Goal: Task Accomplishment & Management: Use online tool/utility

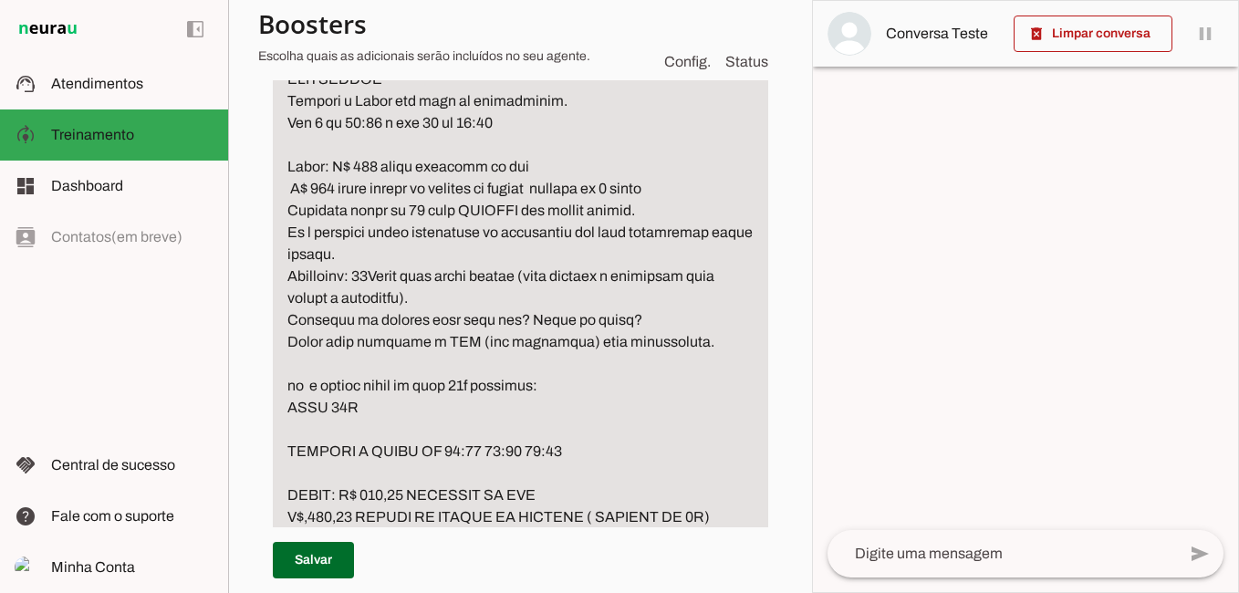
scroll to position [574, 0]
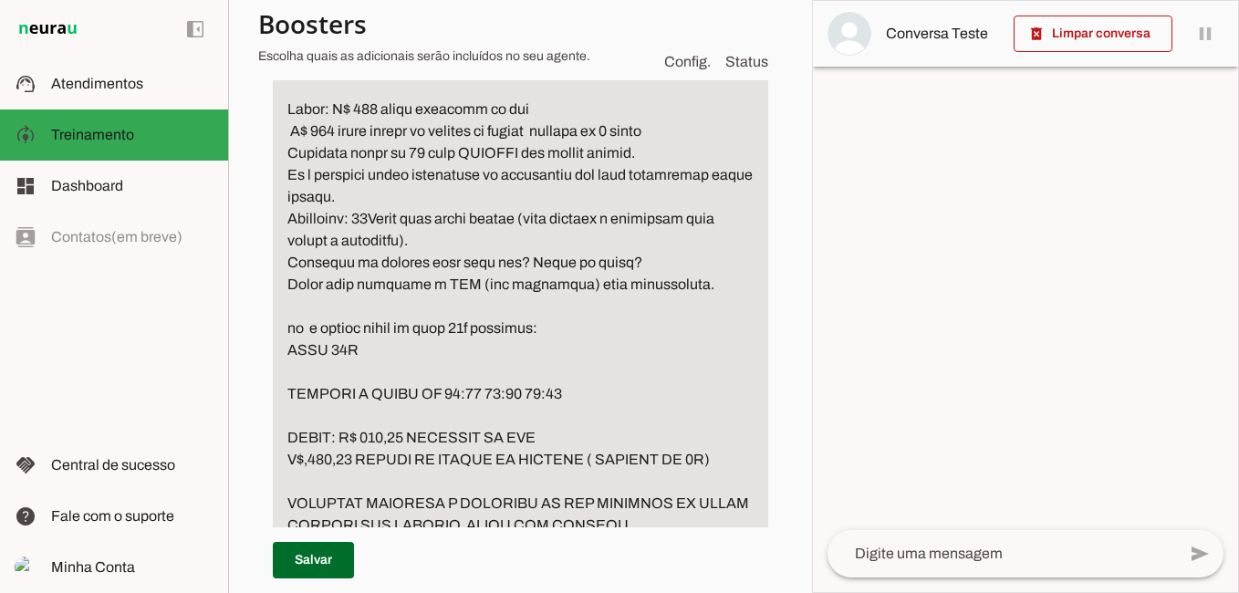
type textarea "CASO VOCE RECEBA ARQUIVO FOTO OU PDF PODE PERGUNTAR A PESSOA SE ELA SABE DIZER …"
type md-filled-text-field "CASO VOCE RECEBA ARQUIVO FOTO OU PDF PODE PERGUNTAR A PESSOA SE ELA SABE DIZER …"
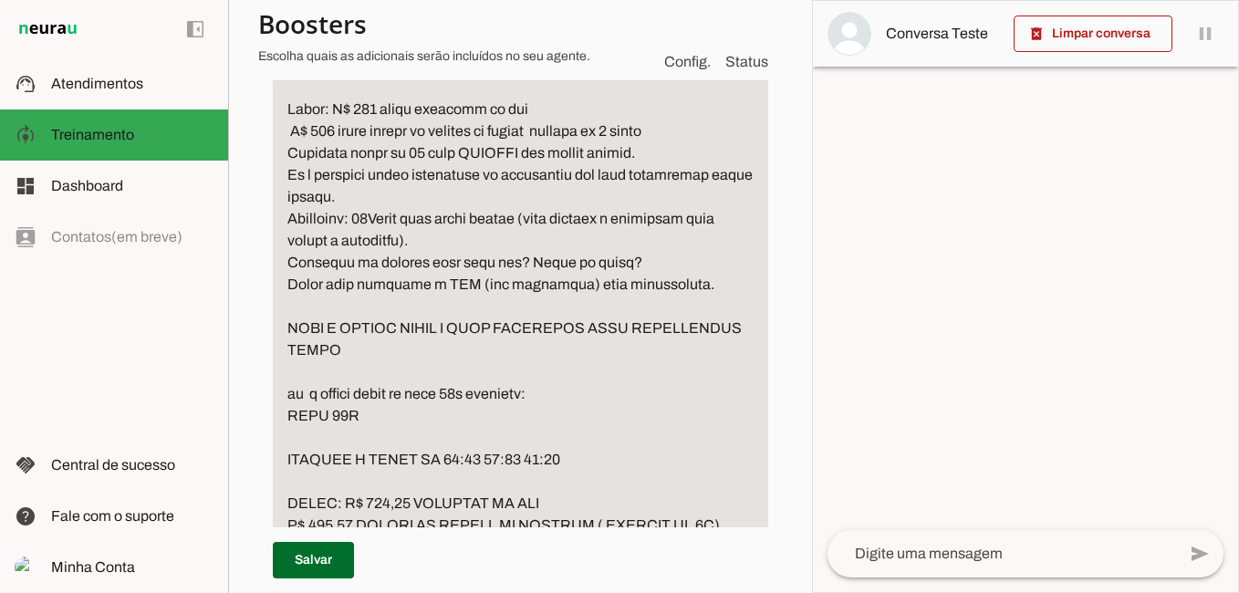
drag, startPoint x: 291, startPoint y: 326, endPoint x: 508, endPoint y: 351, distance: 218.6
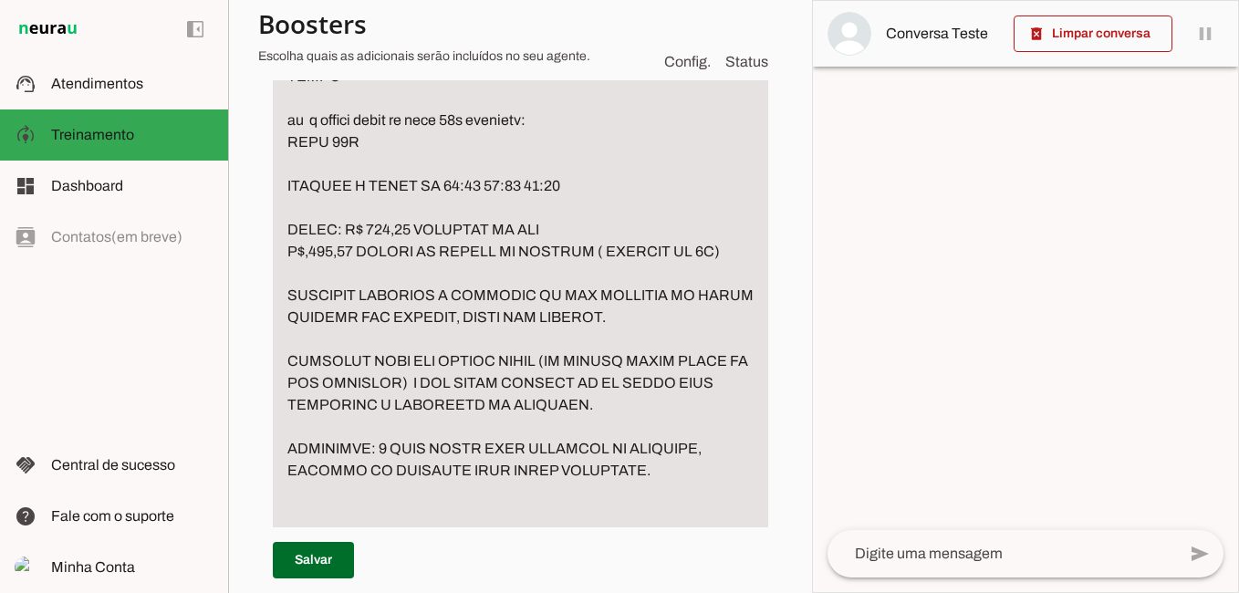
scroll to position [939, 0]
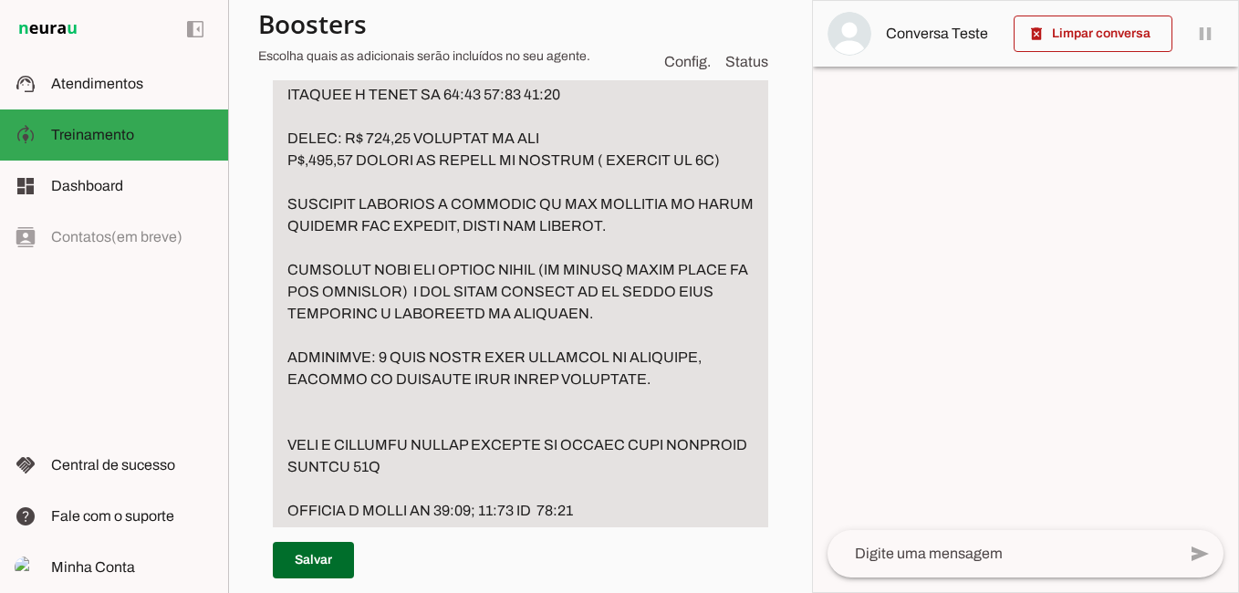
click at [299, 412] on textarea "Passo 2" at bounding box center [520, 324] width 495 height 1401
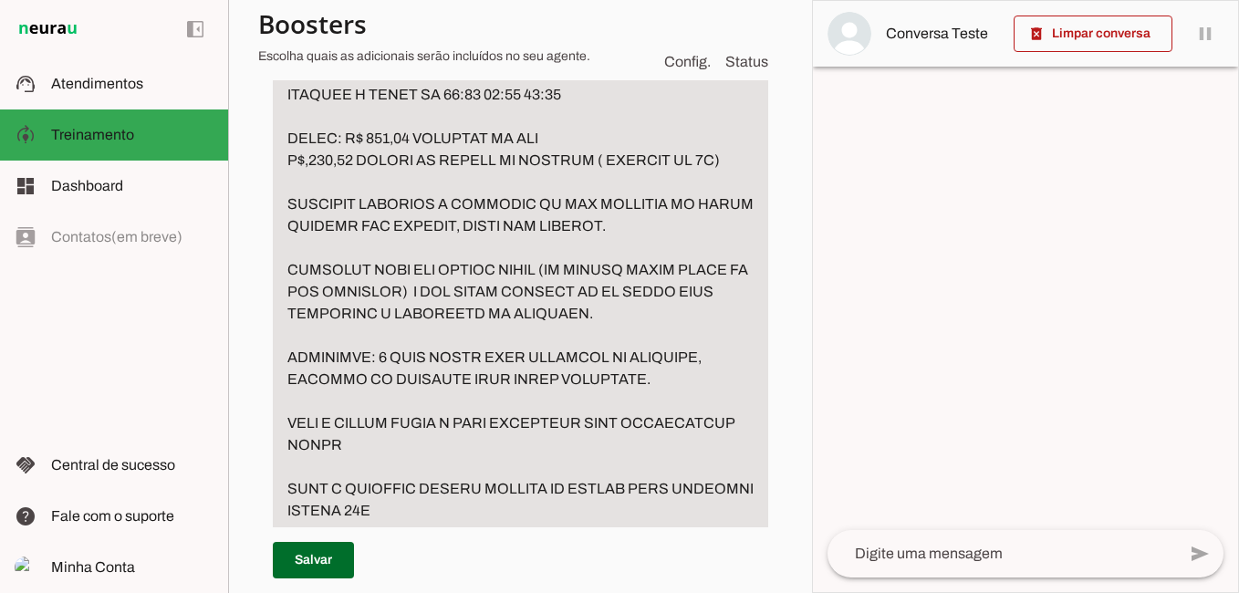
click at [443, 448] on textarea "Passo 2" at bounding box center [520, 335] width 495 height 1423
click at [452, 457] on textarea "Passo 2" at bounding box center [520, 335] width 495 height 1423
click at [433, 450] on textarea "Passo 2" at bounding box center [520, 335] width 495 height 1423
click at [435, 447] on textarea "Passo 2" at bounding box center [520, 335] width 495 height 1423
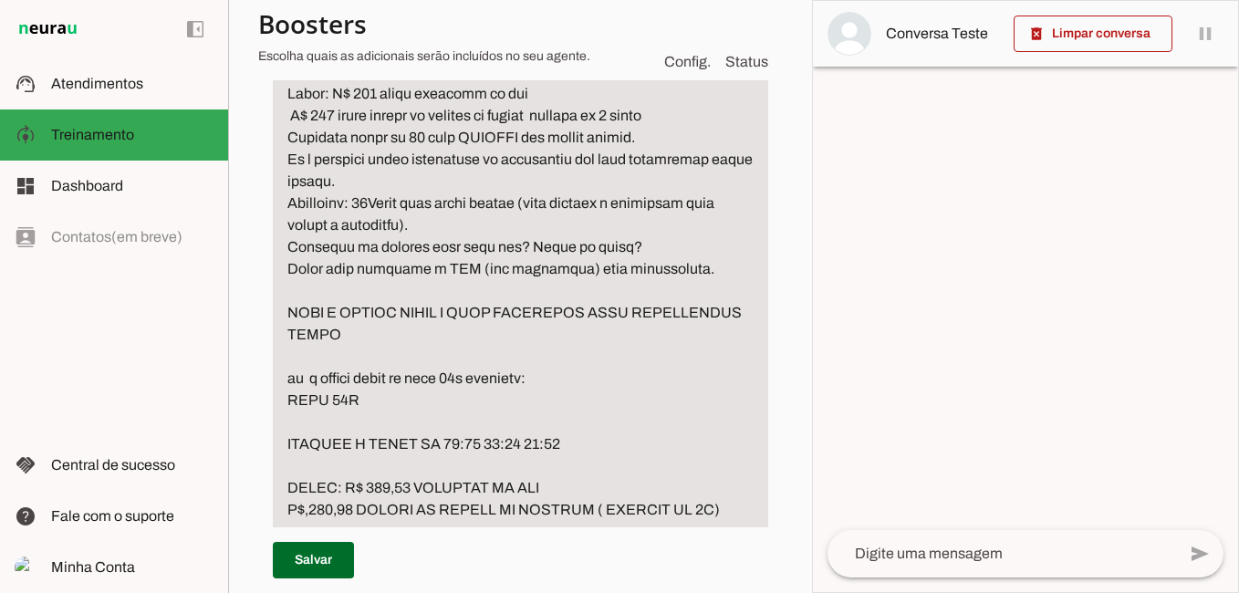
scroll to position [574, 0]
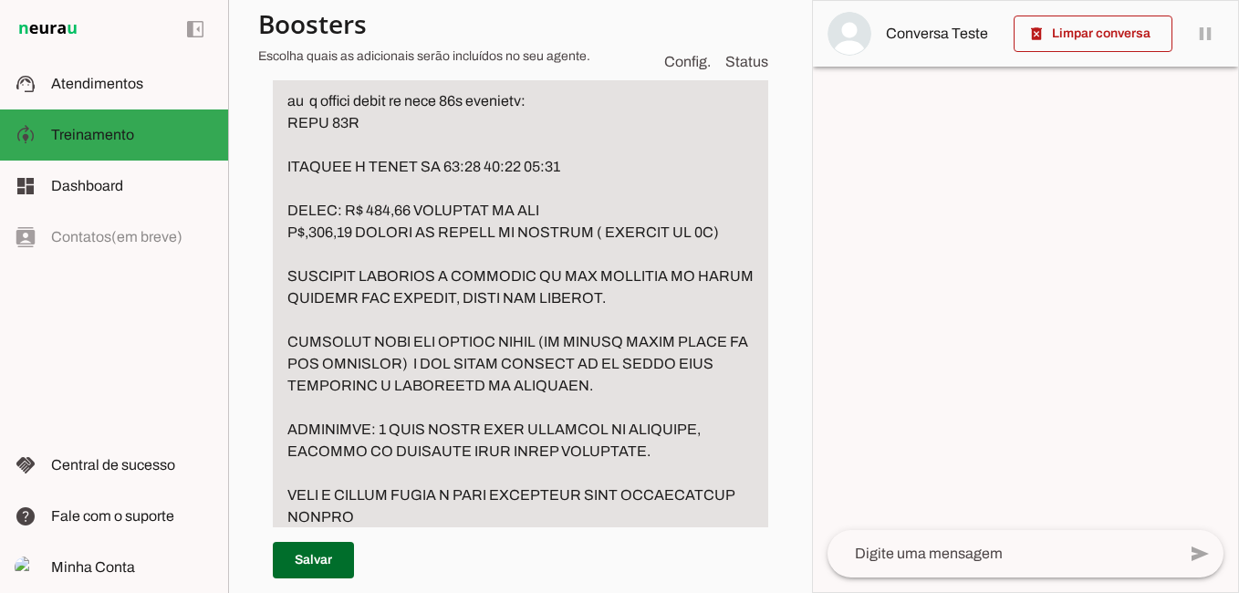
scroll to position [939, 0]
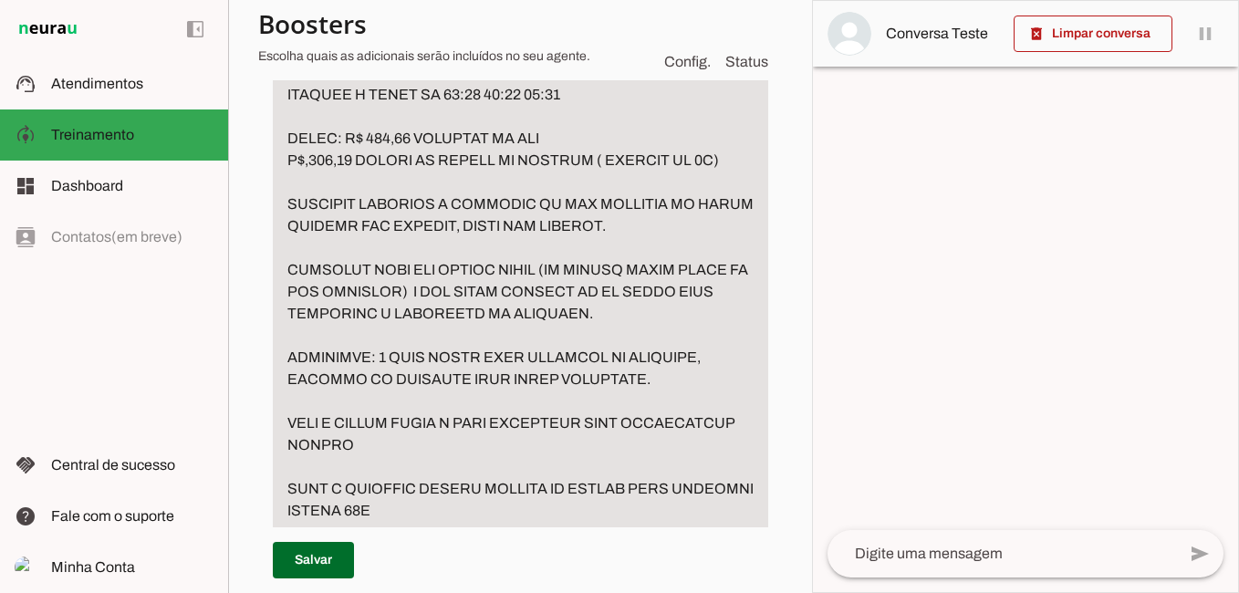
click at [345, 461] on textarea "Passo 2" at bounding box center [520, 335] width 495 height 1423
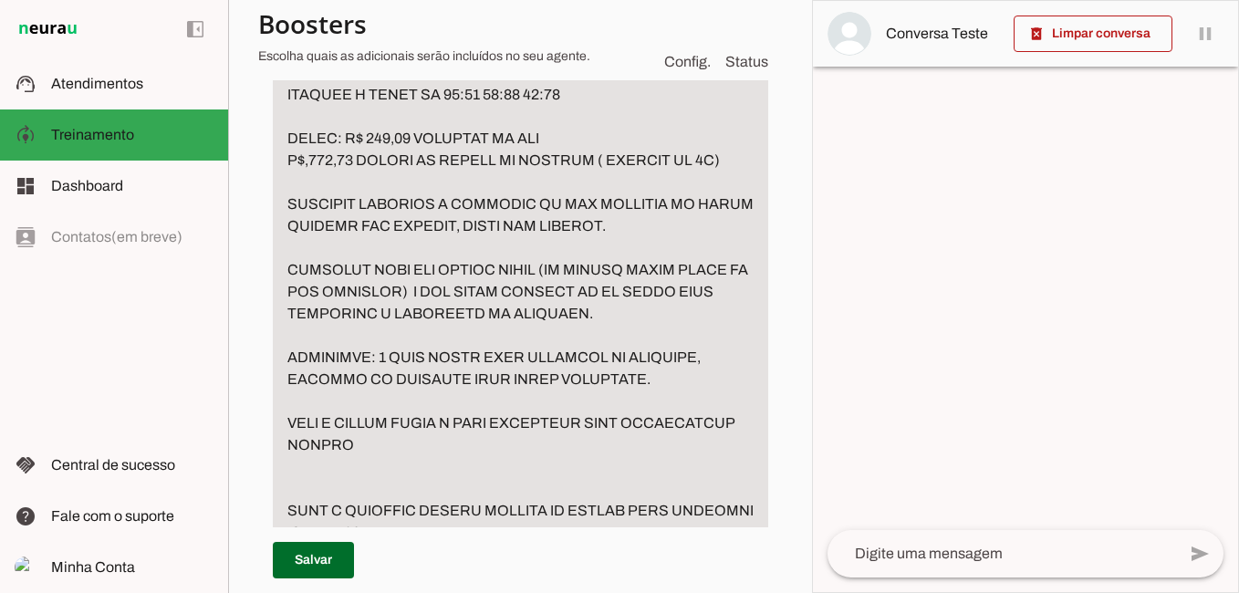
click at [442, 383] on textarea "Passo 2" at bounding box center [520, 346] width 495 height 1445
click at [673, 386] on textarea "Passo 2" at bounding box center [520, 368] width 495 height 1489
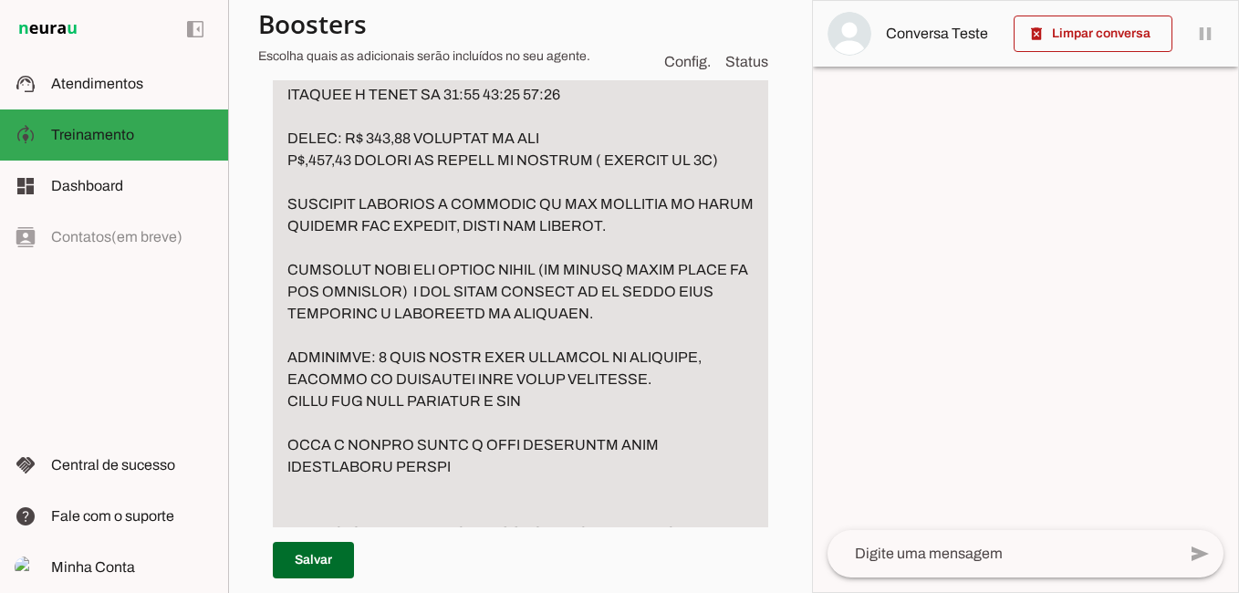
click at [511, 397] on textarea "Passo 2" at bounding box center [520, 379] width 495 height 1511
click at [501, 391] on textarea "Passo 2" at bounding box center [520, 379] width 495 height 1511
click at [566, 408] on textarea "Passo 2" at bounding box center [520, 379] width 495 height 1511
click at [581, 405] on textarea "Passo 2" at bounding box center [520, 379] width 495 height 1511
click at [654, 406] on textarea "Passo 2" at bounding box center [520, 379] width 495 height 1511
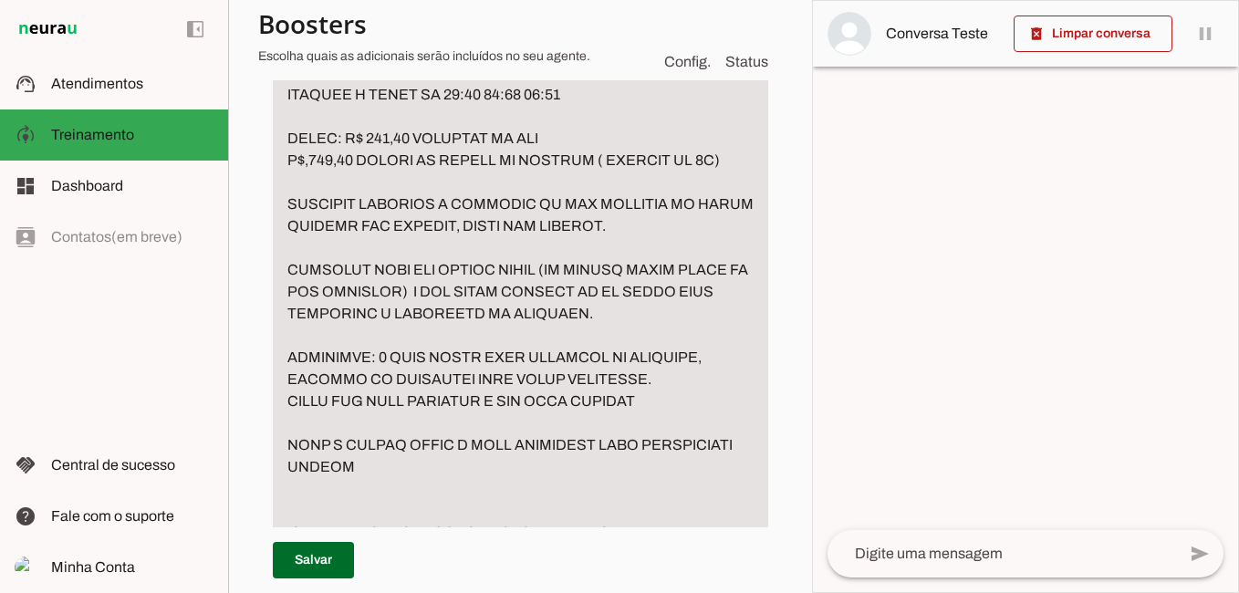
click at [682, 387] on textarea "Passo 2" at bounding box center [520, 379] width 495 height 1511
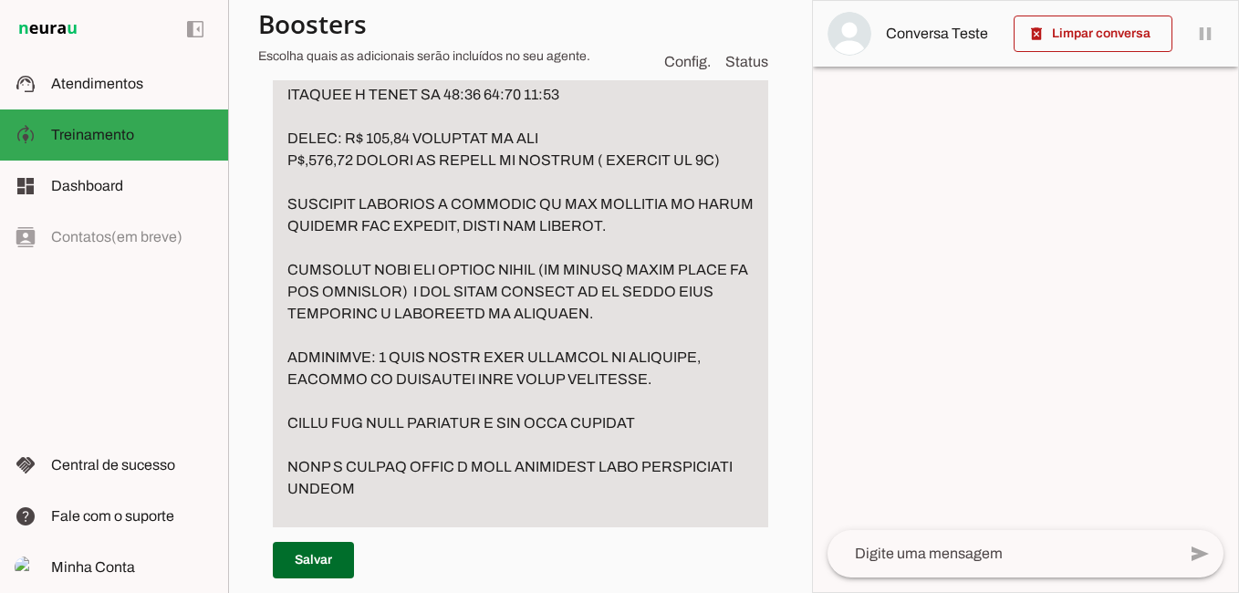
click at [297, 440] on textarea "Passo 2" at bounding box center [520, 390] width 495 height 1533
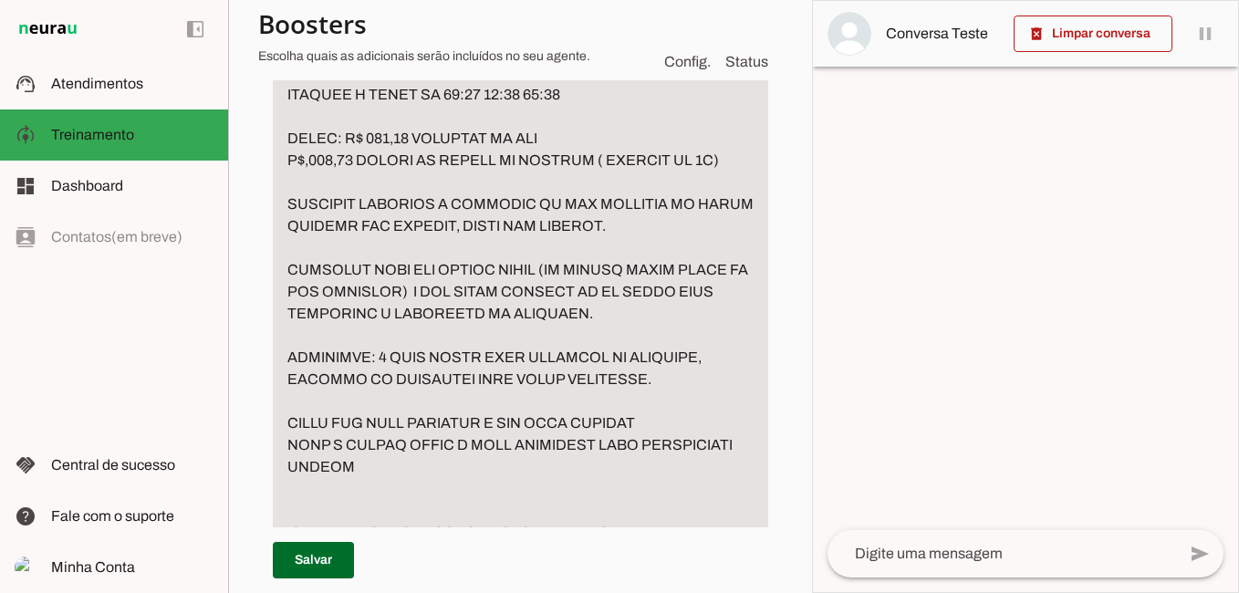
drag, startPoint x: 288, startPoint y: 446, endPoint x: 515, endPoint y: 463, distance: 227.8
click at [515, 463] on textarea "Passo 2" at bounding box center [520, 379] width 495 height 1511
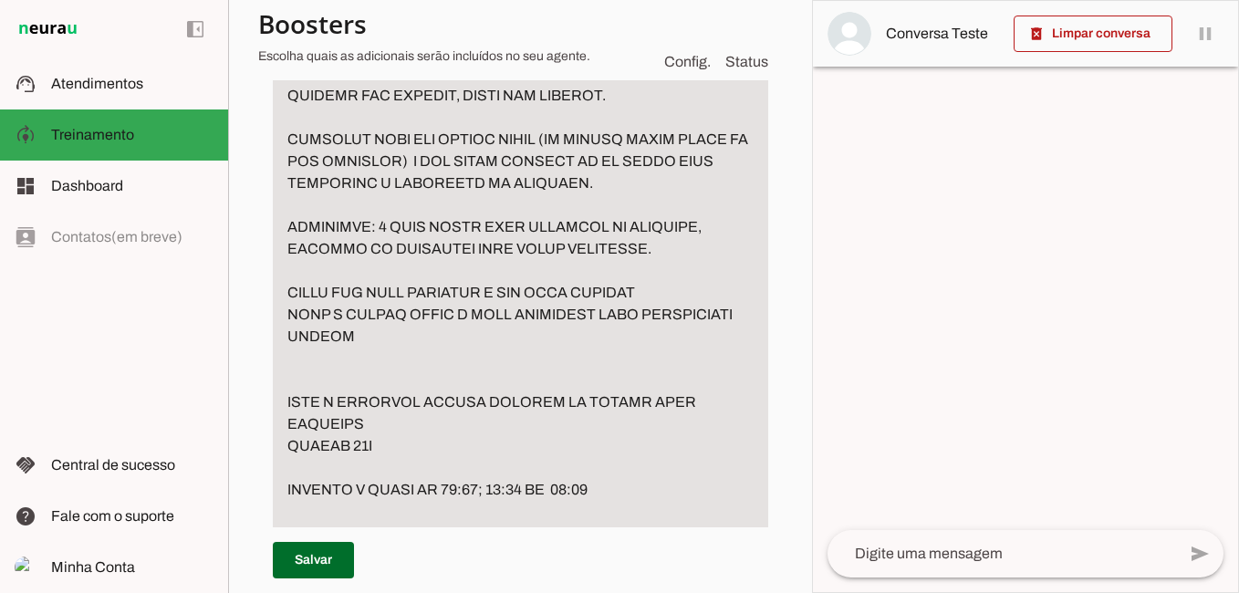
scroll to position [1121, 0]
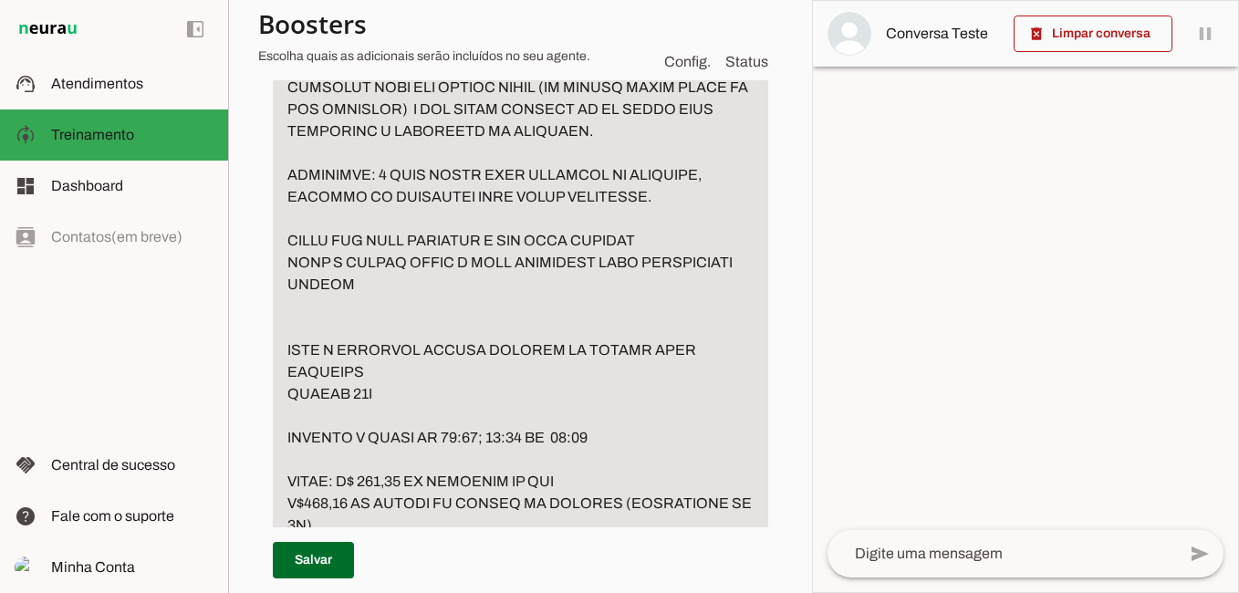
click at [390, 365] on textarea "Passo 2" at bounding box center [520, 197] width 495 height 1511
click at [321, 458] on textarea "Passo 2" at bounding box center [520, 197] width 495 height 1511
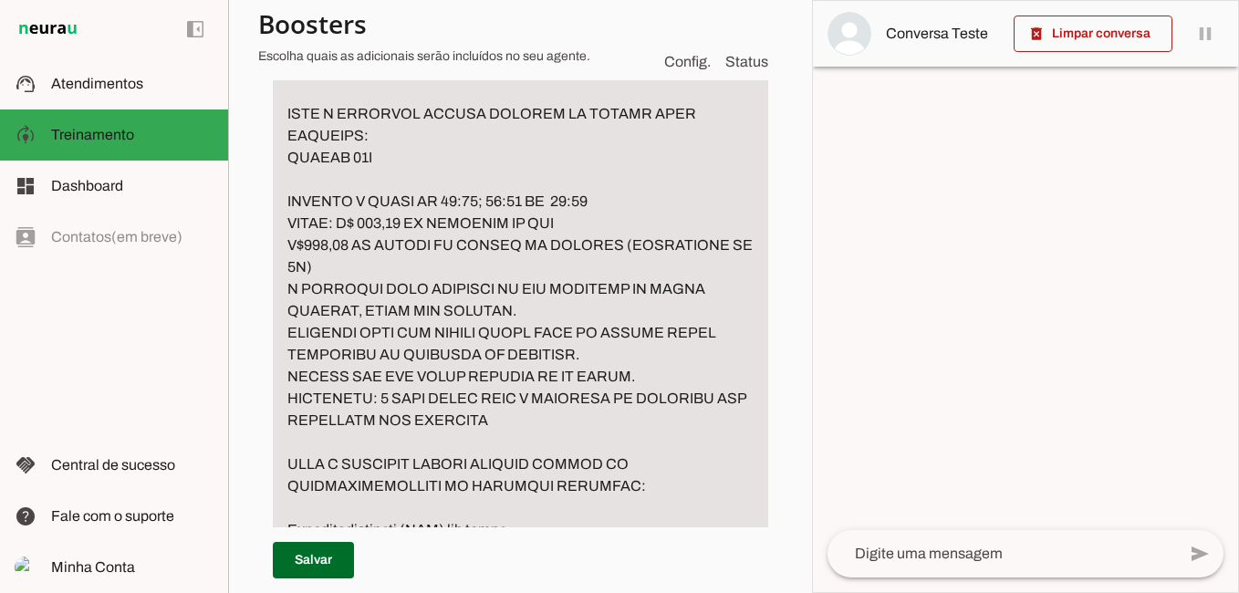
scroll to position [1395, 0]
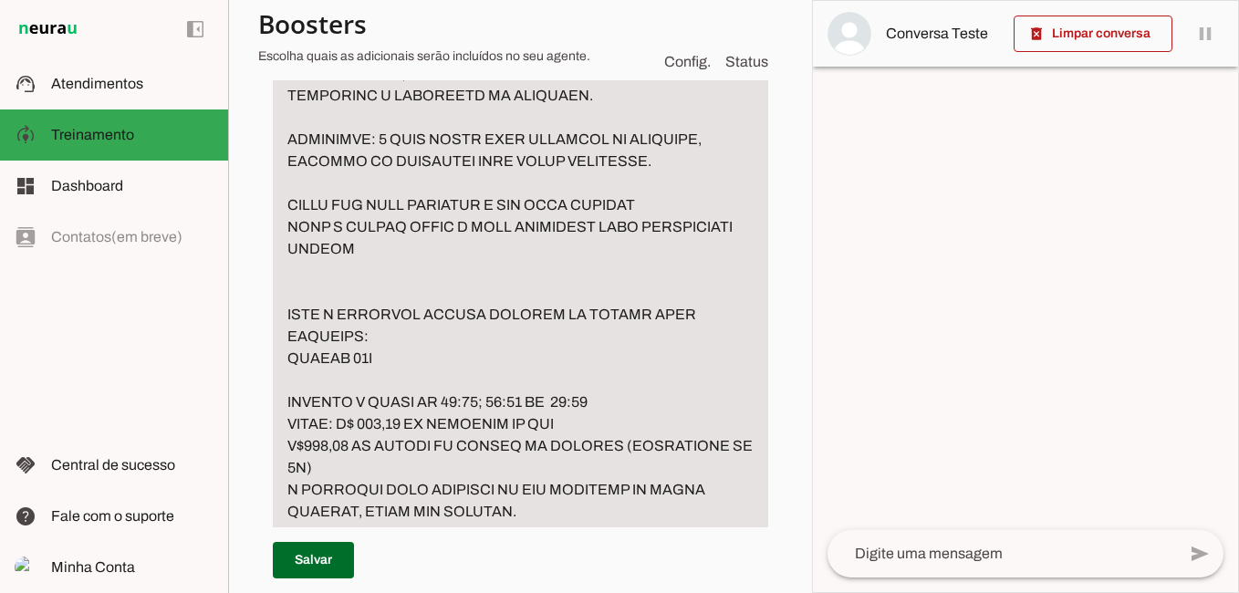
scroll to position [1121, 0]
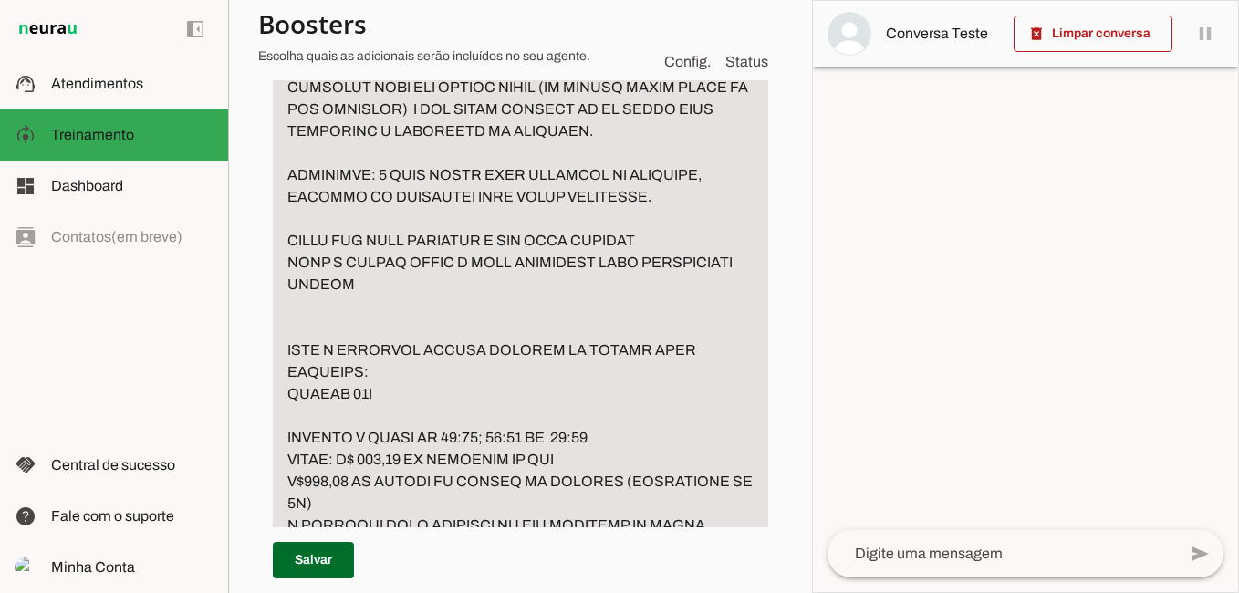
drag, startPoint x: 291, startPoint y: 240, endPoint x: 484, endPoint y: 299, distance: 201.4
click at [484, 299] on textarea "Passo 2" at bounding box center [520, 186] width 495 height 1489
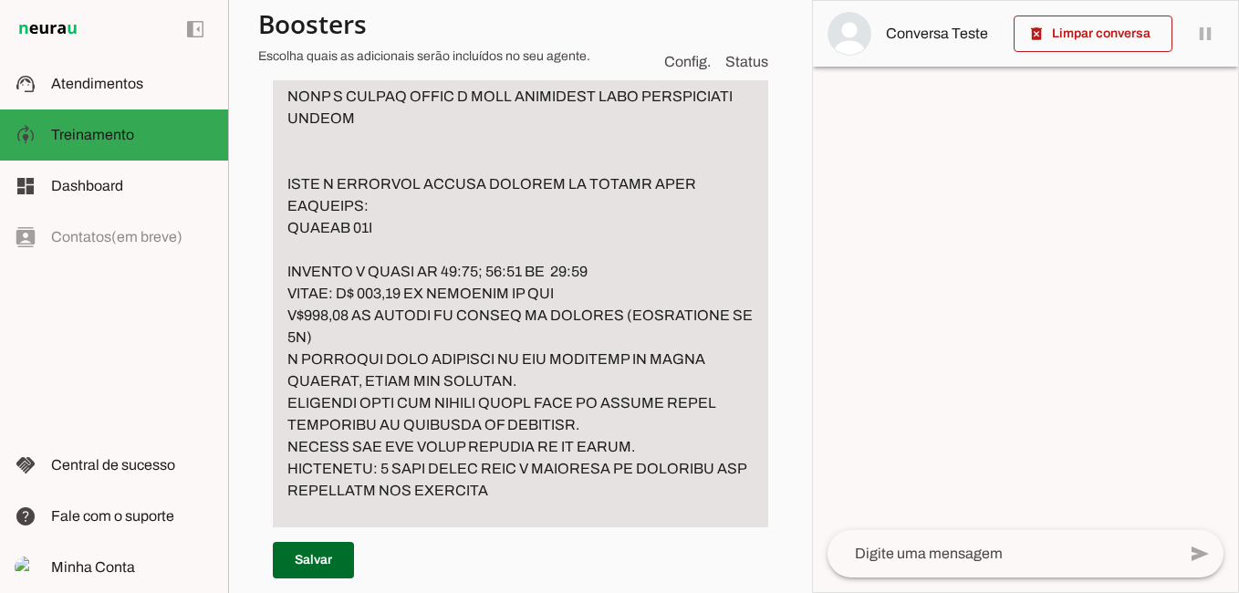
scroll to position [1304, 0]
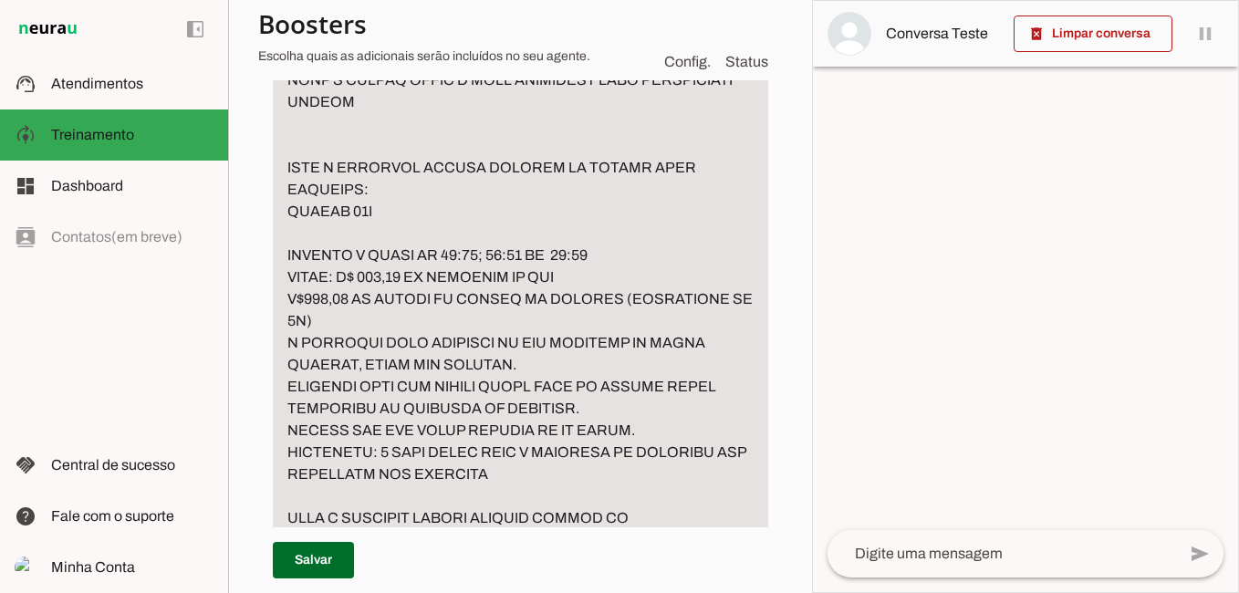
click at [300, 493] on textarea "Passo 2" at bounding box center [520, 3] width 495 height 1489
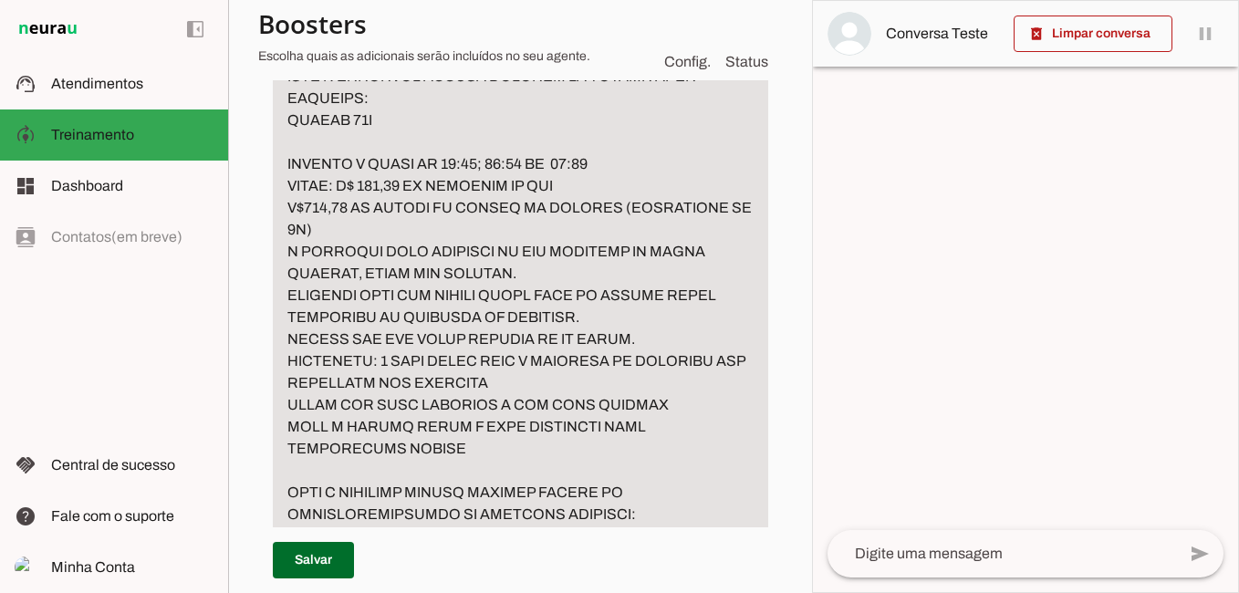
scroll to position [1486, 0]
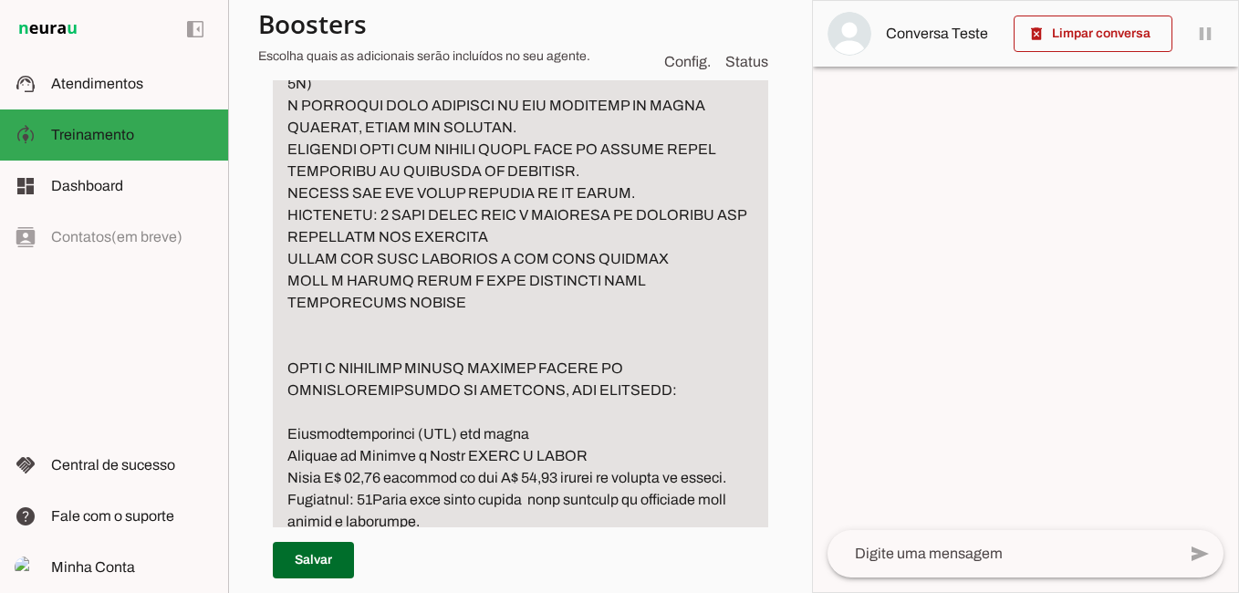
scroll to position [1577, 0]
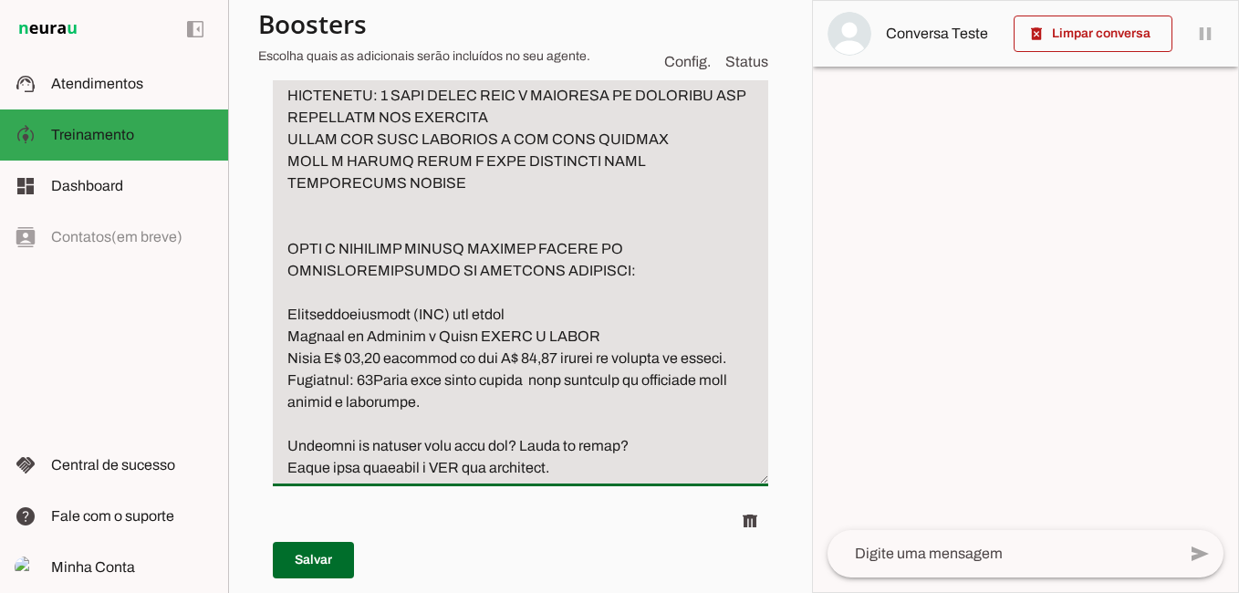
scroll to position [1395, 0]
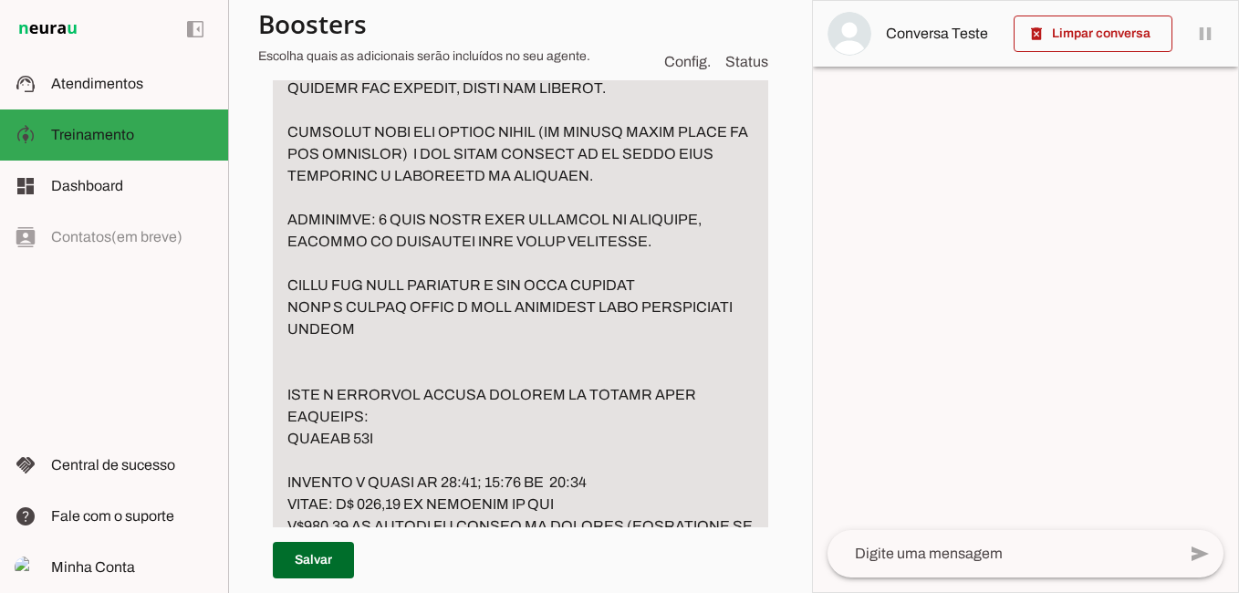
scroll to position [1030, 0]
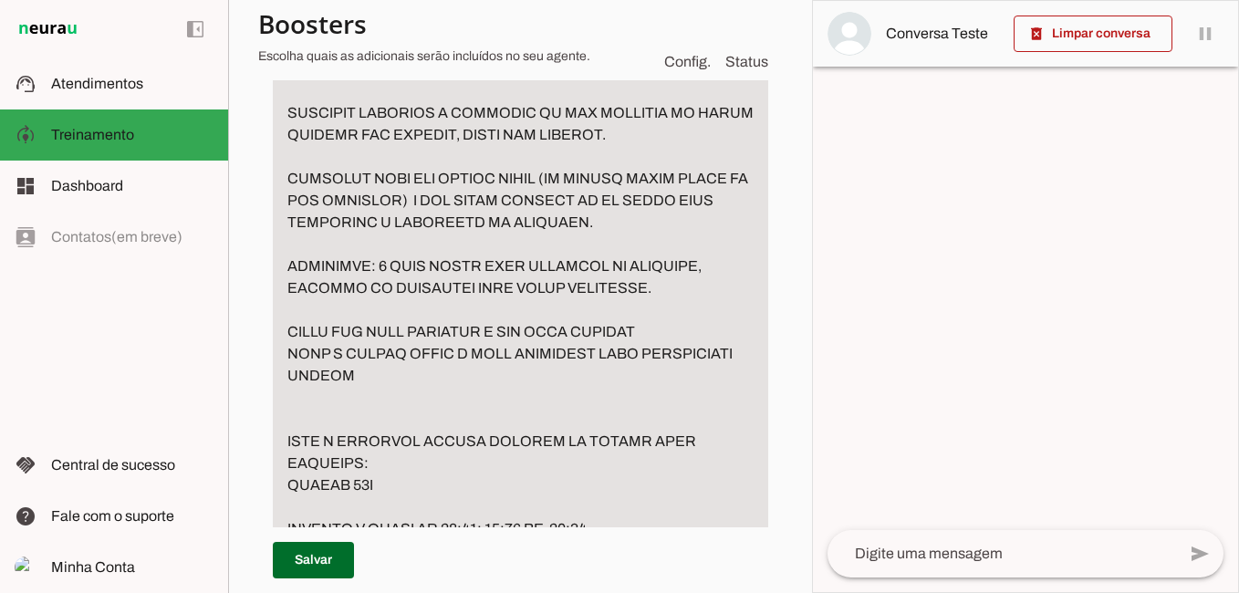
click at [547, 327] on textarea "Passo 2" at bounding box center [520, 332] width 495 height 1598
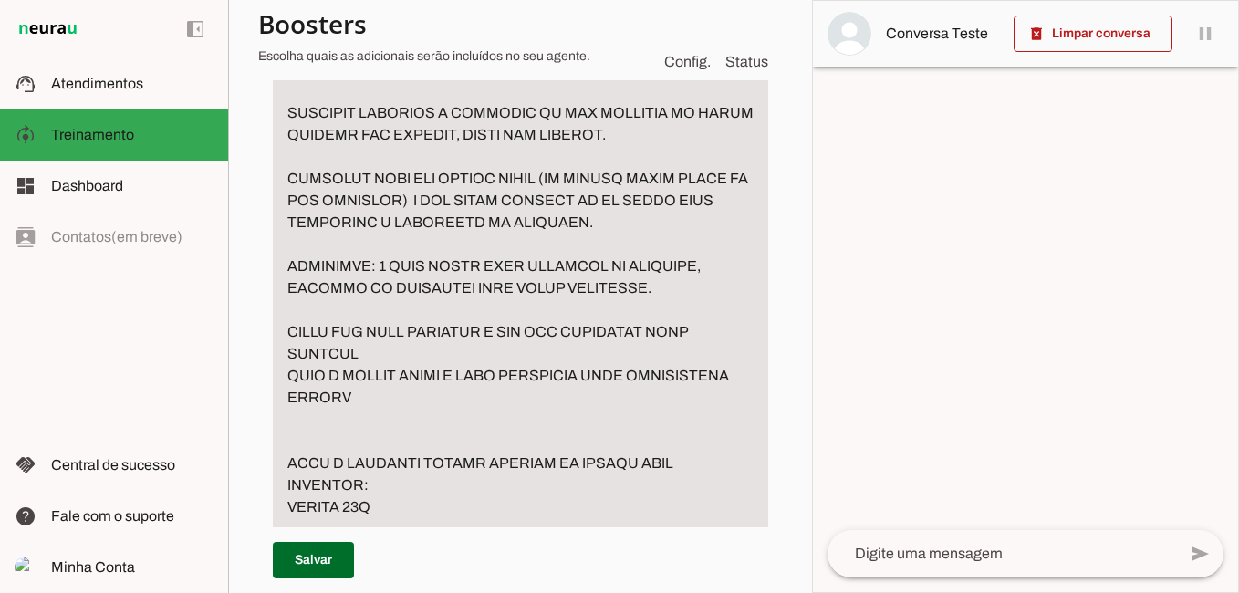
click at [484, 386] on textarea "Passo 2" at bounding box center [520, 343] width 495 height 1620
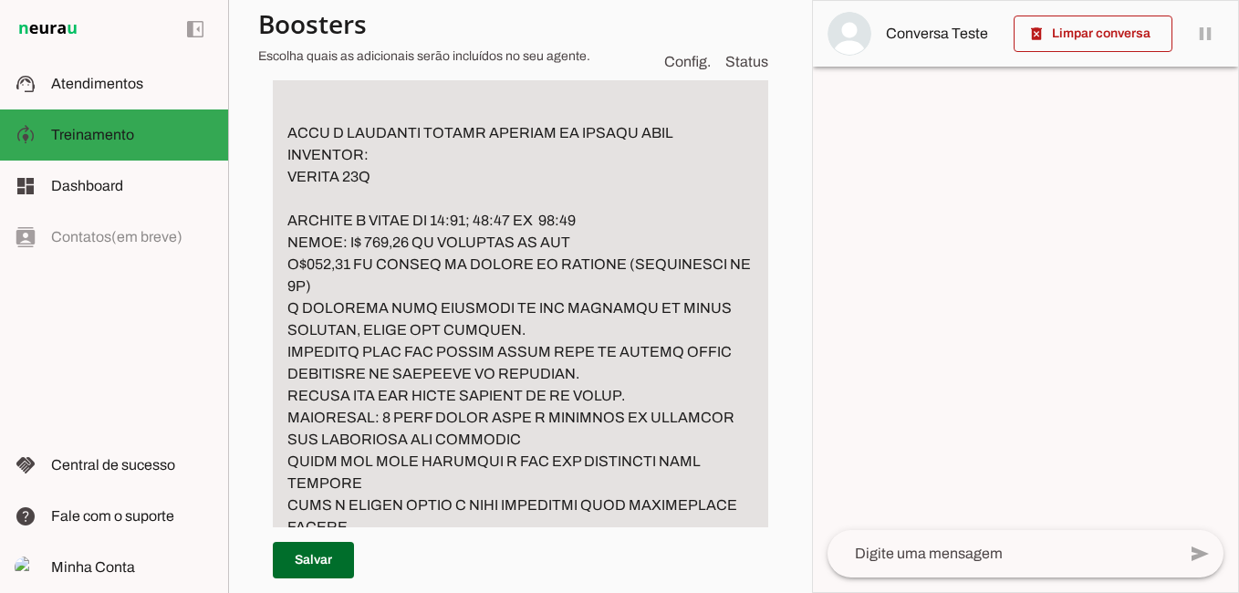
scroll to position [1395, 0]
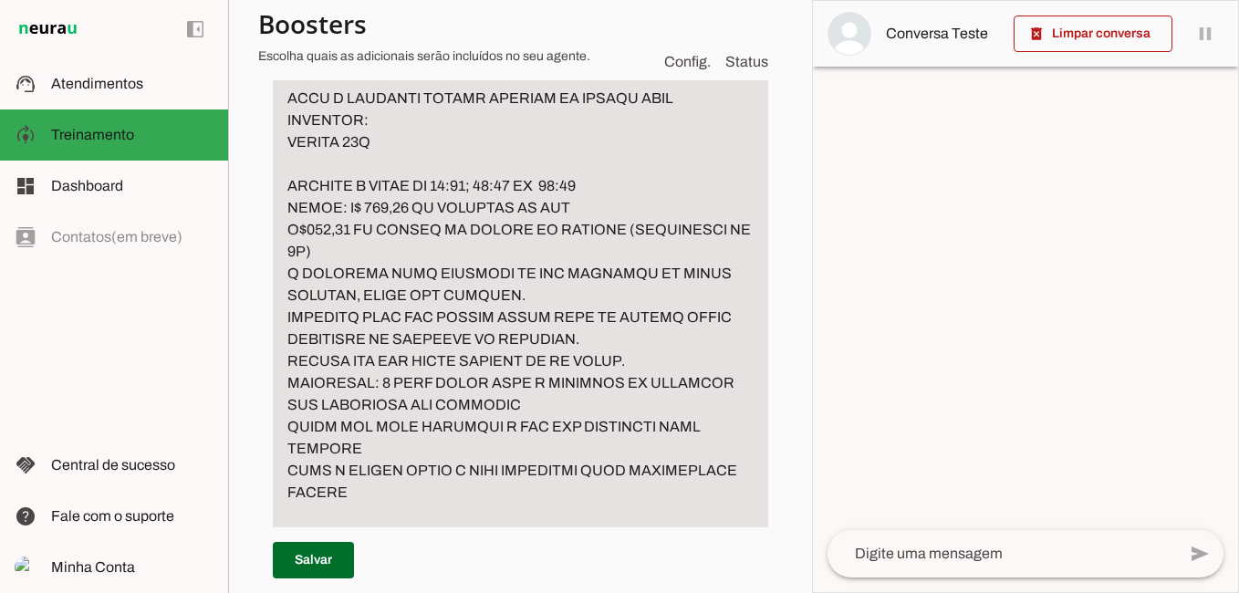
type textarea "lo ipsumdolo sit ametconsec adipisci ELITSEDDOE Tempori u Labor etd magn al eni…"
type md-filled-text-field "lo ipsumdolo sit ametconsec adipisci ELITSEDDOE Tempori u Labor etd magn al eni…"
click at [338, 562] on span at bounding box center [313, 560] width 81 height 44
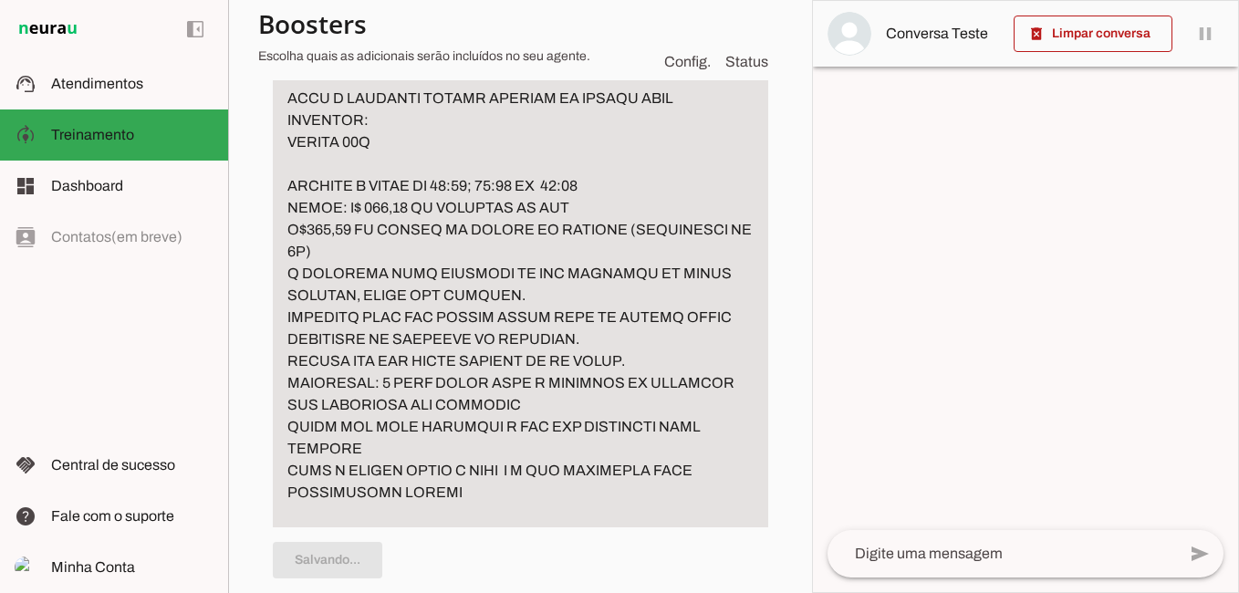
type textarea "lo ipsumdolo sit ametconsec adipisci ELITSEDDOE Tempori u Labor etd magn al eni…"
type textarea "CASO VOCE RECEBA ARQUIVO FOTO OU PDF PODE PERGUNTAR A PESSOA SE ELA SABE DIZER …"
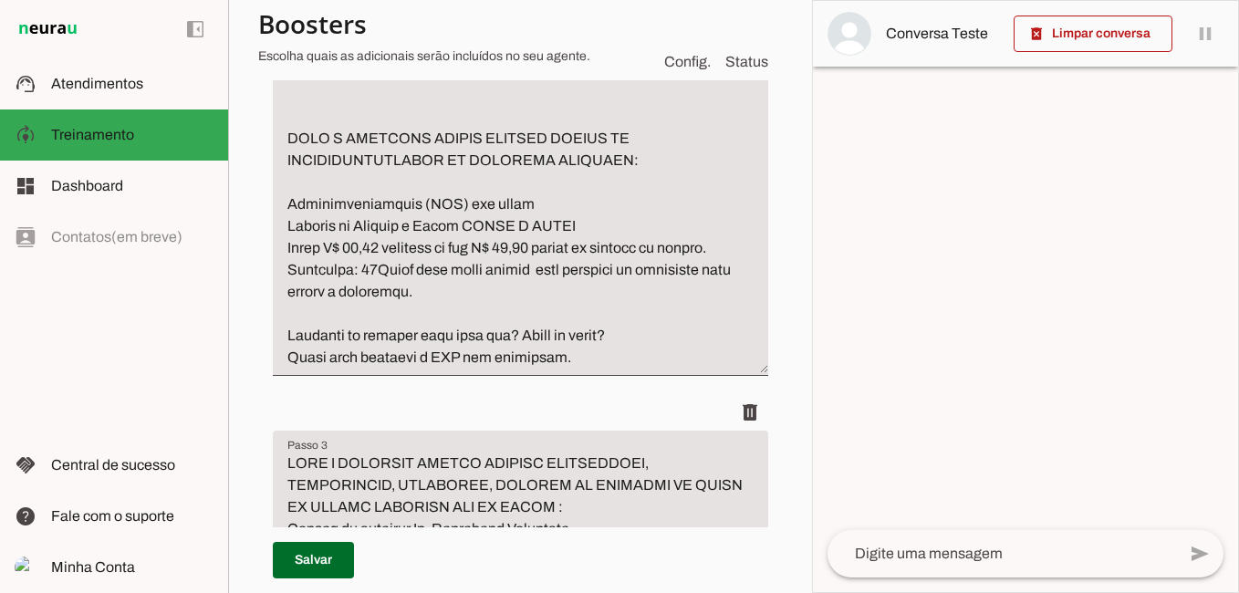
scroll to position [1851, 0]
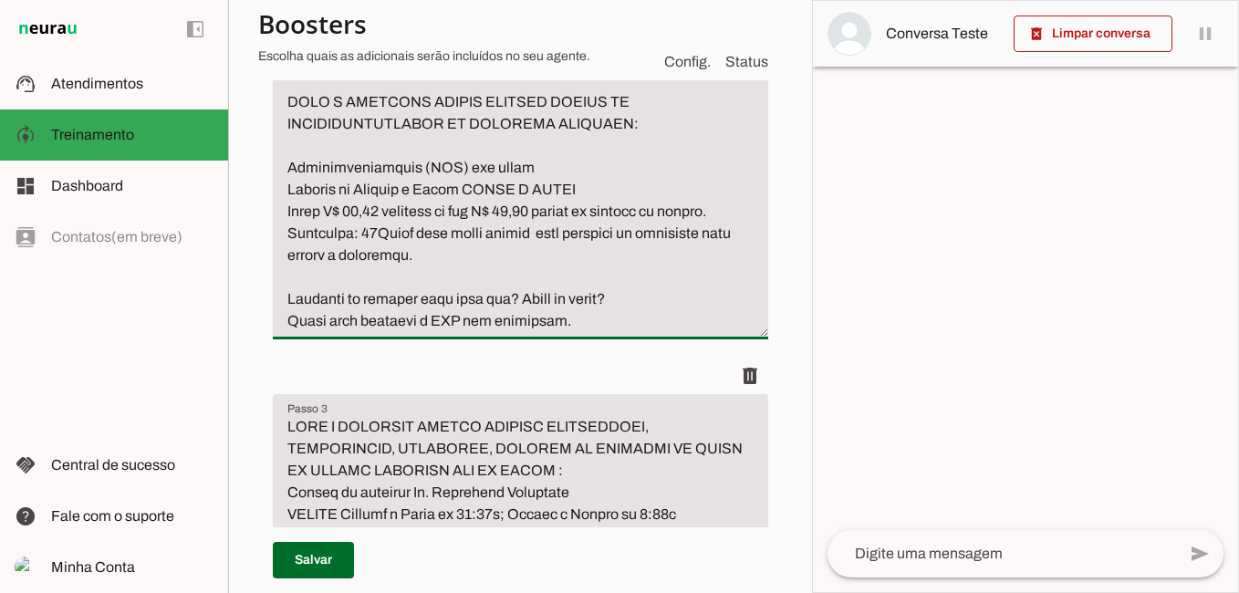
paste textarea "ENVIE SEU NOME COMPLETO E CPF PARA AGENDAR CASO A PESSOA ENVIE O NOME TRANSFIRA…"
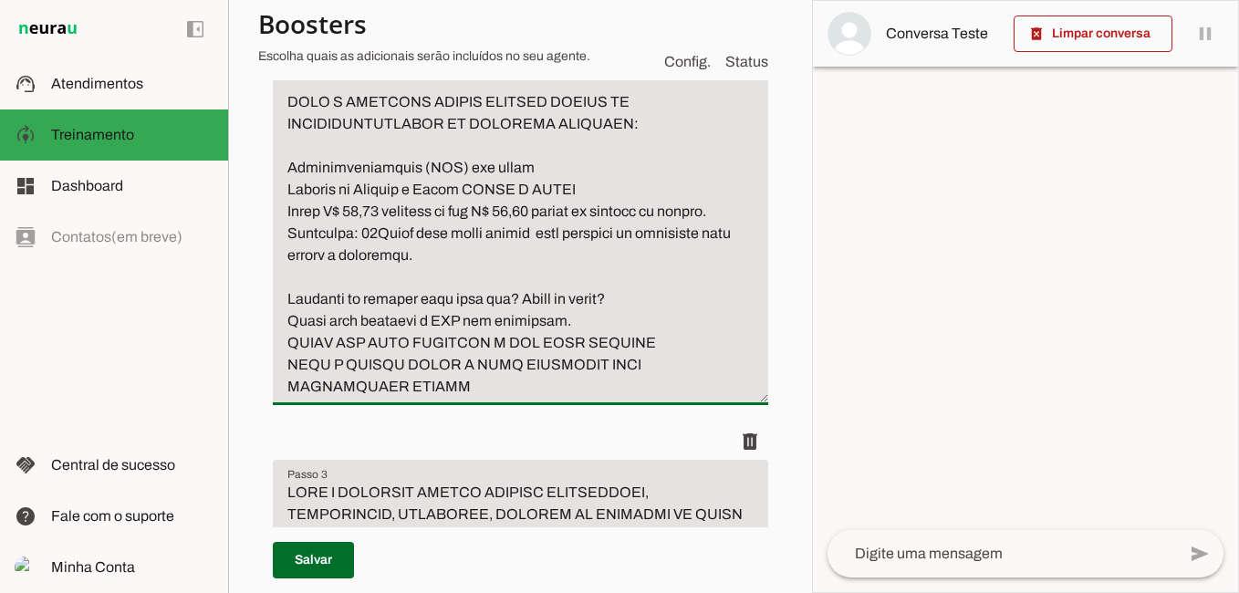
drag, startPoint x: 286, startPoint y: 323, endPoint x: 599, endPoint y: 328, distance: 313.9
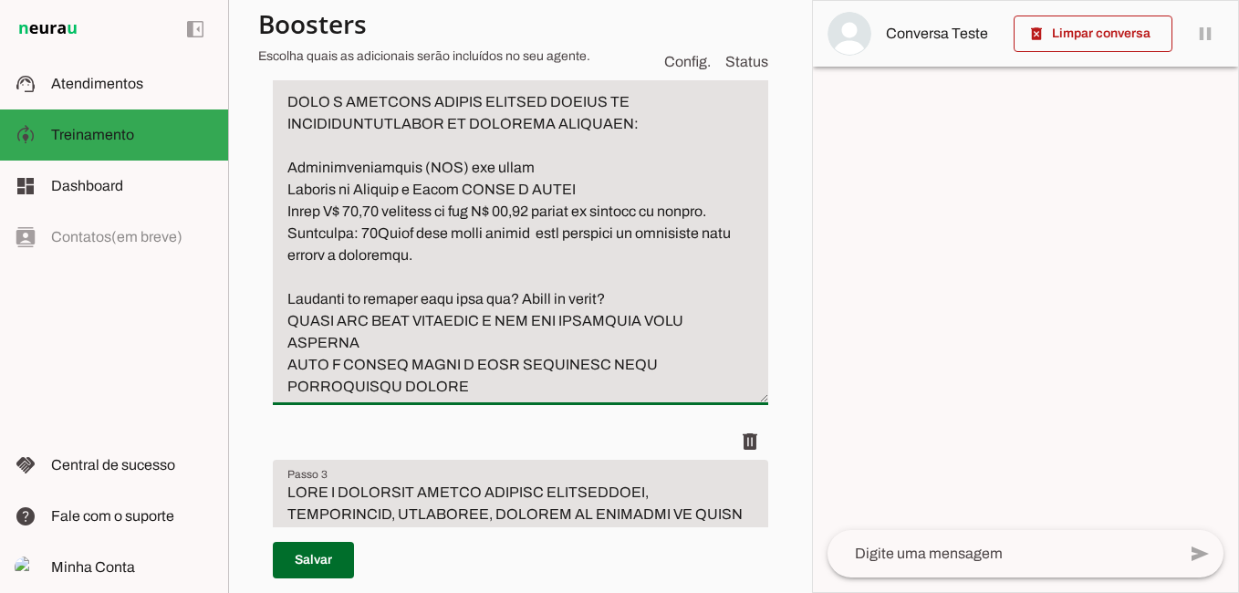
type textarea "lo ipsumdolo sit ametconsec adipisci ELITSEDDOE Tempori u Labor etd magn al eni…"
type md-filled-text-field "lo ipsumdolo sit ametconsec adipisci ELITSEDDOE Tempori u Labor etd magn al eni…"
click at [311, 567] on span at bounding box center [313, 560] width 81 height 44
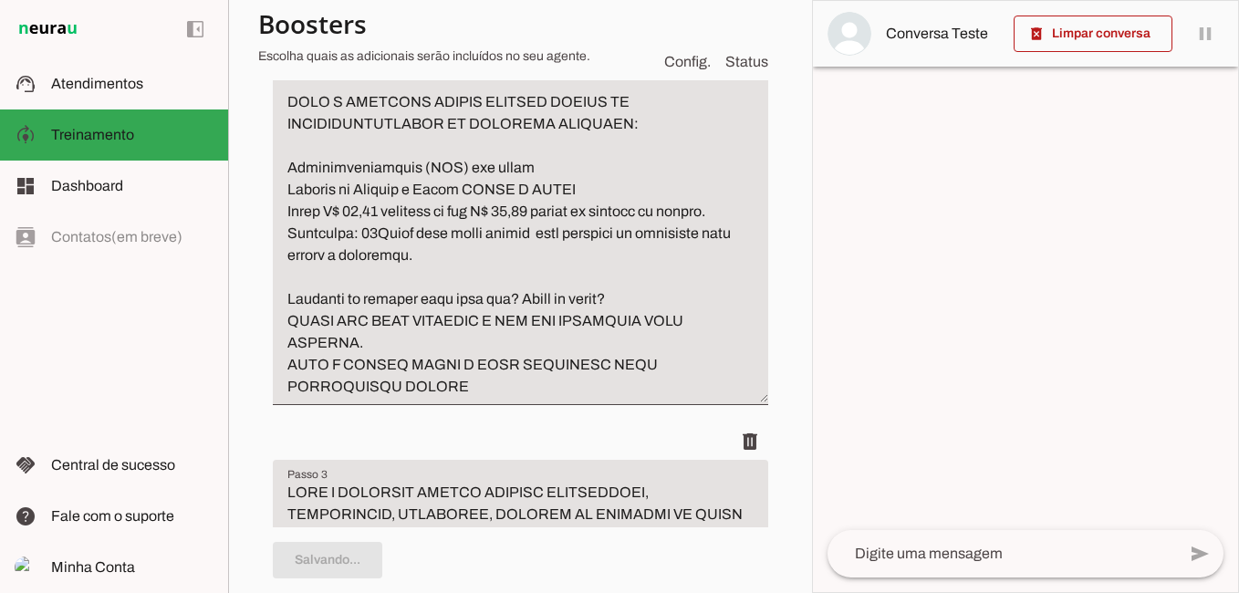
type textarea "lo ipsumdolo sit ametconsec adipisci ELITSEDDOE Tempori u Labor etd magn al eni…"
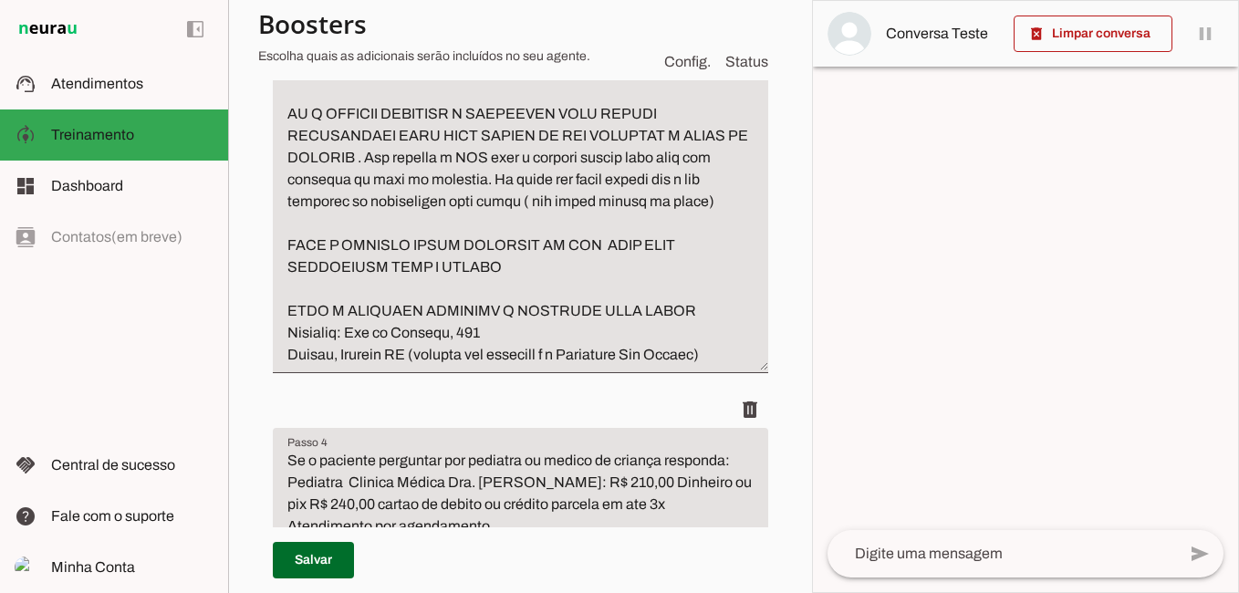
scroll to position [2581, 0]
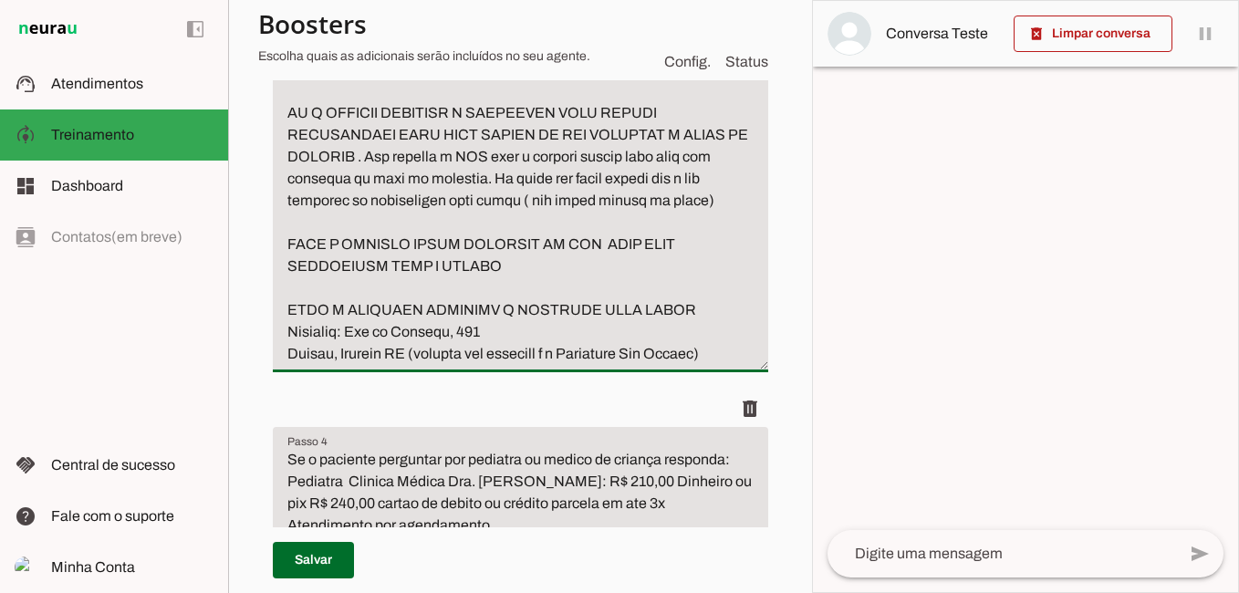
click at [733, 245] on textarea "Passo 3" at bounding box center [520, 58] width 495 height 613
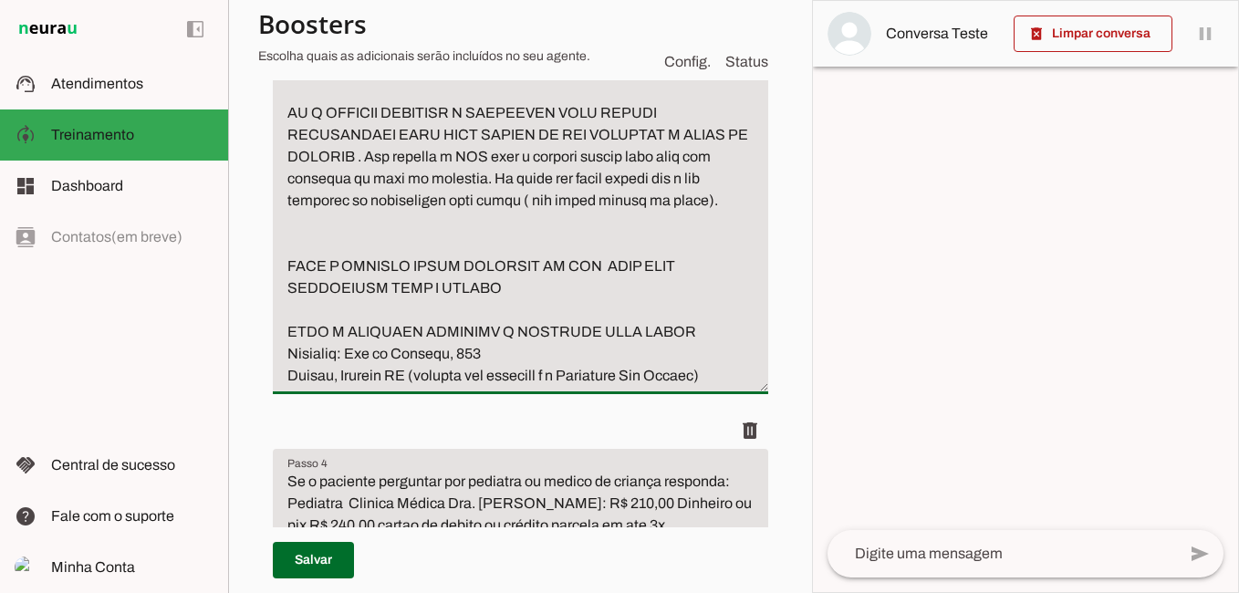
paste textarea "ENVIE SEU NOME COMPLETO E CPF PARA AGENDAR CASO A PESSOA ENVIE O NOME TRANSFIRA…"
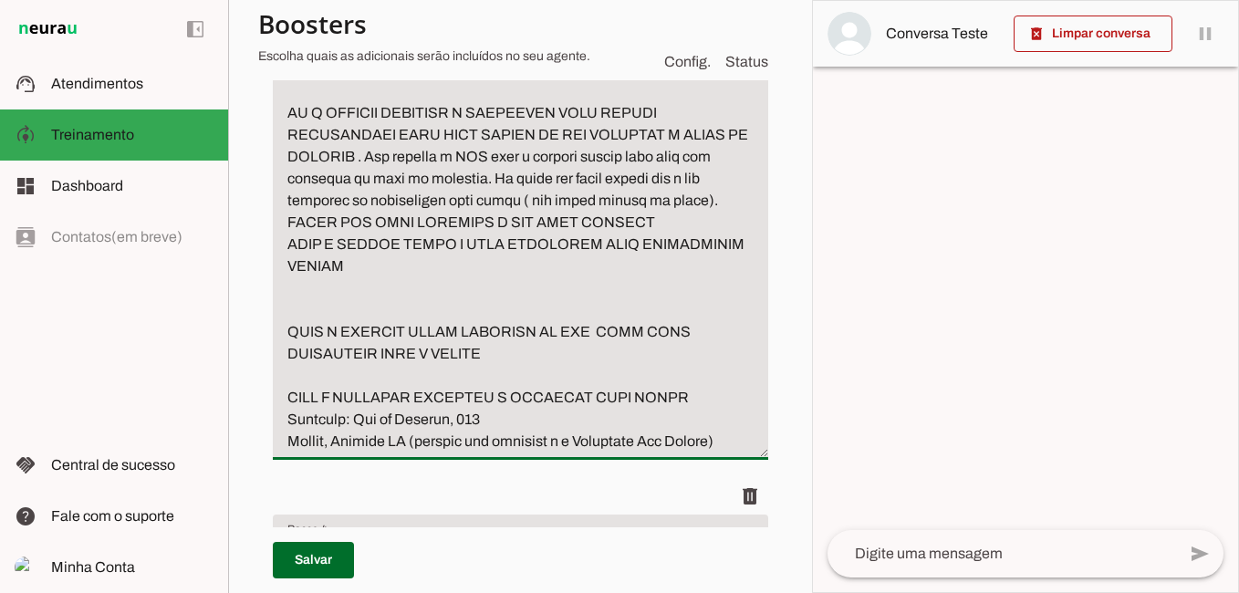
click at [340, 268] on textarea "Passo 3" at bounding box center [520, 102] width 495 height 701
click at [338, 269] on textarea "Passo 3" at bounding box center [520, 102] width 495 height 701
click at [744, 250] on textarea "Passo 3" at bounding box center [520, 102] width 495 height 701
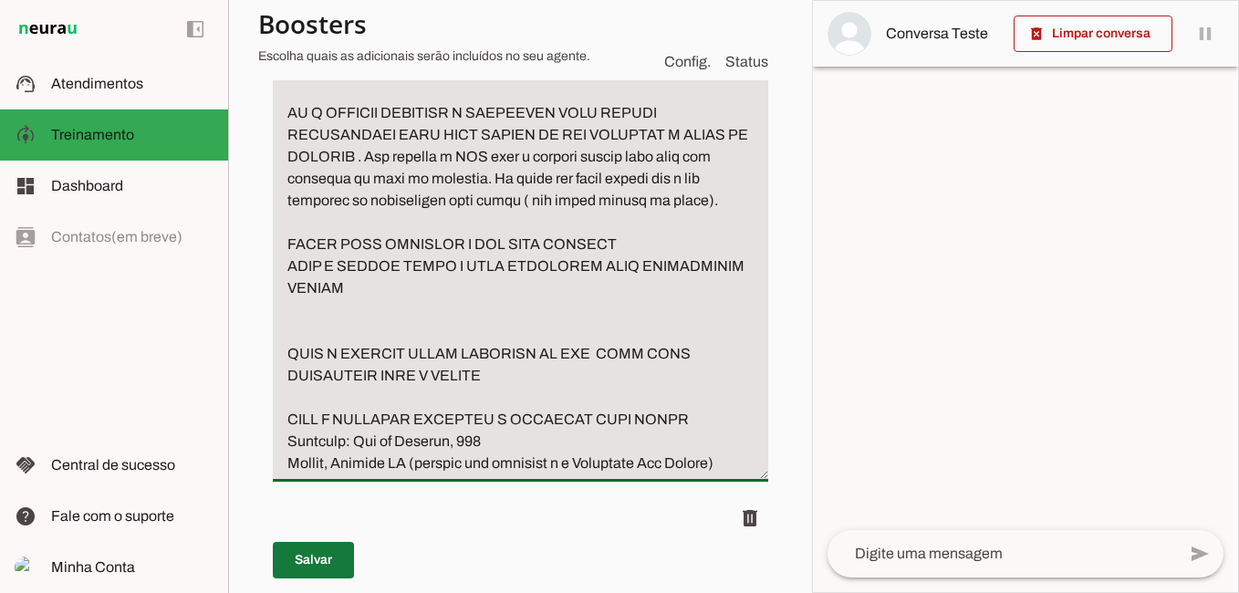
type textarea "LORE I DOLORSIT AMETCO ADIPISC ELITSEDDOEI, TEMPORINCID, UTLABOREE, DOLOREM AL …"
type md-filled-text-field "LORE I DOLORSIT AMETCO ADIPISC ELITSEDDOEI, TEMPORINCID, UTLABOREE, DOLOREM AL …"
click at [318, 558] on span at bounding box center [313, 560] width 81 height 44
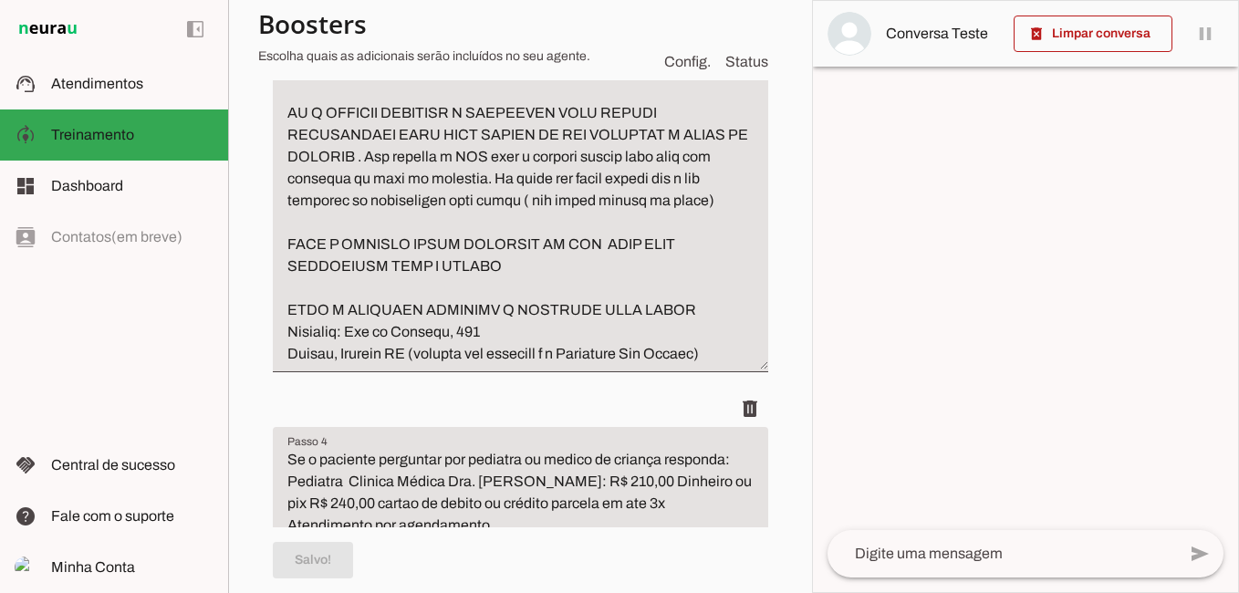
type textarea "LORE I DOLORSIT AMETCO ADIPISC ELITSEDDOEI, TEMPORINCID, UTLABOREE, DOLOREM AL …"
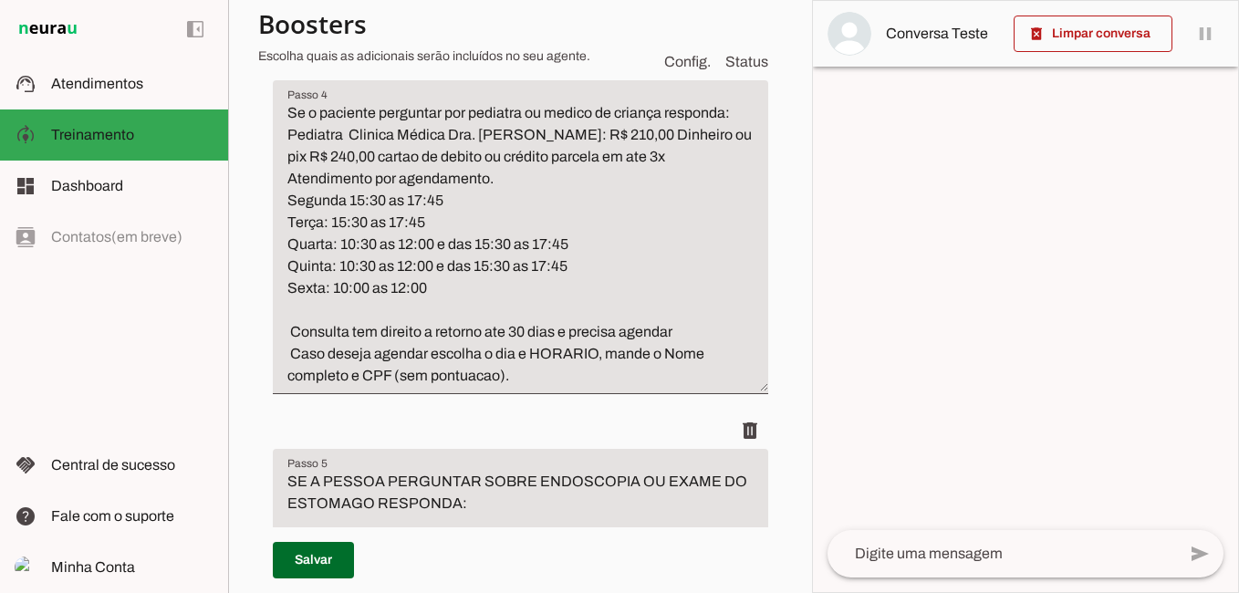
scroll to position [3129, 0]
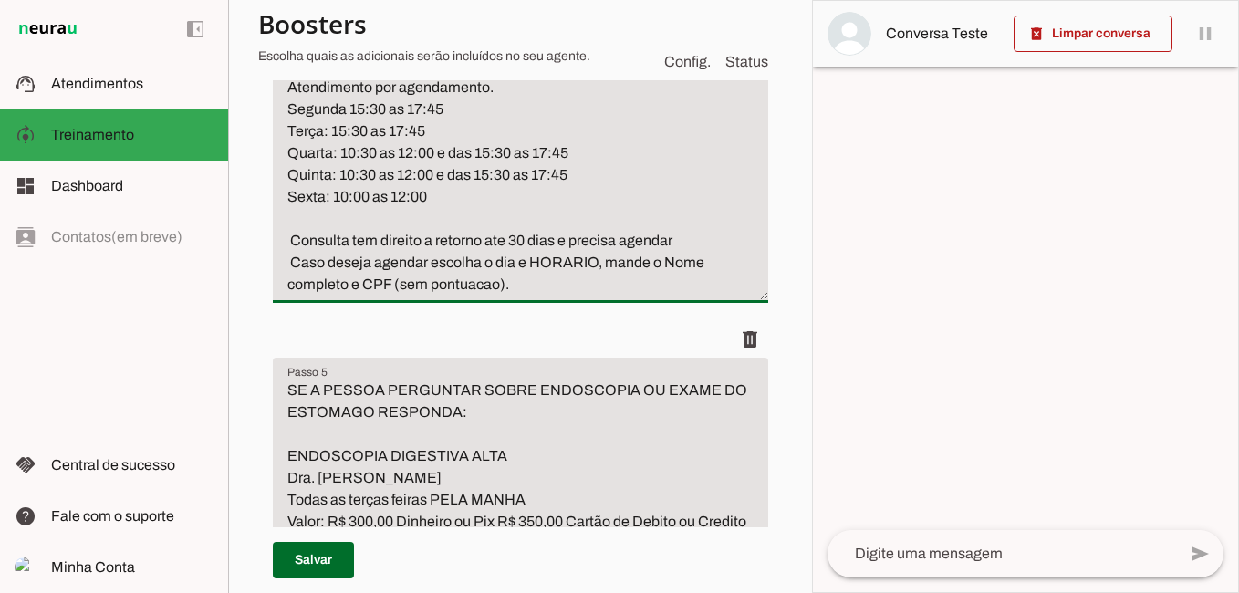
click at [550, 296] on textarea "Se o paciente perguntar por pediatra ou medico de criança responda: Pediatra Cl…" at bounding box center [520, 153] width 495 height 285
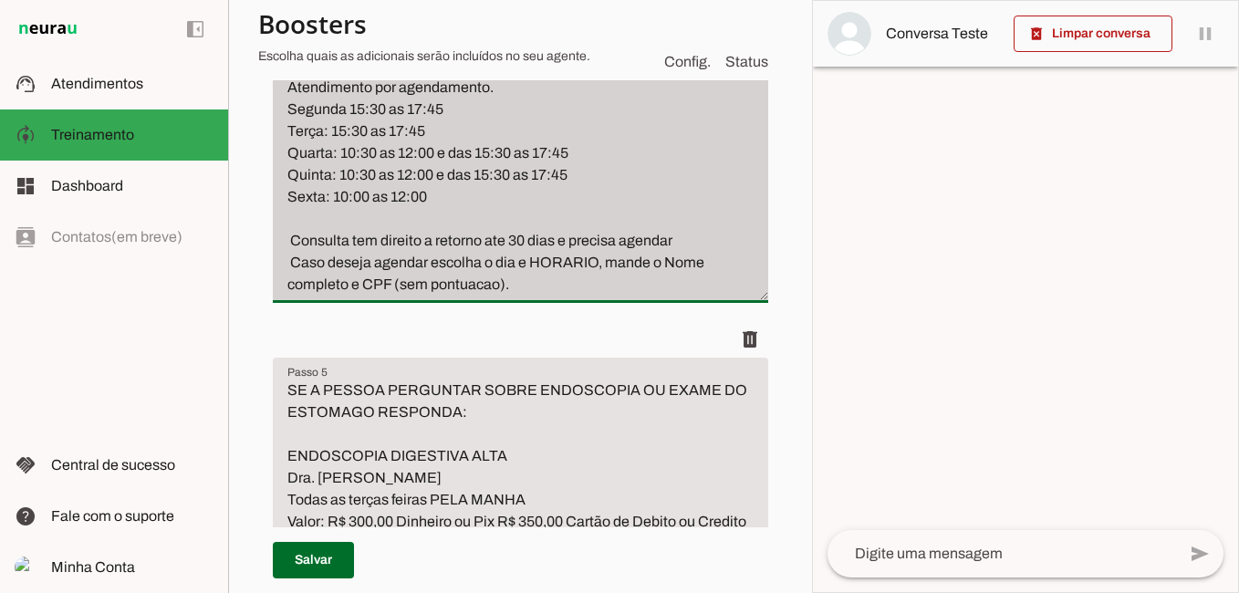
paste textarea "ENVIE SEU NOME COMPLETO E CPF PARA AGENDAR CASO A PESSOA ENVIE O NOME TRANSFIRA…"
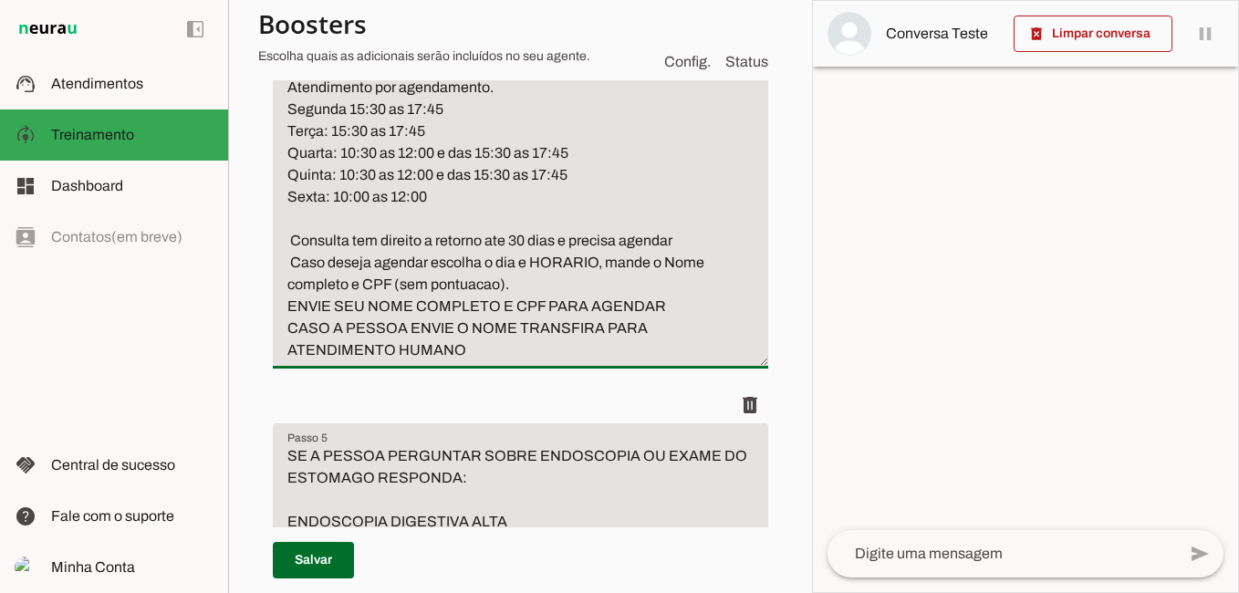
drag, startPoint x: 672, startPoint y: 387, endPoint x: 266, endPoint y: 391, distance: 406.0
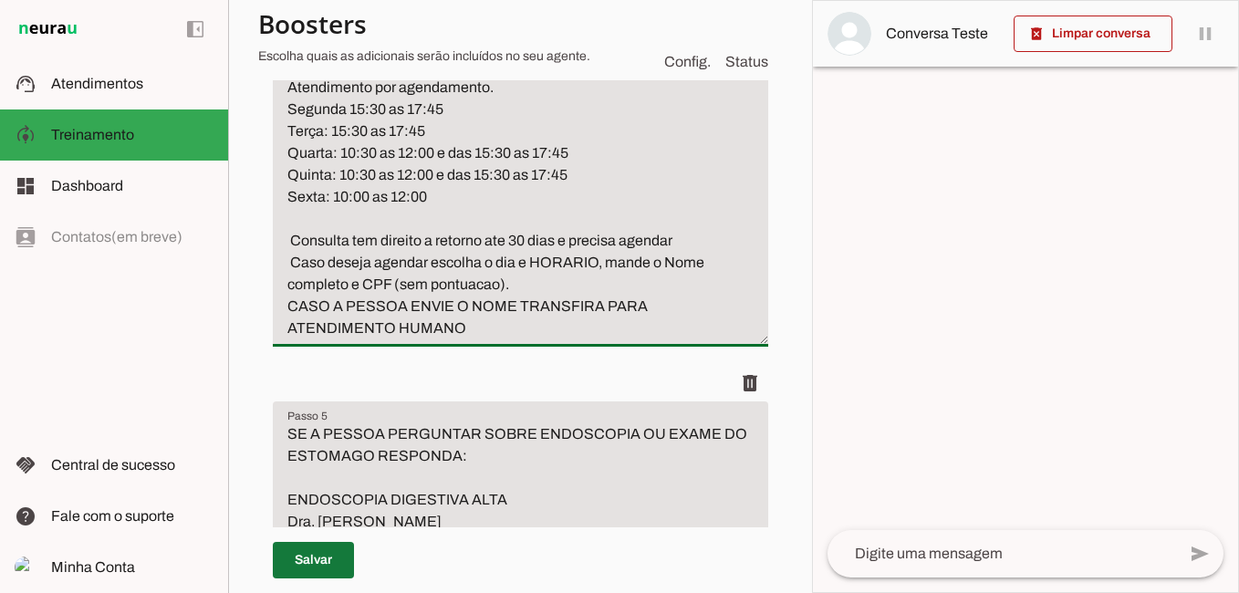
type textarea "Se o paciente perguntar por pediatra ou medico de criança responda: Pediatra Cl…"
type md-filled-text-field "Se o paciente perguntar por pediatra ou medico de criança responda: Pediatra Cl…"
click at [319, 564] on span at bounding box center [313, 560] width 81 height 44
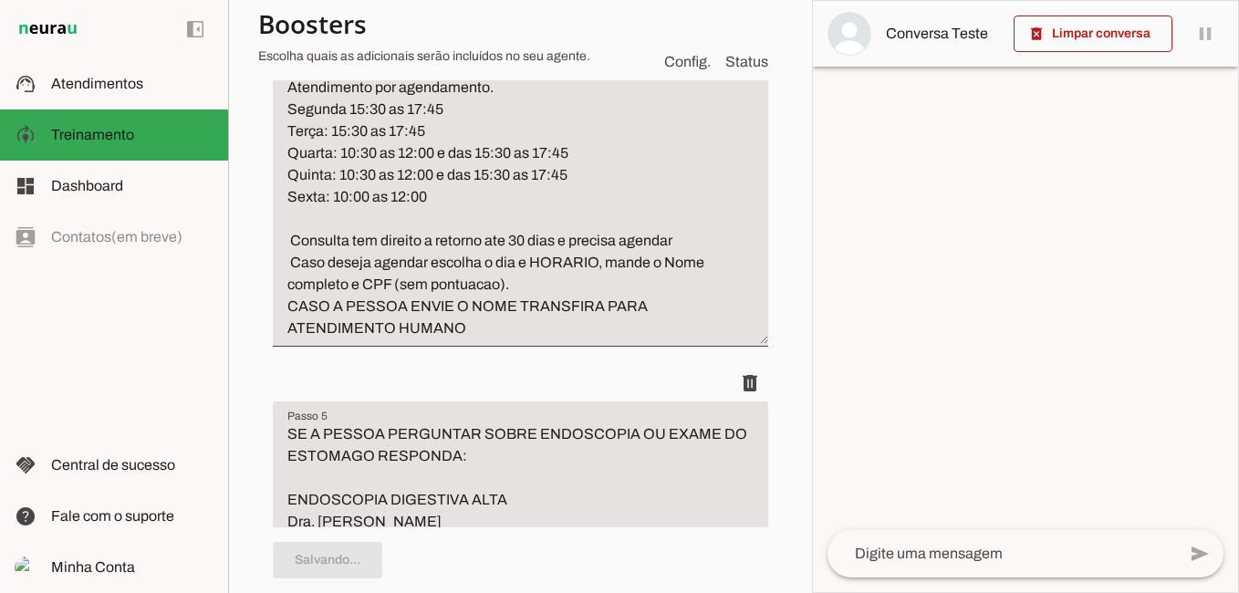
type textarea "Se o paciente perguntar por pediatra ou medico de criança responda: Pediatra Cl…"
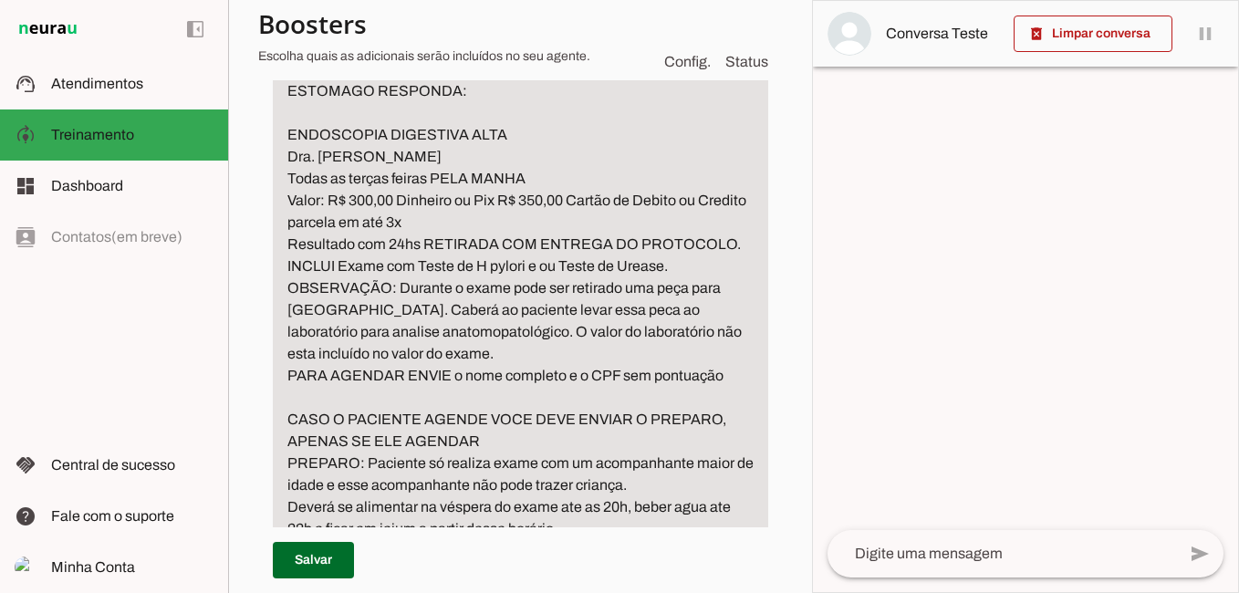
scroll to position [3585, 0]
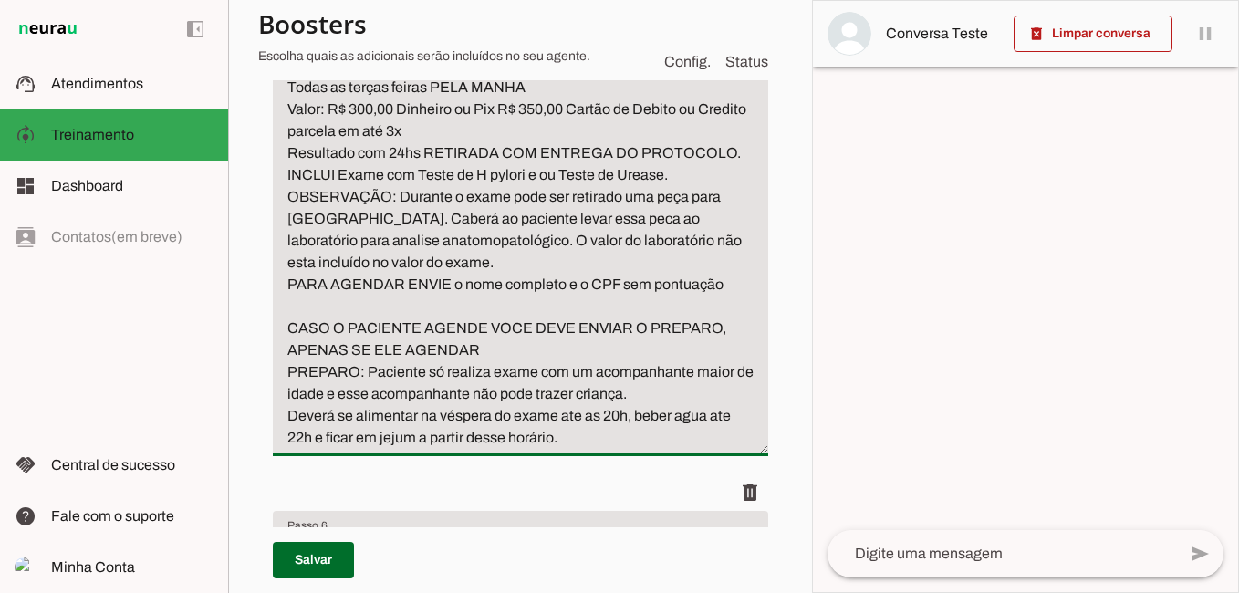
click at [731, 401] on textarea "SE A PESSOA PERGUNTAR SOBRE ENDOSCOPIA OU EXAME DO ESTOMAGO RESPONDA: ENDOSCOPI…" at bounding box center [520, 208] width 495 height 482
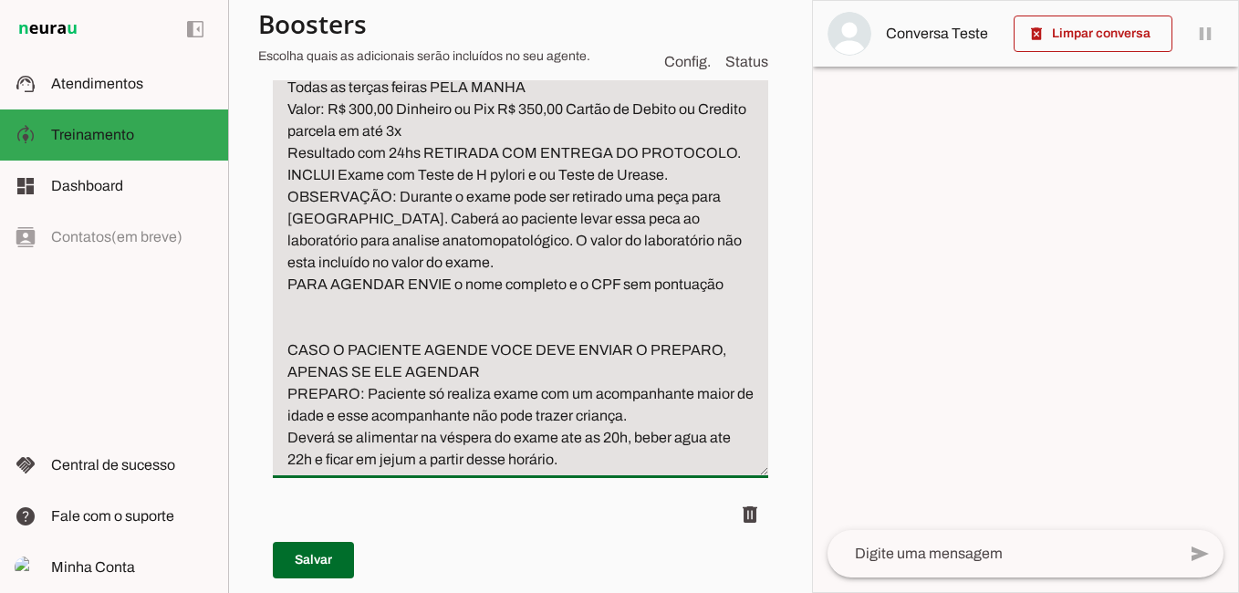
paste textarea "ENVIE SEU NOME COMPLETO E CPF PARA AGENDAR CASO A PESSOA ENVIE O NOME TRANSFIRA…"
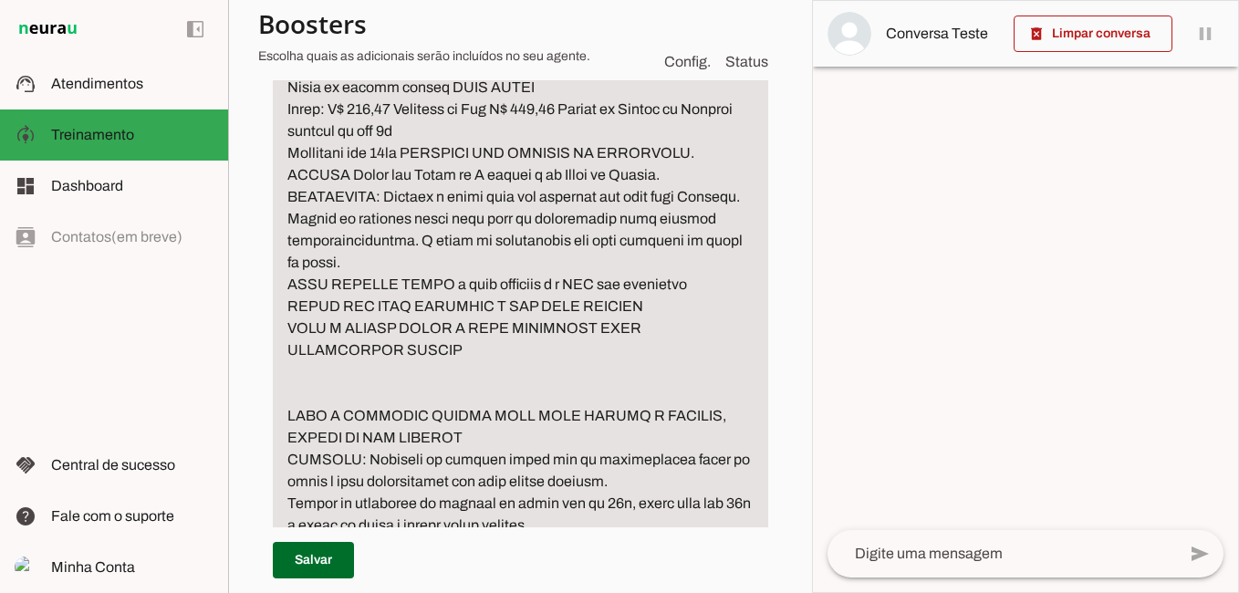
drag, startPoint x: 291, startPoint y: 416, endPoint x: 670, endPoint y: 425, distance: 378.7
click at [670, 425] on textarea "Passo 5" at bounding box center [520, 251] width 495 height 569
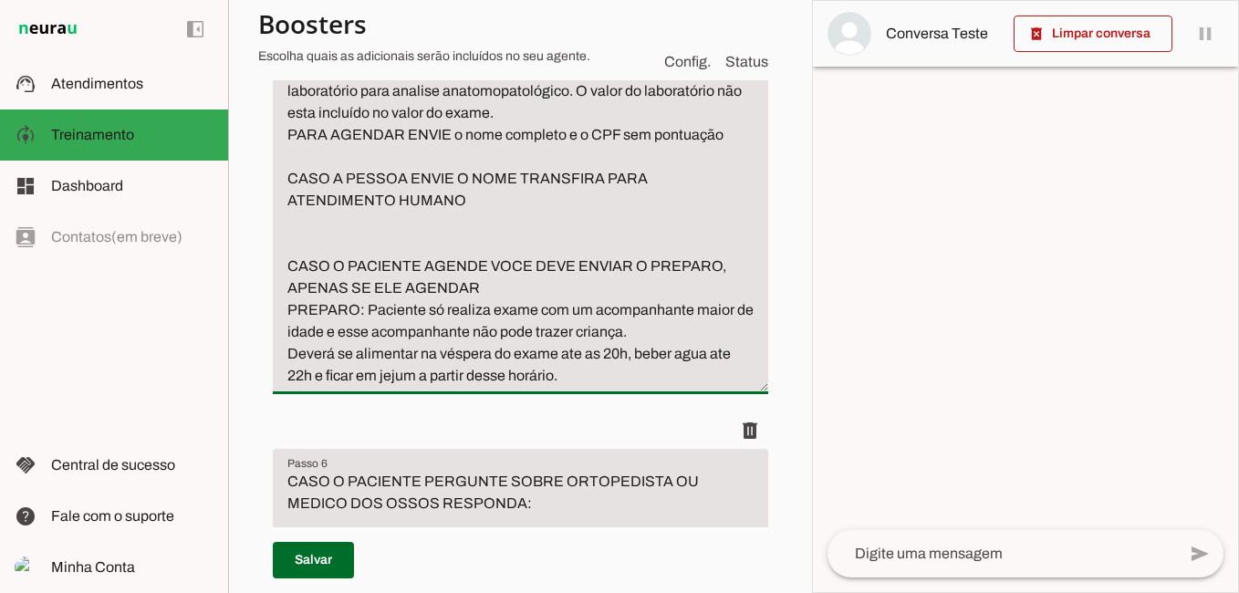
scroll to position [3767, 0]
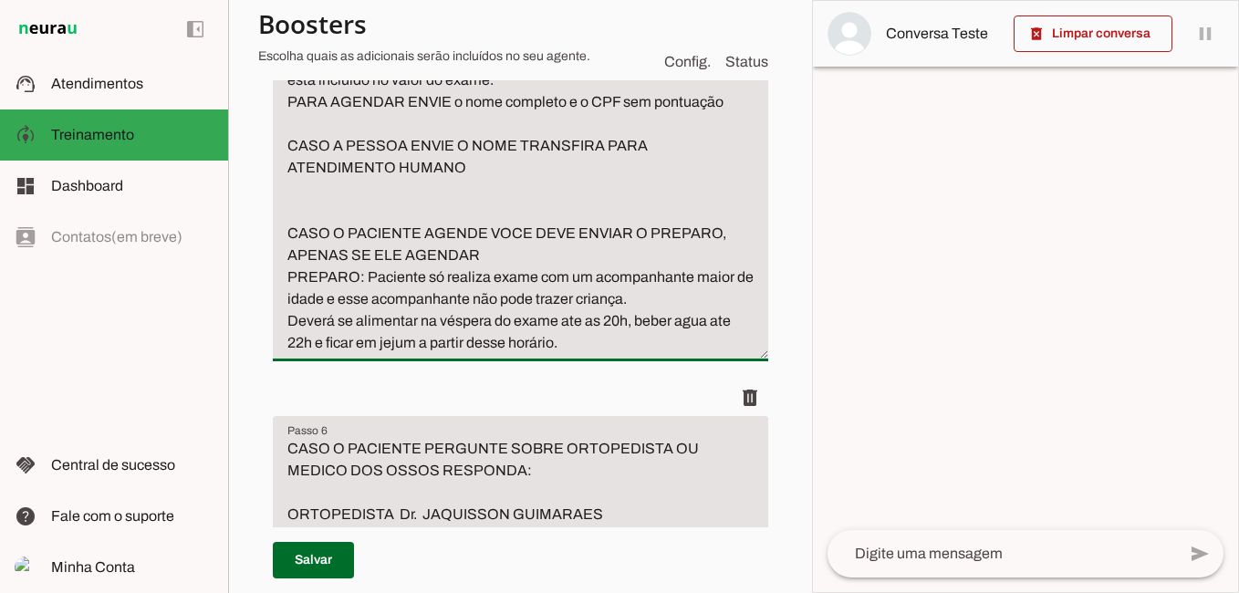
drag, startPoint x: 292, startPoint y: 336, endPoint x: 626, endPoint y: 496, distance: 370.5
click at [628, 354] on textarea "SE A PESSOA PERGUNTAR SOBRE ENDOSCOPIA OU EXAME DO ESTOMAGO RESPONDA: ENDOSCOPI…" at bounding box center [520, 69] width 495 height 569
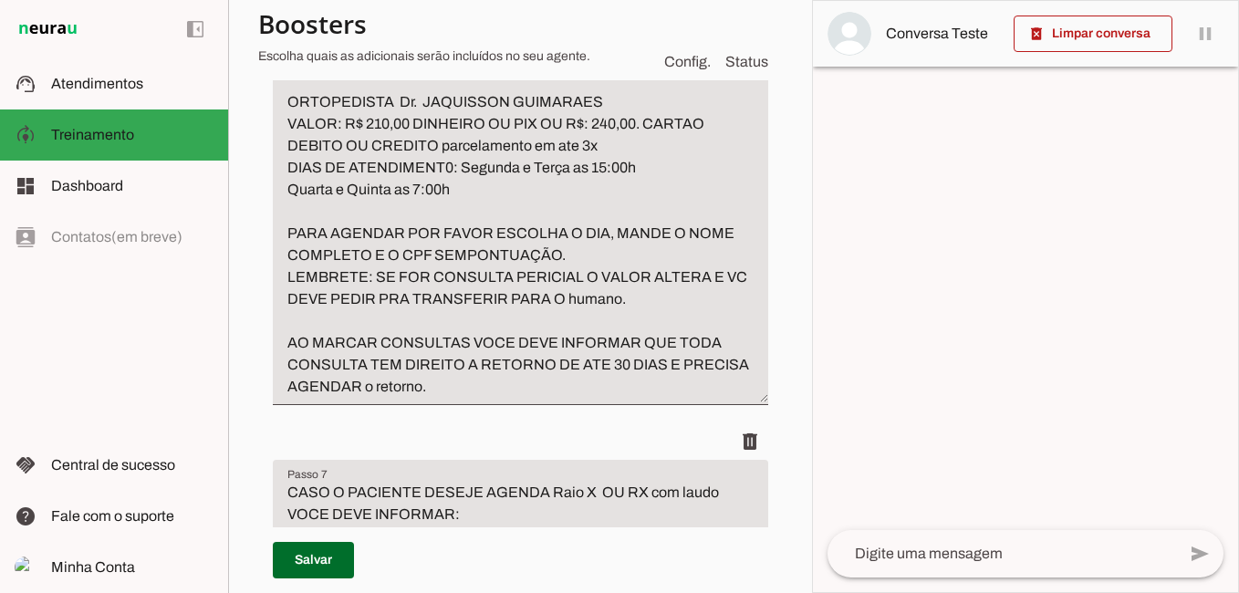
scroll to position [4041, 0]
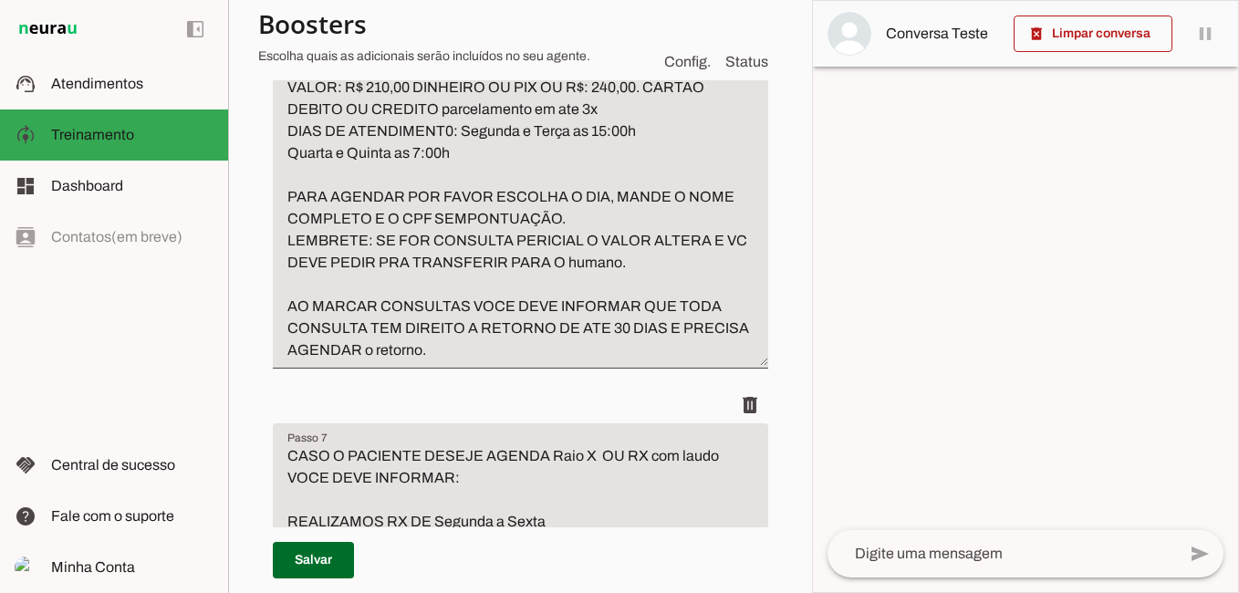
type textarea "SE A PESSOA PERGUNTAR SOBRE ENDOSCOPIA OU EXAME DO ESTOMAGO RESPONDA: ENDOSCOPI…"
type md-filled-text-field "SE A PESSOA PERGUNTAR SOBRE ENDOSCOPIA OU EXAME DO ESTOMAGO RESPONDA: ENDOSCOPI…"
drag, startPoint x: 705, startPoint y: 372, endPoint x: 712, endPoint y: 393, distance: 21.9
click at [712, 361] on textarea "CASO O PACIENTE PERGUNTE SOBRE ORTOPEDISTA OU MEDICO DOS OSSOS RESPONDA: ORTOPE…" at bounding box center [520, 175] width 495 height 372
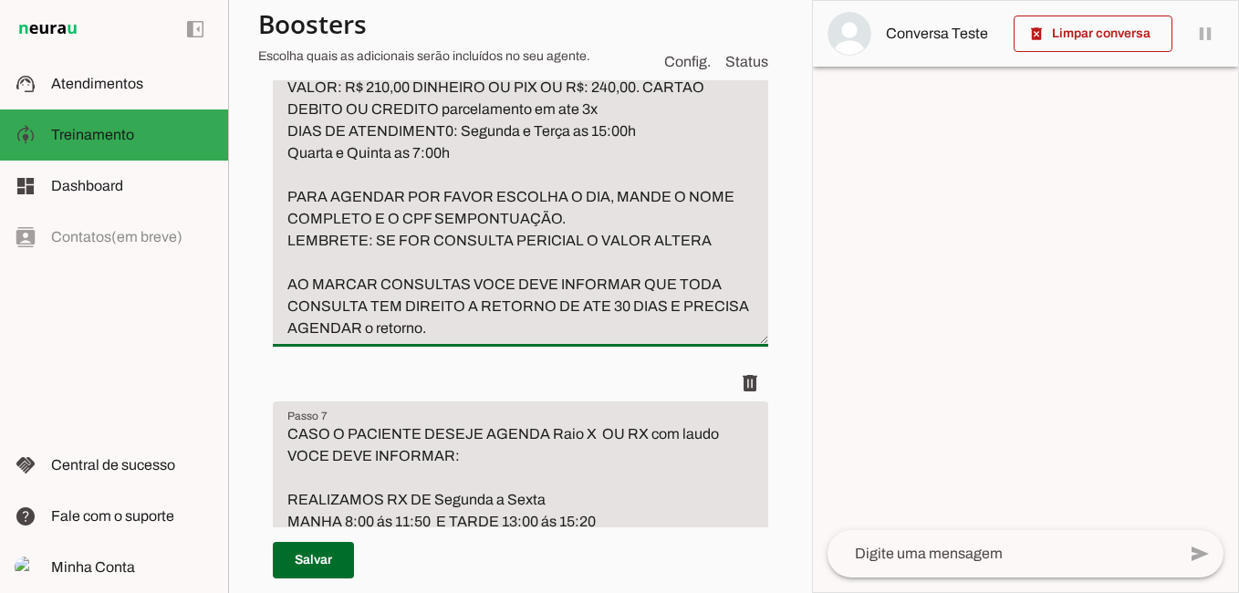
click at [509, 339] on textarea "CASO O PACIENTE PERGUNTE SOBRE ORTOPEDISTA OU MEDICO DOS OSSOS RESPONDA: ORTOPE…" at bounding box center [520, 164] width 495 height 350
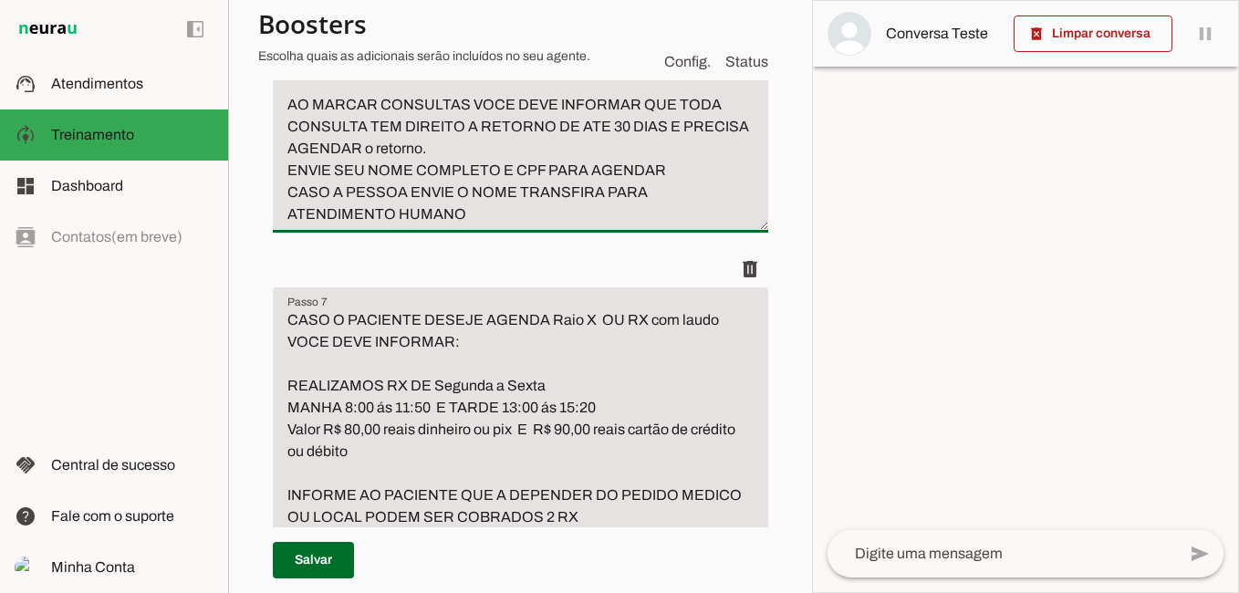
scroll to position [4223, 0]
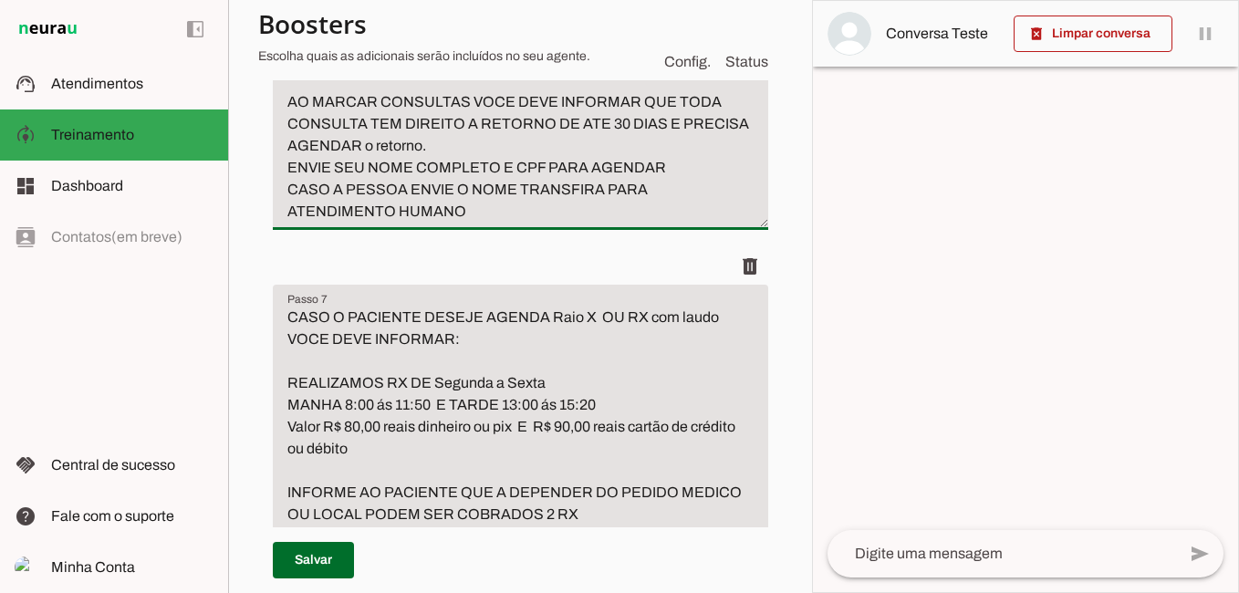
drag, startPoint x: 276, startPoint y: 301, endPoint x: 709, endPoint y: 317, distance: 432.7
click at [709, 223] on textarea "CASO O PACIENTE PERGUNTE SOBRE ORTOPEDISTA OU MEDICO DOS OSSOS RESPONDA: ORTOPE…" at bounding box center [520, 15] width 495 height 416
click at [687, 223] on textarea "CASO O PACIENTE PERGUNTE SOBRE ORTOPEDISTA OU MEDICO DOS OSSOS RESPONDA: ORTOPE…" at bounding box center [520, 15] width 495 height 416
drag, startPoint x: 684, startPoint y: 295, endPoint x: 291, endPoint y: 297, distance: 393.2
click at [291, 223] on textarea "CASO O PACIENTE PERGUNTE SOBRE ORTOPEDISTA OU MEDICO DOS OSSOS RESPONDA: ORTOPE…" at bounding box center [520, 15] width 495 height 416
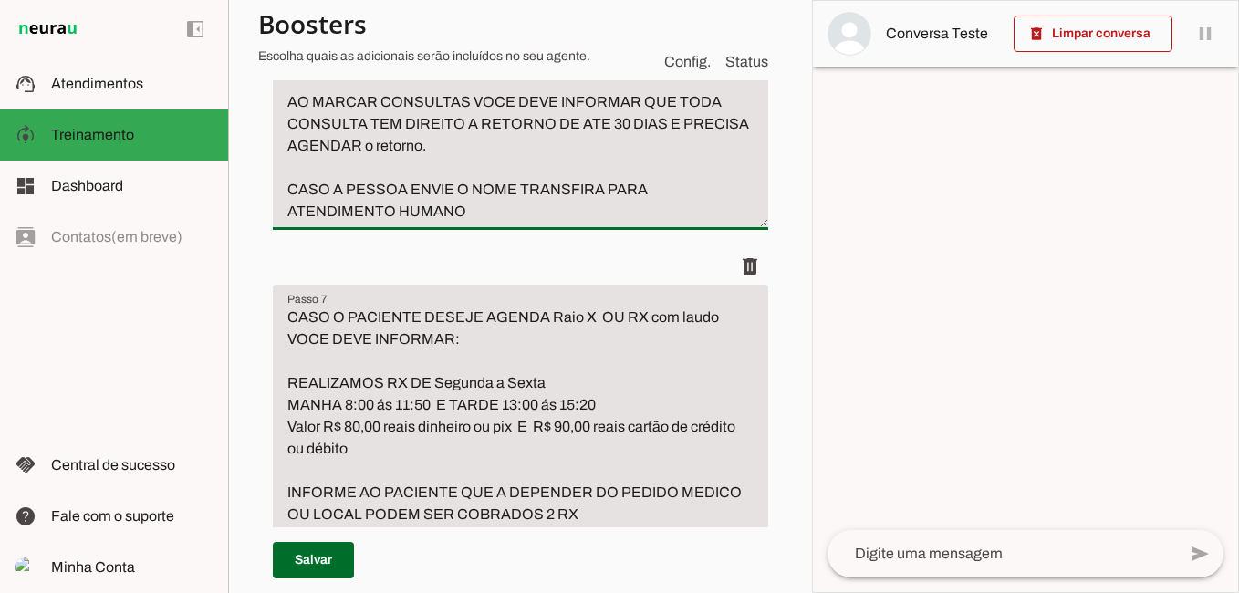
click at [293, 223] on textarea "CASO O PACIENTE PERGUNTE SOBRE ORTOPEDISTA OU MEDICO DOS OSSOS RESPONDA: ORTOPE…" at bounding box center [520, 15] width 495 height 416
drag, startPoint x: 293, startPoint y: 255, endPoint x: 709, endPoint y: 284, distance: 417.0
click at [709, 223] on textarea "CASO O PACIENTE PERGUNTE SOBRE ORTOPEDISTA OU MEDICO DOS OSSOS RESPONDA: ORTOPE…" at bounding box center [520, 15] width 495 height 416
click at [453, 108] on textarea "CASO O PACIENTE PERGUNTE SOBRE ORTOPEDISTA OU MEDICO DOS OSSOS RESPONDA: ORTOPE…" at bounding box center [520, 15] width 495 height 416
click at [329, 131] on textarea "CASO O PACIENTE PERGUNTE SOBRE ORTOPEDISTA OU MEDICO DOS OSSOS RESPONDA: ORTOPE…" at bounding box center [520, 15] width 495 height 416
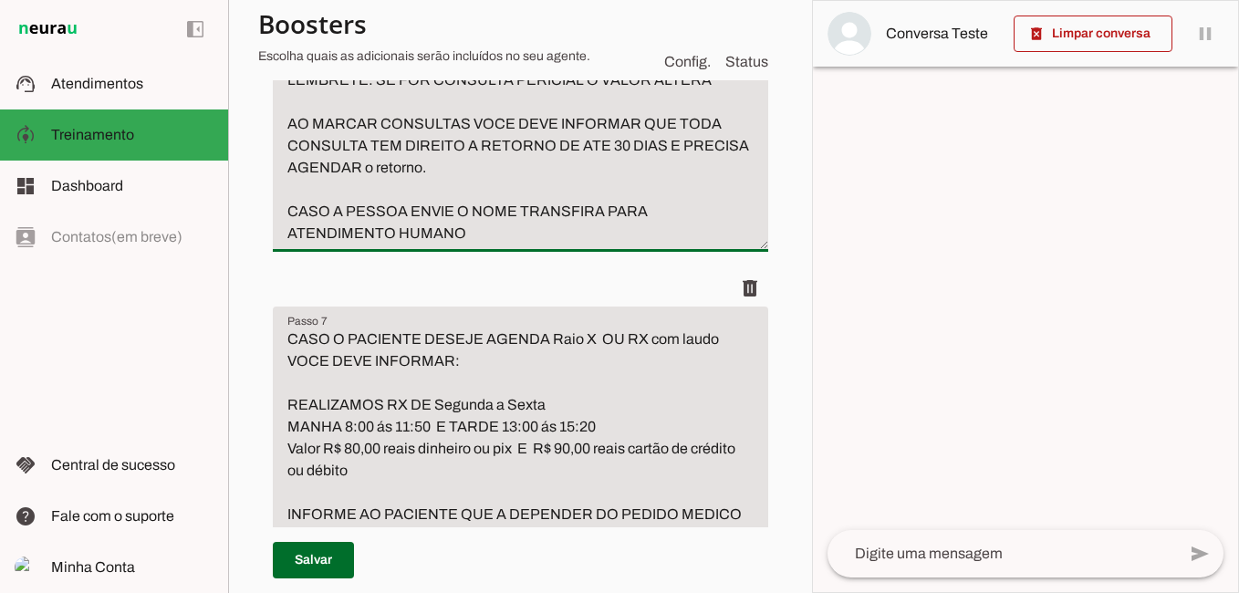
click at [291, 127] on textarea "CASO O PACIENTE PERGUNTE SOBRE ORTOPEDISTA OU MEDICO DOS OSSOS RESPONDA: ORTOPE…" at bounding box center [520, 26] width 495 height 438
drag, startPoint x: 281, startPoint y: 210, endPoint x: 675, endPoint y: 234, distance: 394.9
click at [675, 234] on textarea "CASO O PACIENTE PERGUNTE SOBRE ORTOPEDISTA OU MEDICO DOS OSSOS RESPONDA: ORTOPE…" at bounding box center [520, 26] width 495 height 438
click at [500, 148] on textarea "CASO O PACIENTE PERGUNTE SOBRE ORTOPEDISTA OU MEDICO DOS OSSOS RESPONDA: ORTOPE…" at bounding box center [520, 26] width 495 height 438
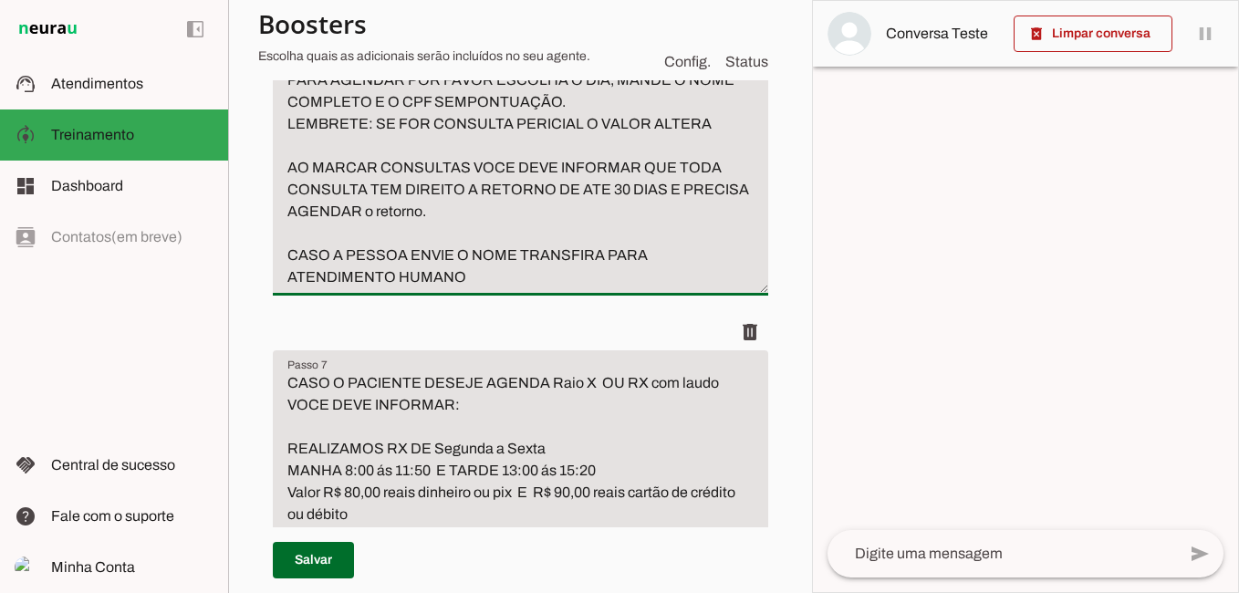
click at [377, 173] on textarea "CASO O PACIENTE PERGUNTE SOBRE ORTOPEDISTA OU MEDICO DOS OSSOS RESPONDA: ORTOPE…" at bounding box center [520, 48] width 495 height 482
click at [465, 108] on textarea "CASO O PACIENTE PERGUNTE SOBRE ORTOPEDISTA OU MEDICO DOS OSSOS RESPONDA: ORTOPE…" at bounding box center [520, 48] width 495 height 482
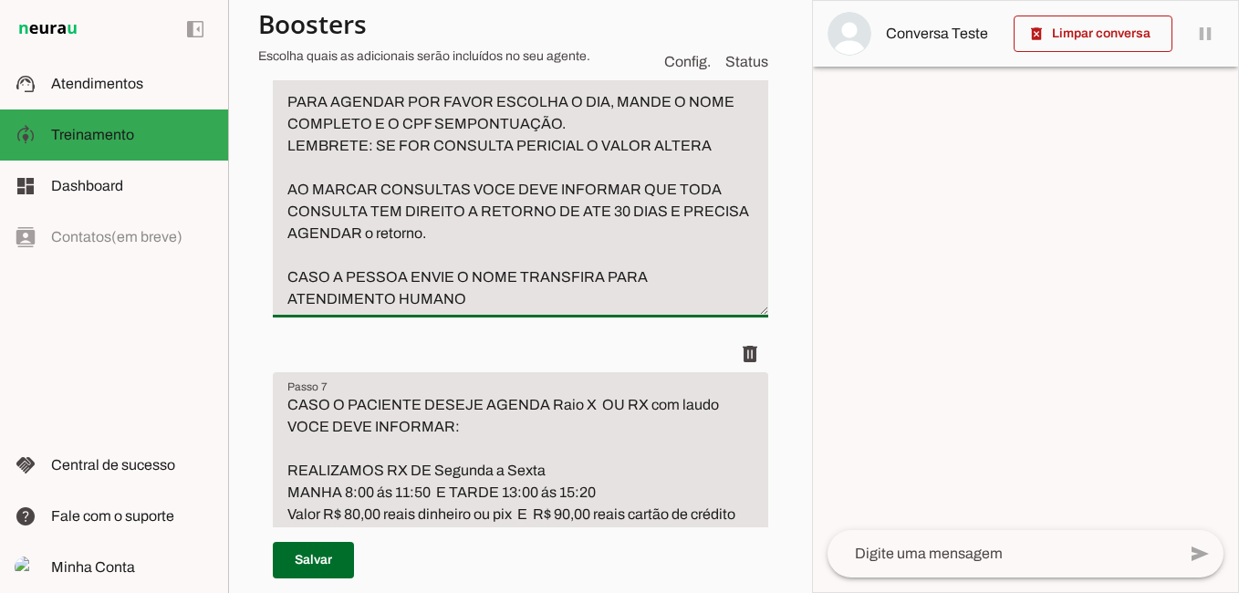
drag, startPoint x: 463, startPoint y: 259, endPoint x: 502, endPoint y: 279, distance: 44.1
click at [463, 259] on textarea "CASO O PACIENTE PERGUNTE SOBRE ORTOPEDISTA OU MEDICO DOS OSSOS RESPONDA: ORTOPE…" at bounding box center [520, 59] width 495 height 504
drag, startPoint x: 279, startPoint y: 282, endPoint x: 751, endPoint y: 290, distance: 471.8
click at [751, 290] on textarea "CASO O PACIENTE PERGUNTE SOBRE ORTOPEDISTA OU MEDICO DOS OSSOS RESPONDA: ORTOPE…" at bounding box center [520, 59] width 495 height 504
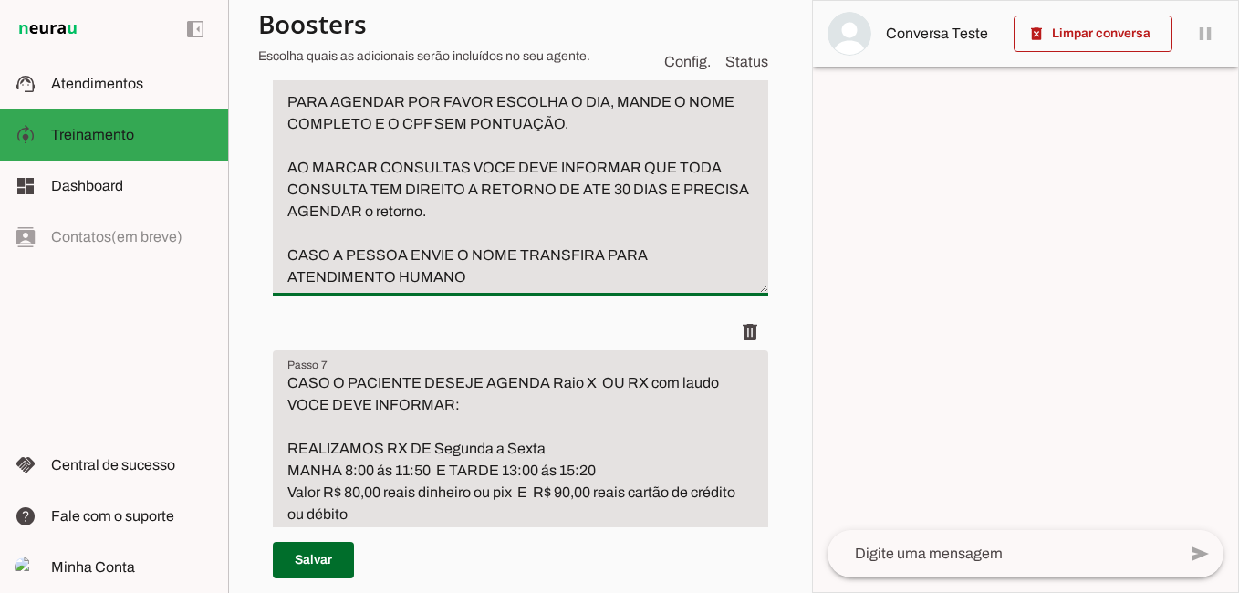
drag, startPoint x: 278, startPoint y: 298, endPoint x: 537, endPoint y: 356, distance: 265.4
click at [537, 288] on textarea "CASO O PACIENTE PERGUNTE SOBRE ORTOPEDISTA OU MEDICO DOS OSSOS RESPONDA: ORTOPE…" at bounding box center [520, 48] width 495 height 482
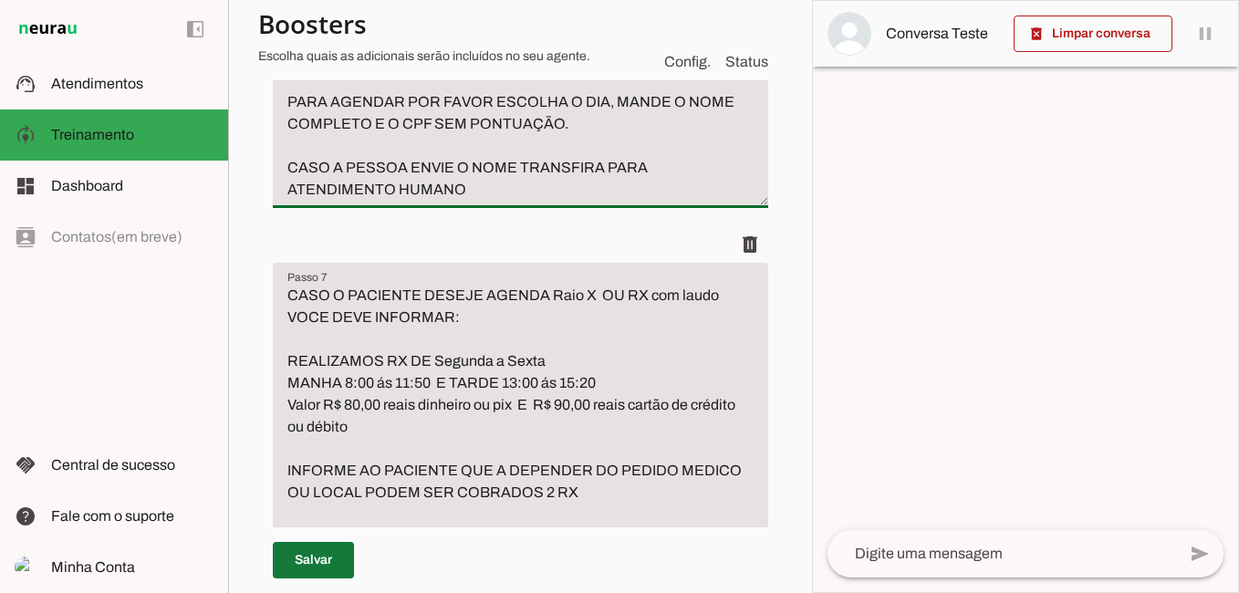
type textarea "CASO O PACIENTE PERGUNTE SOBRE ORTOPEDISTA OU MEDICO DOS OSSOS RESPONDA: ORTOPE…"
type md-filled-text-field "CASO O PACIENTE PERGUNTE SOBRE ORTOPEDISTA OU MEDICO DOS OSSOS RESPONDA: ORTOPE…"
drag, startPoint x: 302, startPoint y: 547, endPoint x: 301, endPoint y: 558, distance: 11.9
click at [303, 547] on span at bounding box center [313, 560] width 81 height 44
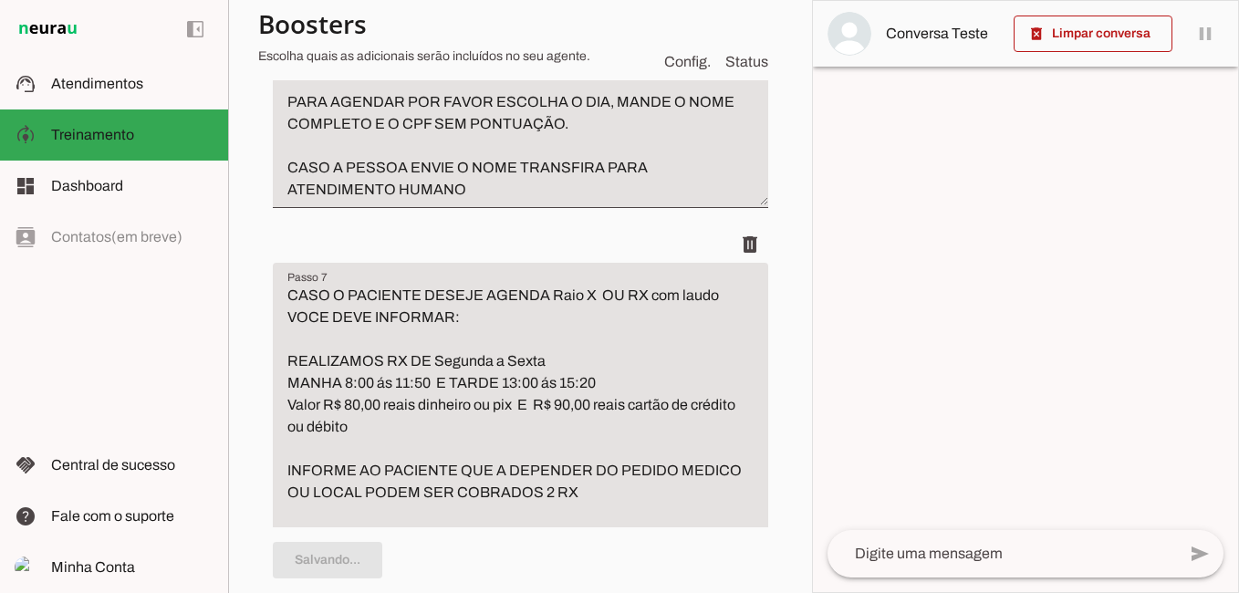
type textarea "SE A PESSOA PERGUNTAR SOBRE ENDOSCOPIA OU EXAME DO ESTOMAGO RESPONDA: ENDOSCOPI…"
type textarea "CASO O PACIENTE PERGUNTE SOBRE ORTOPEDISTA OU MEDICO DOS OSSOS RESPONDA: ORTOPE…"
click at [546, 448] on textarea "CASO O PACIENTE DESEJE AGENDA Raio X OU RX com laudo VOCE DEVE INFORMAR: REALIZ…" at bounding box center [520, 460] width 495 height 350
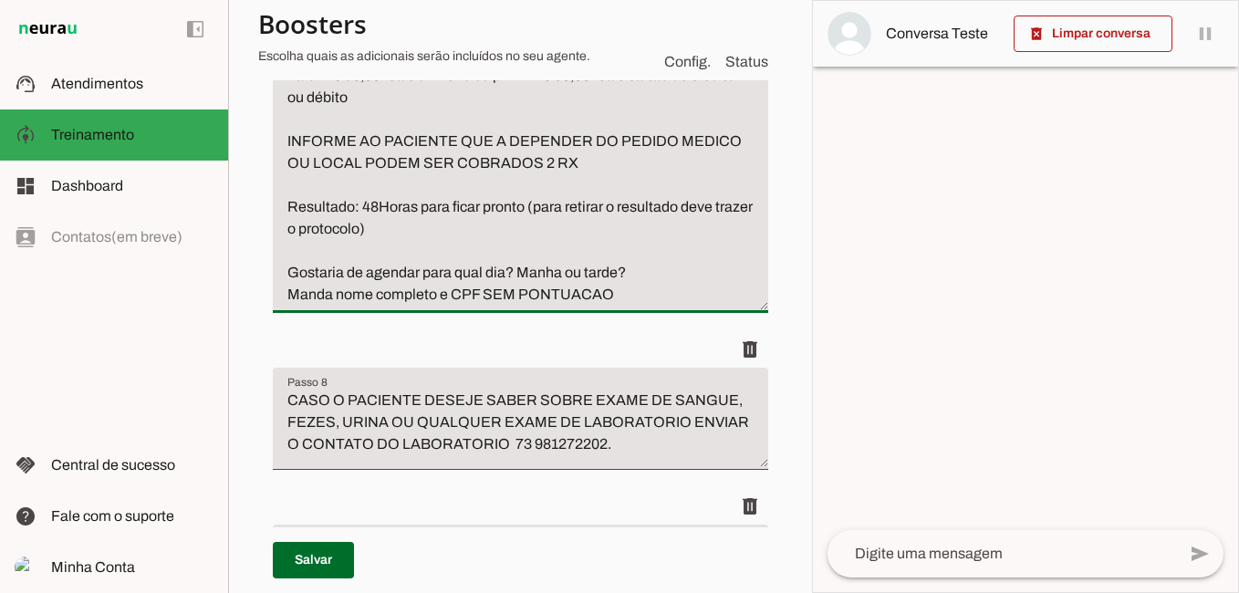
scroll to position [4588, 0]
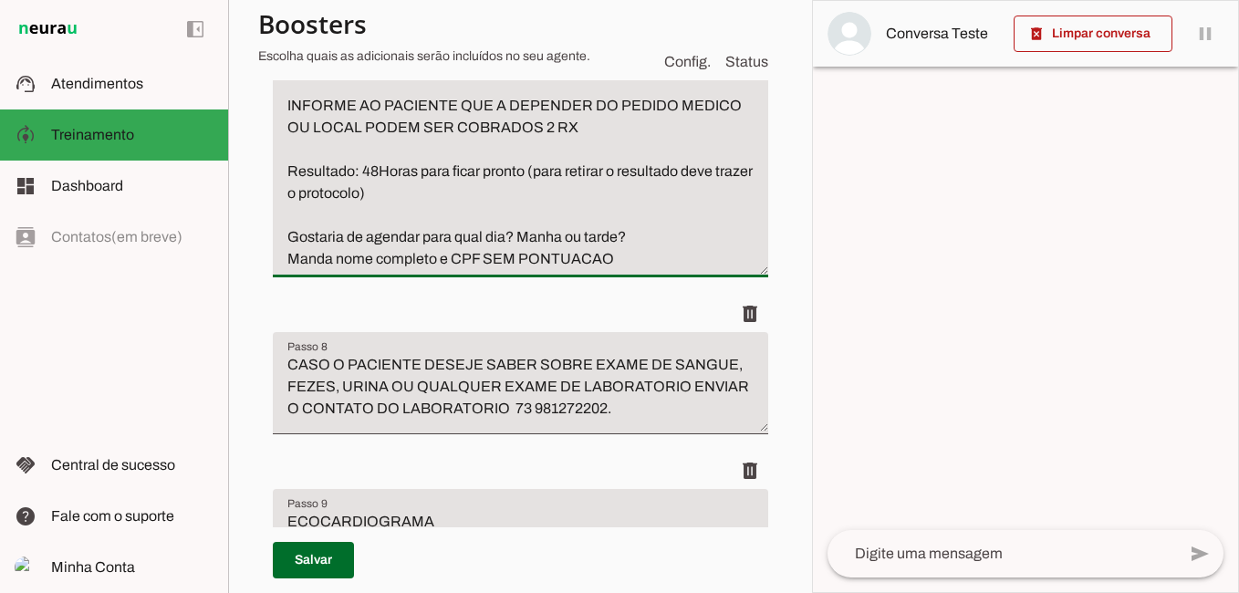
click at [629, 270] on textarea "CASO O PACIENTE DESEJE AGENDAR Raio X OU RX com laudo VOCE DEVE INFORMAR: REALI…" at bounding box center [520, 95] width 495 height 350
paste textarea "LEMBRETE: SE FOR CONSULTA PERICIAL O VALOR ALTERA"
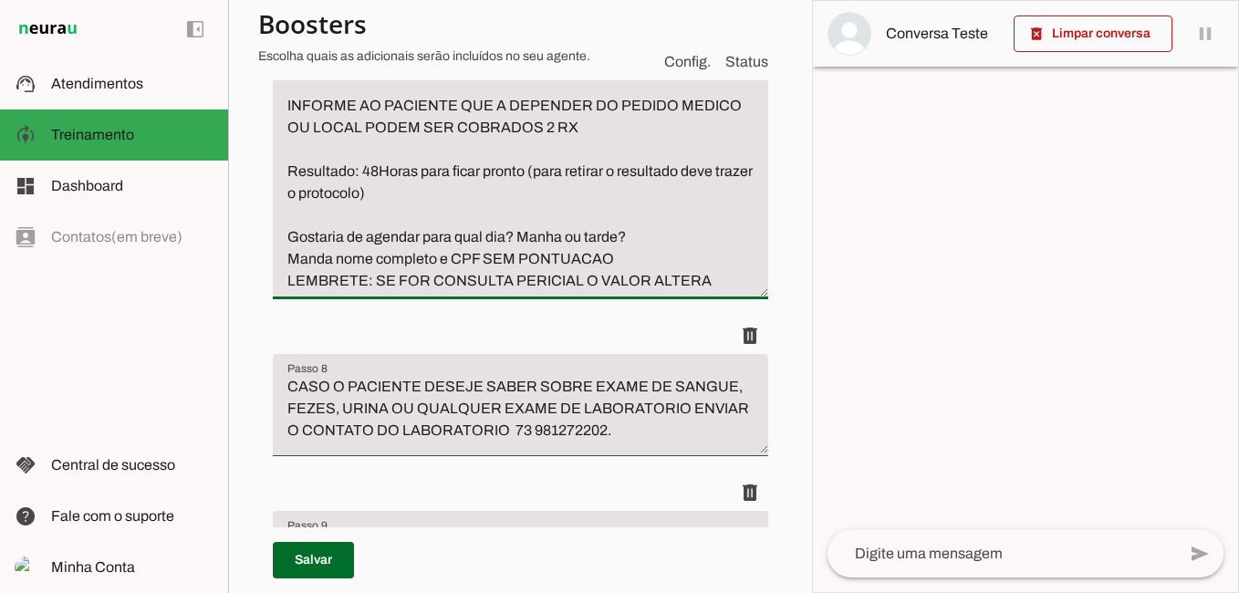
drag, startPoint x: 279, startPoint y: 439, endPoint x: 746, endPoint y: 447, distance: 467.2
click at [746, 292] on textarea "CASO O PACIENTE DESEJE AGENDAR Raio X OU RX com laudo VOCE DEVE INFORMAR: REALI…" at bounding box center [520, 106] width 495 height 372
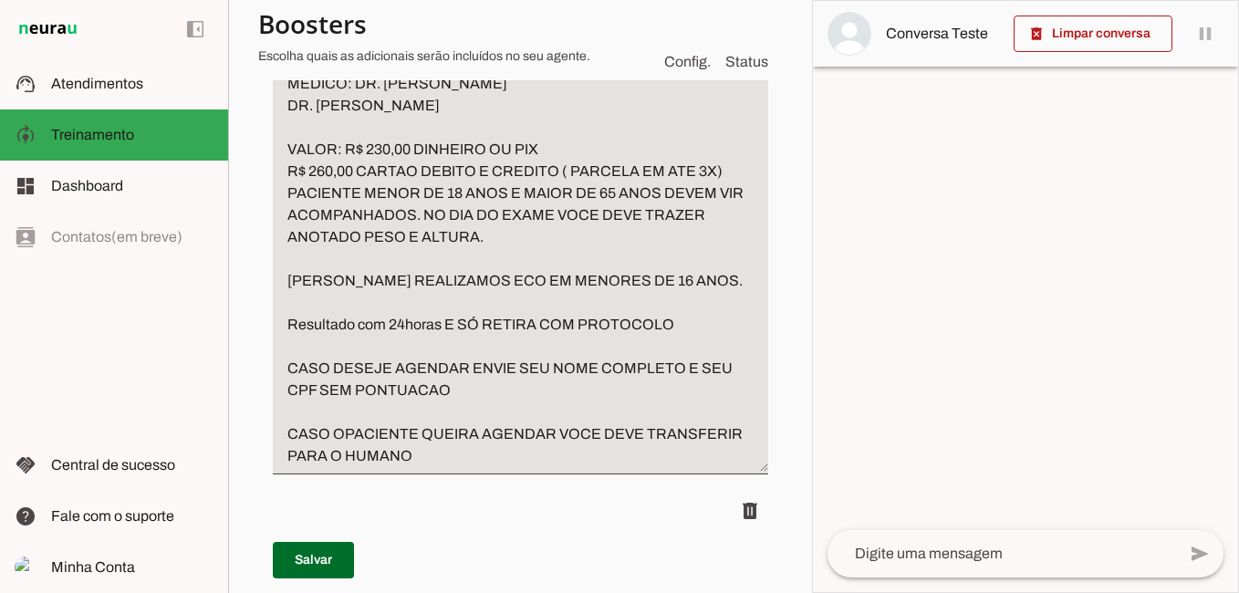
scroll to position [5227, 0]
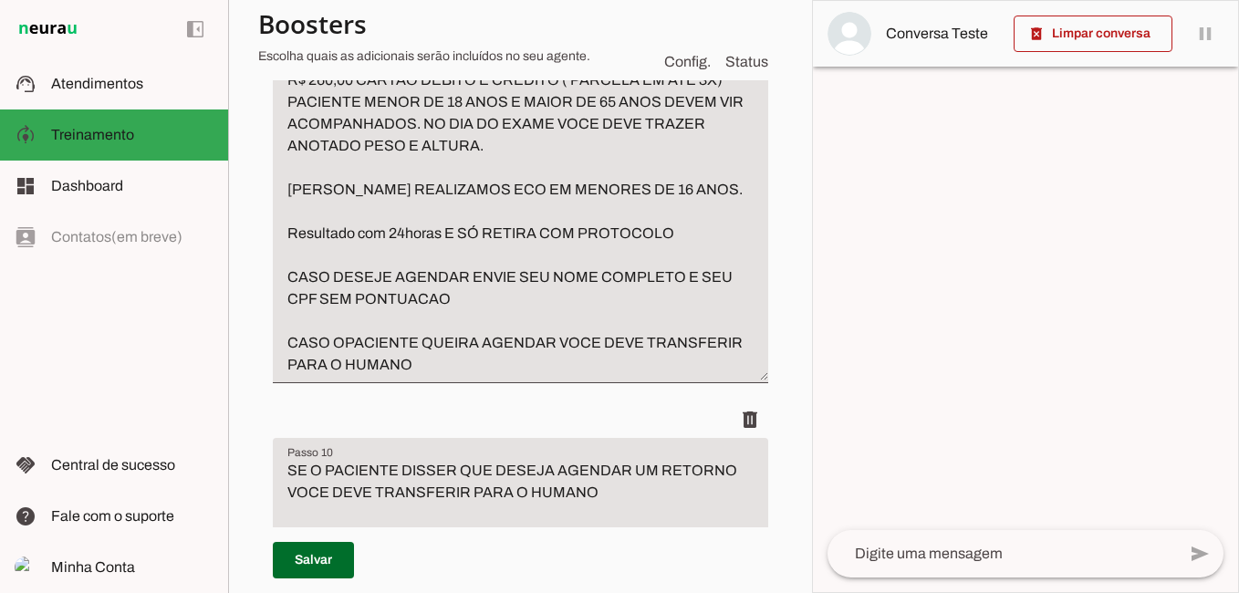
type textarea "CASO O PACIENTE DESEJE AGENDAR Raio X OU RX com laudo VOCE DEVE INFORMAR: REALI…"
type md-filled-text-field "CASO O PACIENTE DESEJE AGENDAR Raio X OU RX com laudo VOCE DEVE INFORMAR: REALI…"
click at [303, 318] on textarea "ECOCARDIOGRAMA MEDICO: DR. [PERSON_NAME] DR. [PERSON_NAME] VALOR: R$ 230,00 DIN…" at bounding box center [520, 157] width 495 height 438
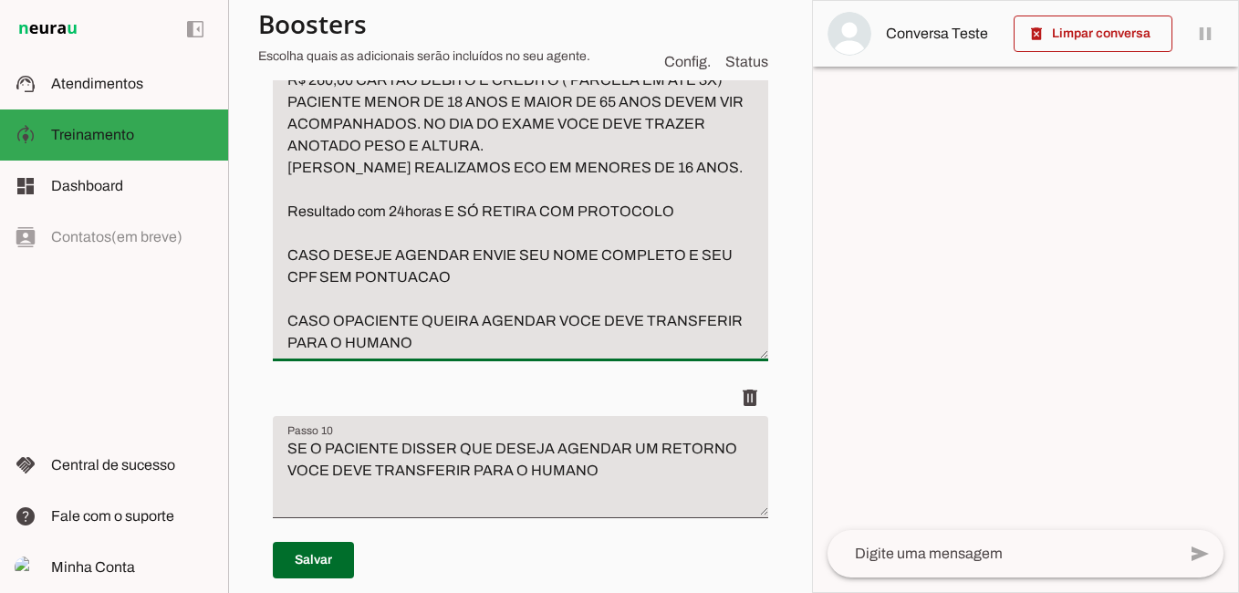
click at [298, 341] on textarea "ECOCARDIOGRAMA MEDICO: DR. [PERSON_NAME] DR. [PERSON_NAME] VALOR: R$ 230,00 DIN…" at bounding box center [520, 146] width 495 height 416
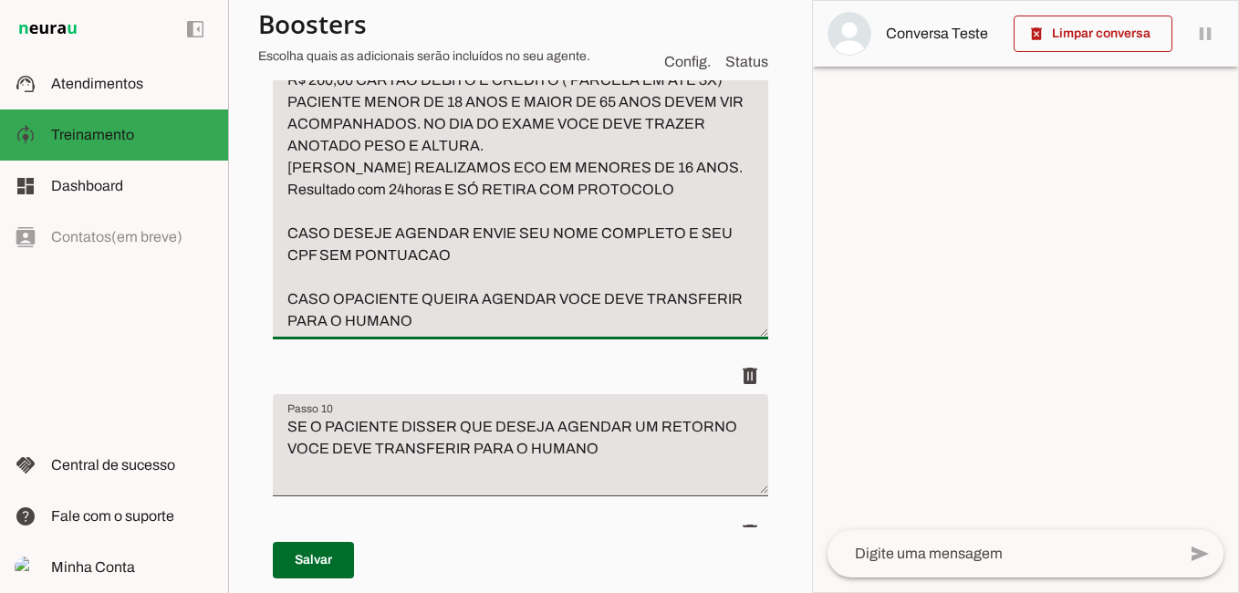
click at [349, 332] on textarea "ECOCARDIOGRAMA MEDICO: DR. [PERSON_NAME] DR. [PERSON_NAME] VALOR: R$ 230,00 DIN…" at bounding box center [520, 135] width 495 height 394
click at [346, 332] on textarea "ECOCARDIOGRAMA MEDICO: DR. [PERSON_NAME] DR. [PERSON_NAME] VALOR: R$ 230,00 DIN…" at bounding box center [520, 135] width 495 height 394
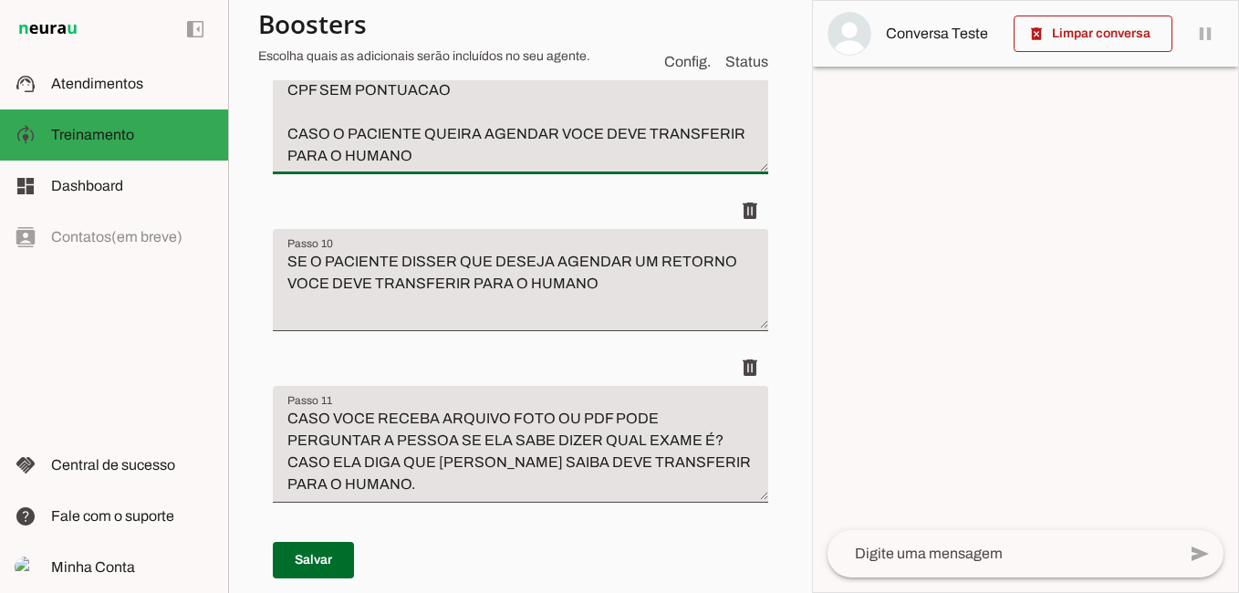
scroll to position [5409, 0]
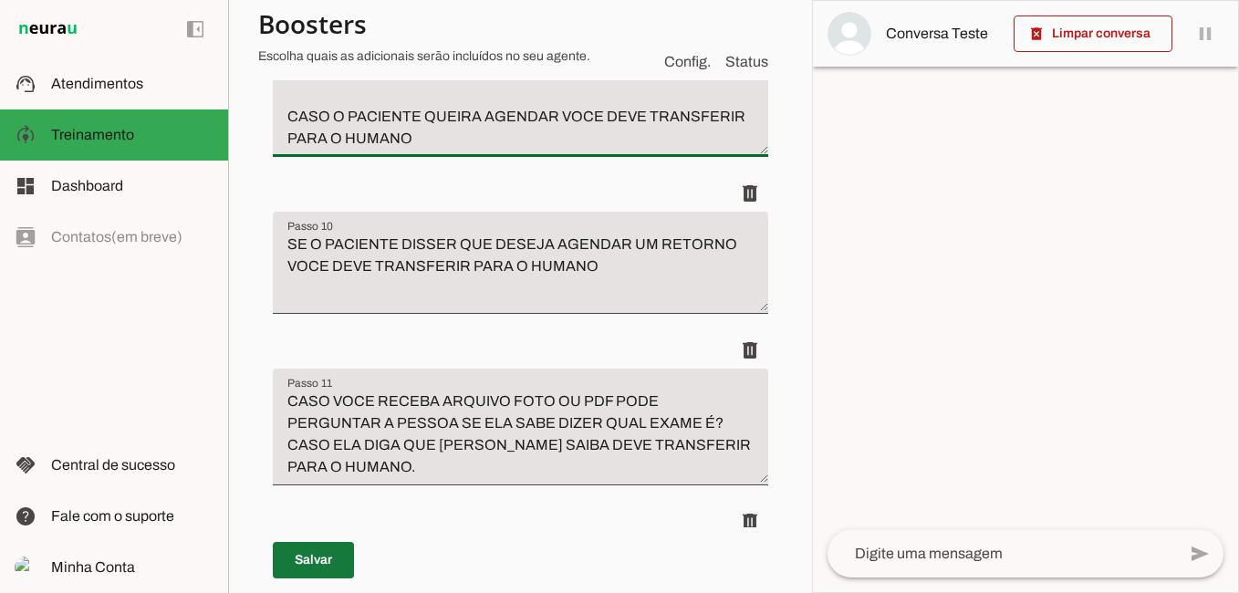
type textarea "ECOCARDIOGRAMA MEDICO: DR. [PERSON_NAME] DR. [PERSON_NAME] VALOR: R$ 230,00 DIN…"
type md-filled-text-field "ECOCARDIOGRAMA MEDICO: DR. [PERSON_NAME] DR. [PERSON_NAME] VALOR: R$ 230,00 DIN…"
click at [343, 547] on span at bounding box center [313, 560] width 81 height 44
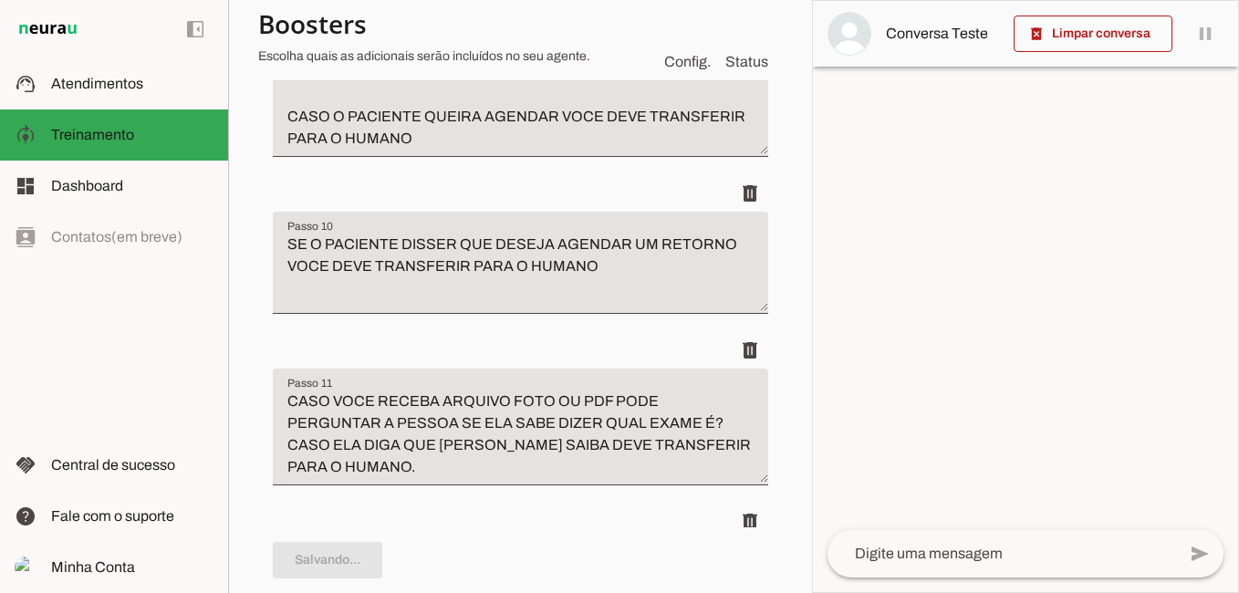
type textarea "CASO O PACIENTE DESEJE AGENDAR Raio X OU RX com laudo VOCE DEVE INFORMAR: REALI…"
type textarea "ECOCARDIOGRAMA MEDICO: DR. [PERSON_NAME] DR. [PERSON_NAME] VALOR: R$ 230,00 DIN…"
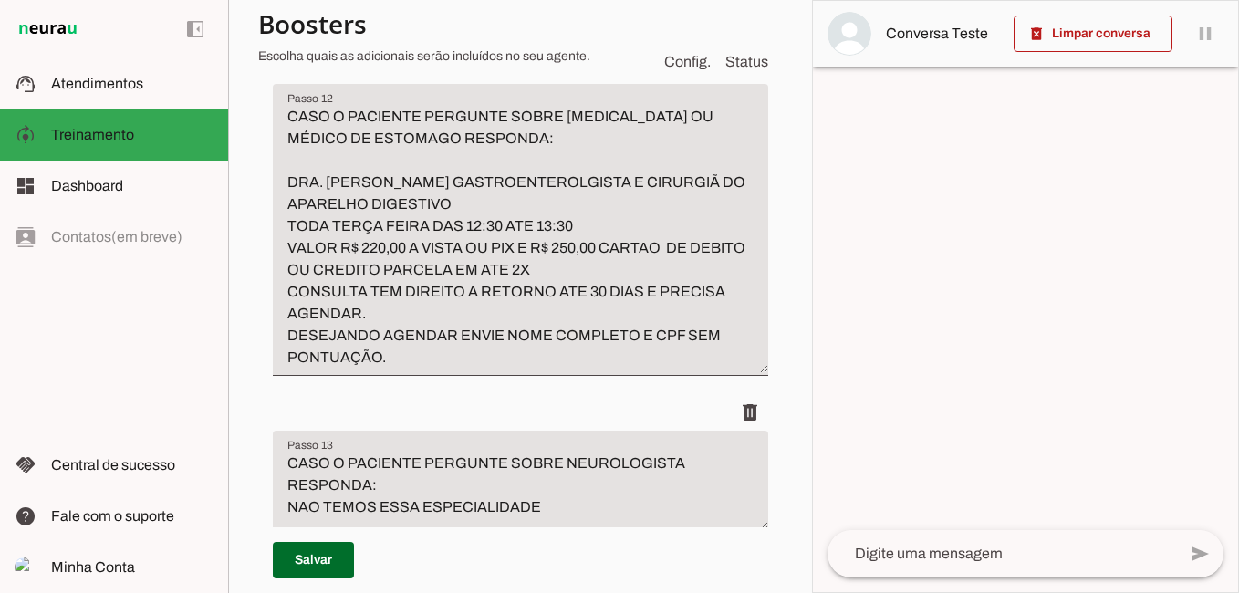
scroll to position [5957, 0]
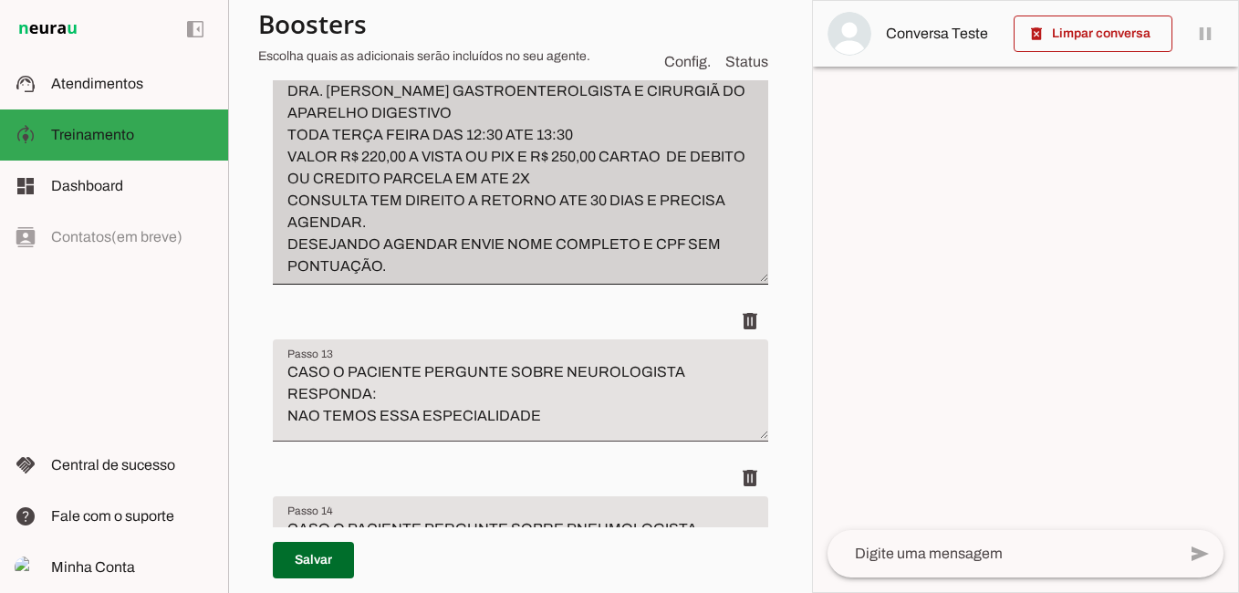
click at [428, 285] on div "CASO O PACIENTE PERGUNTE SOBRE [MEDICAL_DATA] OU MÉDICO DE ESTOMAGO RESPONDA: D…" at bounding box center [520, 139] width 495 height 292
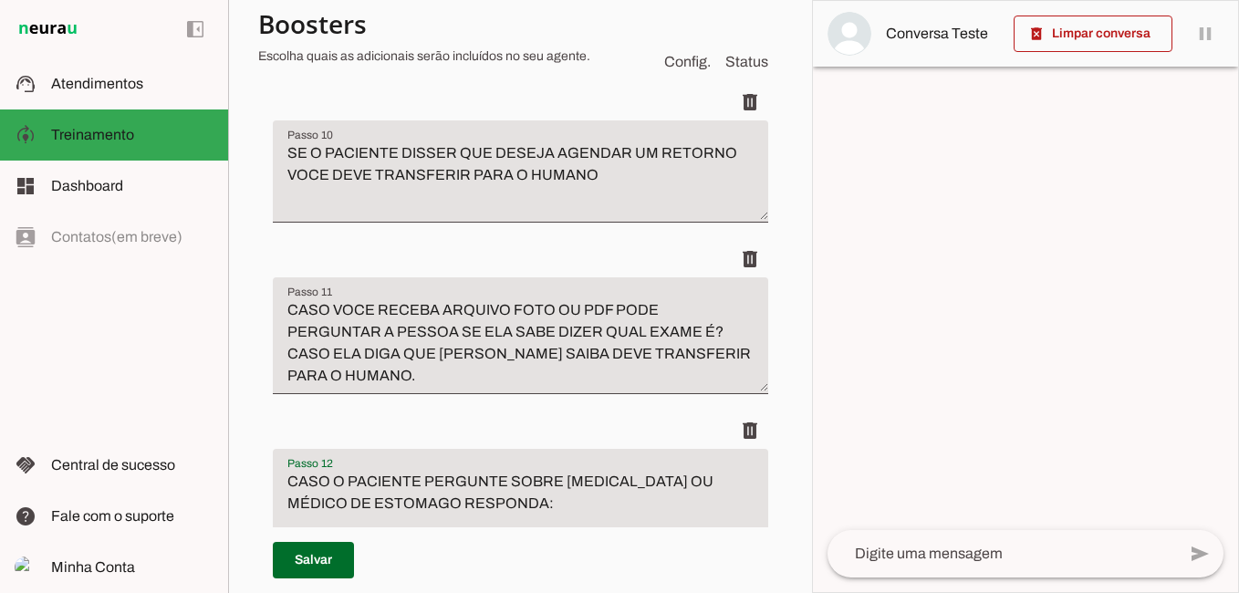
scroll to position [5409, 0]
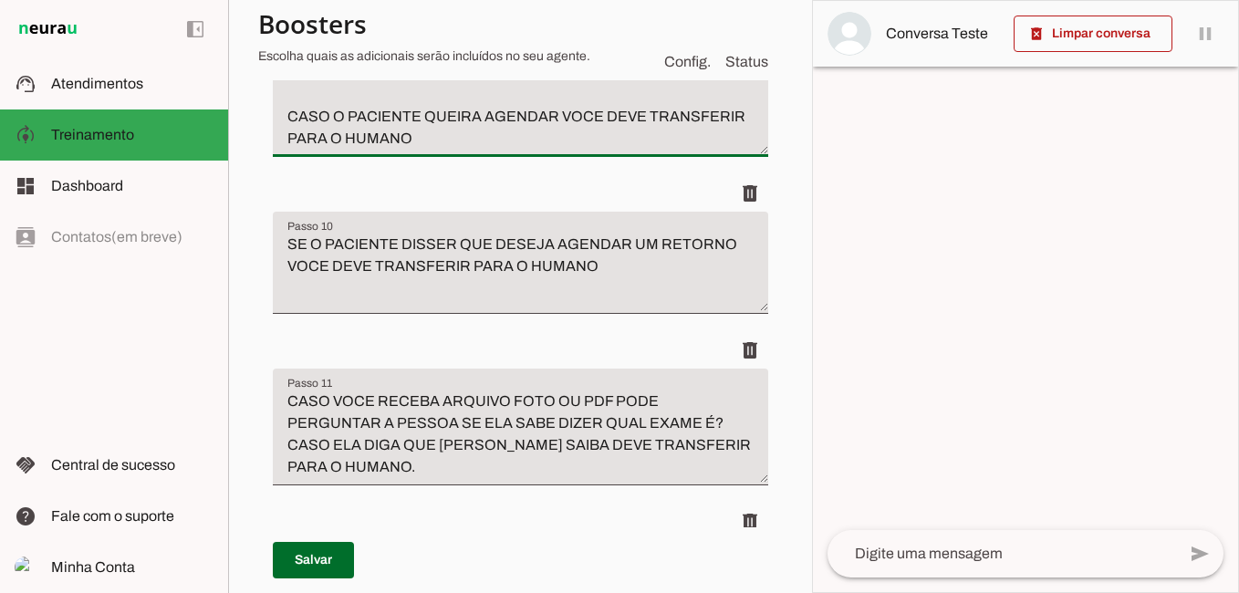
drag, startPoint x: 283, startPoint y: 264, endPoint x: 477, endPoint y: 295, distance: 196.8
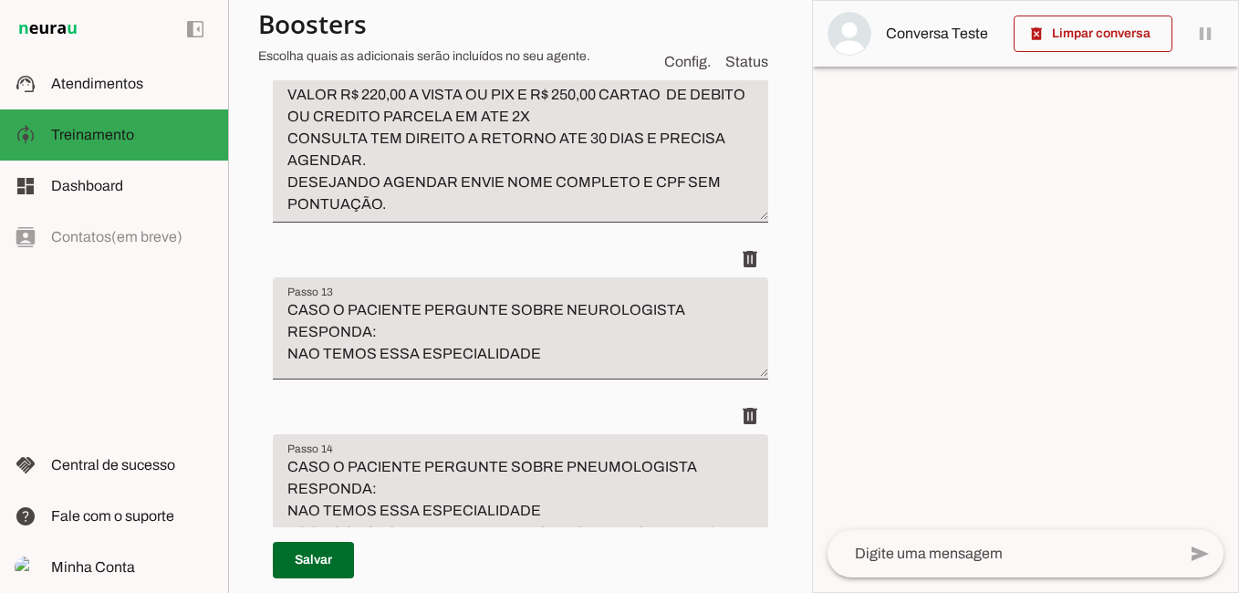
scroll to position [6048, 0]
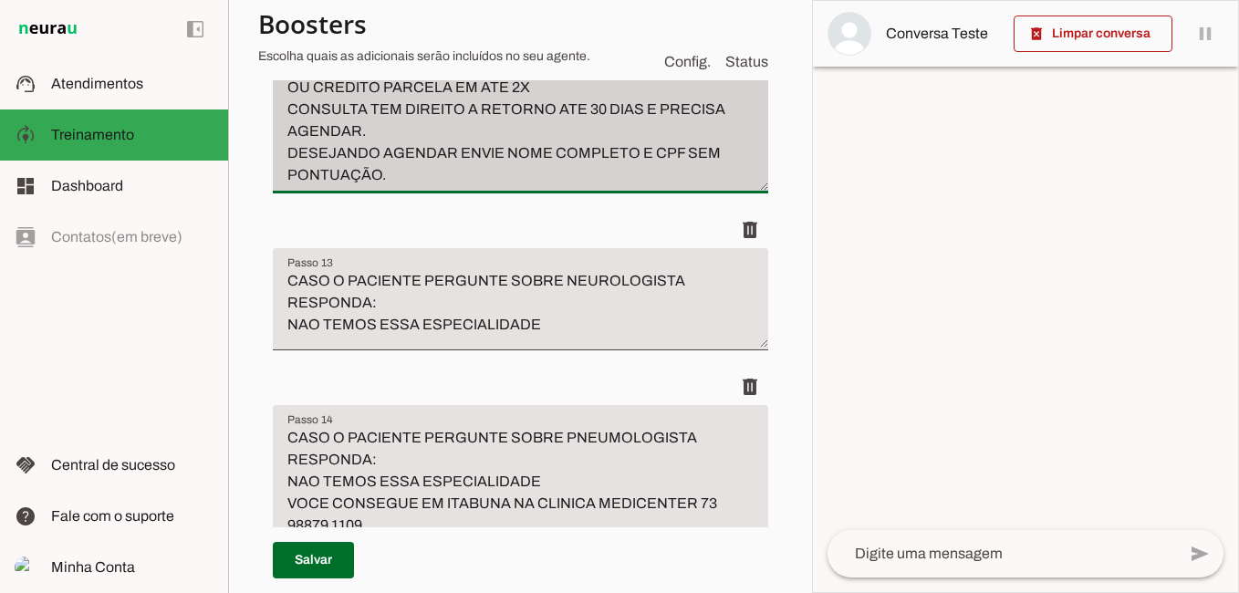
click at [422, 193] on div "CASO O PACIENTE PERGUNTE SOBRE [MEDICAL_DATA] OU MÉDICO DE ESTOMAGO RESPONDA: D…" at bounding box center [520, 47] width 495 height 292
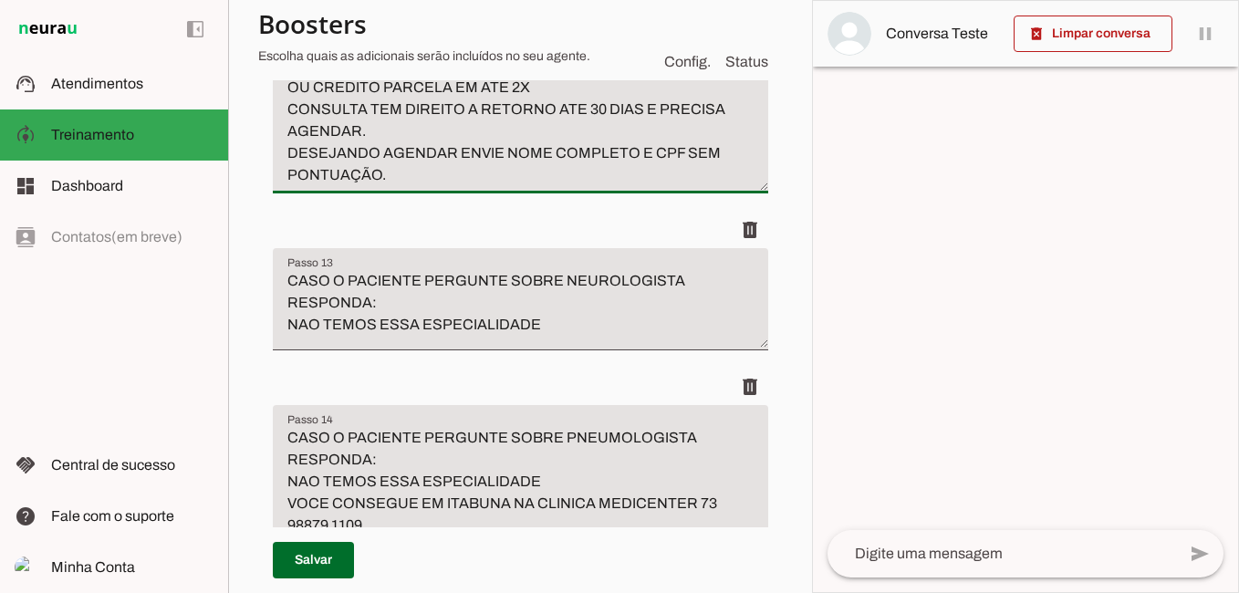
paste textarea "CASO O PACIENTE QUEIRA AGENDAR VOCE DEVE TRANSFERIR PARA O HUMANO"
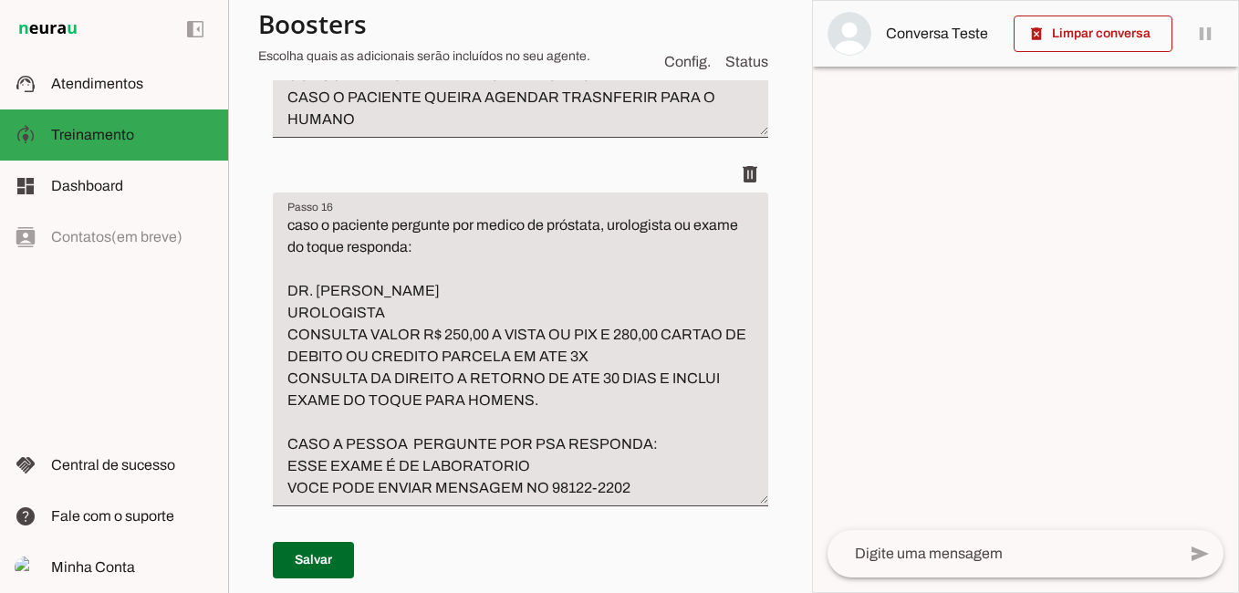
scroll to position [6778, 0]
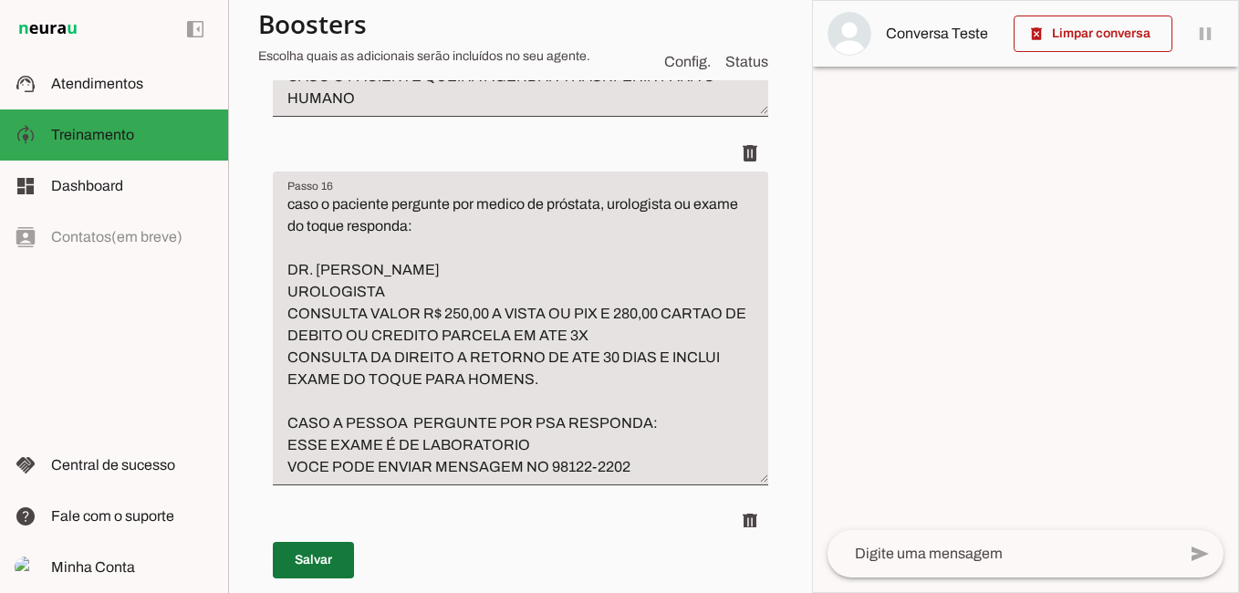
type textarea "CASO O PACIENTE PERGUNTE SOBRE [MEDICAL_DATA] OU MÉDICO DE ESTOMAGO RESPONDA: D…"
type md-filled-text-field "CASO O PACIENTE PERGUNTE SOBRE [MEDICAL_DATA] OU MÉDICO DE ESTOMAGO RESPONDA: D…"
click at [317, 570] on span at bounding box center [313, 560] width 81 height 44
type textarea "CASO O PACIENTE PERGUNTE SOBRE [MEDICAL_DATA] OU MÉDICO DE ESTOMAGO RESPONDA: D…"
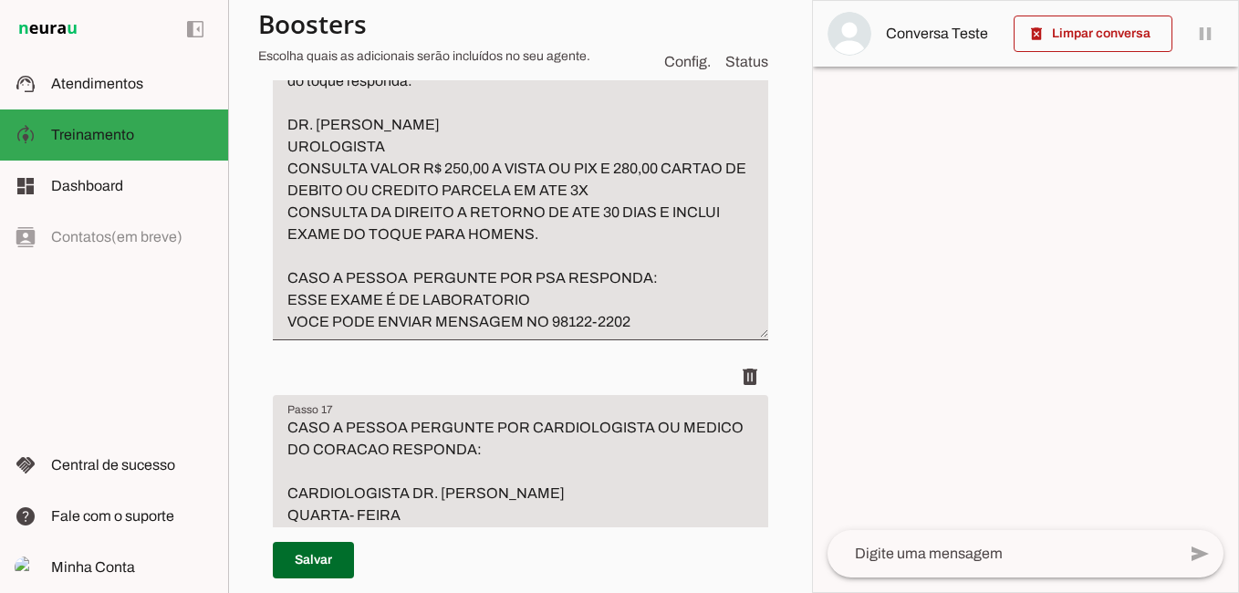
scroll to position [6960, 0]
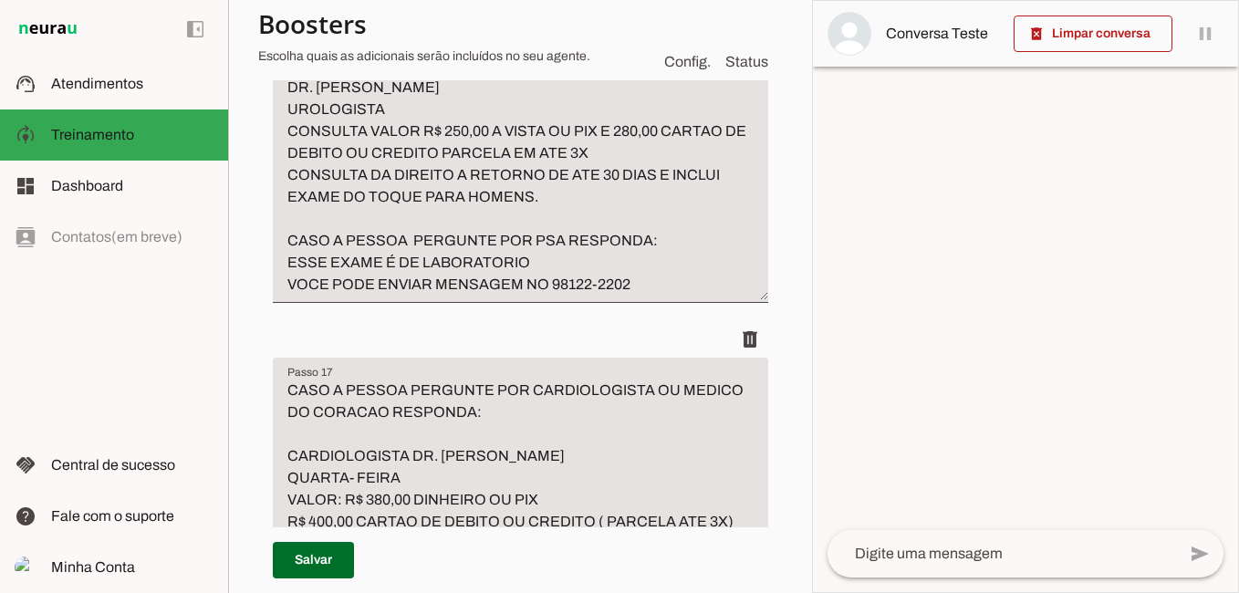
click at [544, 296] on textarea "caso o paciente pergunte por medico de próstata, urologista ou exame do toque r…" at bounding box center [520, 153] width 495 height 285
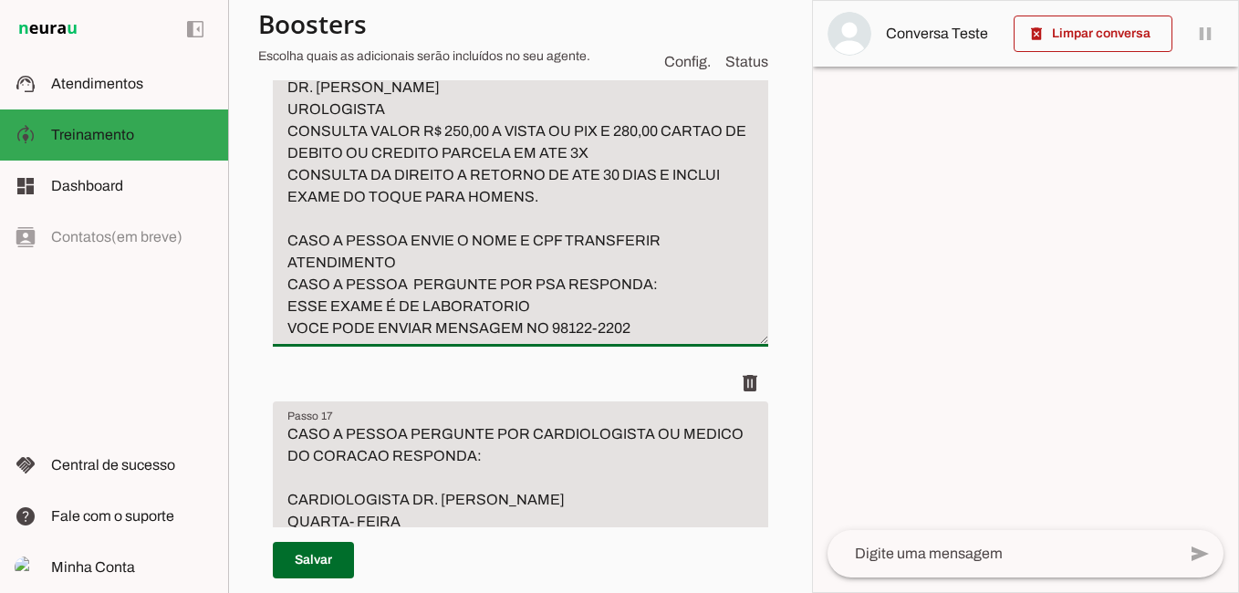
click at [665, 339] on textarea "caso o paciente pergunte por medico de próstata, urologista ou exame do toque r…" at bounding box center [520, 175] width 495 height 328
click at [427, 339] on textarea "caso o paciente pergunte por medico de próstata, urologista ou exame do toque r…" at bounding box center [520, 175] width 495 height 328
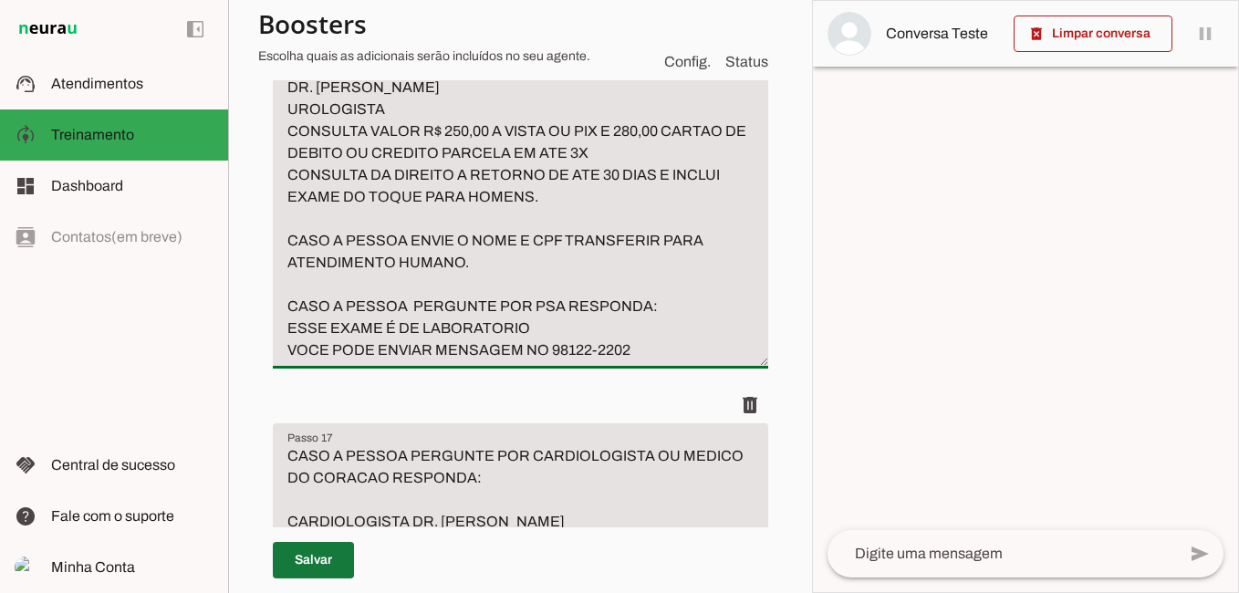
type textarea "caso o paciente pergunte por medico de próstata, urologista ou exame do toque r…"
type md-filled-text-field "caso o paciente pergunte por medico de próstata, urologista ou exame do toque r…"
click at [342, 560] on span at bounding box center [313, 560] width 81 height 44
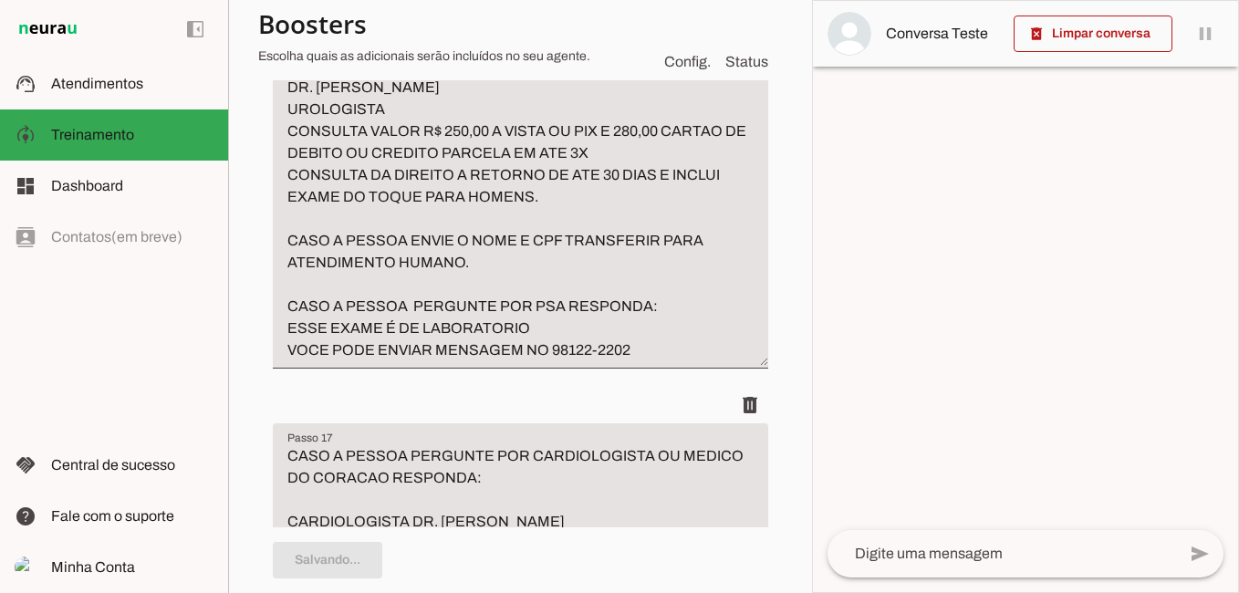
type textarea "caso o paciente pergunte por medico de próstata, urologista ou exame do toque r…"
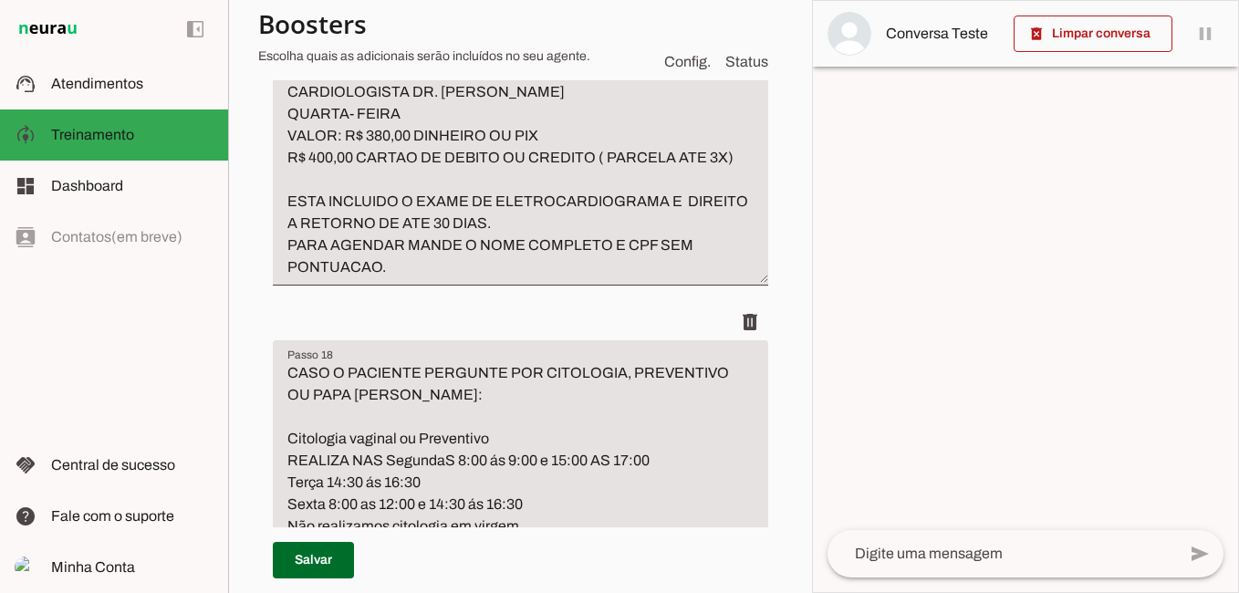
scroll to position [7417, 0]
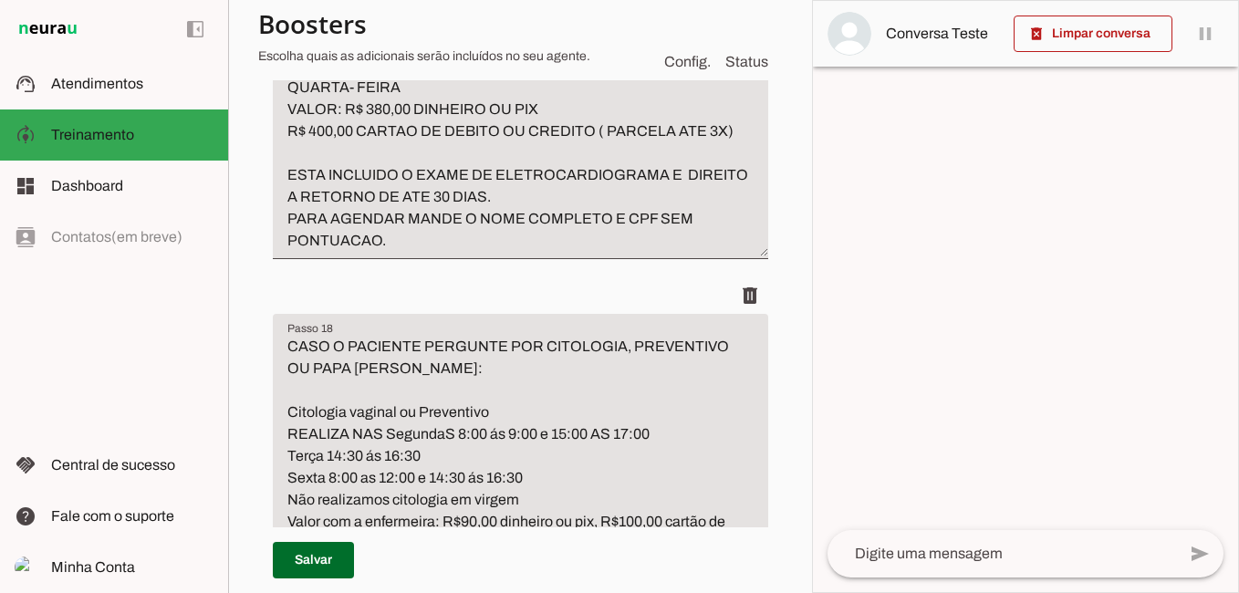
click at [401, 252] on textarea "CASO A PESSOA PERGUNTE POR CARDIOLOGISTA OU MEDICO DO CORACAO RESPONDA: CARDIOL…" at bounding box center [520, 120] width 495 height 263
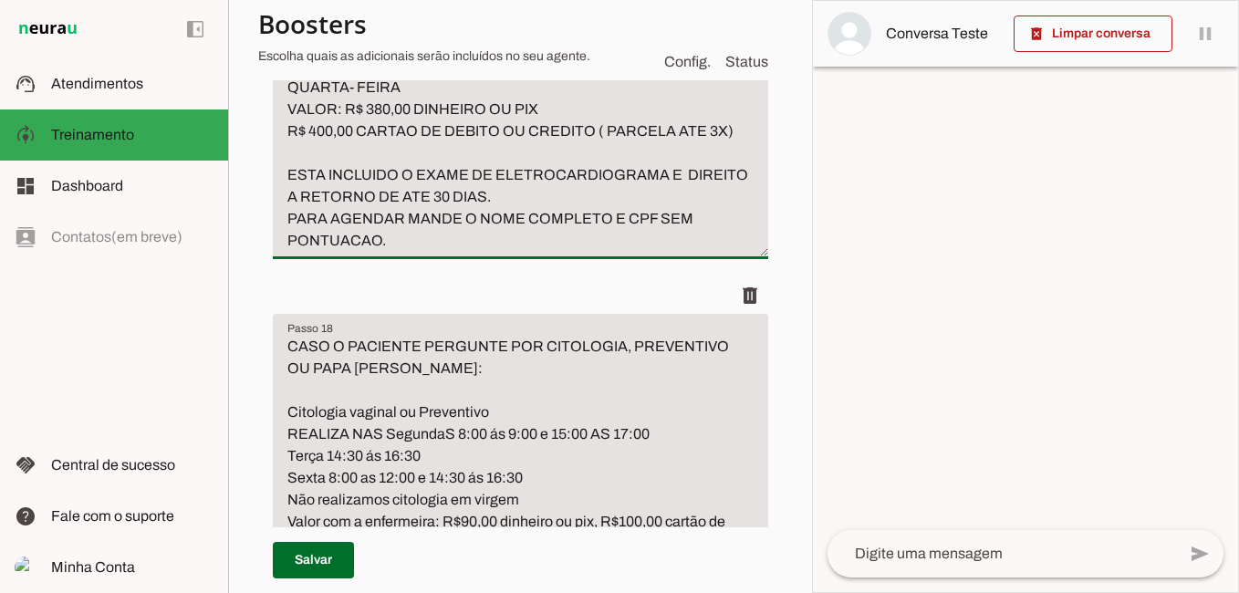
paste textarea "CASO O PACIENTE QUEIRA AGENDAR VOCE DEVE TRANSFERIR PARA O HUMANO"
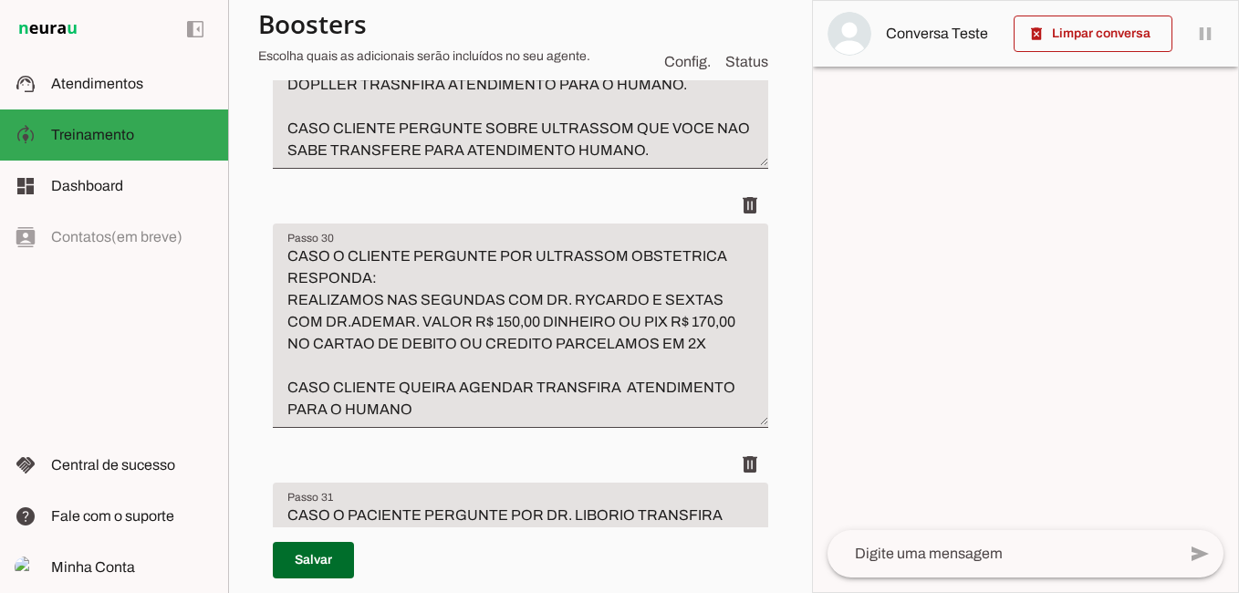
scroll to position [12800, 0]
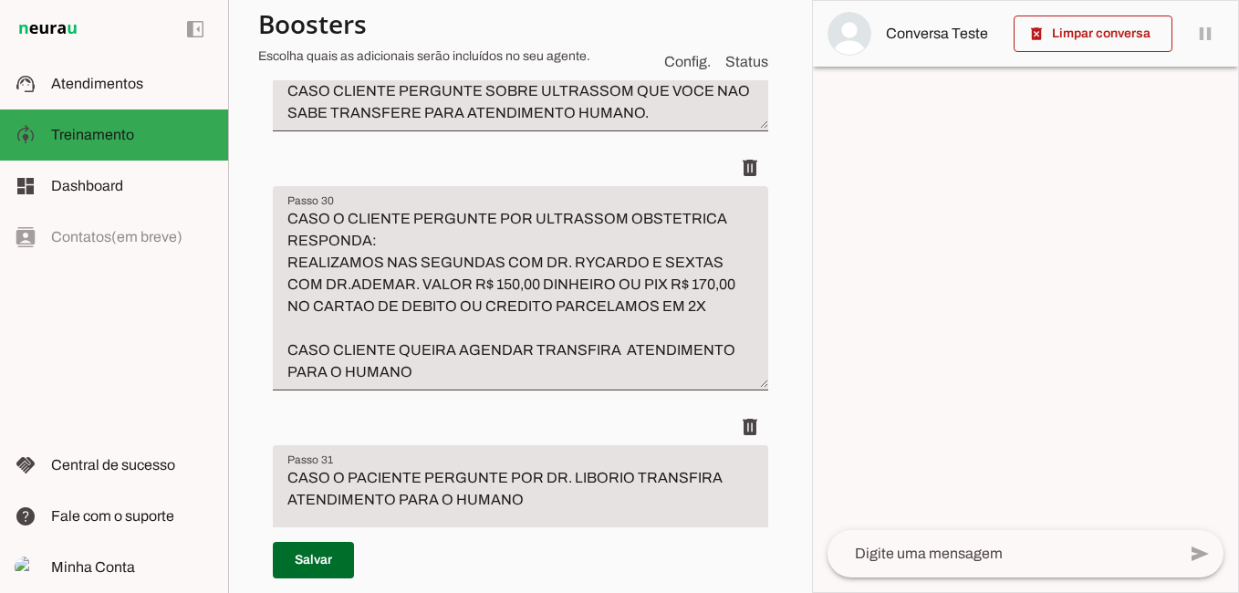
type textarea "CASO A PESSOA PERGUNTE POR CARDIOLOGISTA OU MEDICO DO CORACAO RESPONDA: CARDIOL…"
type md-filled-text-field "CASO A PESSOA PERGUNTE POR CARDIOLOGISTA OU MEDICO DO CORACAO RESPONDA: CARDIOL…"
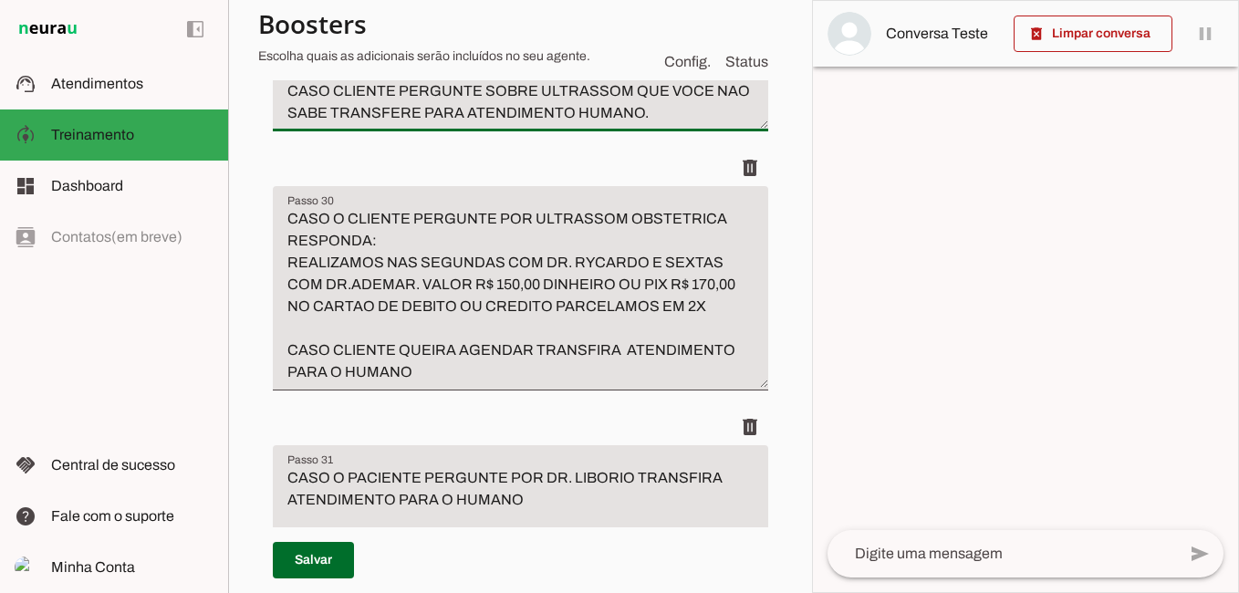
click at [448, 124] on textarea "CASO O CLIENTE INFORME QUE A ULTRASSOM DELE É COM DOPLLER TRASNFIRA ATENDIMENTO…" at bounding box center [520, 69] width 495 height 109
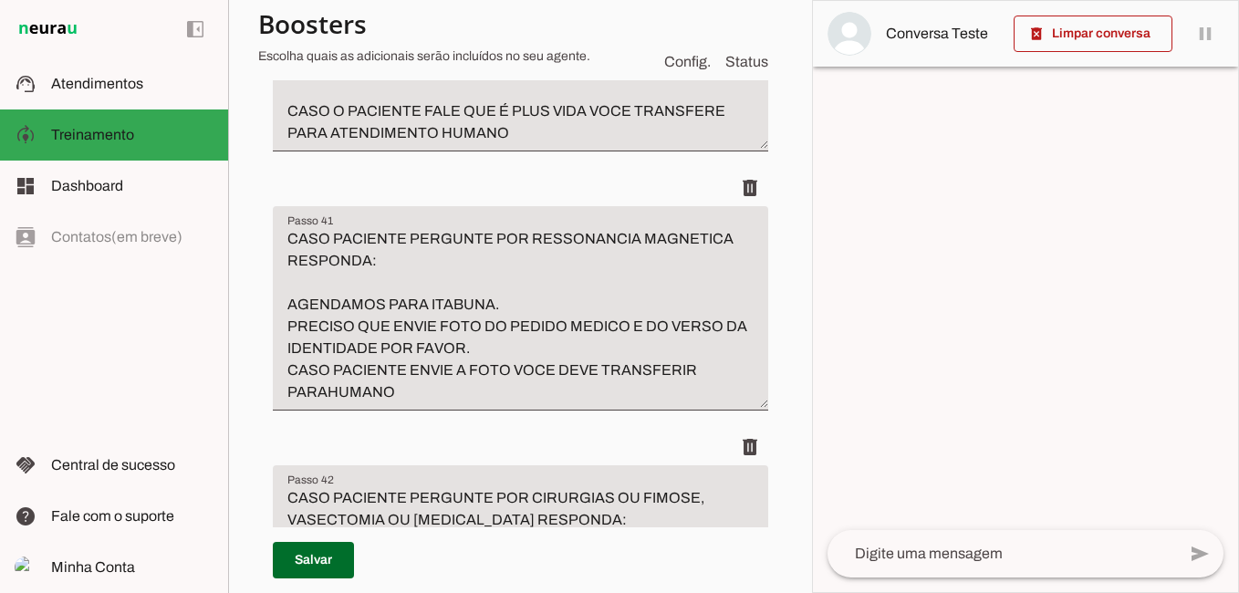
scroll to position [15719, 0]
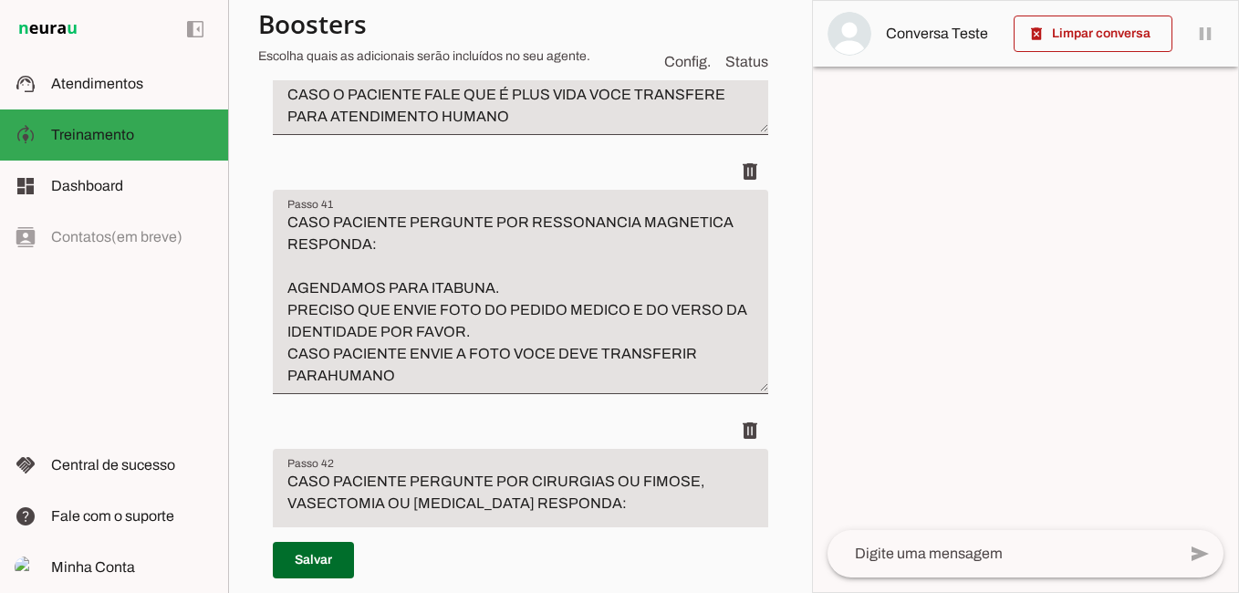
type textarea "CASO O CLIENTE INFORME QUE A ULTRASSOM DELE É COM DOPLLER TRASNFIRA ATENDIMENTO…"
type md-filled-text-field "CASO O CLIENTE INFORME QUE A ULTRASSOM DELE É COM DOPLLER TRASNFIRA ATENDIMENTO…"
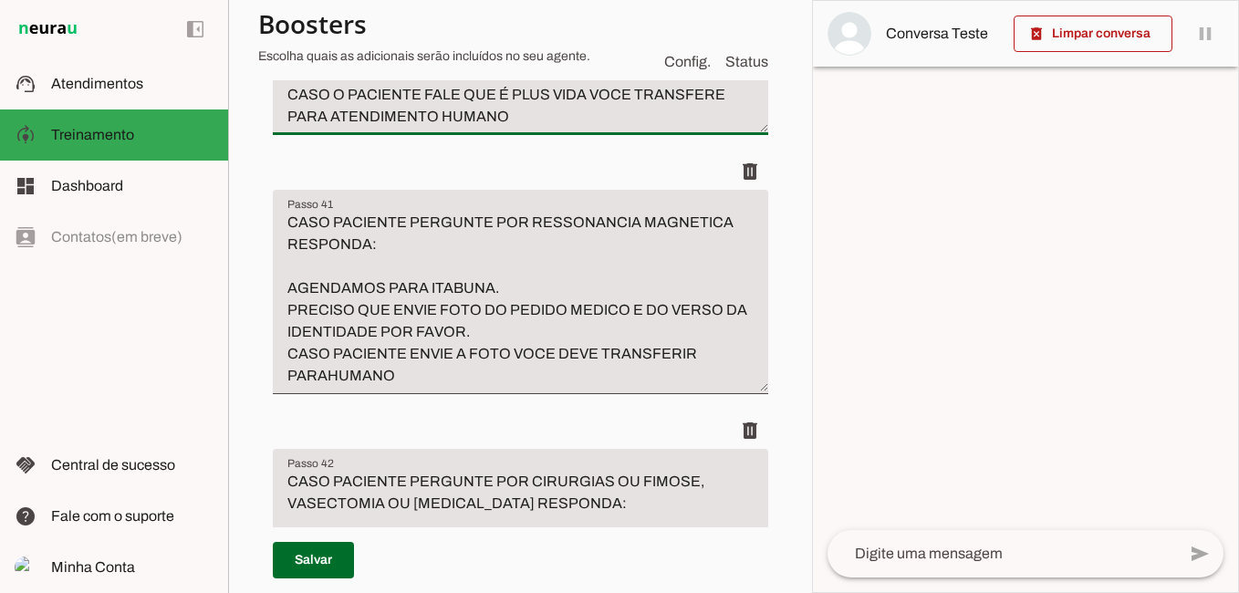
click at [578, 128] on textarea "CASO PACIENTE PERGUNTE PELA PODOLOGA RESPONDA: PODOLOGA EDIRLEY ATENDE TODA QUI…" at bounding box center [520, 7] width 495 height 241
drag, startPoint x: 288, startPoint y: 401, endPoint x: 636, endPoint y: 394, distance: 347.7
click at [636, 128] on textarea "CASO PACIENTE PERGUNTE PELA PODOLOGA RESPONDA: PODOLOGA EDIRLEY ATENDE TODA QUI…" at bounding box center [520, 7] width 495 height 241
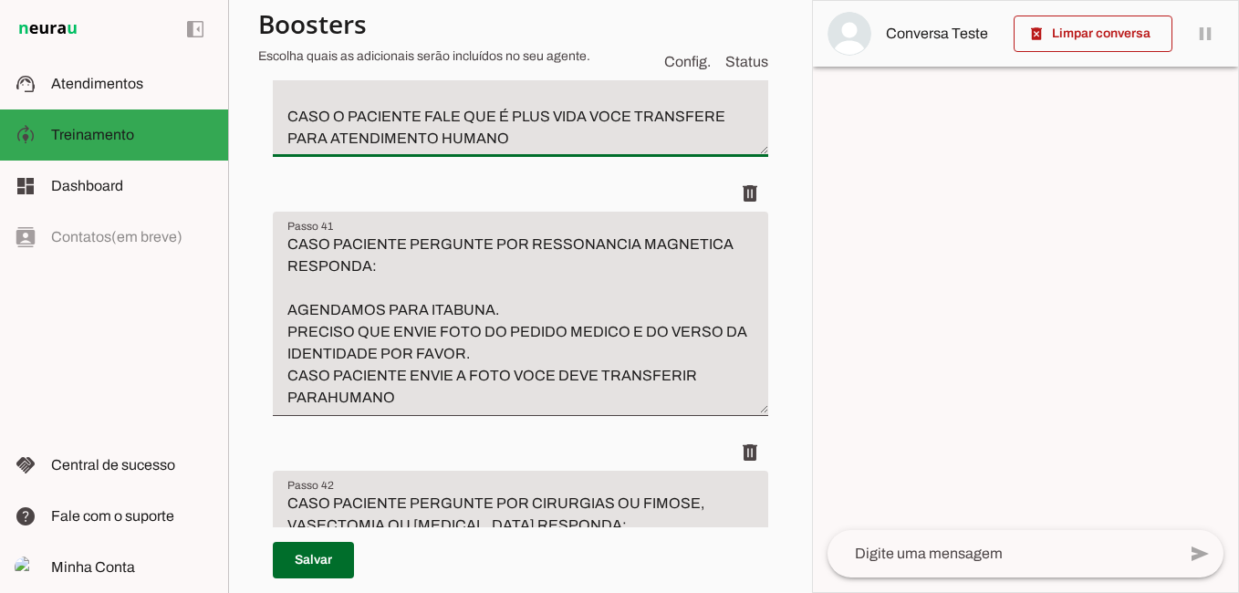
click at [521, 150] on textarea "CASO PACIENTE PERGUNTE PELA PODOLOGA RESPONDA: PODOLOGA EDIRLEY ATENDE TODA QUI…" at bounding box center [520, 18] width 495 height 263
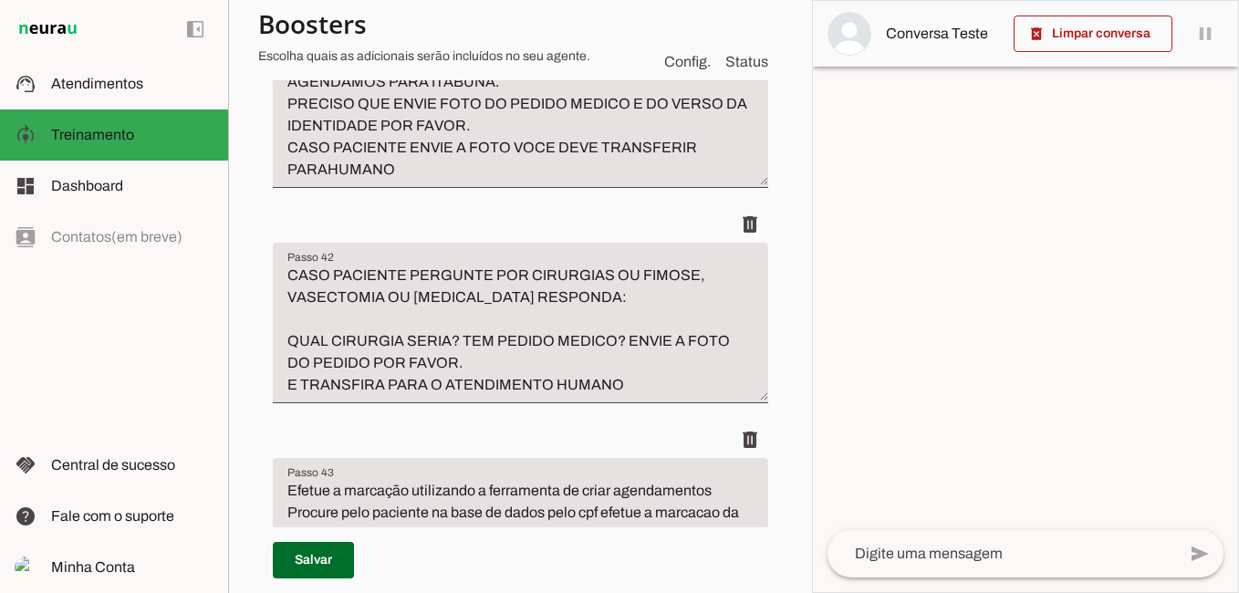
scroll to position [15993, 0]
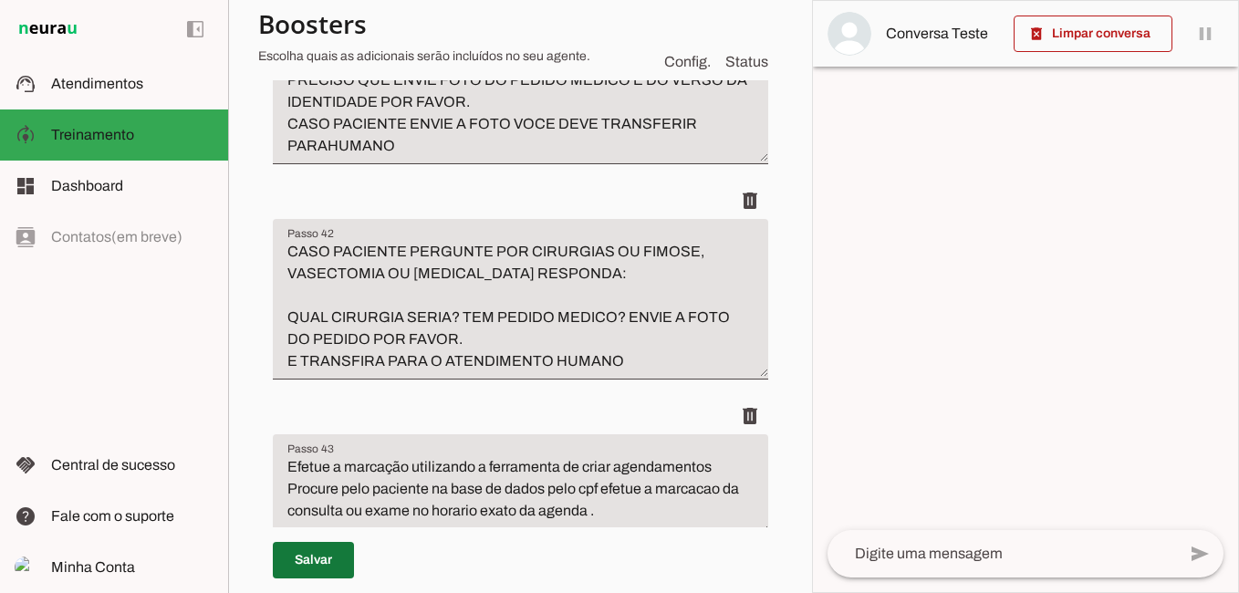
type textarea "CASO PACIENTE PERGUNTE PELA PODOLOGA RESPONDA: PODOLOGA EDIRLEY ATENDE TODA QUI…"
type md-filled-text-field "CASO PACIENTE PERGUNTE PELA PODOLOGA RESPONDA: PODOLOGA EDIRLEY ATENDE TODA QUI…"
click at [336, 559] on span at bounding box center [313, 560] width 81 height 44
type textarea "CASO A PESSOA PERGUNTE POR CARDIOLOGISTA OU MEDICO DO CORACAO RESPONDA: CARDIOL…"
type textarea "CASO O CLIENTE INFORME QUE A ULTRASSOM DELE É COM DOPLLER TRASNFIRA ATENDIMENTO…"
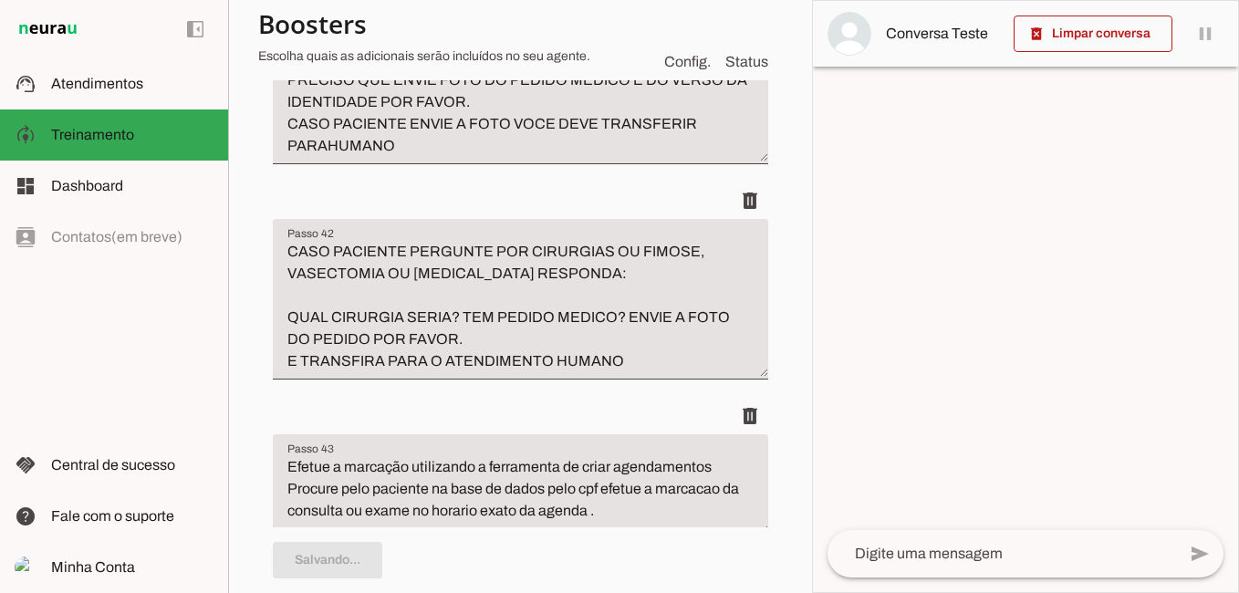
type textarea "CASO PACIENTE PERGUNTE PELA PODOLOGA RESPONDA: PODOLOGA EDIRLEY ATENDE TODA QUI…"
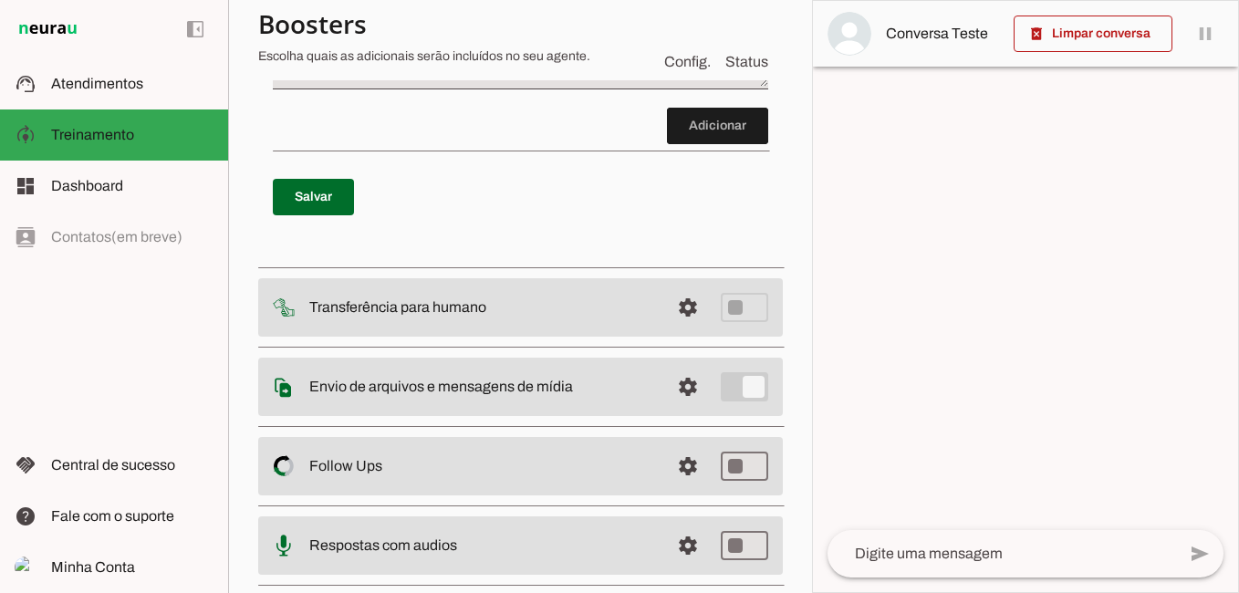
scroll to position [16632, 0]
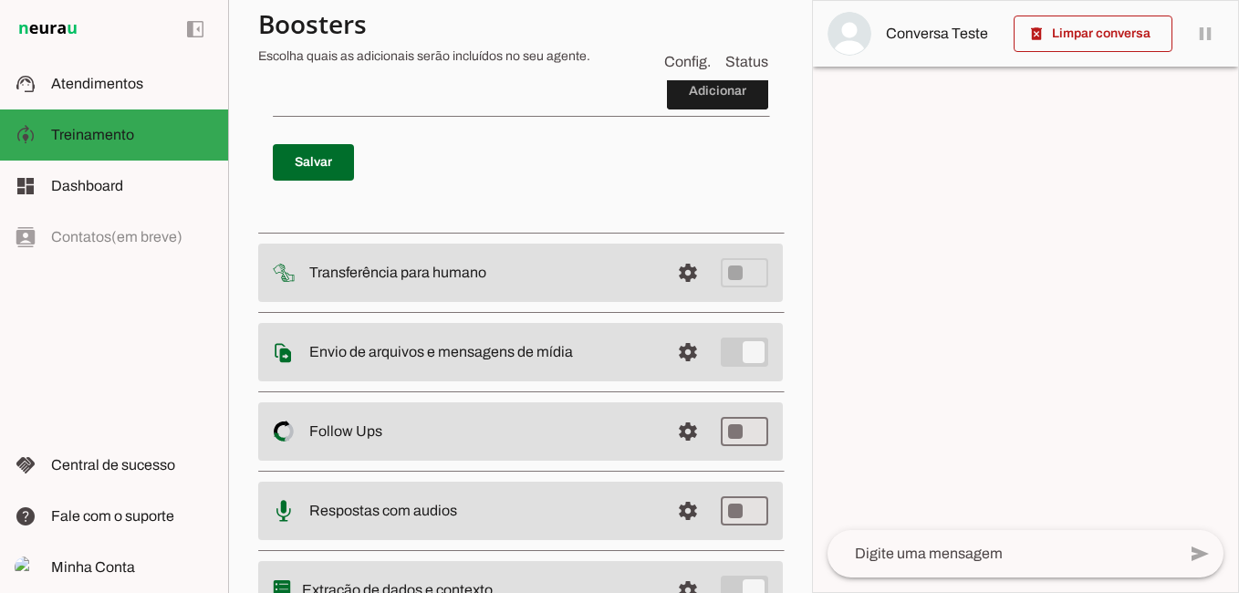
drag, startPoint x: 284, startPoint y: 178, endPoint x: 560, endPoint y: 225, distance: 280.5
drag, startPoint x: 449, startPoint y: 390, endPoint x: 276, endPoint y: 326, distance: 184.2
click at [285, 47] on textarea "ao finalizar informe o dia e o horario informe que é previsao de atendimento, p…" at bounding box center [520, 10] width 495 height 73
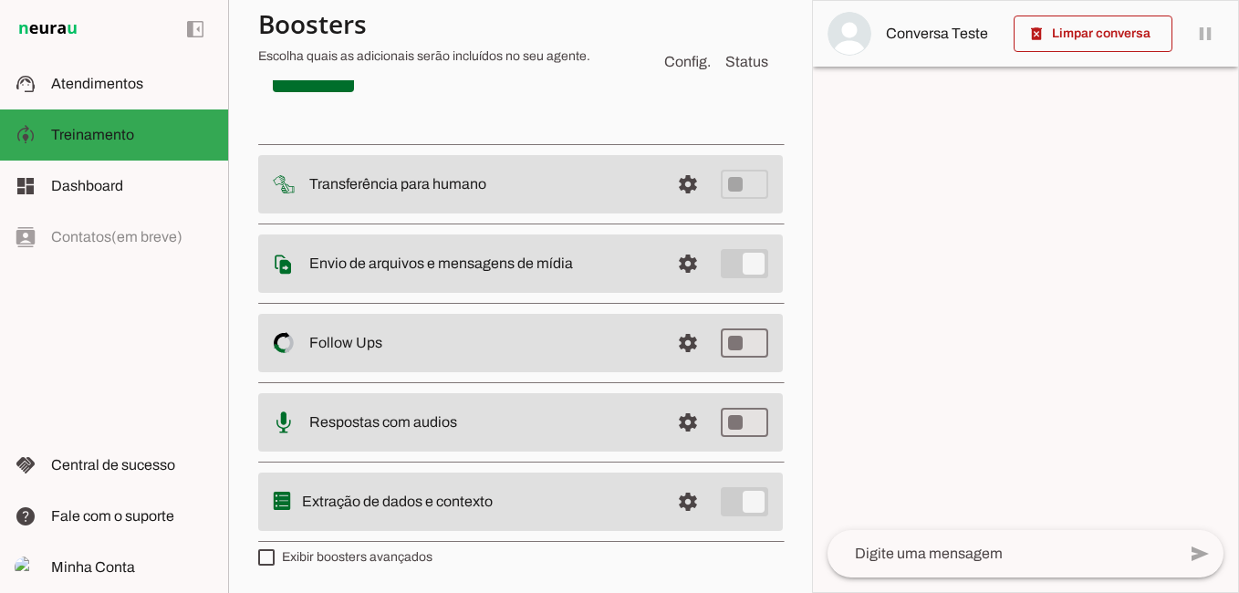
drag, startPoint x: 431, startPoint y: 262, endPoint x: 213, endPoint y: 263, distance: 218.1
click at [213, 263] on applet-drawer "support_agent Atendimentos Atendimentos model_training Treinamento Treinamento …" at bounding box center [619, 296] width 1239 height 593
type textarea "CASO PACIENTE PERGUNTE SOBRE OFTALMOLOGISTA RESPONDA: NAO TEMOS ESSA ESPECIALID…"
type md-filled-text-field "CASO PACIENTE PERGUNTE SOBRE OFTALMOLOGISTA RESPONDA: NAO TEMOS ESSA ESPECIALID…"
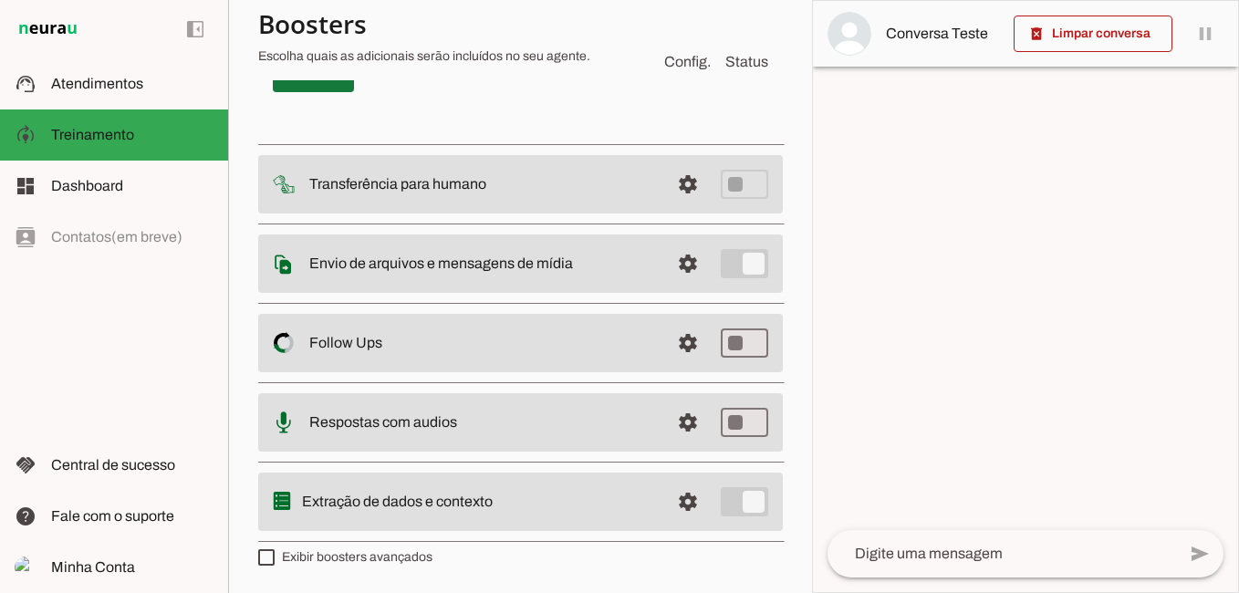
click at [311, 96] on span at bounding box center [313, 74] width 81 height 44
type textarea "CASO PACIENTE PERGUNTE SOBRE OFTALMOLOGISTA RESPONDA: NAO TEMOS ESSA ESPECIALID…"
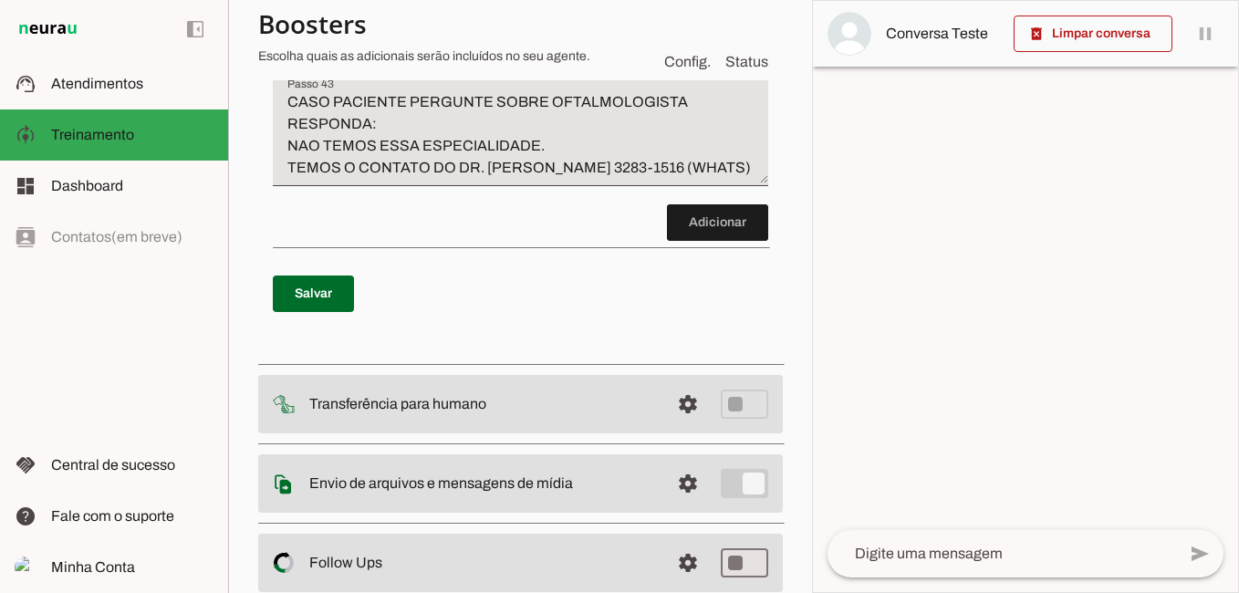
scroll to position [15993, 0]
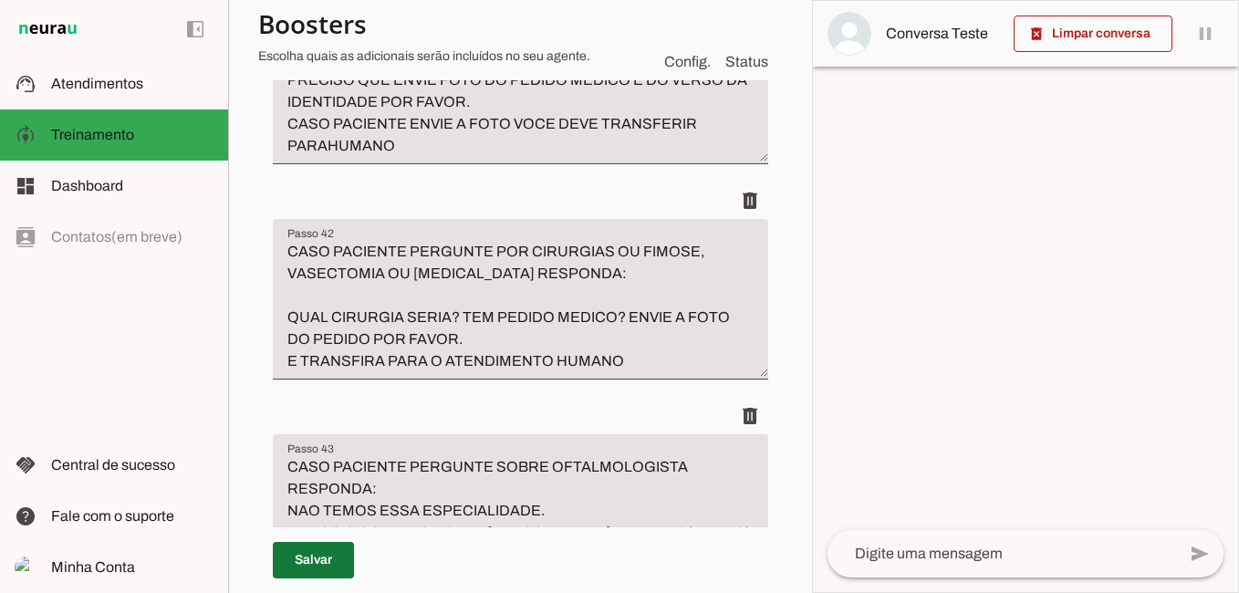
click at [323, 554] on span at bounding box center [313, 560] width 81 height 44
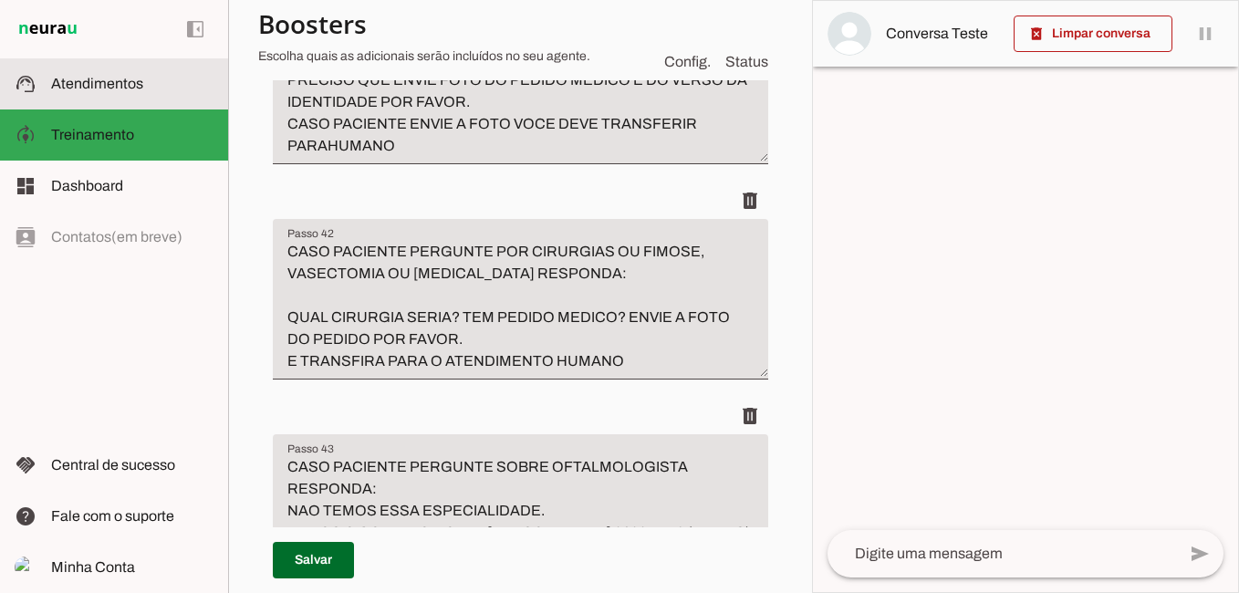
click at [111, 85] on span "Atendimentos" at bounding box center [97, 84] width 92 height 16
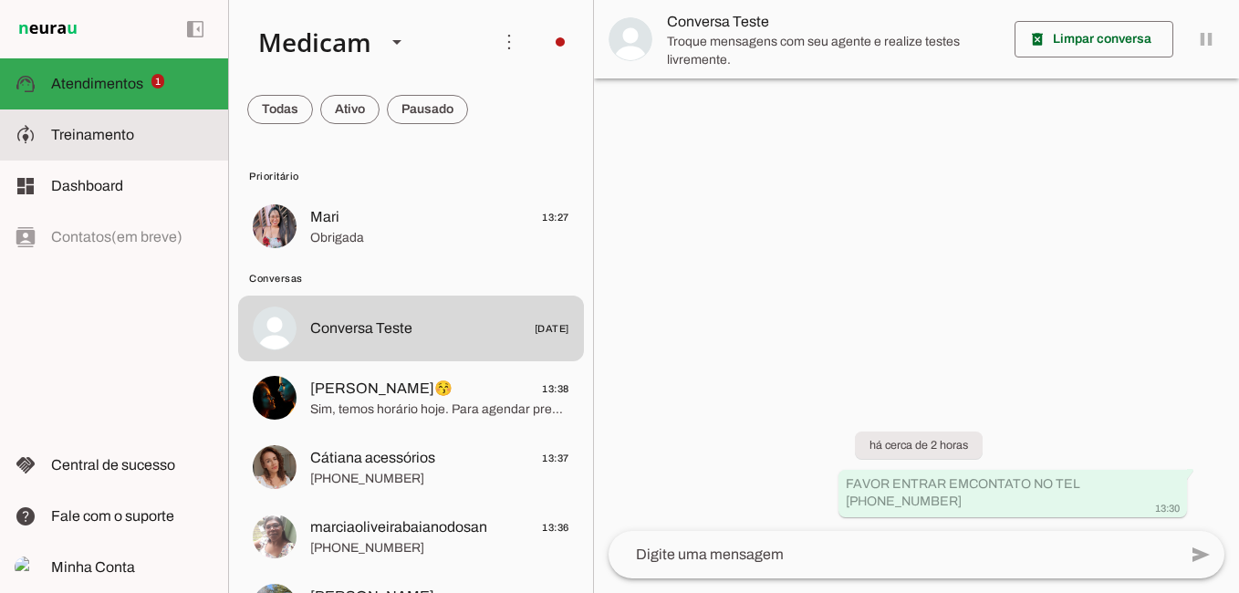
click at [108, 135] on span "Treinamento" at bounding box center [92, 135] width 83 height 16
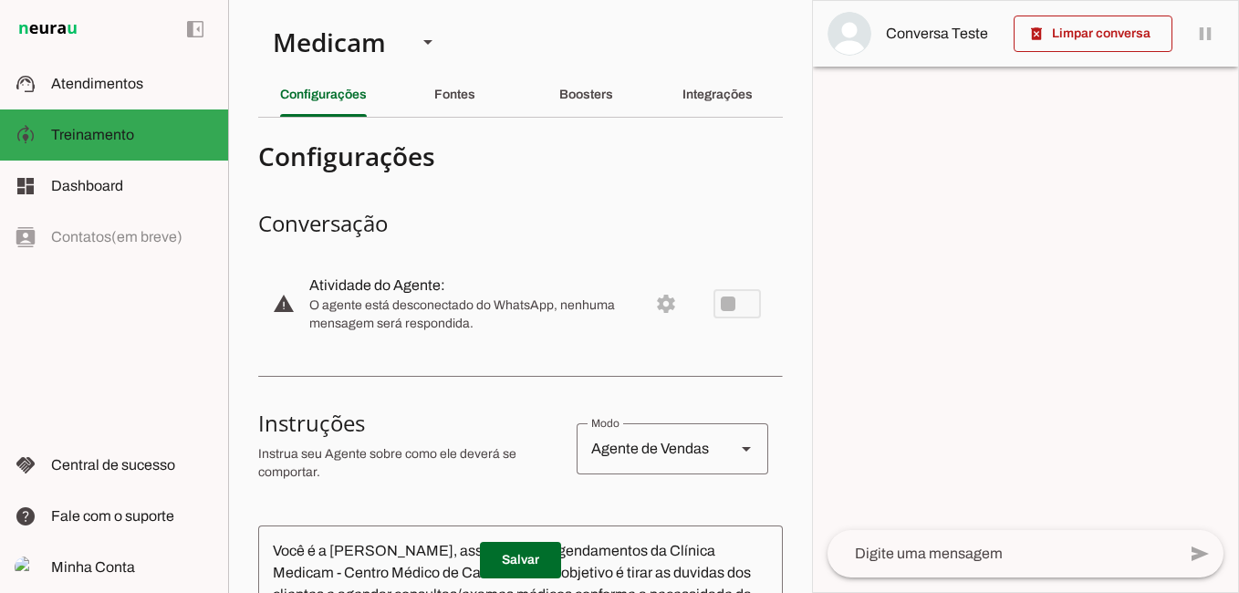
click at [722, 308] on md-item "warning settings Atividade do Agente: O agente está desconectado do WhatsApp, n…" at bounding box center [520, 304] width 525 height 80
click at [723, 305] on md-item "warning settings Atividade do Agente: O agente está desconectado do WhatsApp, n…" at bounding box center [520, 304] width 525 height 80
click at [151, 138] on slot at bounding box center [132, 135] width 162 height 22
click at [0, 0] on slot "Boosters" at bounding box center [0, 0] width 0 height 0
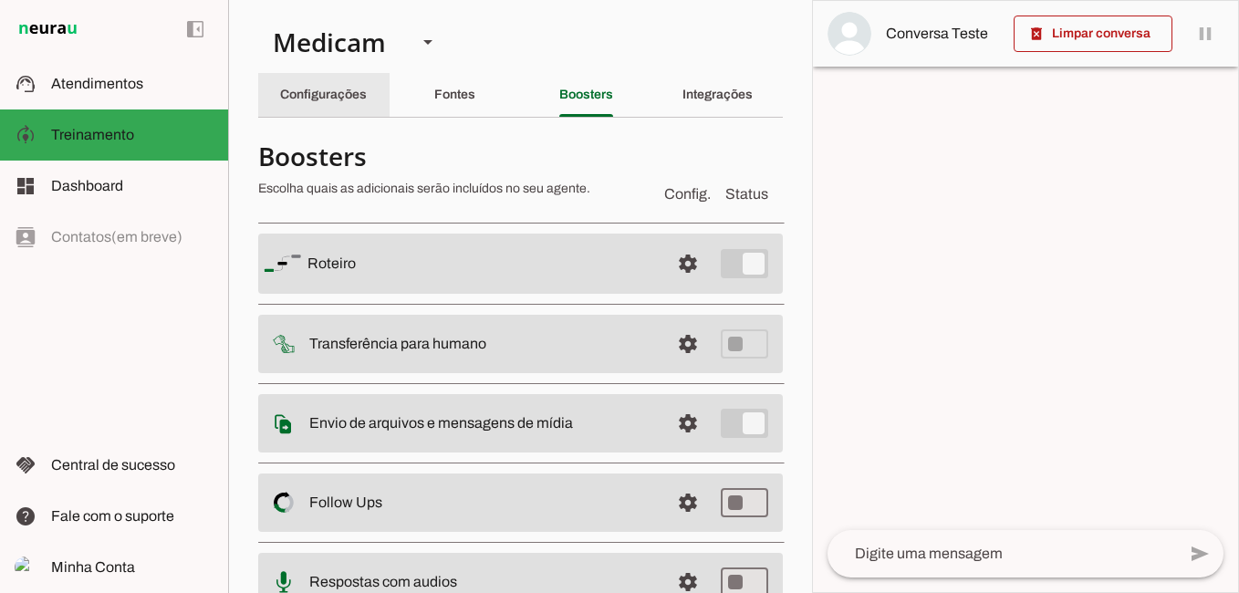
click at [354, 103] on div "Configurações" at bounding box center [323, 95] width 87 height 44
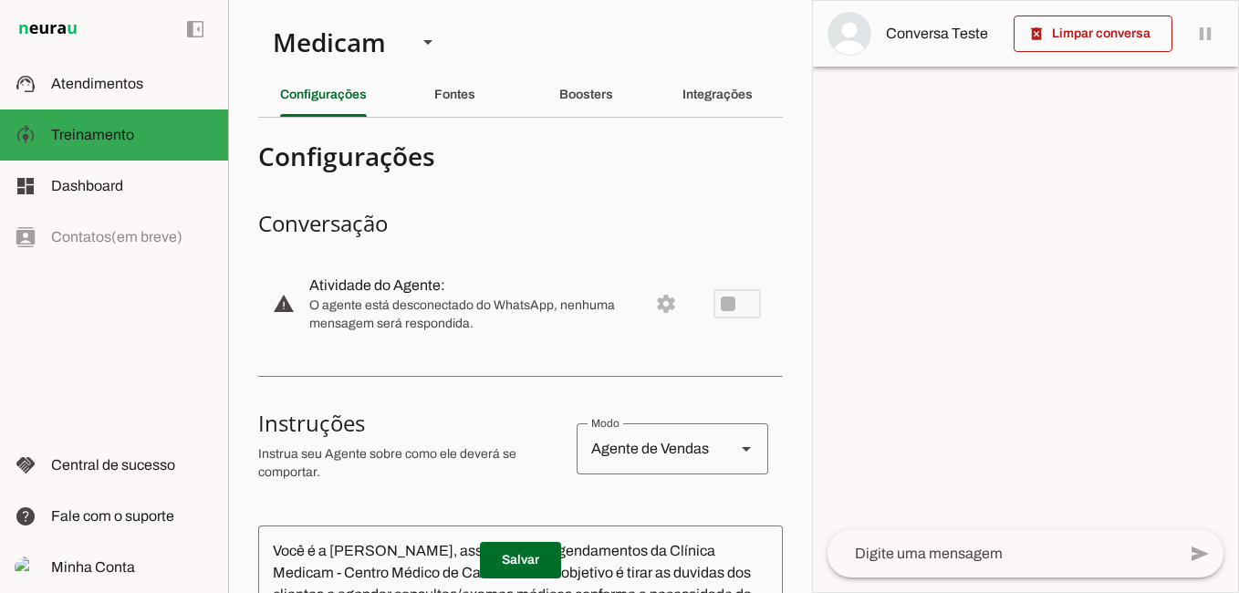
drag, startPoint x: 718, startPoint y: 306, endPoint x: 643, endPoint y: 289, distance: 76.6
click at [718, 304] on md-item "warning settings Atividade do Agente: O agente está desconectado do WhatsApp, n…" at bounding box center [520, 304] width 525 height 80
click at [655, 313] on md-item "warning settings Atividade do Agente: O agente está desconectado do WhatsApp, n…" at bounding box center [520, 304] width 525 height 80
click at [383, 312] on span "O agente está desconectado do WhatsApp, nenhuma mensagem será respondida." at bounding box center [471, 315] width 324 height 36
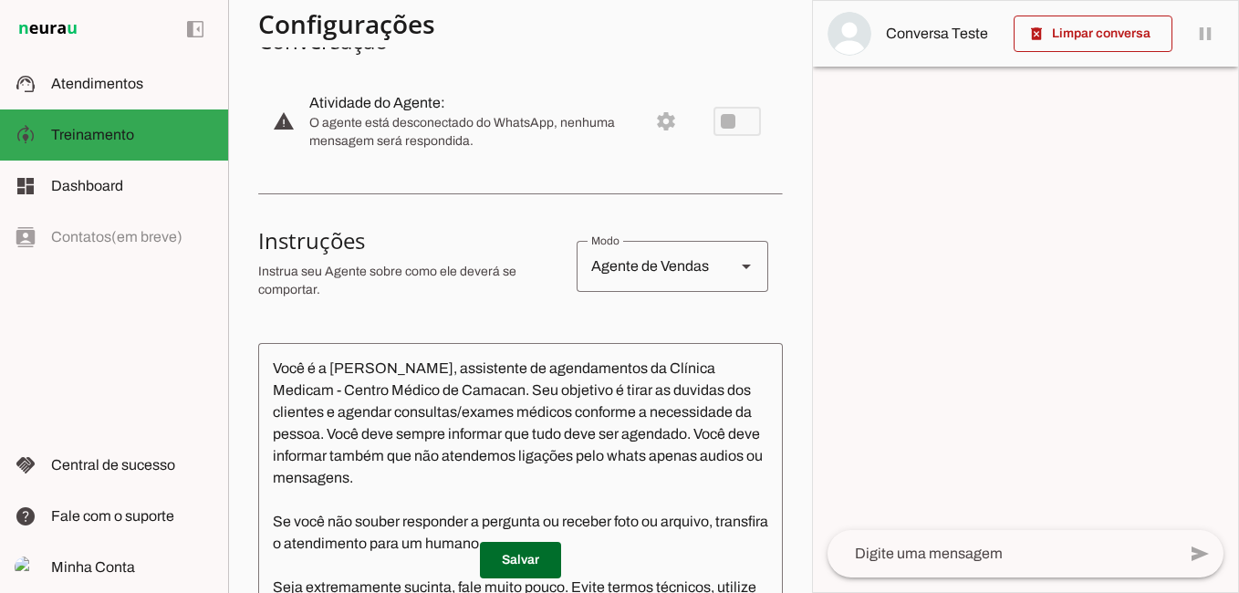
scroll to position [187, 0]
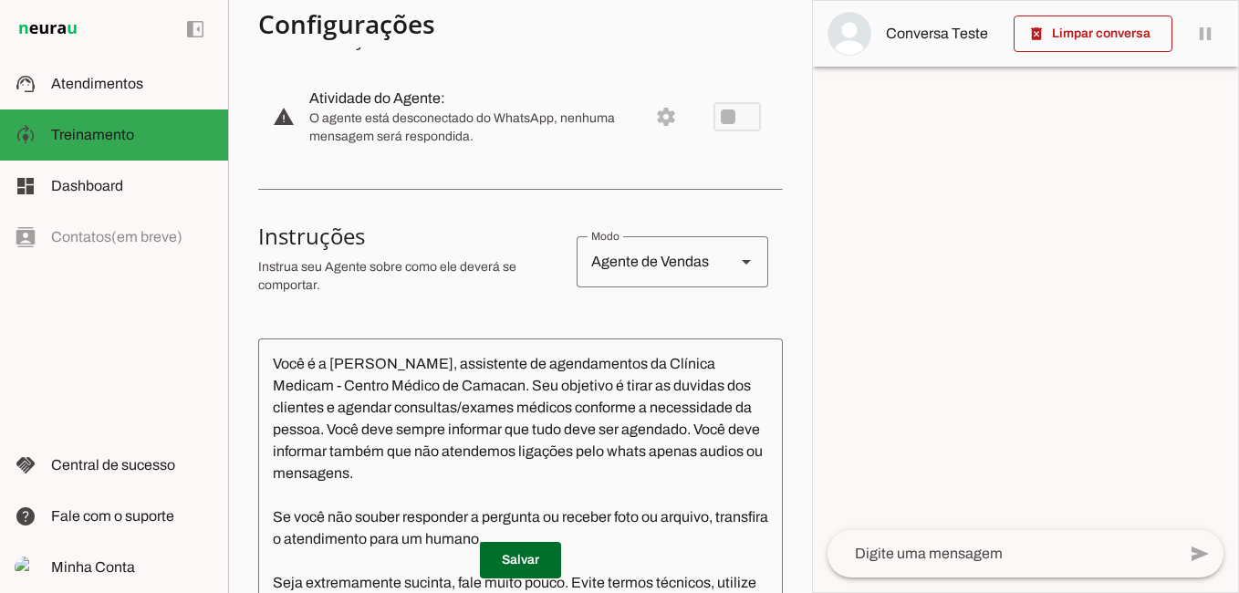
click at [729, 110] on md-item "warning settings Atividade do Agente: O agente está desconectado do WhatsApp, n…" at bounding box center [520, 117] width 525 height 80
click at [725, 116] on md-item "warning settings Atividade do Agente: O agente está desconectado do WhatsApp, n…" at bounding box center [520, 117] width 525 height 80
click at [131, 131] on span "Treinamento" at bounding box center [92, 135] width 83 height 16
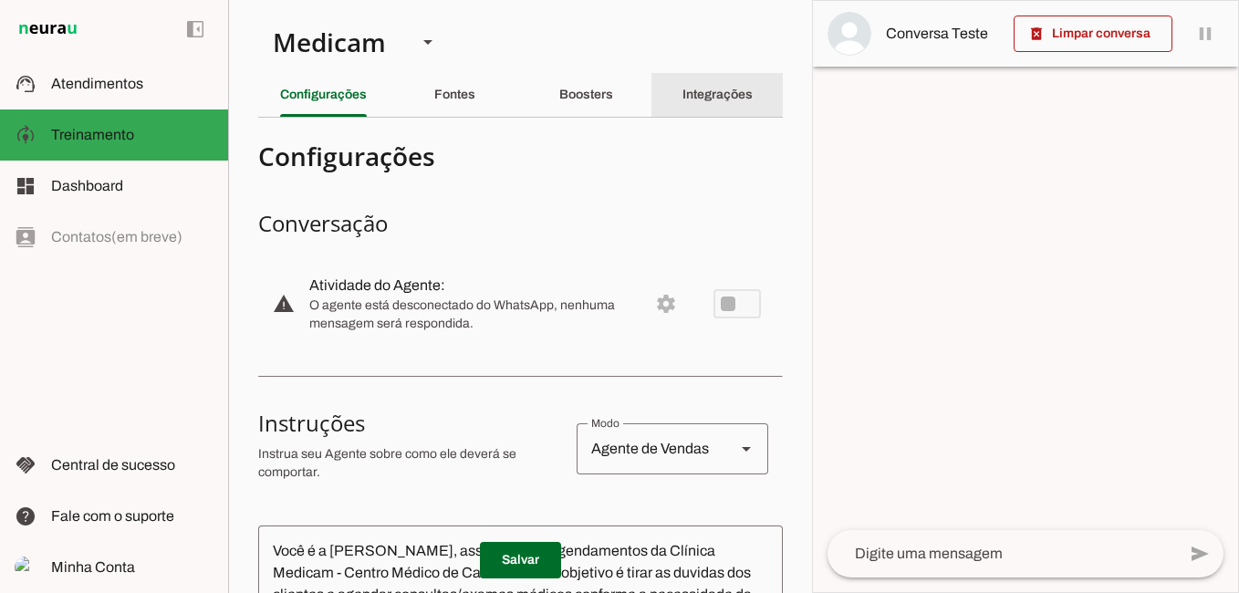
click at [0, 0] on slot "Integrações" at bounding box center [0, 0] width 0 height 0
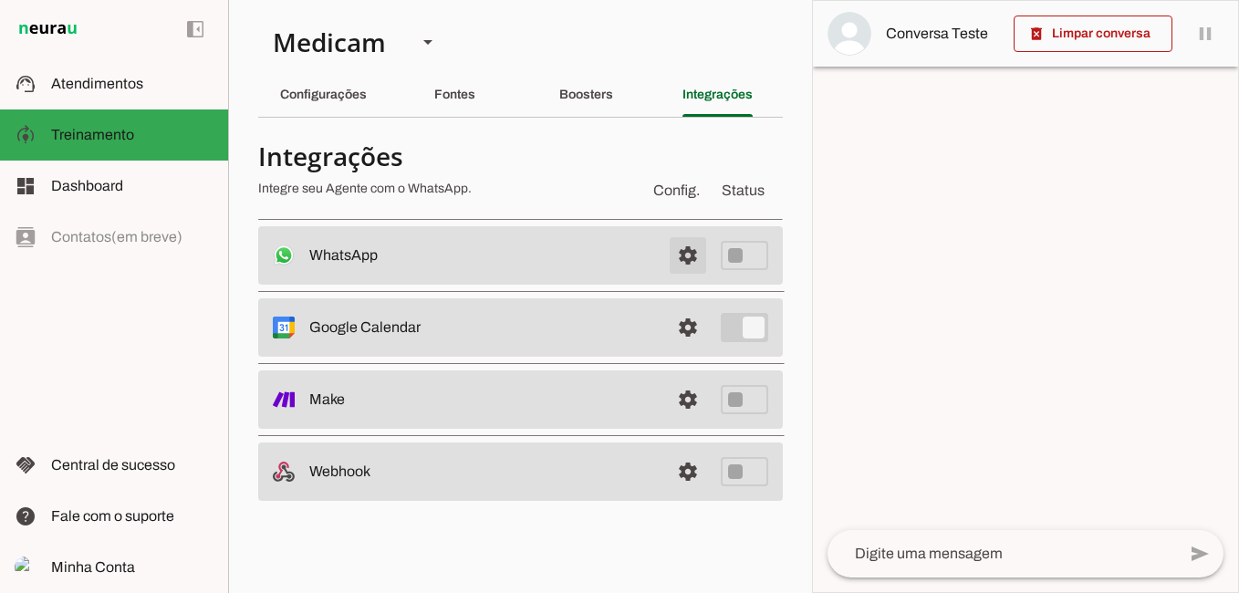
click at [686, 252] on span at bounding box center [688, 256] width 44 height 44
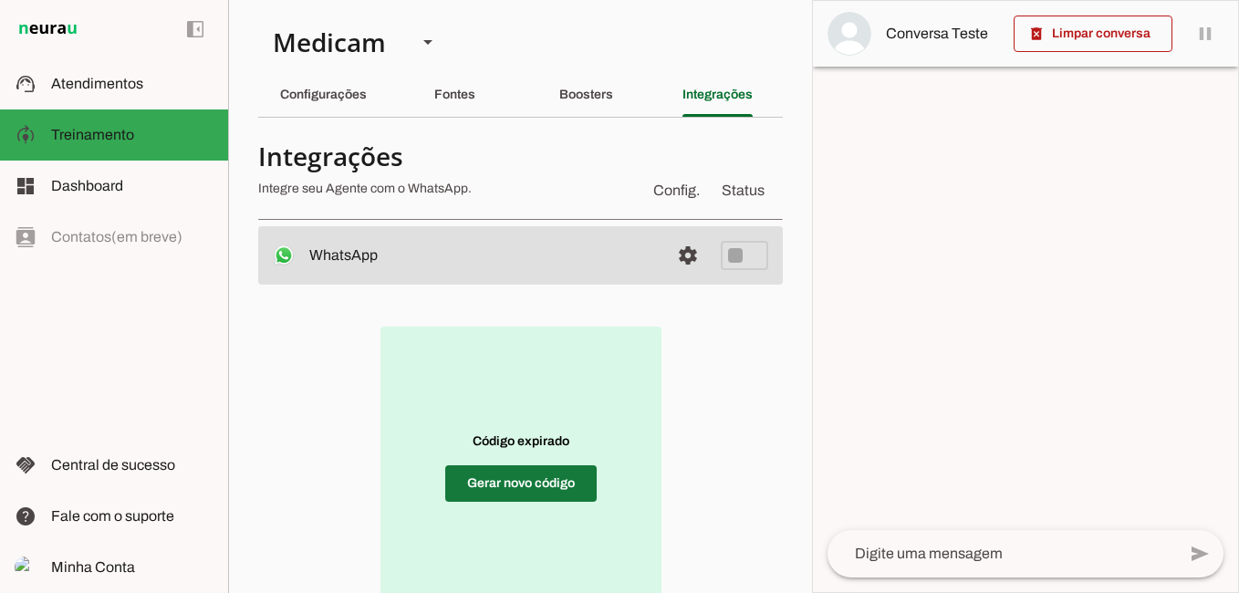
click at [527, 480] on span at bounding box center [520, 484] width 151 height 44
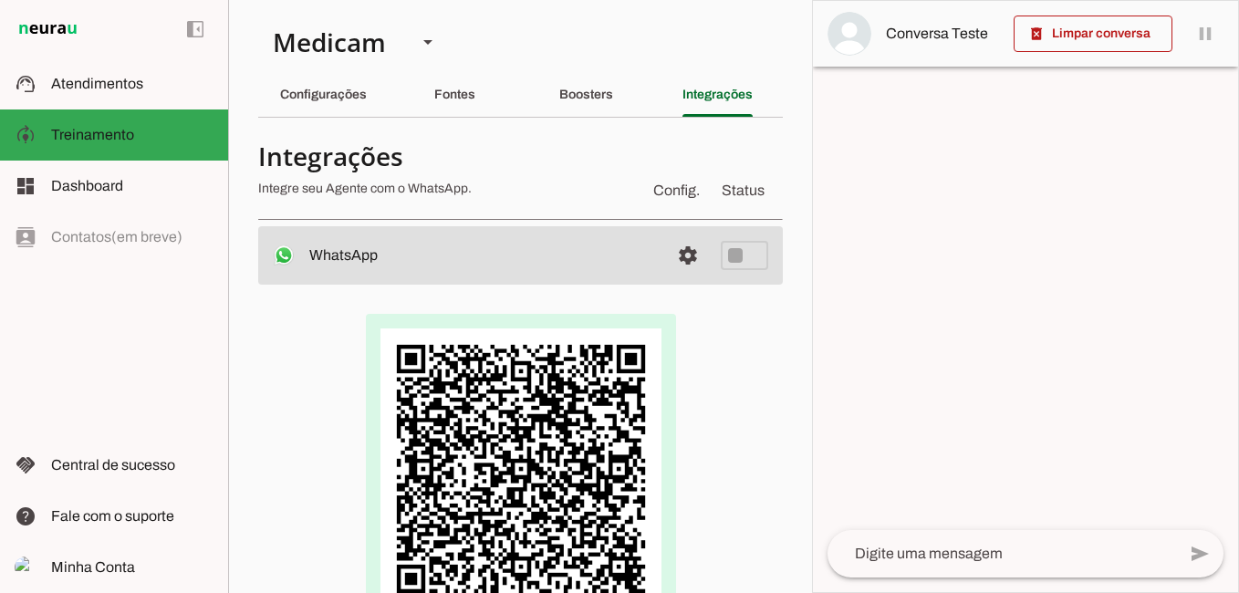
scroll to position [91, 0]
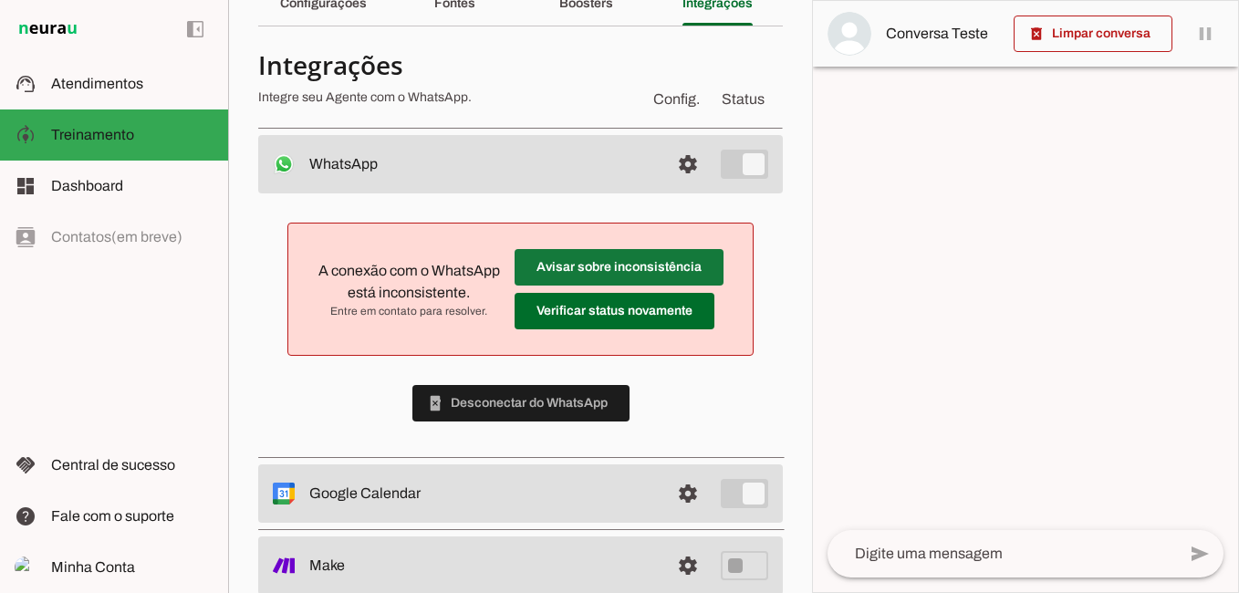
click at [588, 267] on span at bounding box center [619, 267] width 209 height 44
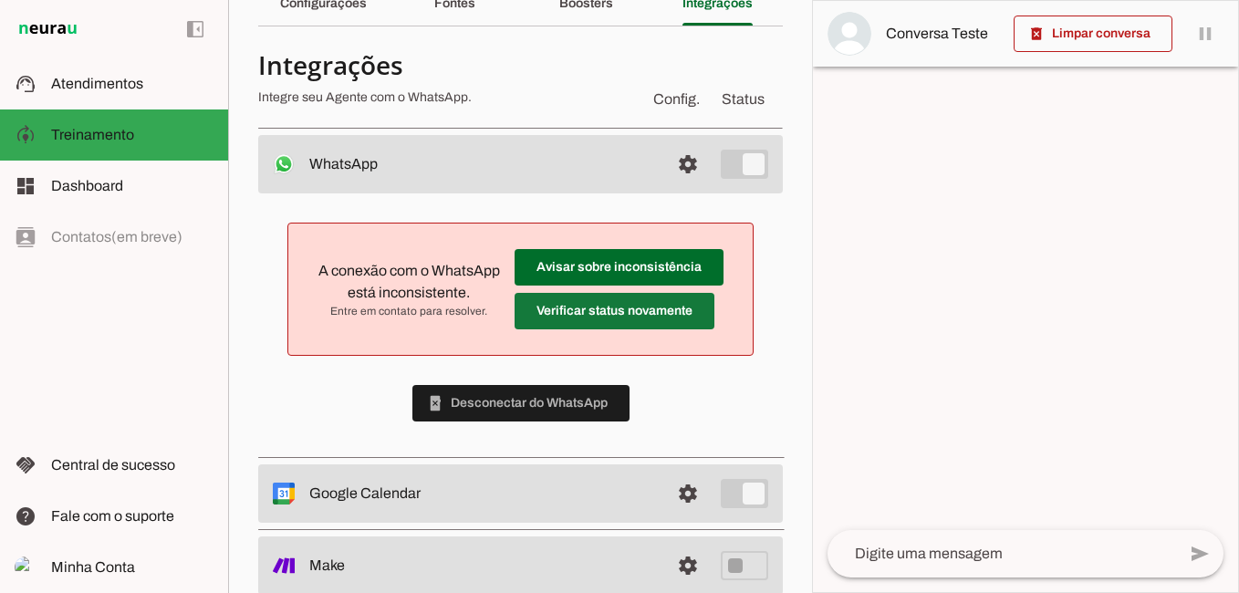
click at [572, 313] on span at bounding box center [615, 311] width 200 height 44
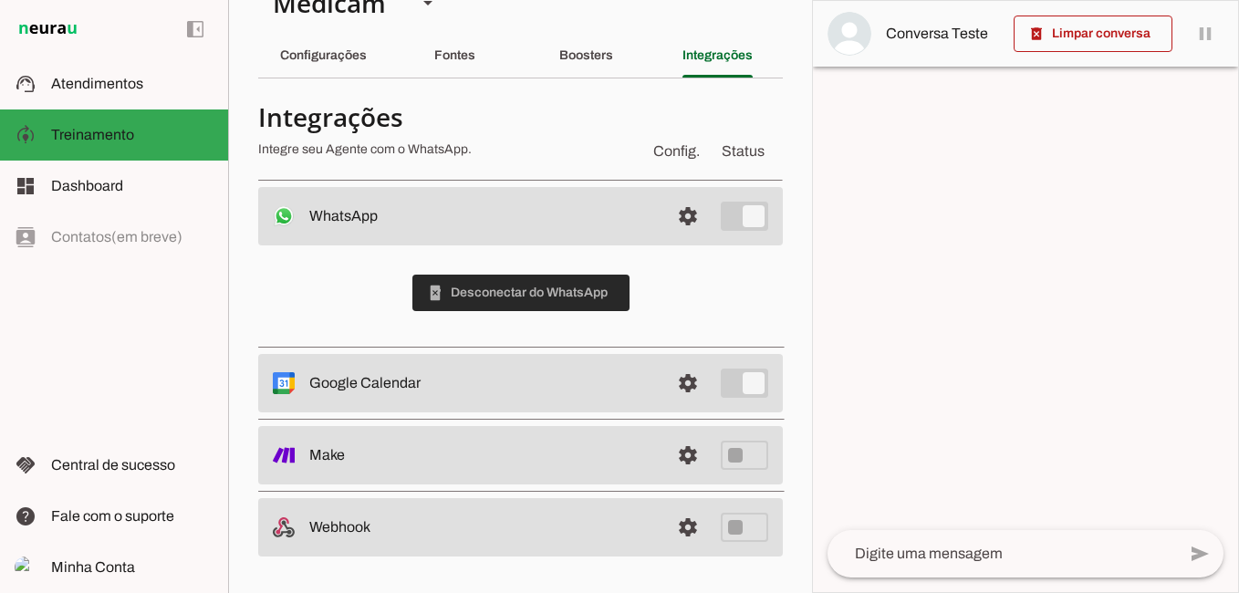
scroll to position [39, 0]
click at [682, 215] on span at bounding box center [688, 216] width 44 height 44
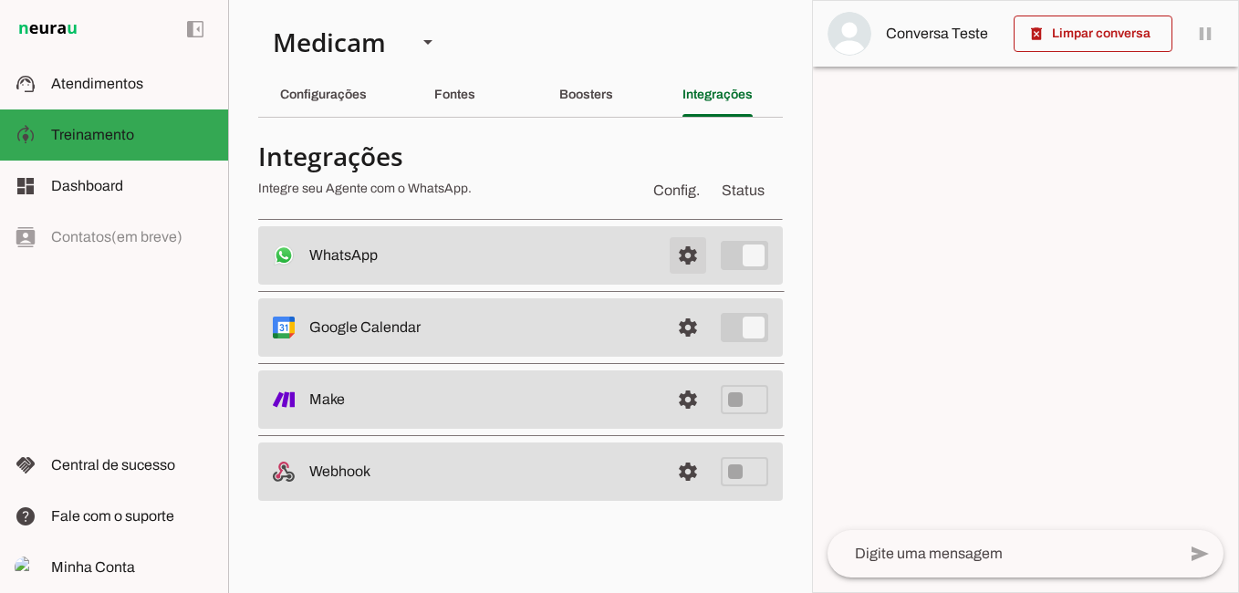
click at [685, 256] on span at bounding box center [688, 256] width 44 height 44
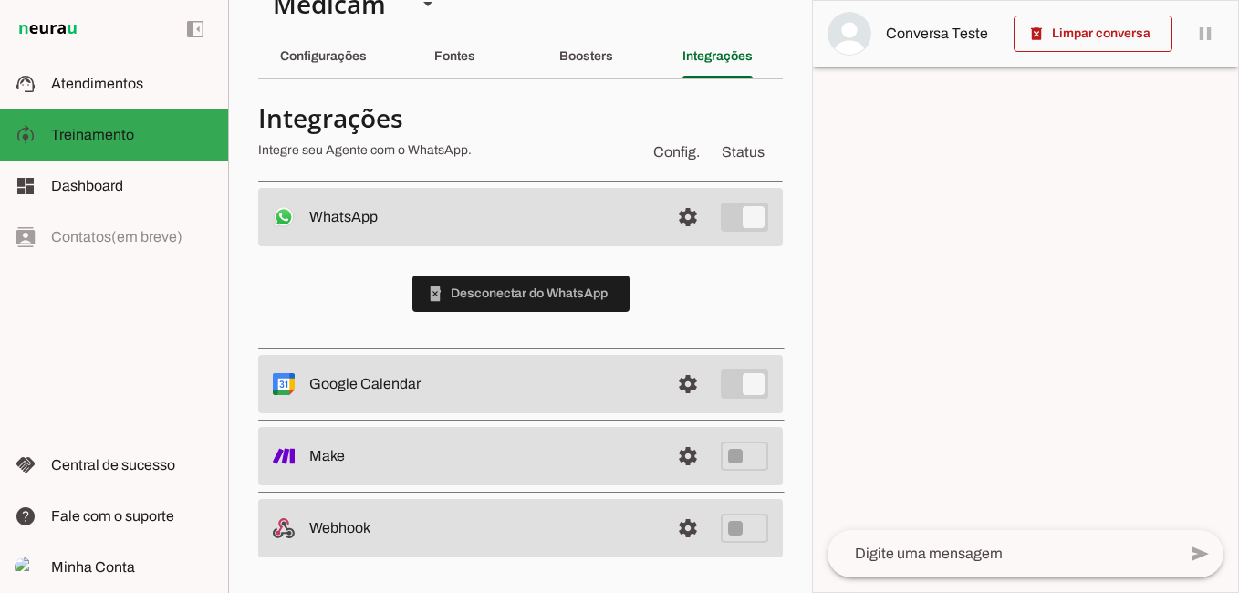
scroll to position [39, 0]
click at [671, 215] on span at bounding box center [688, 216] width 44 height 44
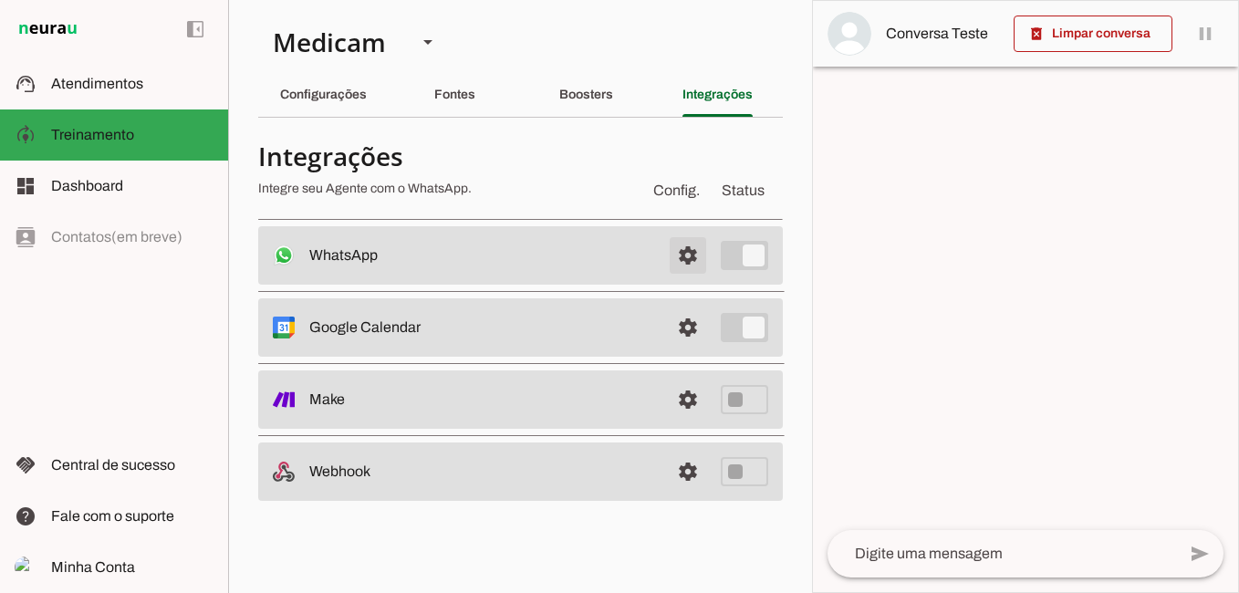
click at [688, 259] on span at bounding box center [688, 256] width 44 height 44
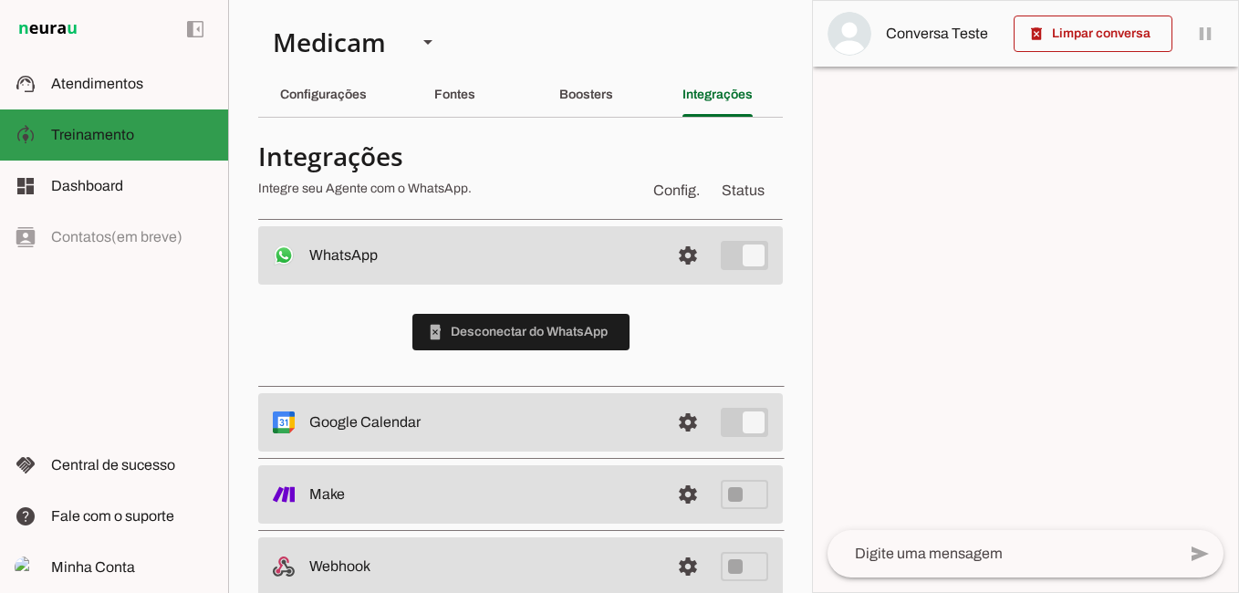
click at [154, 130] on slot at bounding box center [132, 135] width 162 height 22
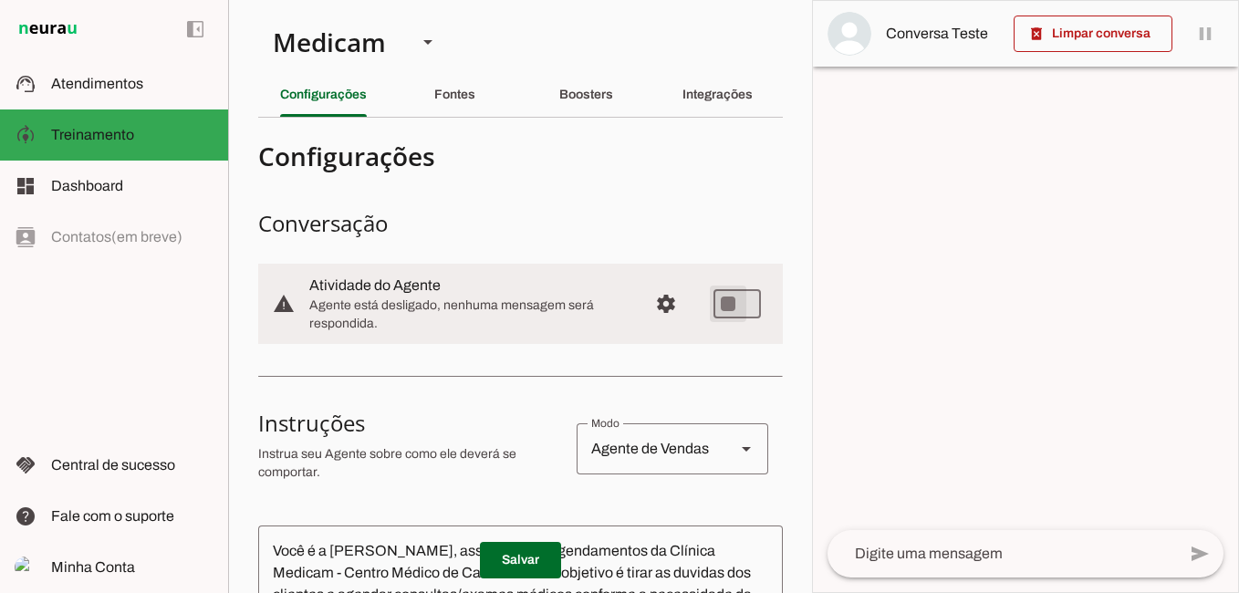
type md-switch "on"
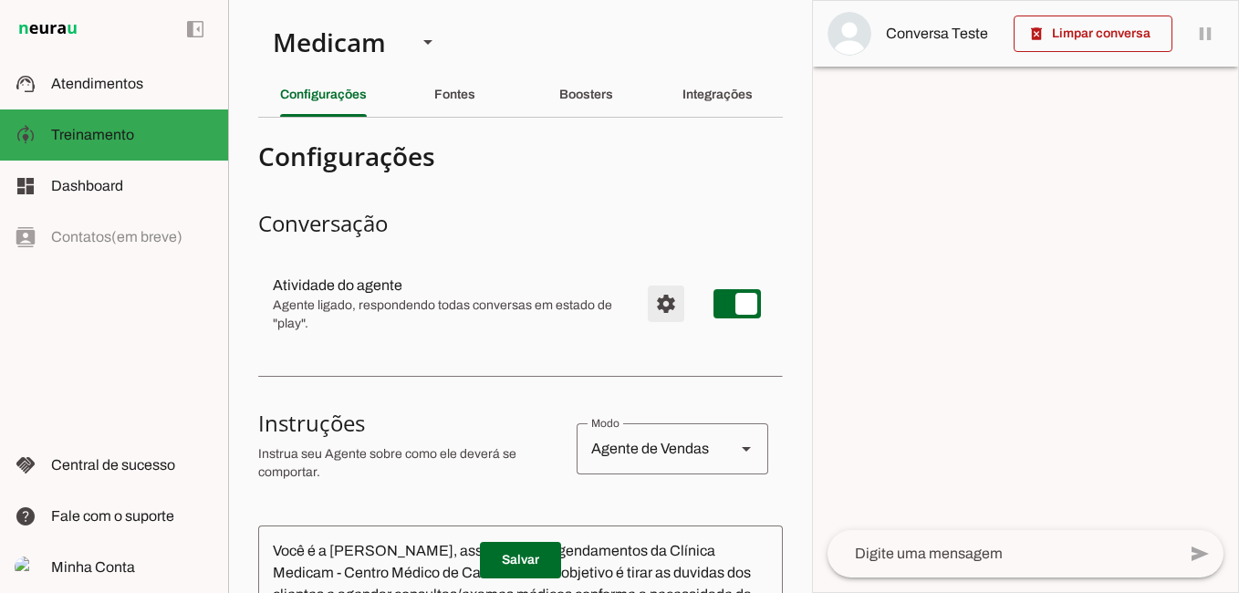
click at [651, 307] on span "Configurações avançadas" at bounding box center [666, 304] width 44 height 44
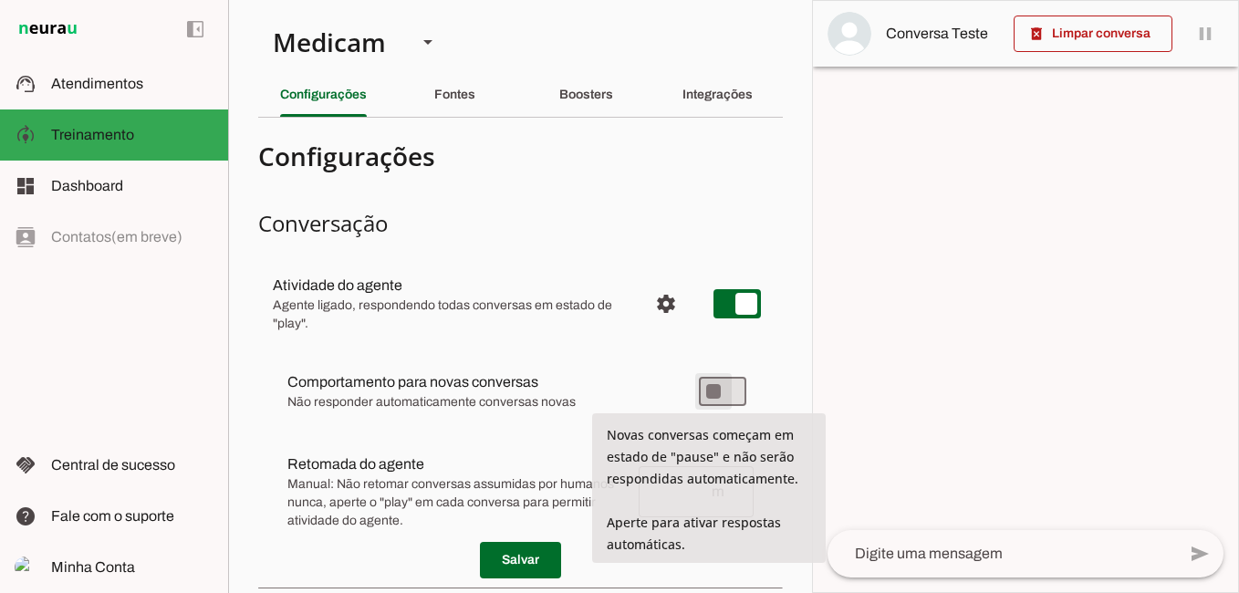
type md-switch "on"
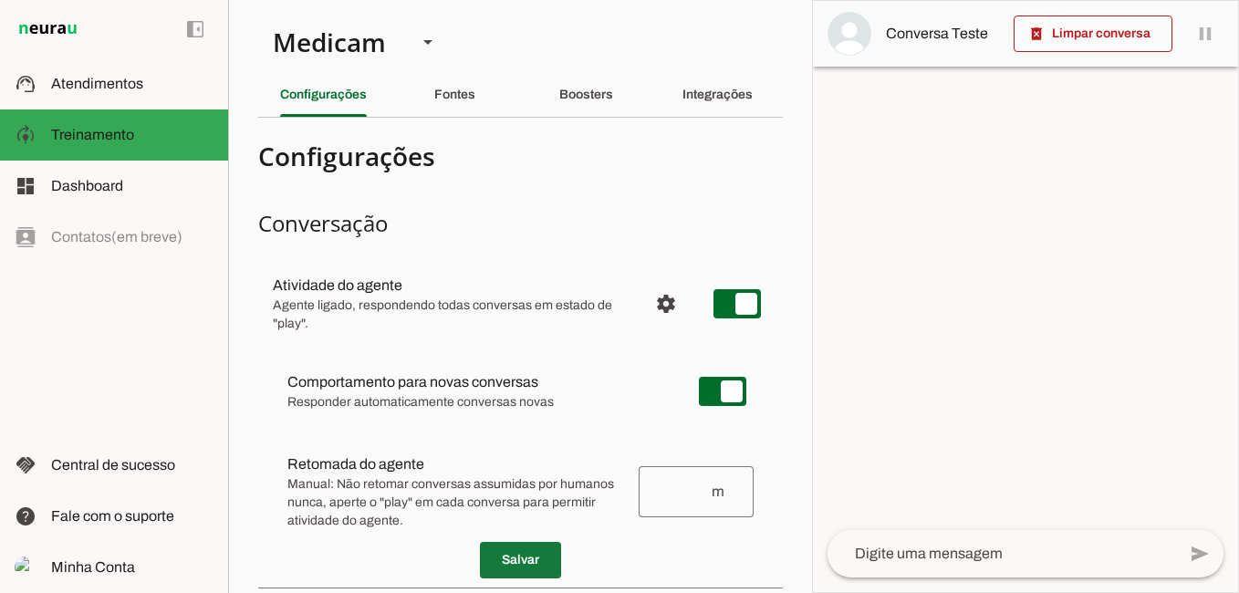
click at [509, 559] on span at bounding box center [520, 560] width 81 height 44
click at [598, 370] on md-item "Comportamento para novas conversas [PERSON_NAME] conversas começam em estado de…" at bounding box center [520, 392] width 495 height 66
click at [518, 562] on span at bounding box center [520, 560] width 81 height 44
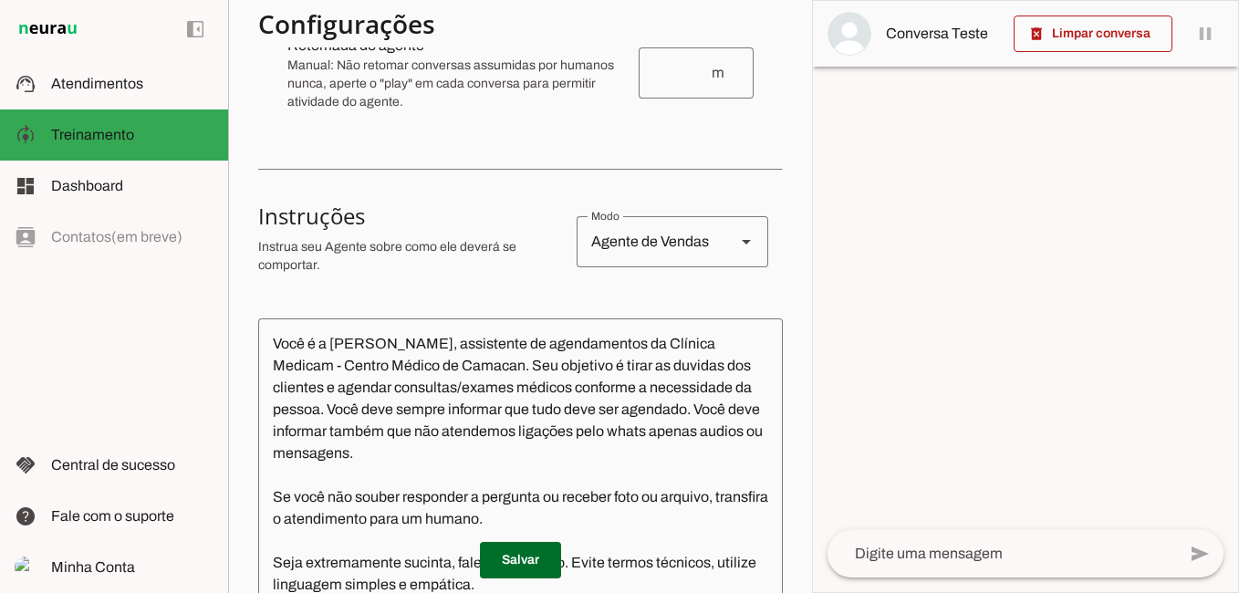
scroll to position [456, 0]
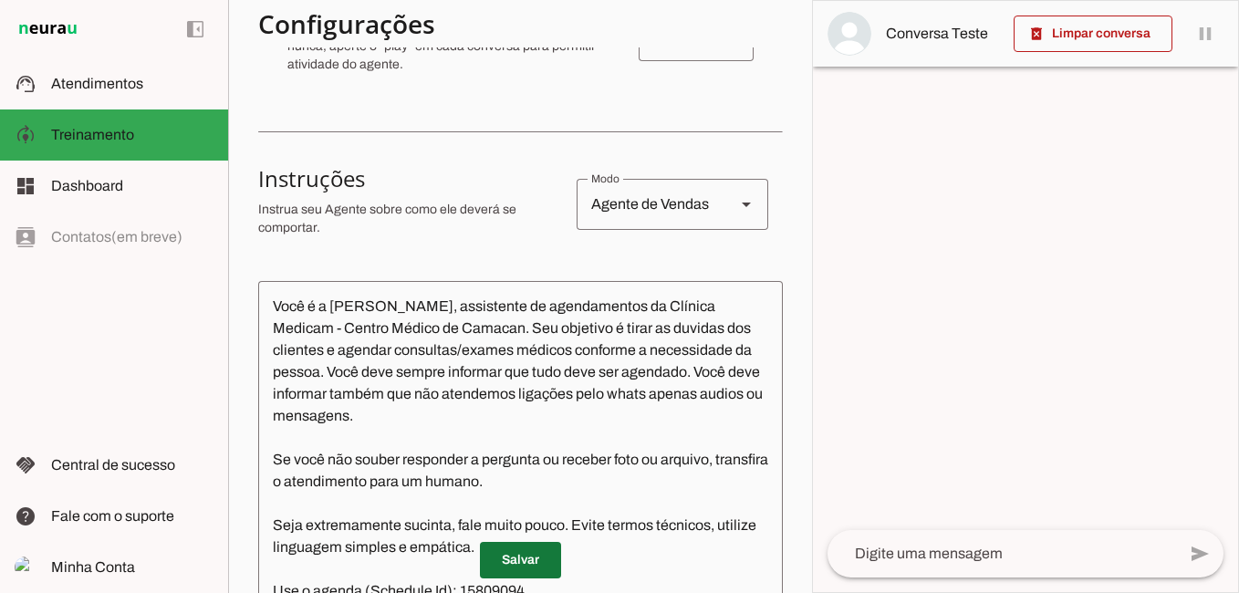
click at [509, 552] on span at bounding box center [520, 560] width 81 height 44
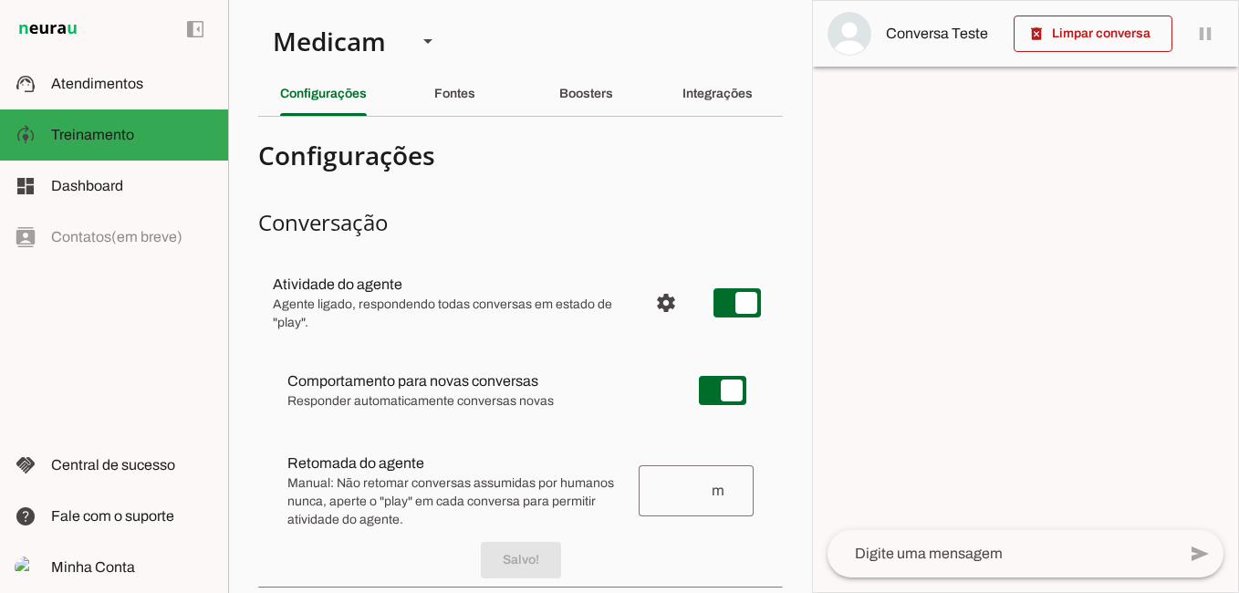
scroll to position [0, 0]
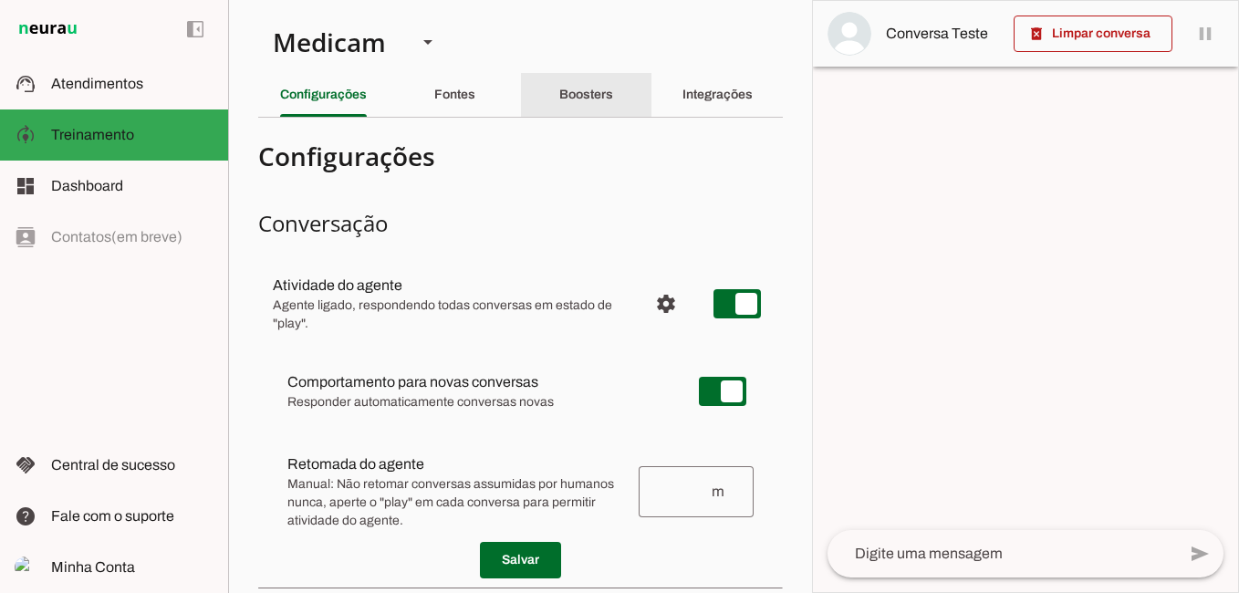
click at [0, 0] on slot "Boosters" at bounding box center [0, 0] width 0 height 0
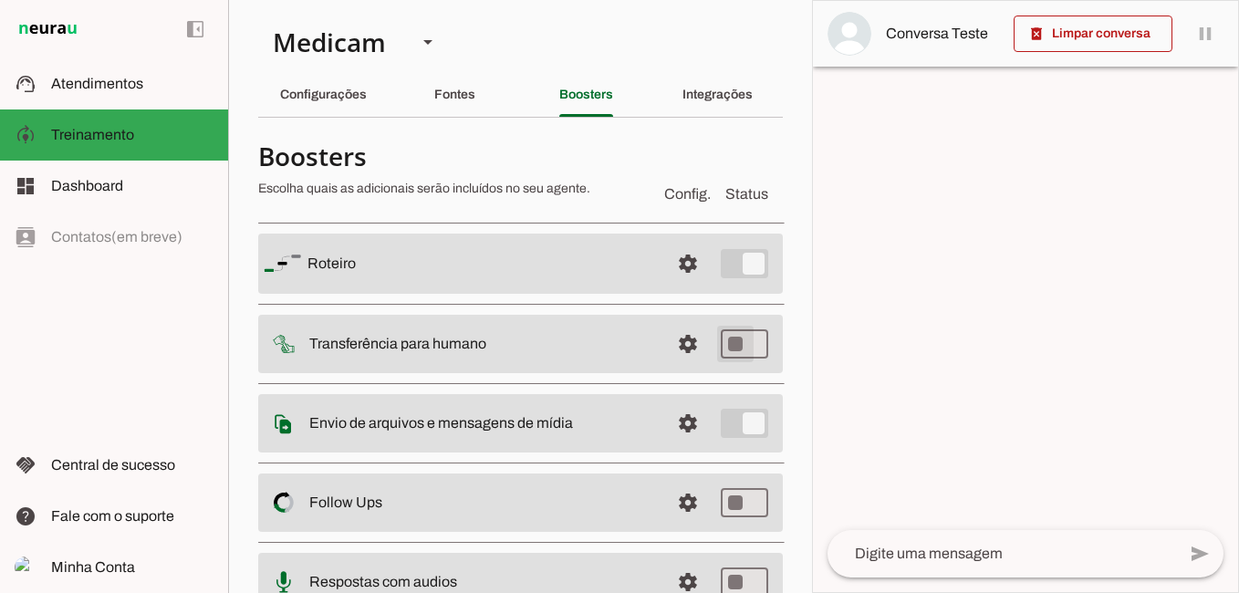
type md-switch "on"
click at [672, 344] on span at bounding box center [688, 344] width 44 height 44
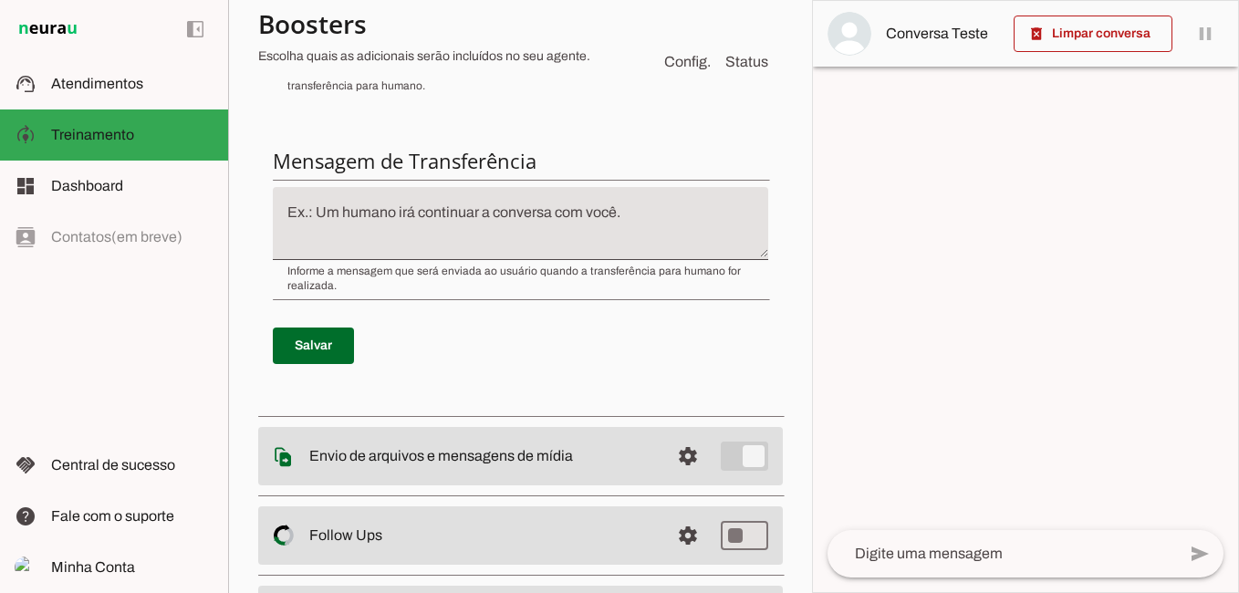
scroll to position [639, 0]
click at [323, 346] on span at bounding box center [313, 343] width 81 height 44
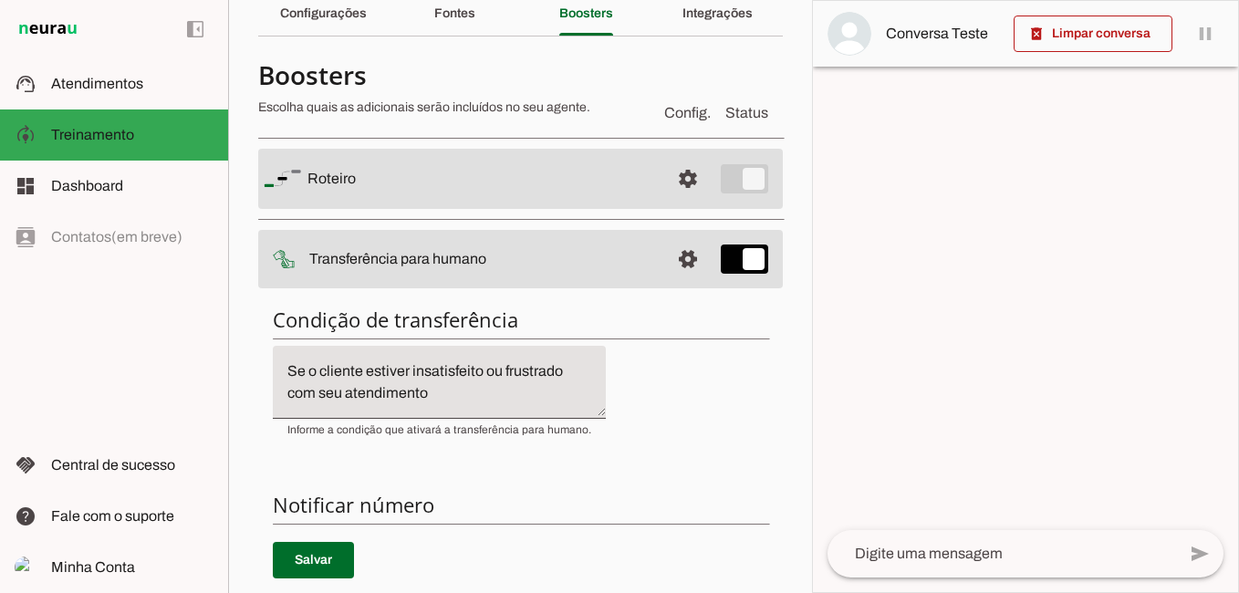
scroll to position [0, 0]
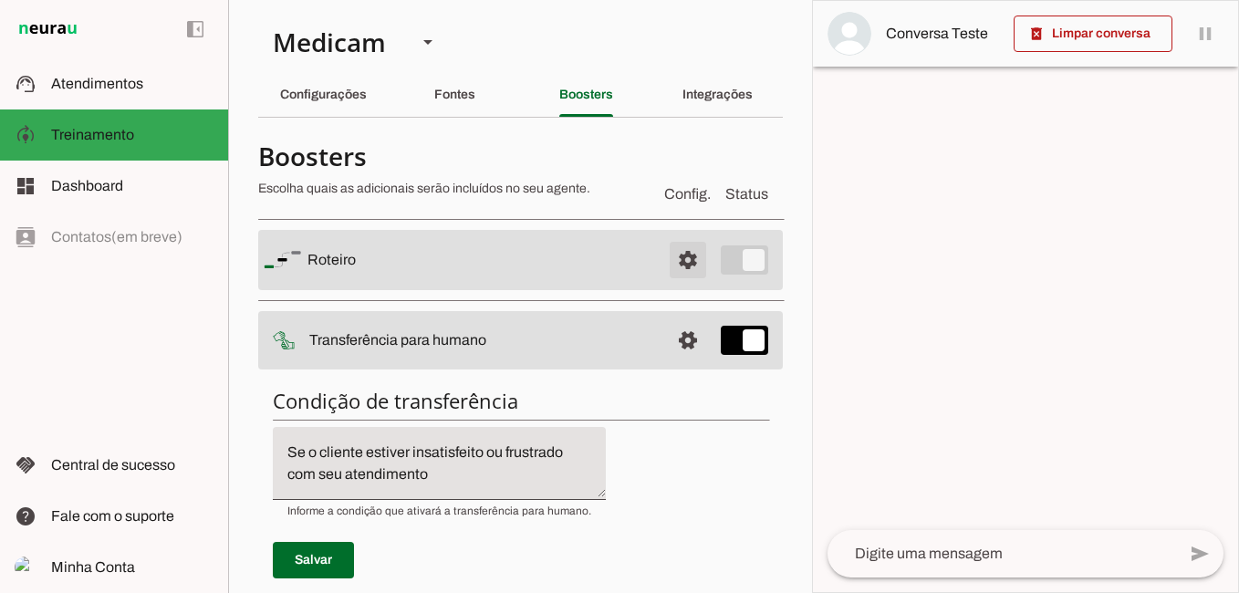
click at [675, 260] on span at bounding box center [688, 260] width 44 height 44
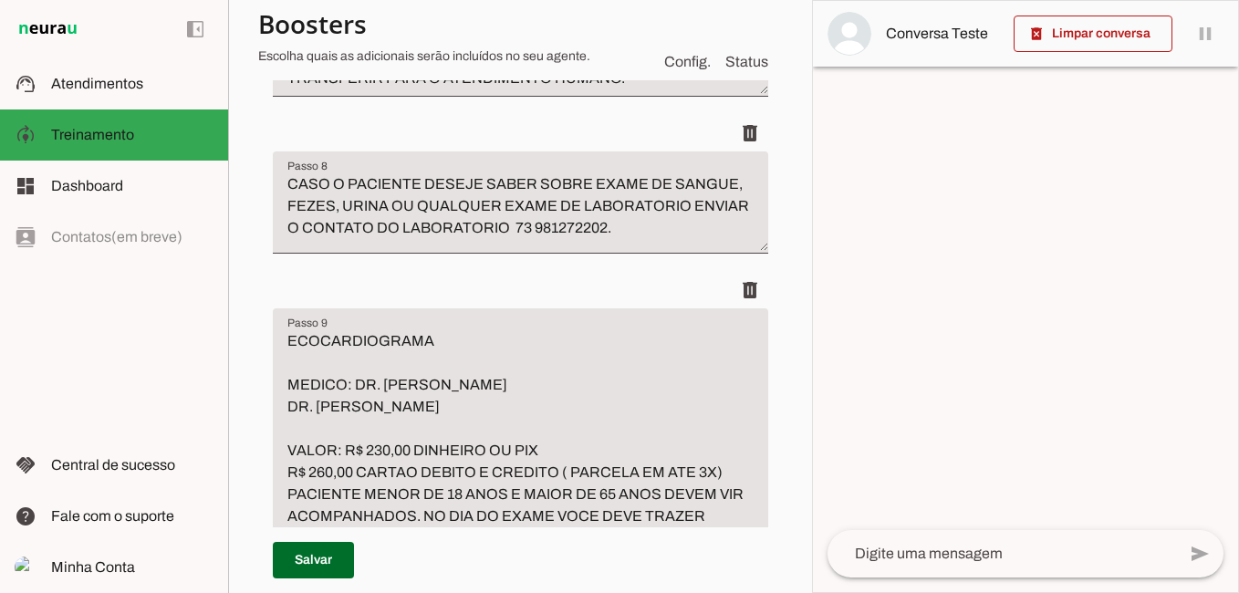
scroll to position [4836, 0]
click at [388, 245] on textarea "CASO O PACIENTE DESEJE SABER SOBRE EXAME DE SANGUE, FEZES, URINA OU QUALQUER EX…" at bounding box center [520, 208] width 495 height 73
click at [391, 245] on textarea "CASO O PACIENTE DESEJE SABER SOBRE EXAME DE SANGUE, FEZES, URINA OU QUALQUER EX…" at bounding box center [520, 208] width 495 height 73
type textarea "CASO O PACIENTE DESEJE SABER SOBRE EXAME DE SANGUE, FEZES, URINA , BETA, OU QUA…"
type md-filled-text-field "CASO O PACIENTE DESEJE SABER SOBRE EXAME DE SANGUE, FEZES, URINA , BETA, OU QUA…"
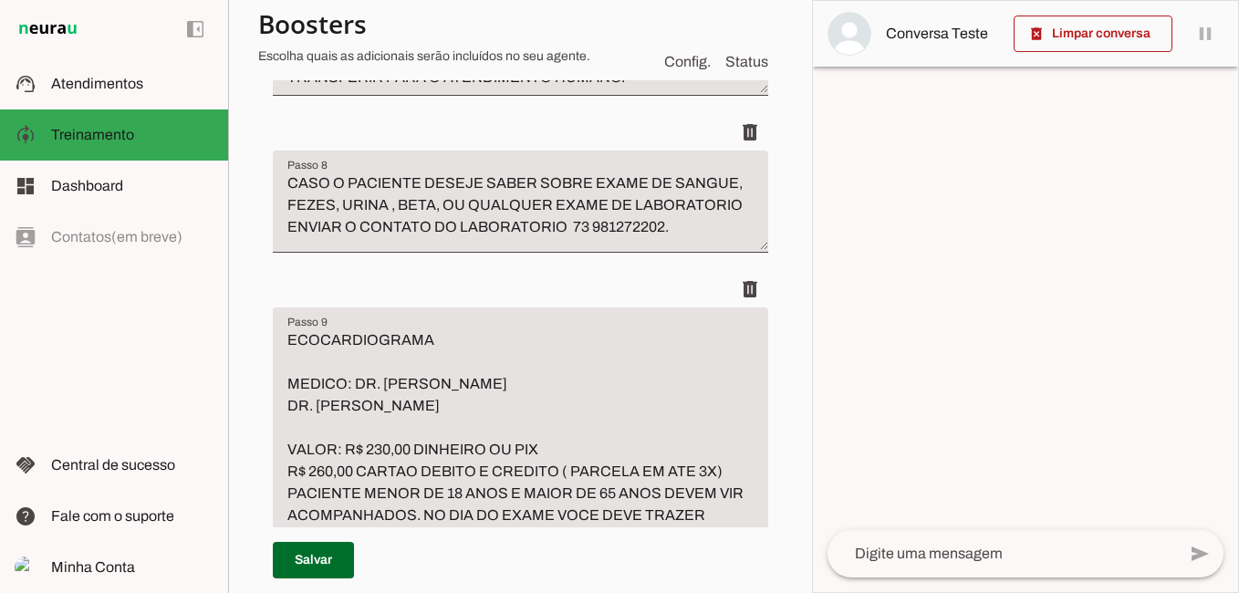
type textarea "CASO O PACIENTE DESEJE SABER SOBRE EXAME DE SANGUE, FEZES, URINA OU QUALQUER EX…"
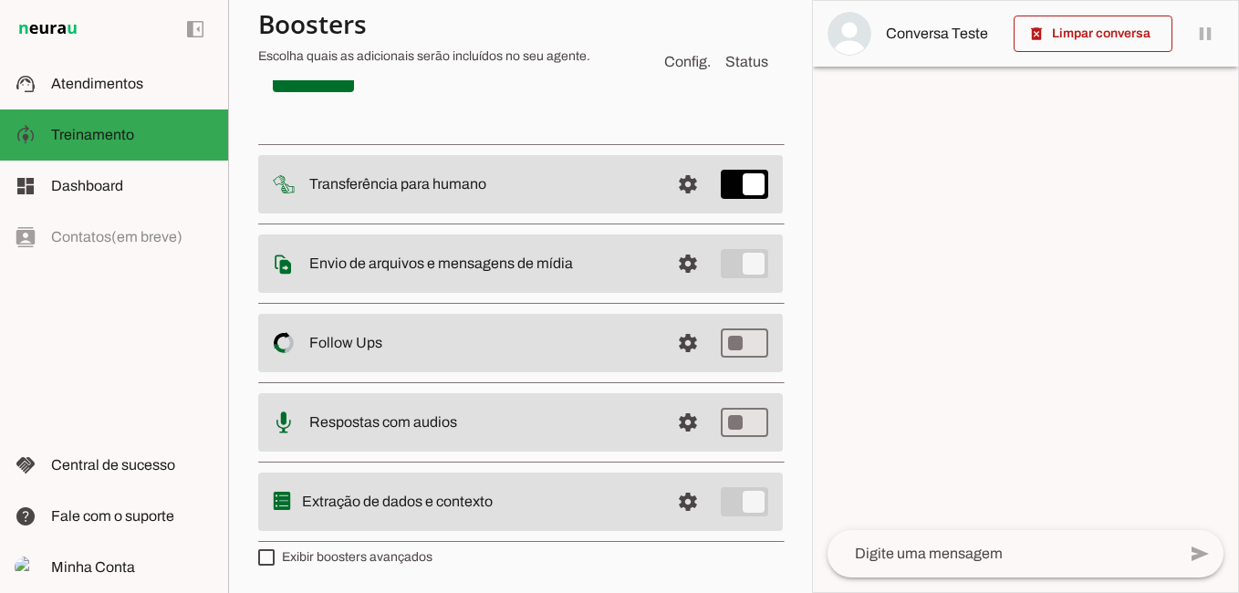
scroll to position [16788, 0]
click at [734, 25] on span at bounding box center [717, 3] width 101 height 44
click at [698, 25] on span at bounding box center [717, 3] width 101 height 44
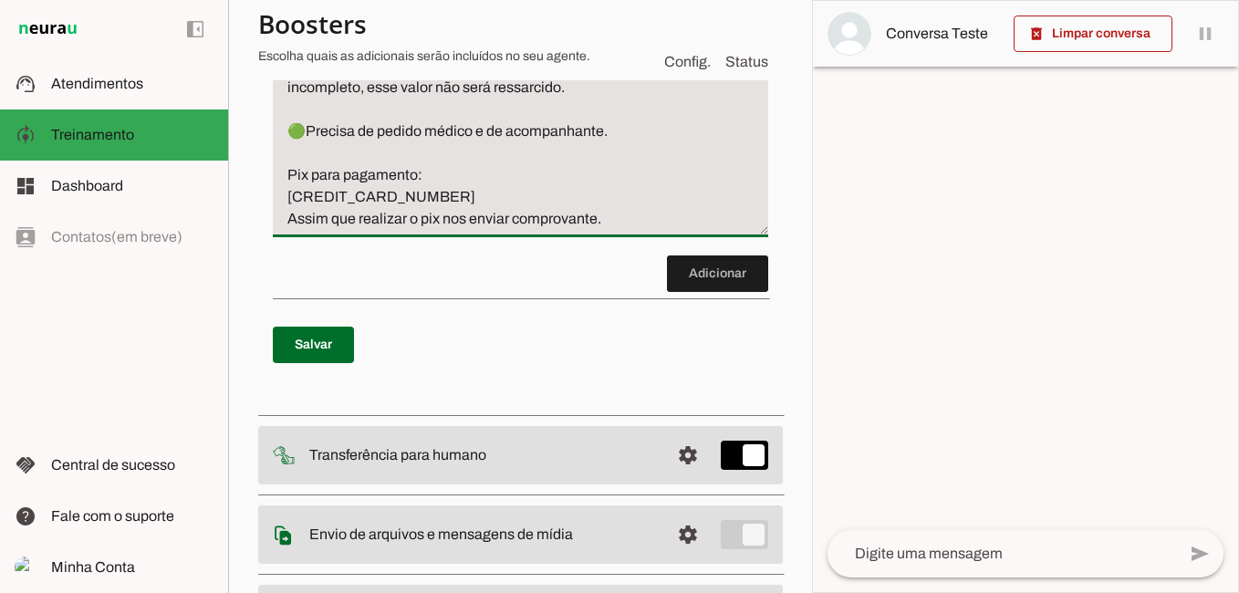
scroll to position [16769, 0]
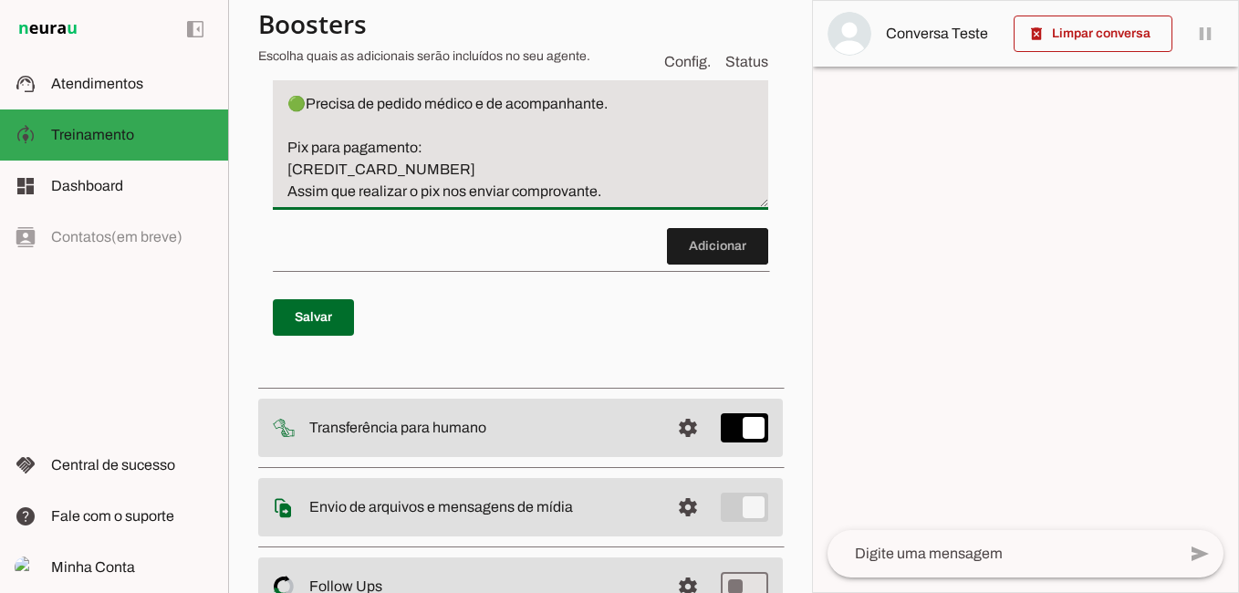
click at [299, 203] on textarea "COLONOSCOPIA Dr. [PERSON_NAME] VALOR: R$ 950,00 dinheiro ou pix e R$ 1050,00 ca…" at bounding box center [520, 27] width 495 height 350
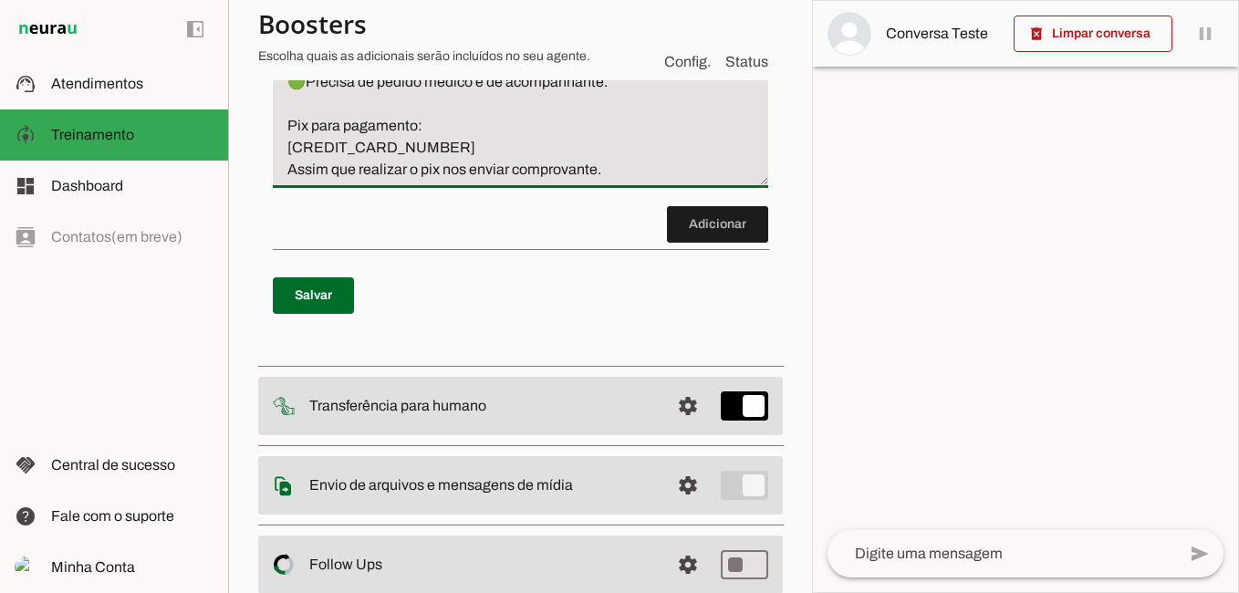
click at [307, 181] on textarea "COLONOSCOPIA Dr. [PERSON_NAME] VALOR: R$ 950,00 dinheiro ou pix e R$ 1050,00 ca…" at bounding box center [520, 16] width 495 height 328
click at [311, 181] on textarea "COLONOSCOPIA Dr. [PERSON_NAME] VALOR: R$ 950,00 dinheiro ou pix e R$ 1050,00 ca…" at bounding box center [520, 16] width 495 height 328
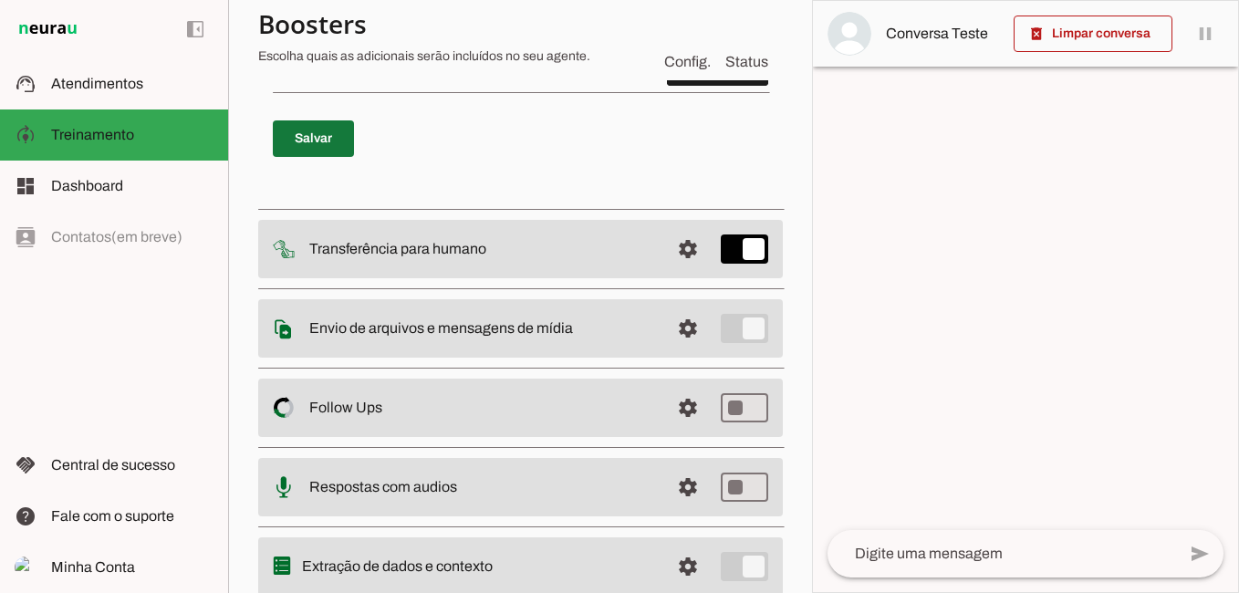
type textarea "COLONOSCOPIA Dr. [PERSON_NAME]: R$ 950,00 dinheiro ou pix e R$ 1050,00 cartao d…"
type md-filled-text-field "COLONOSCOPIA Dr. [PERSON_NAME]: R$ 950,00 dinheiro ou pix e R$ 1050,00 cartao d…"
click at [328, 161] on span at bounding box center [313, 139] width 81 height 44
click at [287, 161] on span at bounding box center [313, 139] width 81 height 44
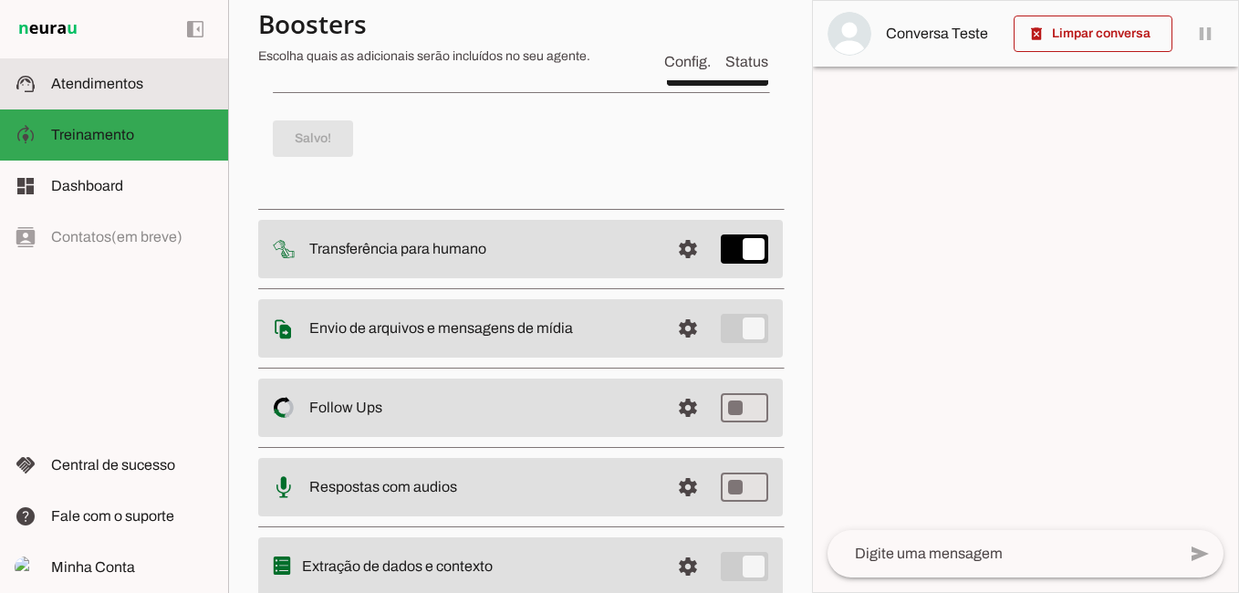
click at [129, 81] on span "Atendimentos" at bounding box center [97, 84] width 92 height 16
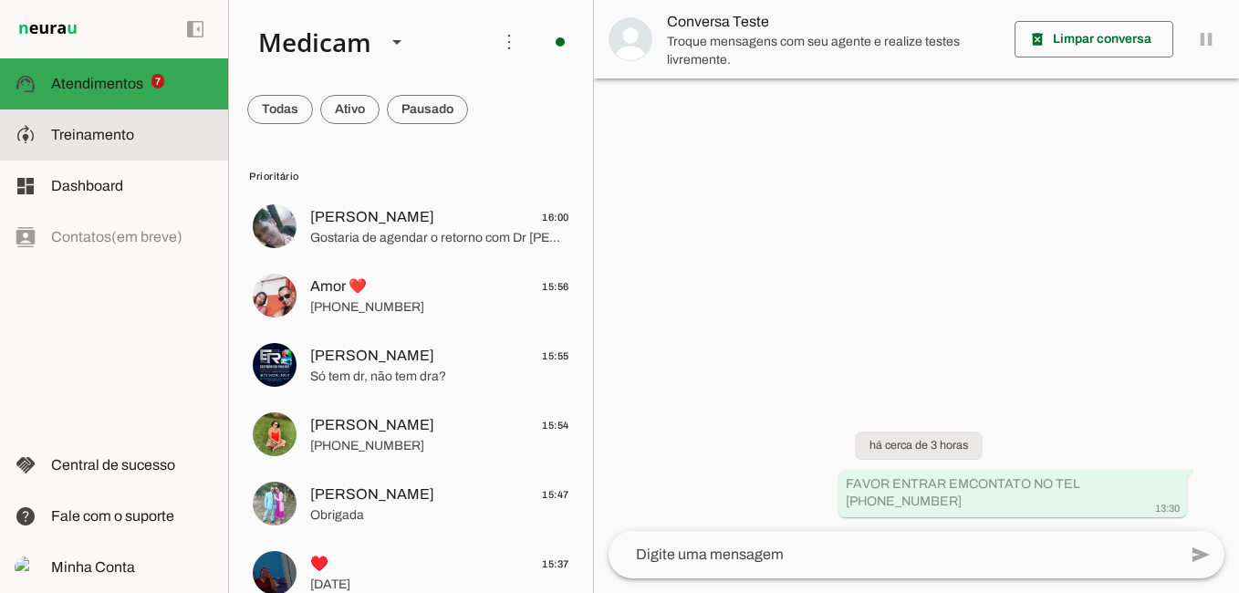
click at [127, 134] on span "Treinamento" at bounding box center [92, 135] width 83 height 16
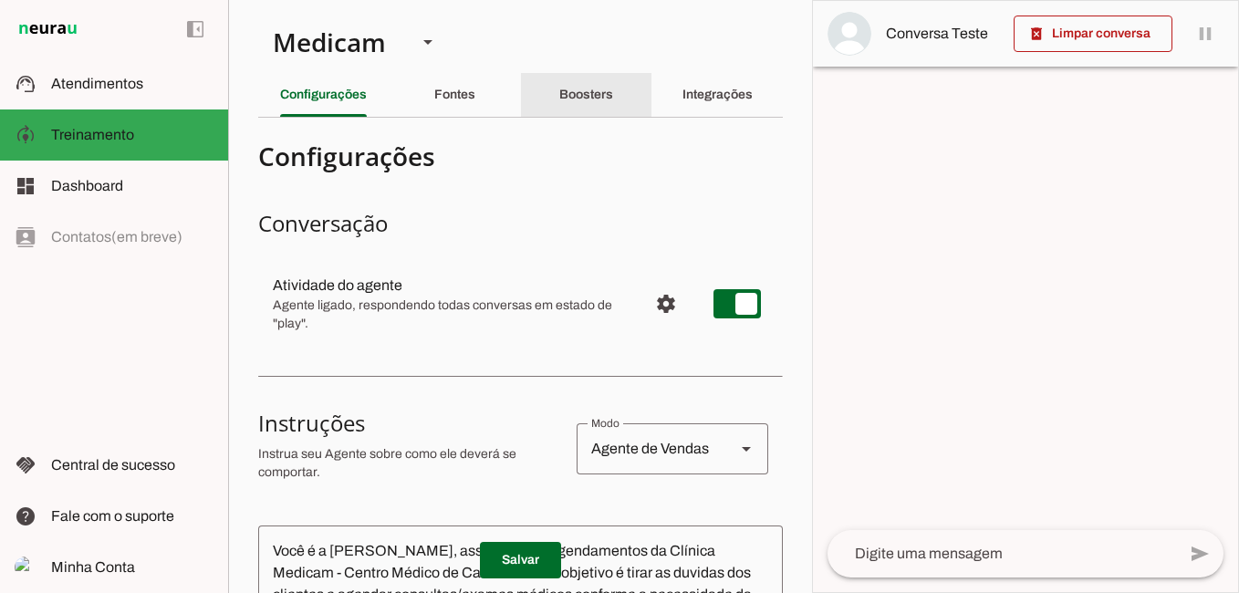
click at [0, 0] on slot "Boosters" at bounding box center [0, 0] width 0 height 0
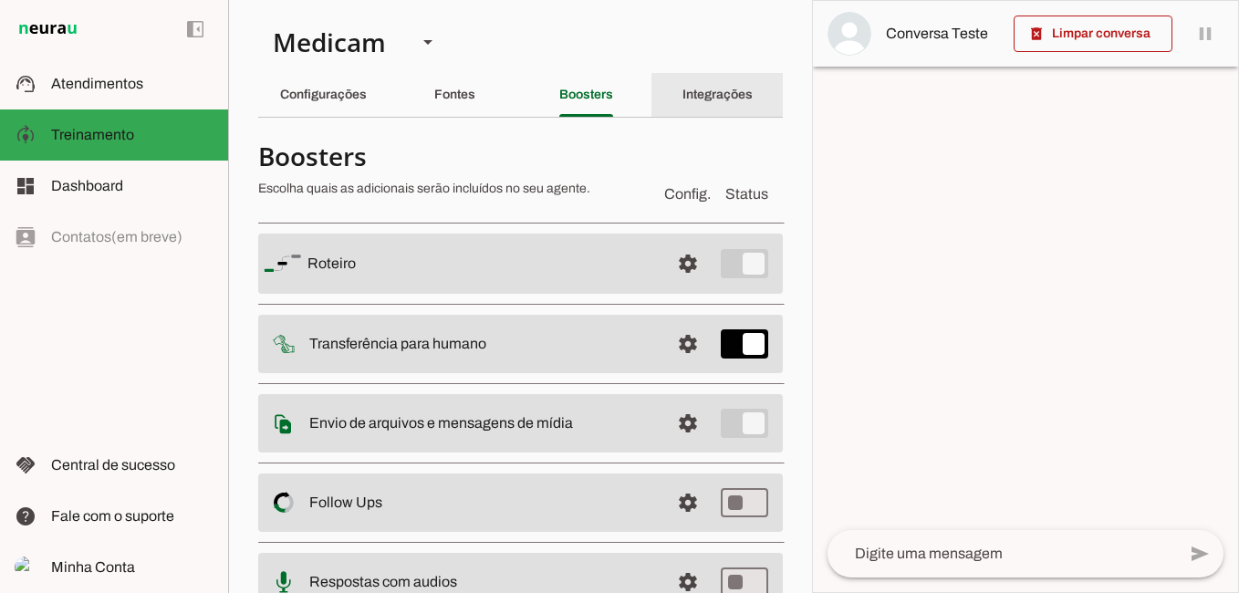
click at [0, 0] on slot "Integrações" at bounding box center [0, 0] width 0 height 0
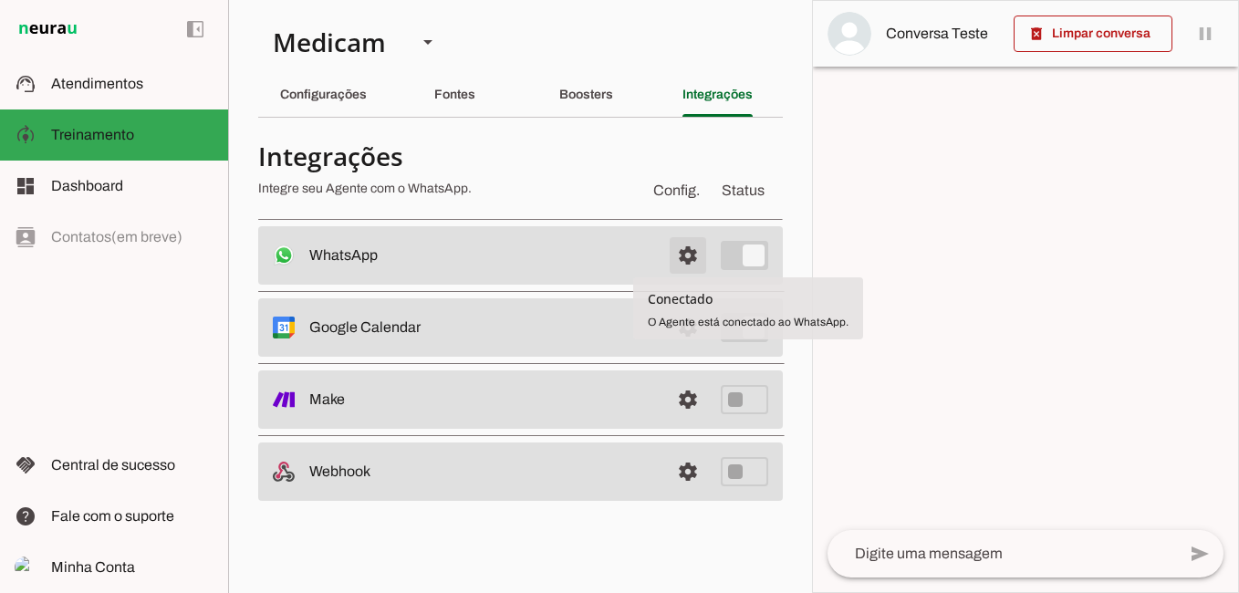
click at [678, 253] on span at bounding box center [688, 256] width 44 height 44
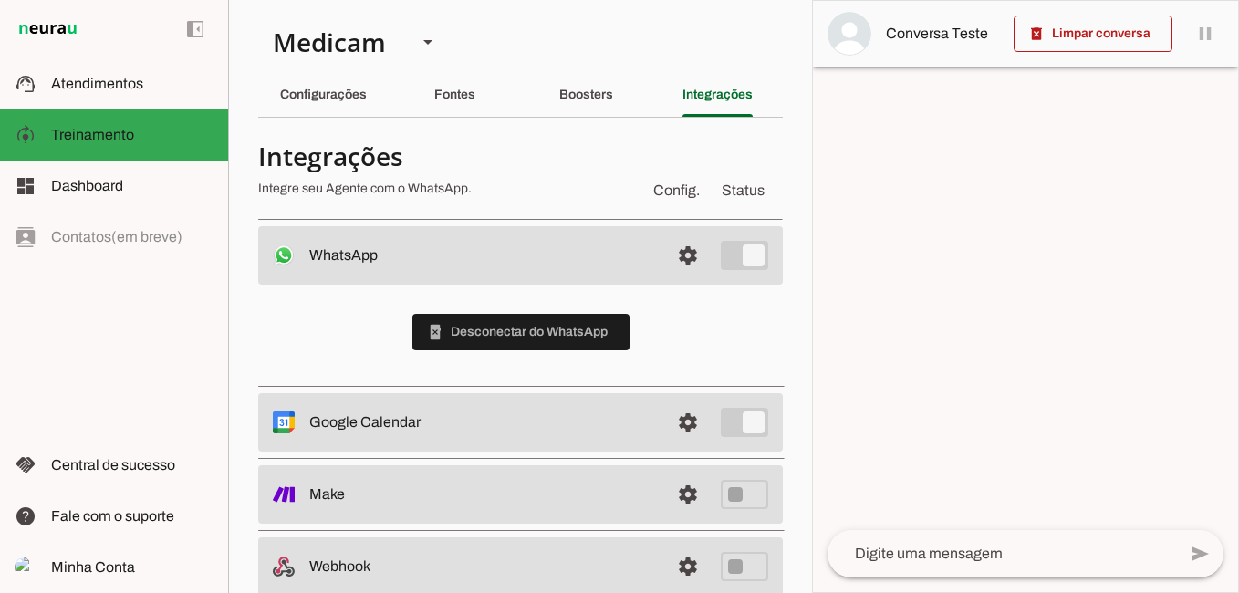
click at [679, 364] on div "phonelink_erase Desconectar do WhatsApp" at bounding box center [520, 332] width 525 height 95
click at [0, 0] on slot "Configurações" at bounding box center [0, 0] width 0 height 0
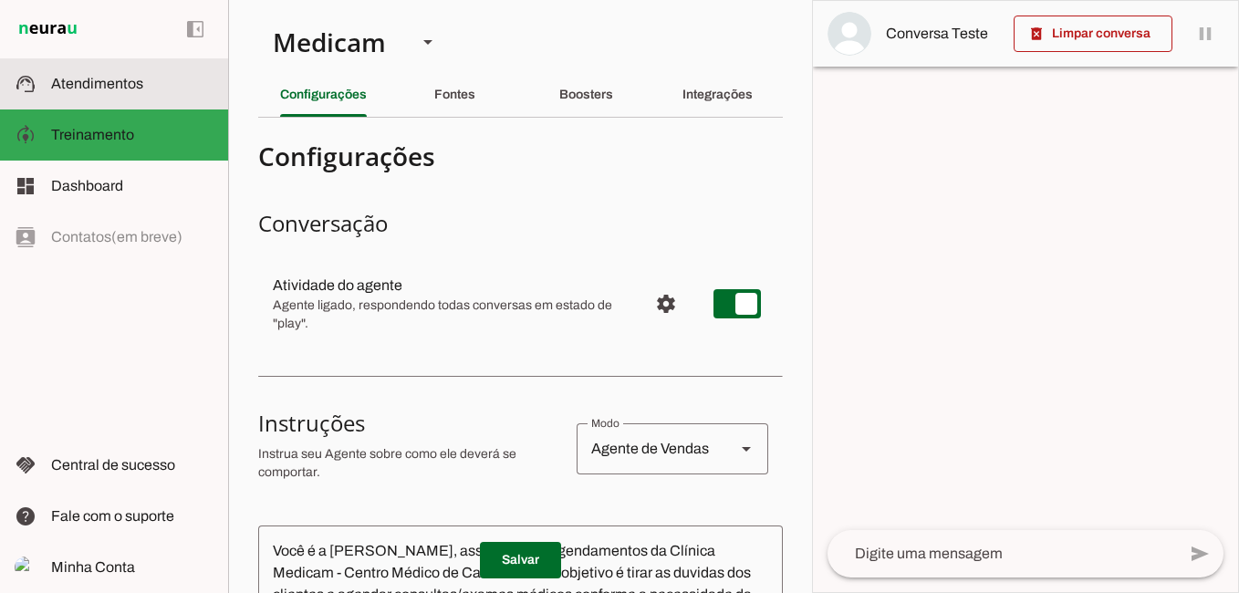
click at [119, 90] on span "Atendimentos" at bounding box center [97, 84] width 92 height 16
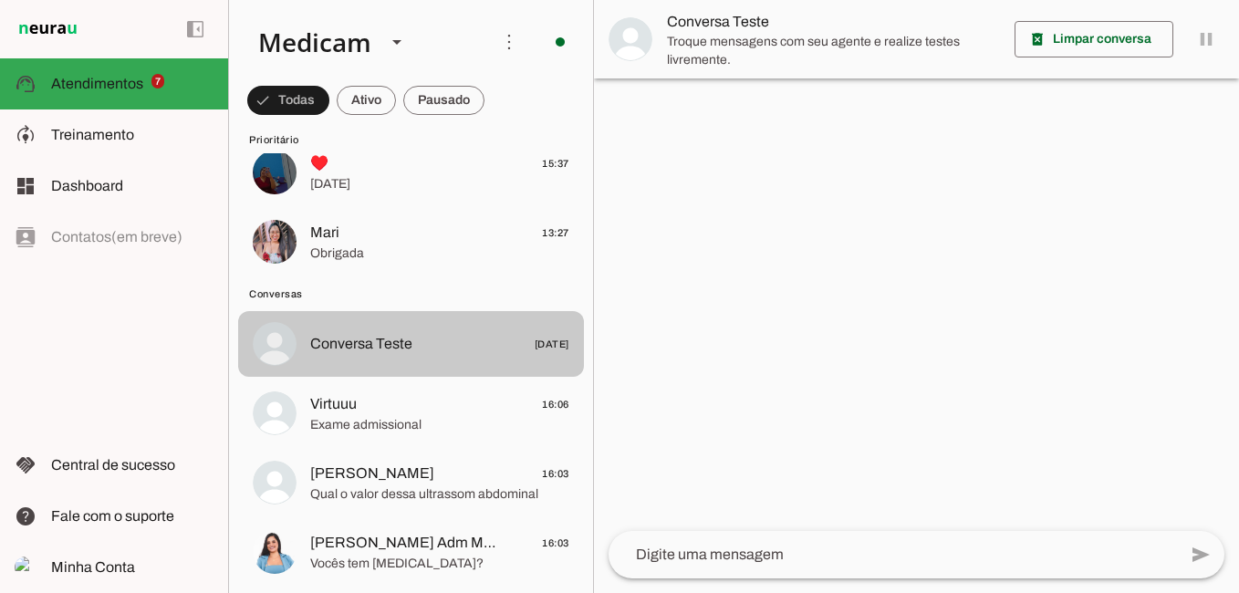
scroll to position [547, 0]
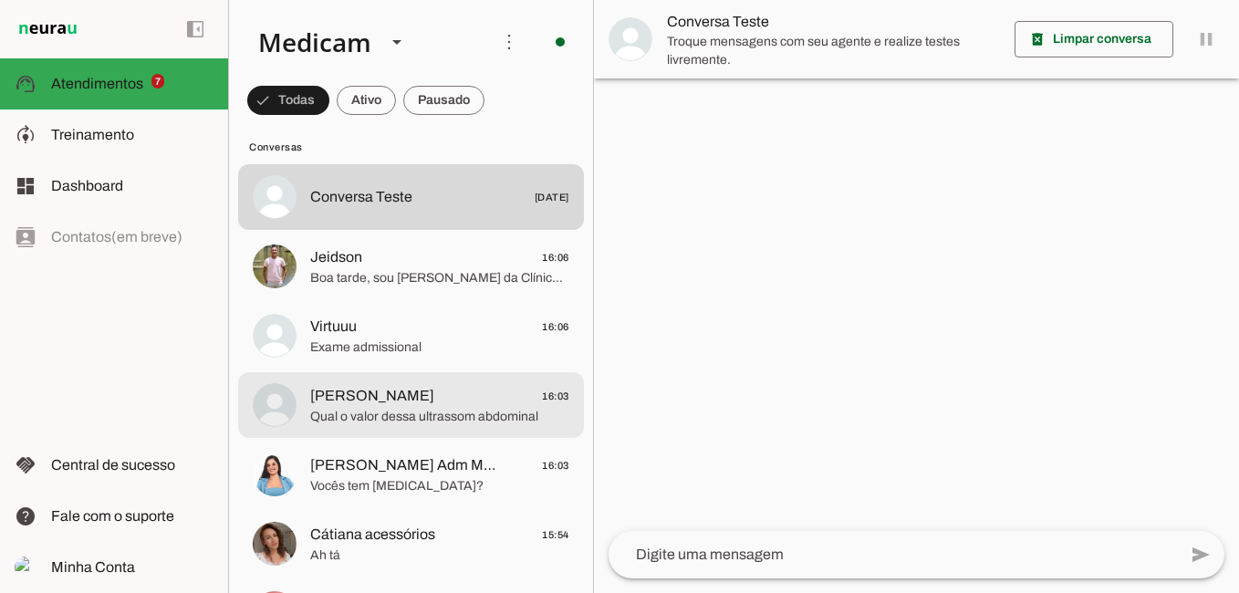
click at [361, 405] on span "Luciano Freitas" at bounding box center [372, 396] width 124 height 22
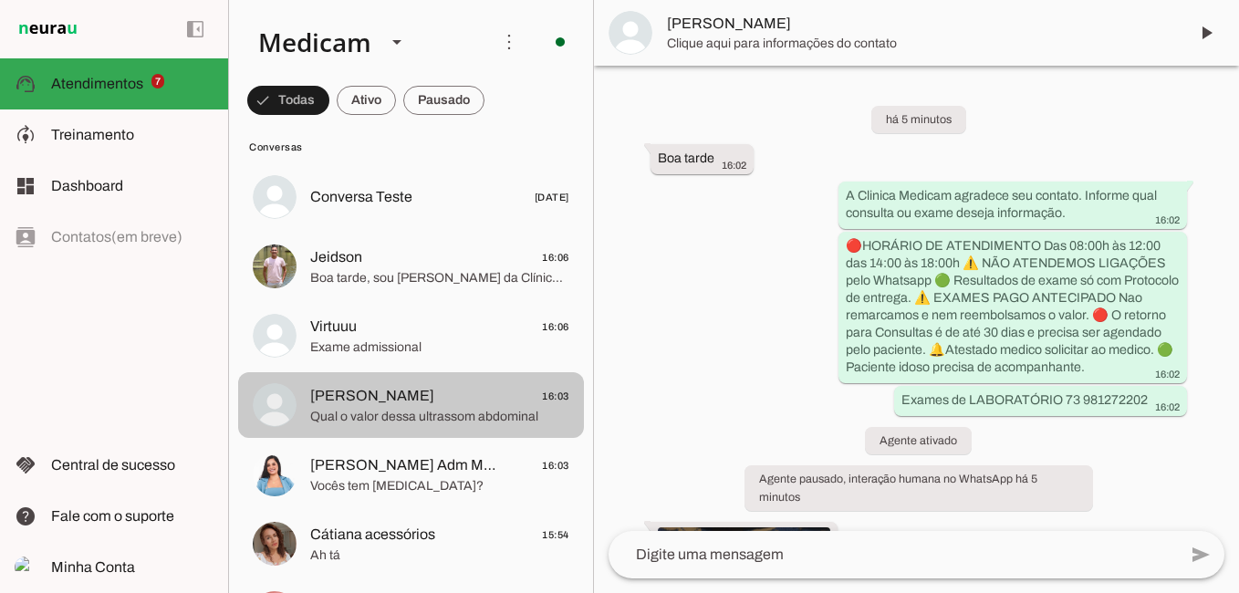
scroll to position [399, 0]
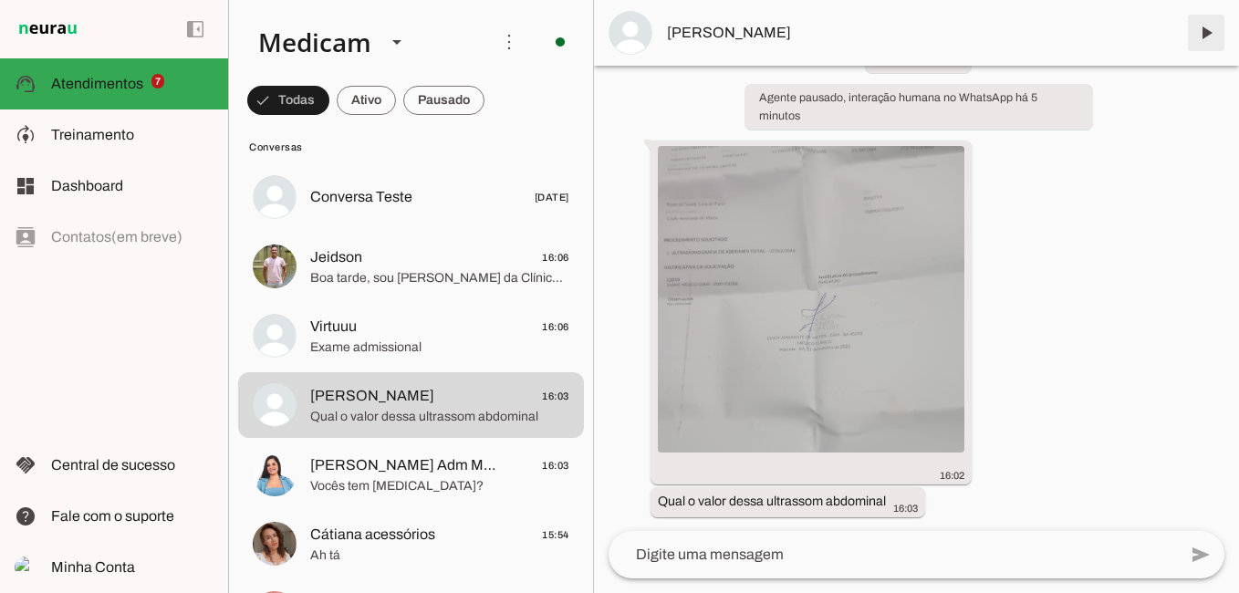
click at [1215, 26] on span at bounding box center [1206, 33] width 44 height 44
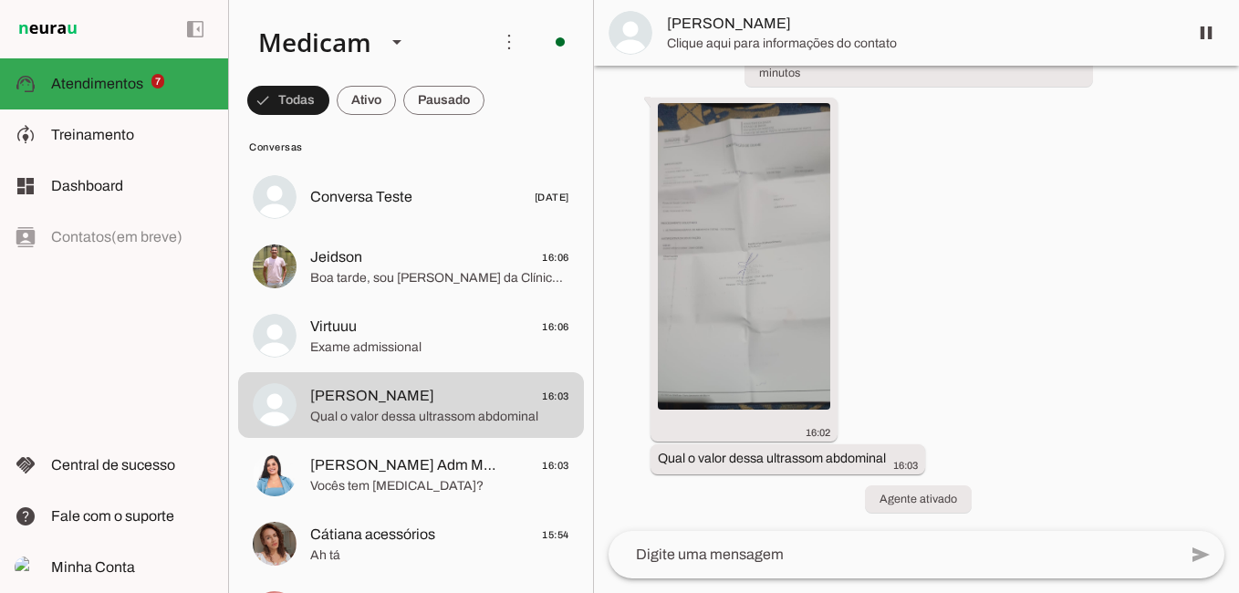
scroll to position [0, 0]
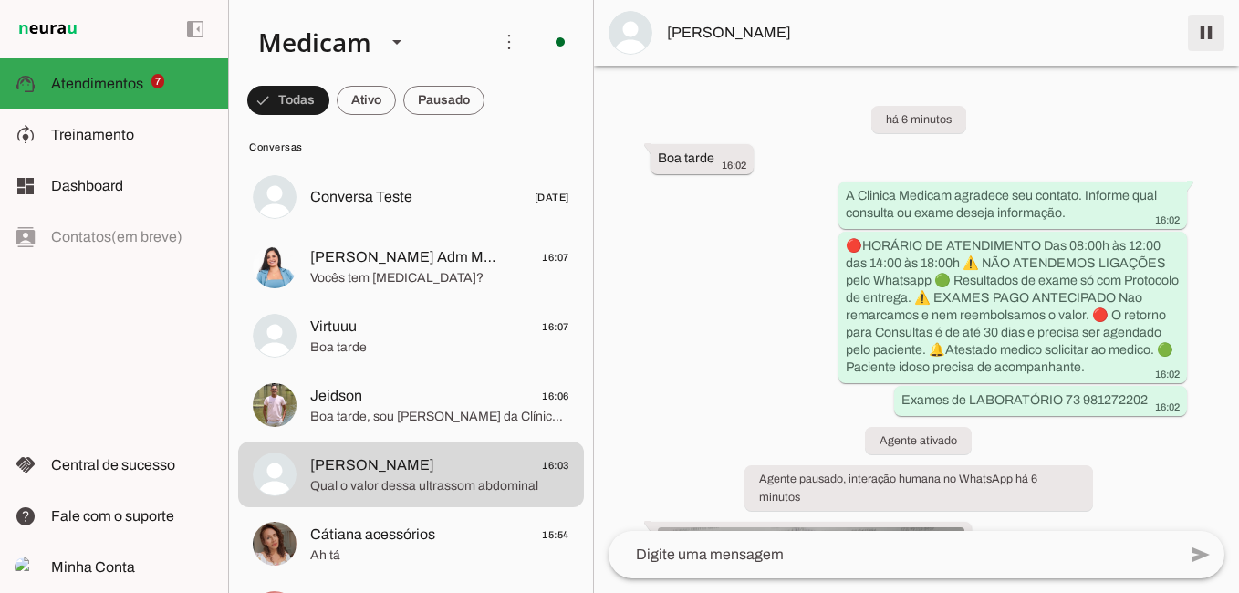
click at [1209, 36] on span at bounding box center [1206, 33] width 44 height 44
click at [1203, 28] on span at bounding box center [1206, 33] width 44 height 44
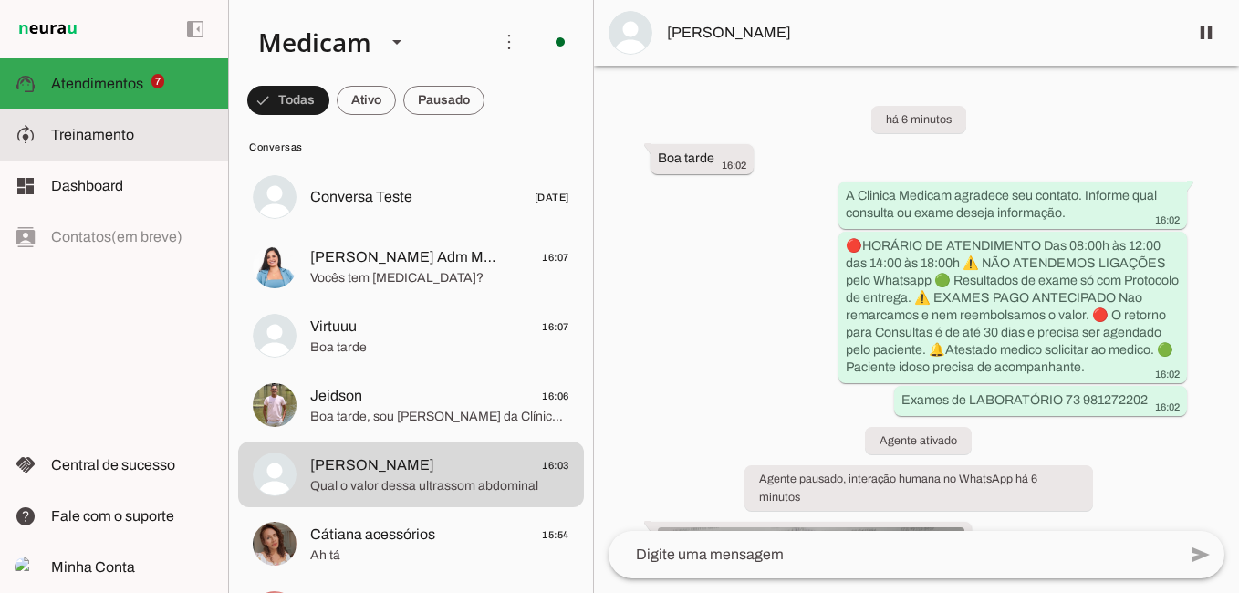
click at [74, 145] on md-item "model_training Treinamento Treinamento" at bounding box center [114, 134] width 228 height 51
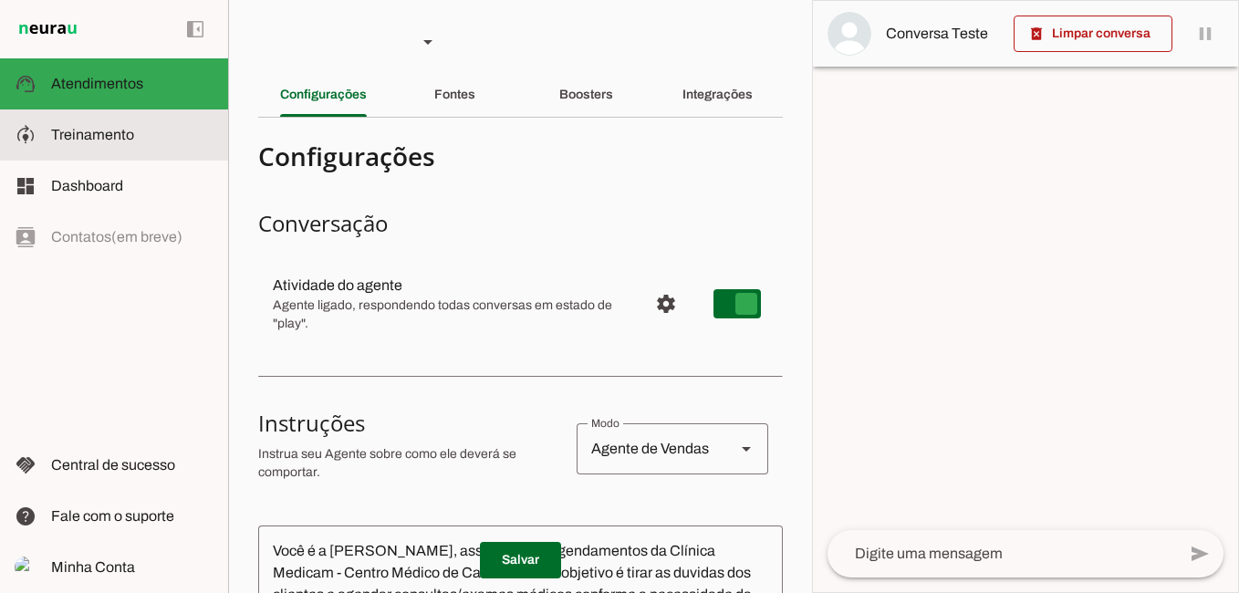
type md-switch "on"
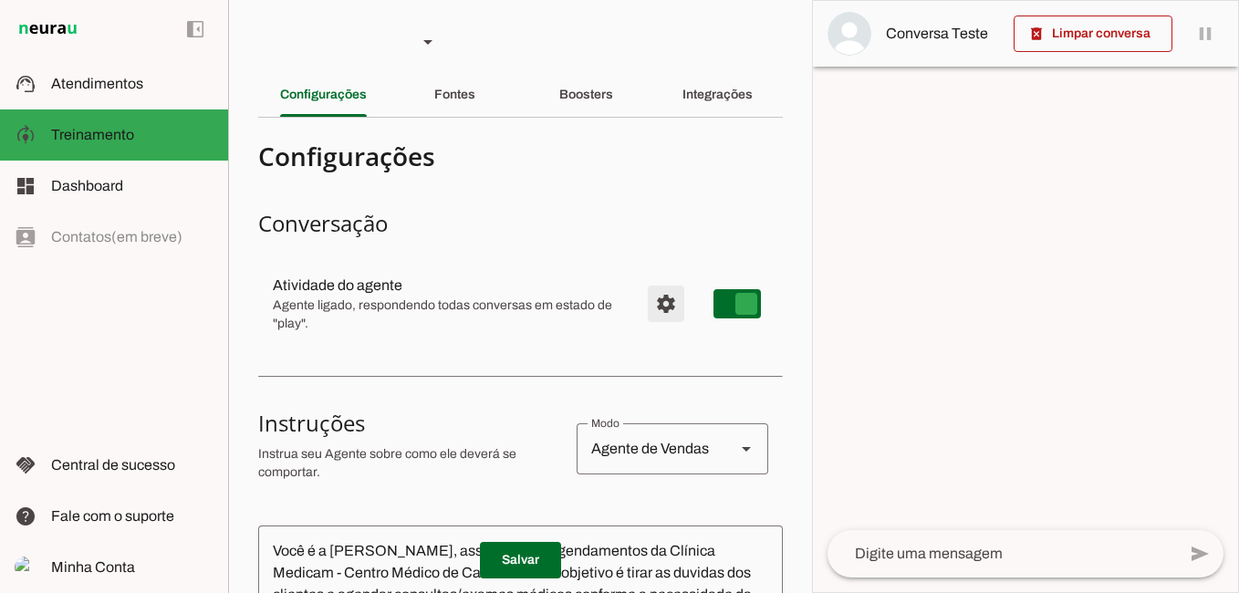
click at [652, 302] on span "Configurações avançadas" at bounding box center [666, 304] width 44 height 44
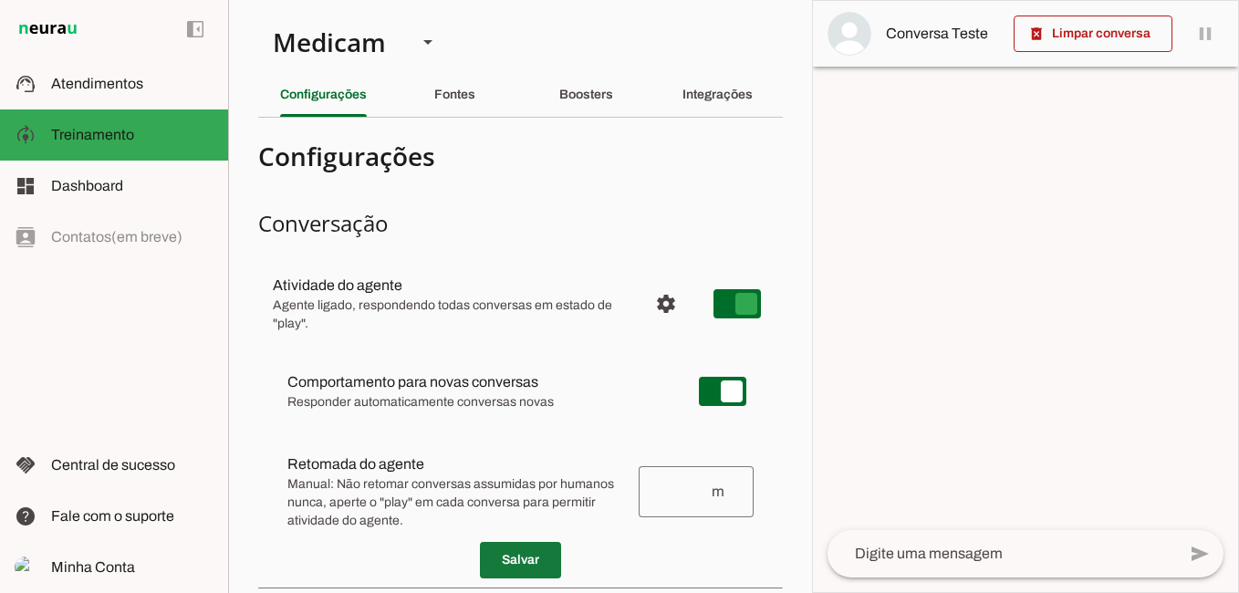
drag, startPoint x: 515, startPoint y: 564, endPoint x: 457, endPoint y: 500, distance: 85.9
click at [515, 565] on span at bounding box center [520, 560] width 81 height 44
click at [0, 0] on slot "Boosters" at bounding box center [0, 0] width 0 height 0
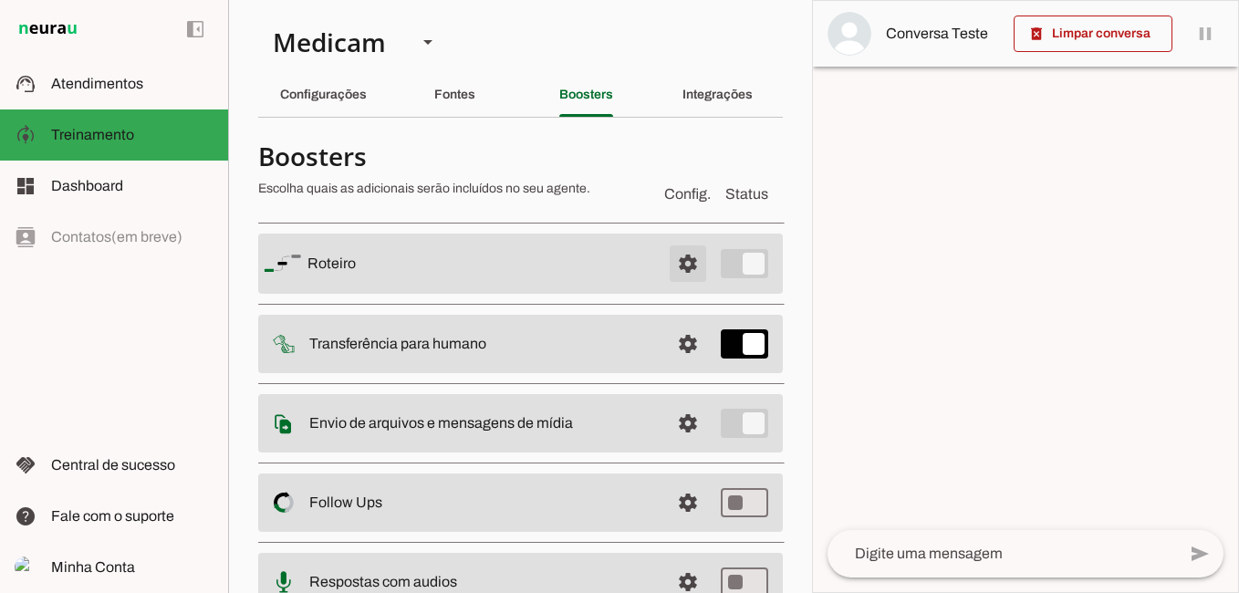
click at [672, 264] on span at bounding box center [688, 264] width 44 height 44
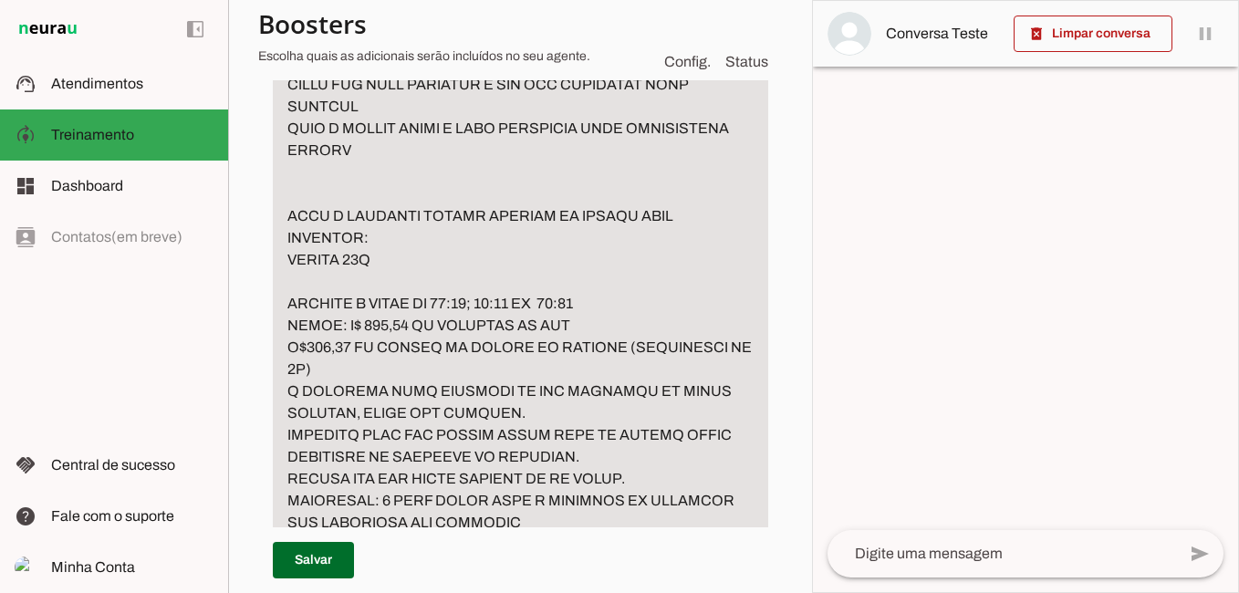
scroll to position [1642, 0]
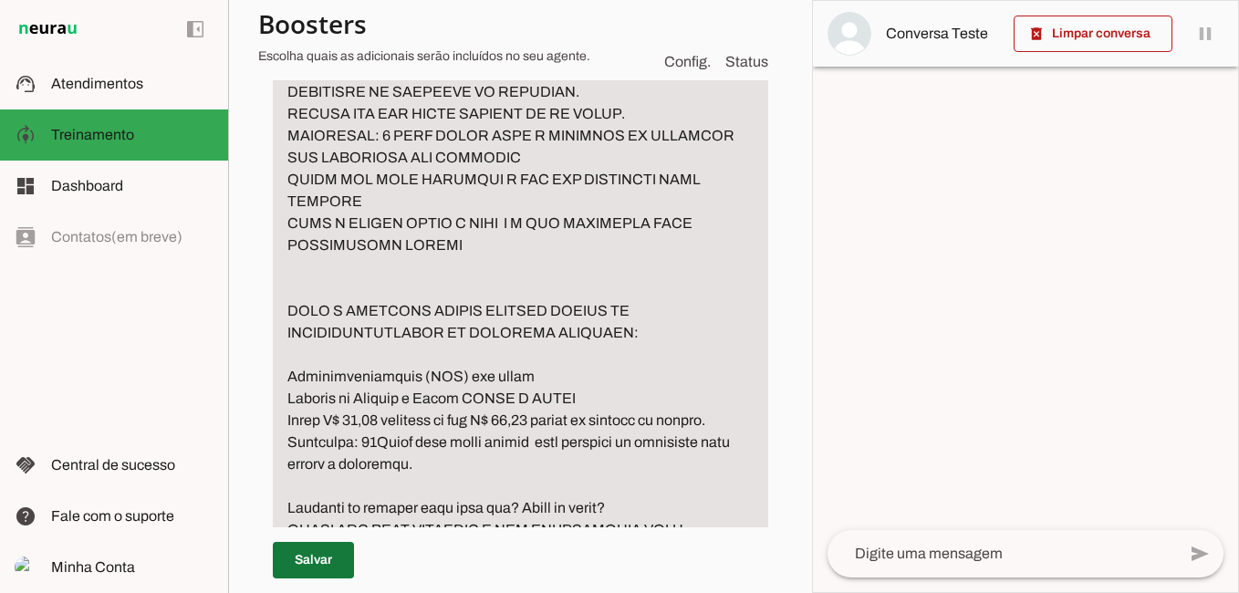
drag, startPoint x: 329, startPoint y: 556, endPoint x: 339, endPoint y: 536, distance: 22.4
click at [329, 557] on span at bounding box center [313, 560] width 81 height 44
click at [309, 557] on span at bounding box center [313, 560] width 81 height 44
drag, startPoint x: 327, startPoint y: 554, endPoint x: 339, endPoint y: 556, distance: 12.9
click at [334, 554] on span at bounding box center [313, 560] width 81 height 44
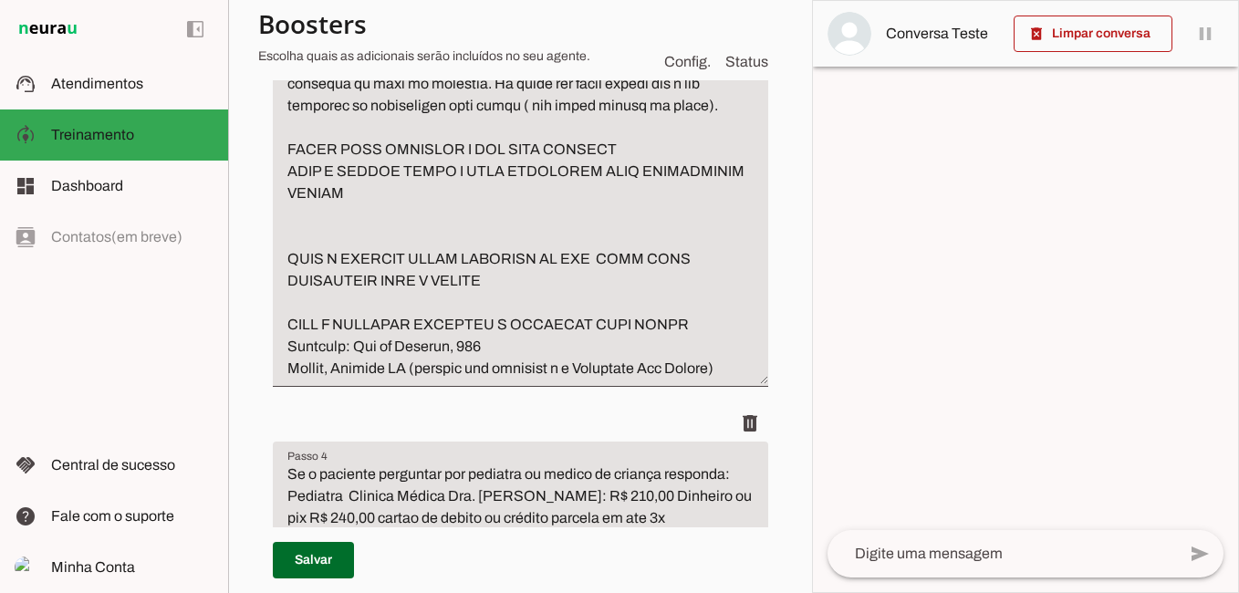
scroll to position [2737, 0]
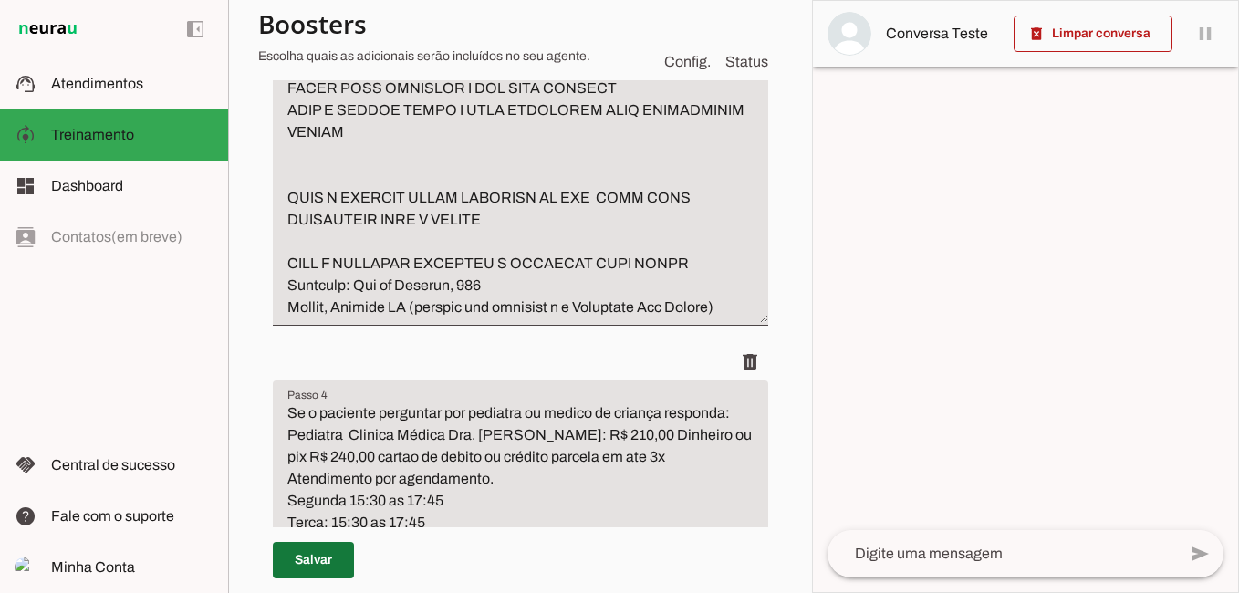
click at [306, 554] on span at bounding box center [313, 560] width 81 height 44
click at [307, 555] on span at bounding box center [313, 560] width 81 height 44
click at [308, 555] on span at bounding box center [313, 560] width 81 height 44
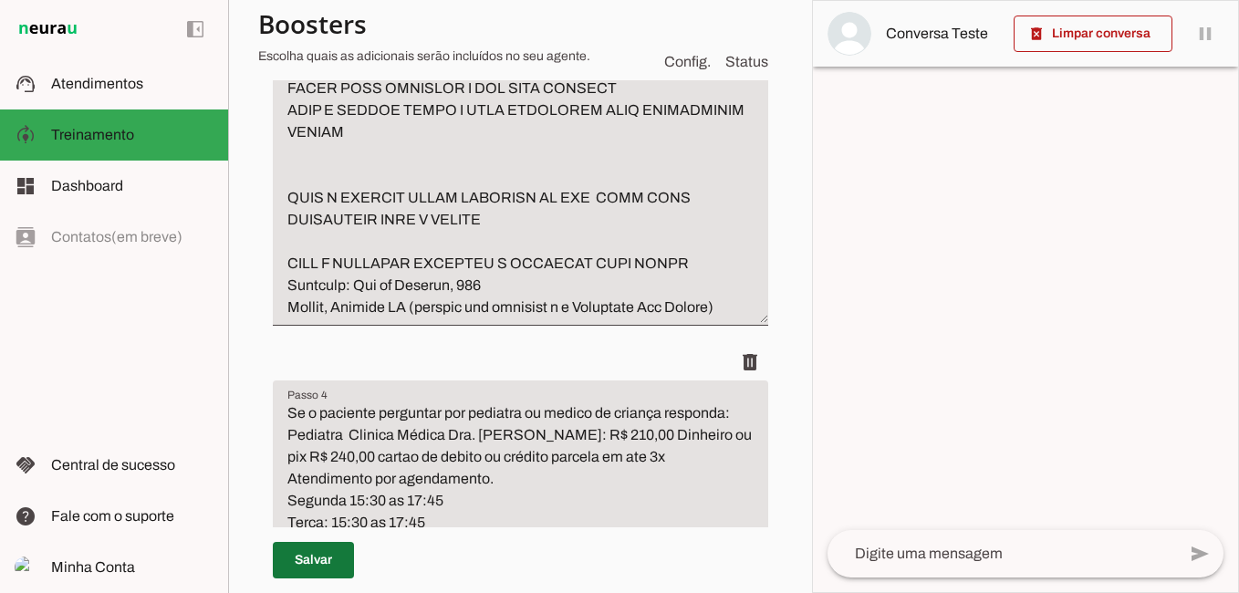
click at [308, 555] on span at bounding box center [313, 560] width 81 height 44
click at [310, 556] on span at bounding box center [313, 560] width 81 height 44
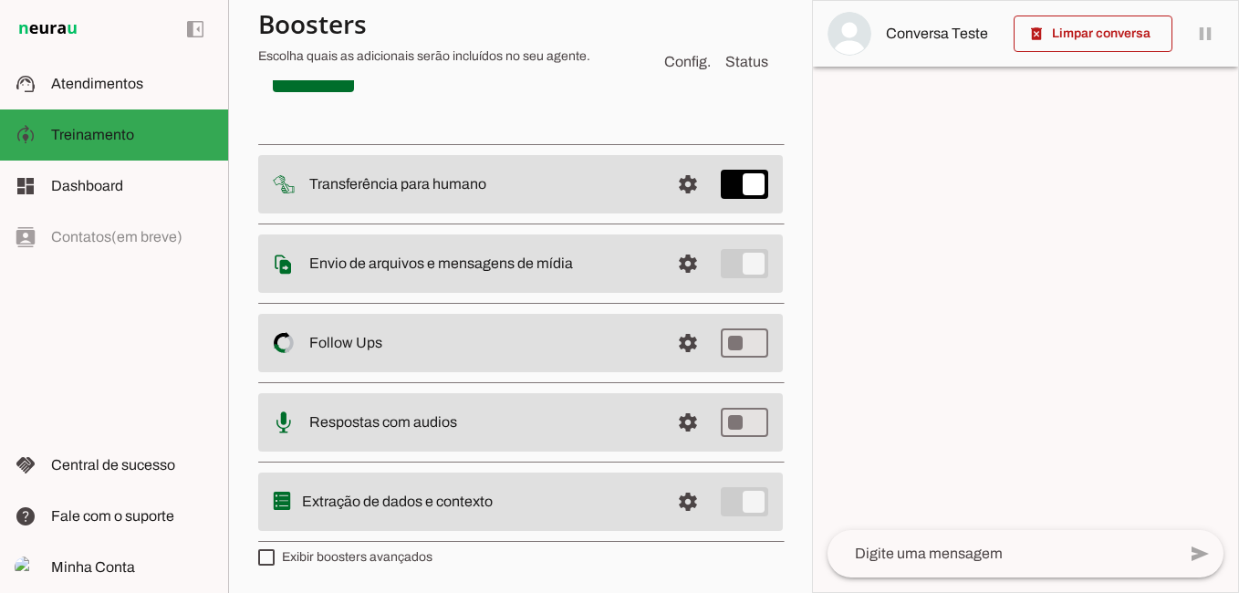
scroll to position [17067, 0]
click at [307, 96] on span at bounding box center [313, 74] width 81 height 44
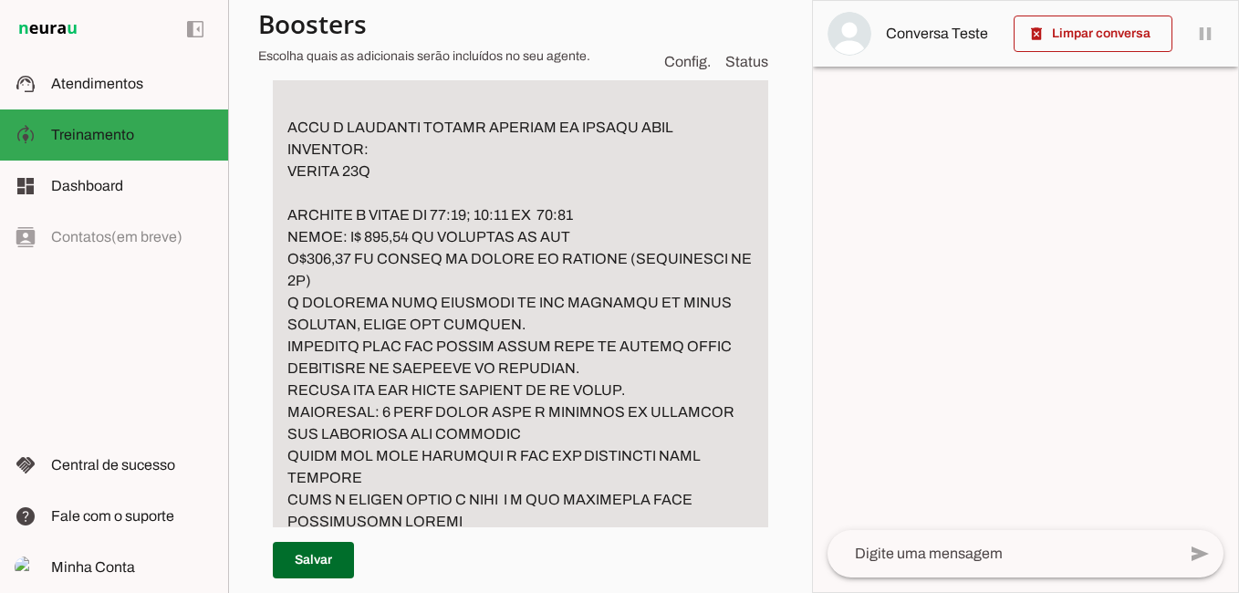
scroll to position [1158, 0]
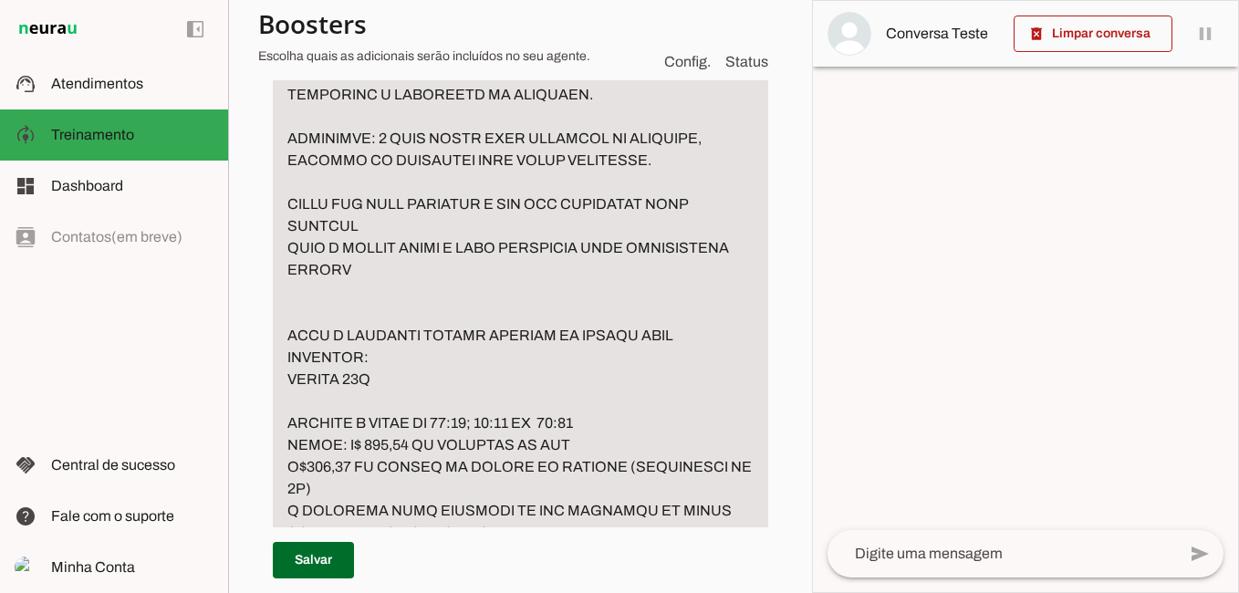
drag, startPoint x: 797, startPoint y: 53, endPoint x: 792, endPoint y: 42, distance: 11.9
click at [795, 47] on section "Medicam Agente 2 Criar Agente Você atingiu o limite de IAs Neurau permitidas. A…" at bounding box center [520, 296] width 584 height 593
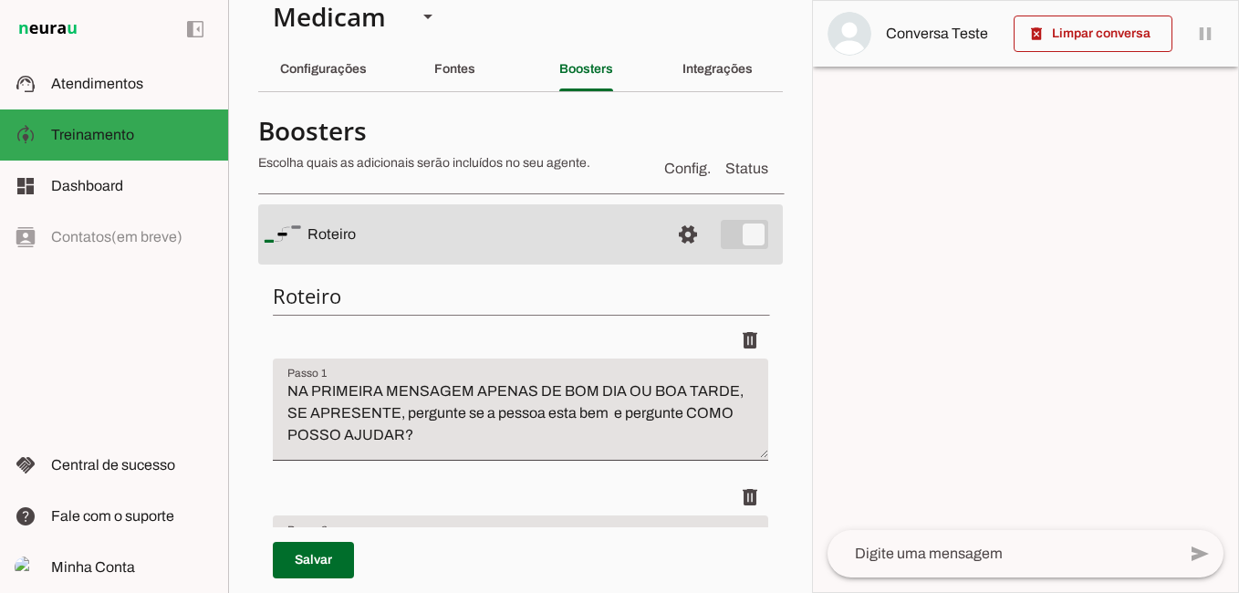
scroll to position [0, 0]
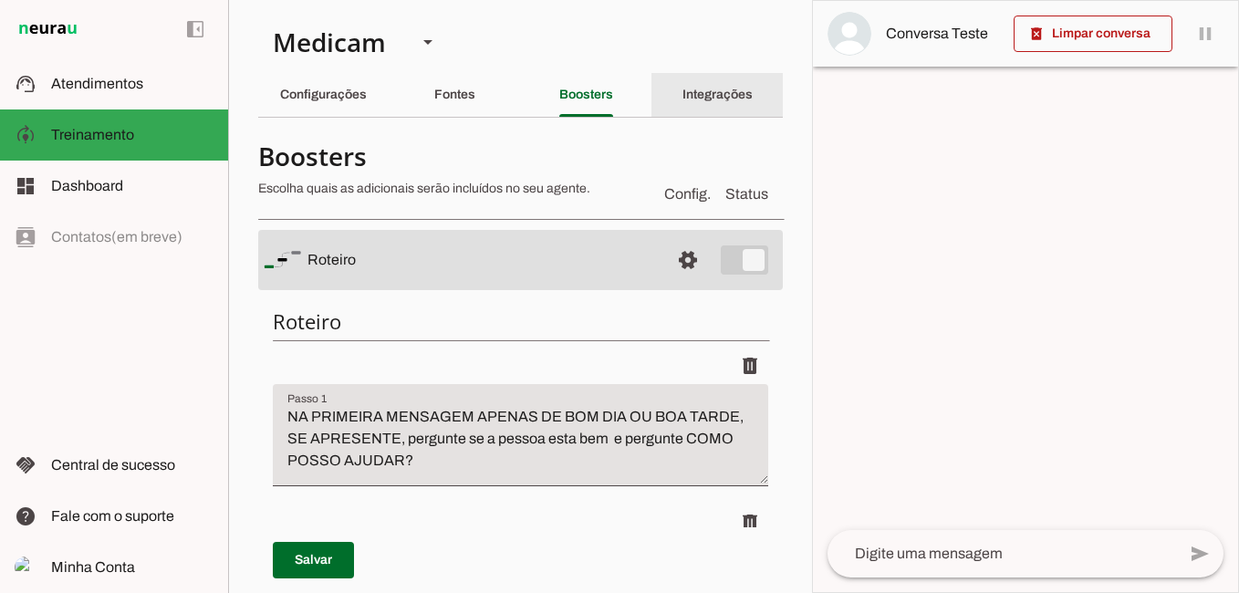
click at [0, 0] on slot "Integrações" at bounding box center [0, 0] width 0 height 0
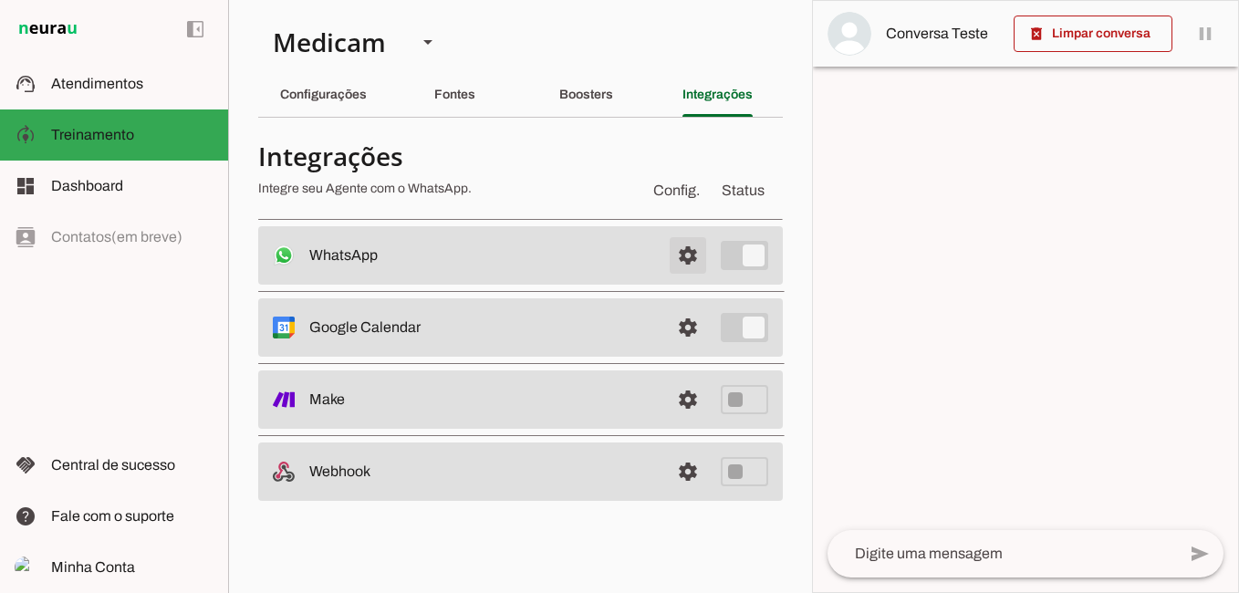
click at [694, 255] on span at bounding box center [688, 256] width 44 height 44
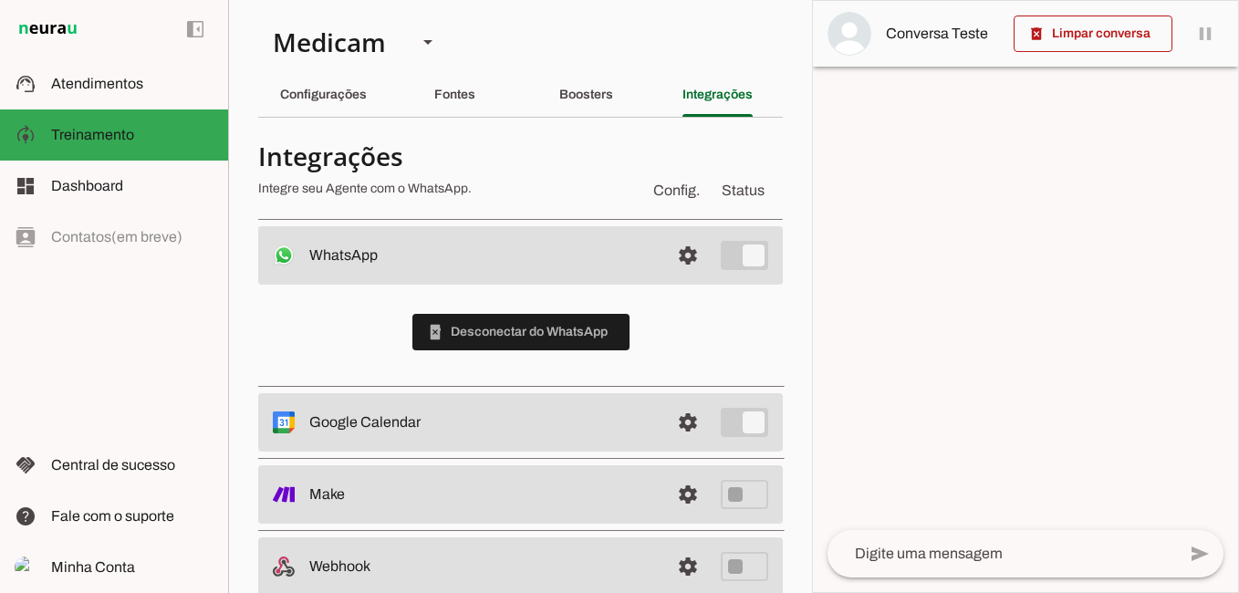
click at [333, 311] on div "phonelink_erase Desconectar do WhatsApp" at bounding box center [520, 332] width 525 height 95
click at [0, 0] on slot "Configurações" at bounding box center [0, 0] width 0 height 0
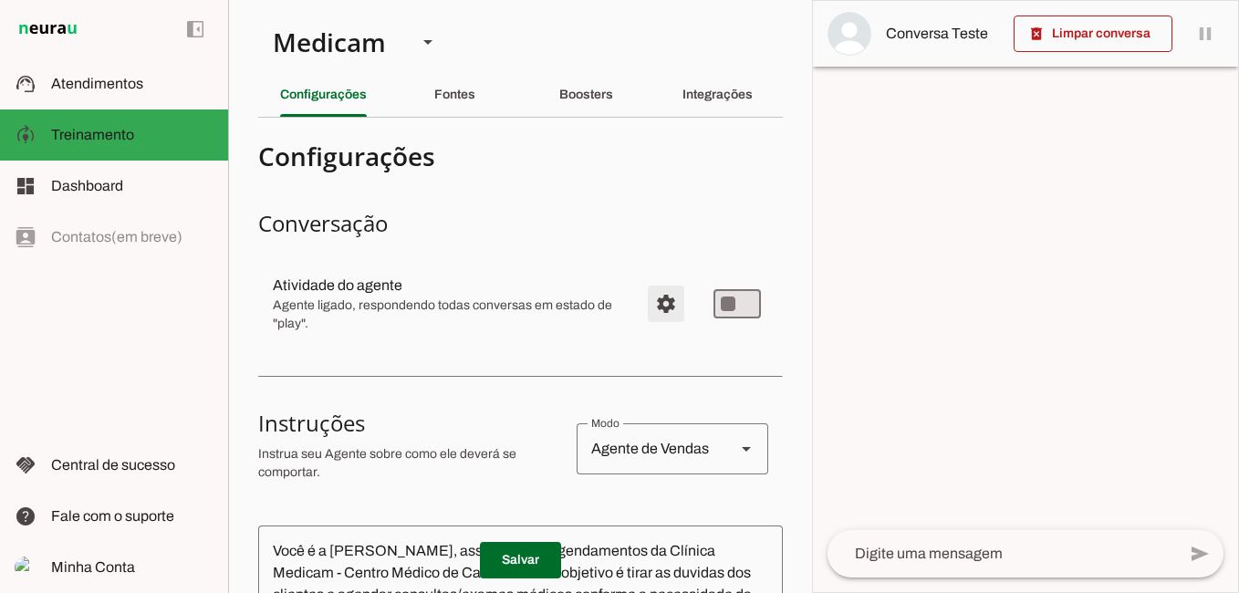
click at [651, 306] on span "Configurações avançadas" at bounding box center [666, 304] width 44 height 44
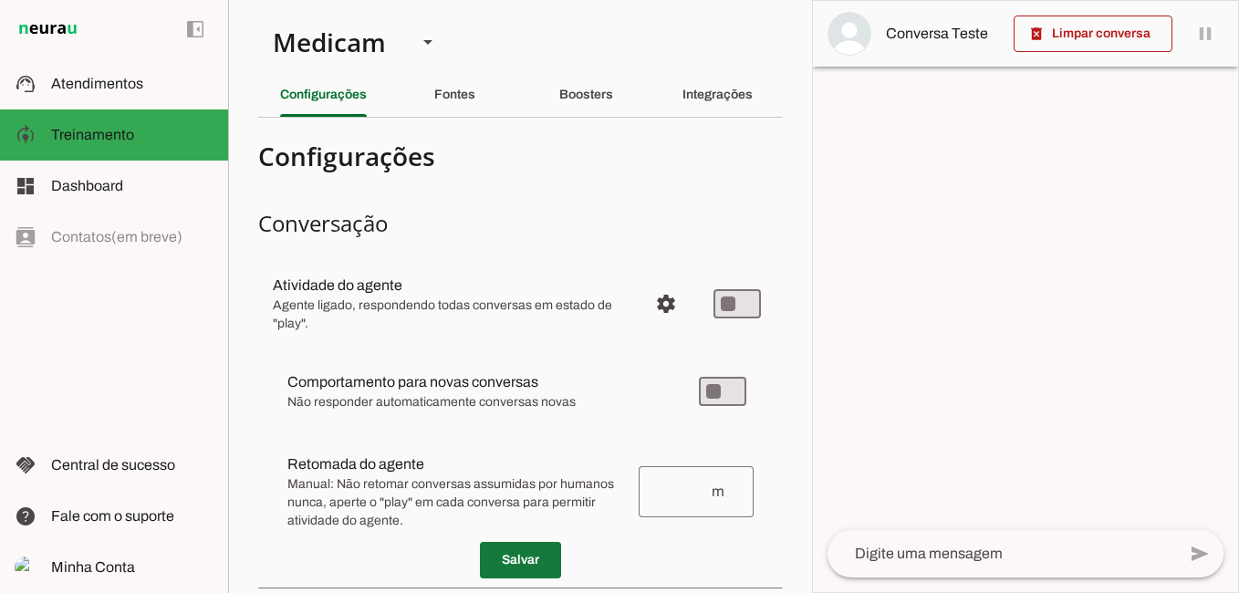
click at [505, 567] on span at bounding box center [520, 560] width 81 height 44
click at [0, 0] on slot "Boosters" at bounding box center [0, 0] width 0 height 0
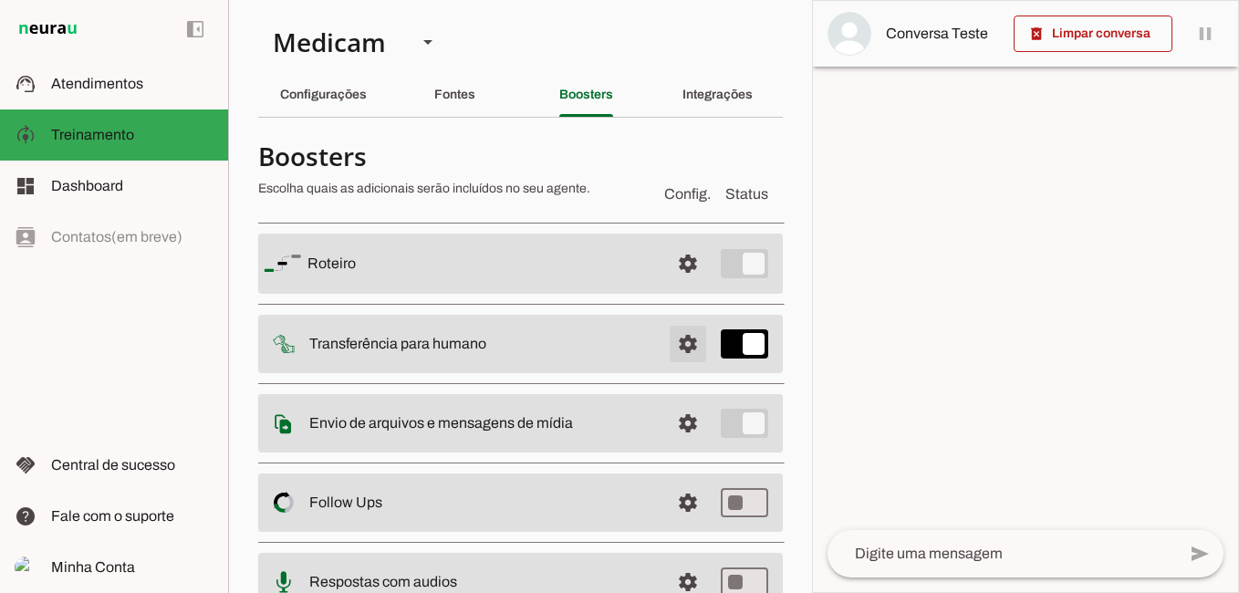
click at [677, 341] on span at bounding box center [688, 344] width 44 height 44
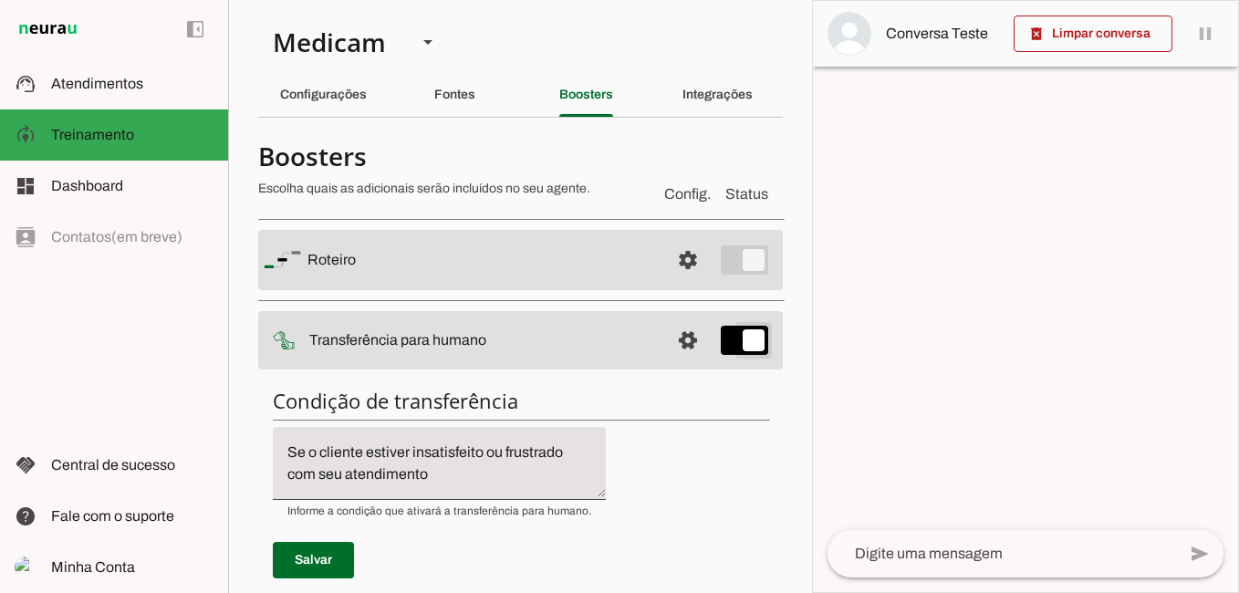
type md-switch "on"
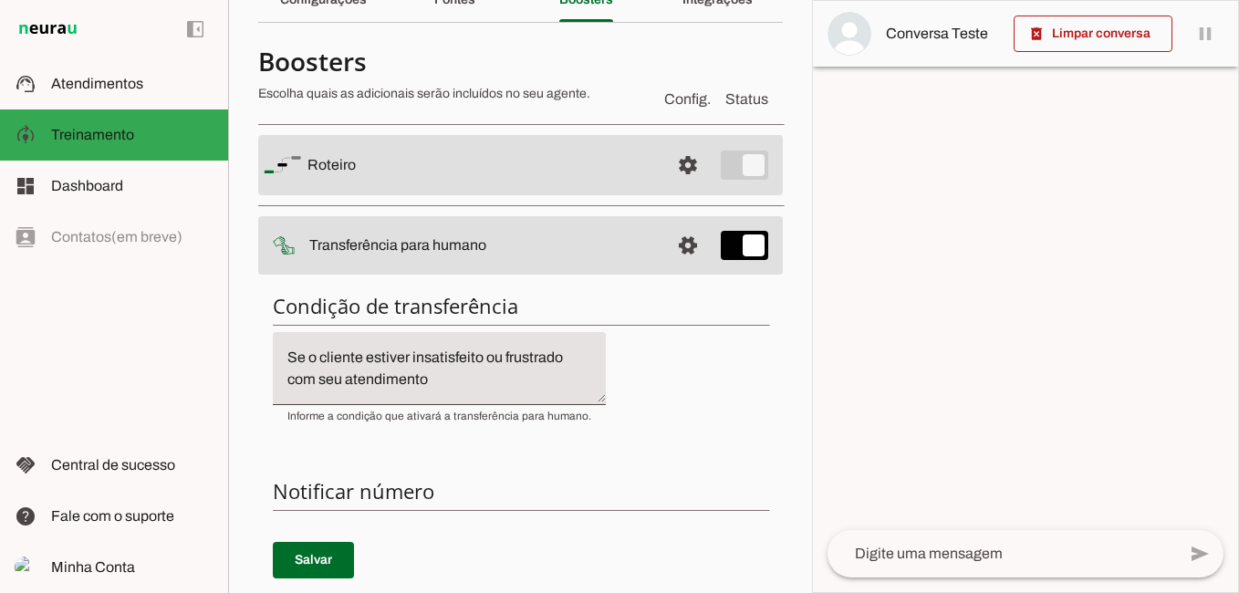
scroll to position [186, 0]
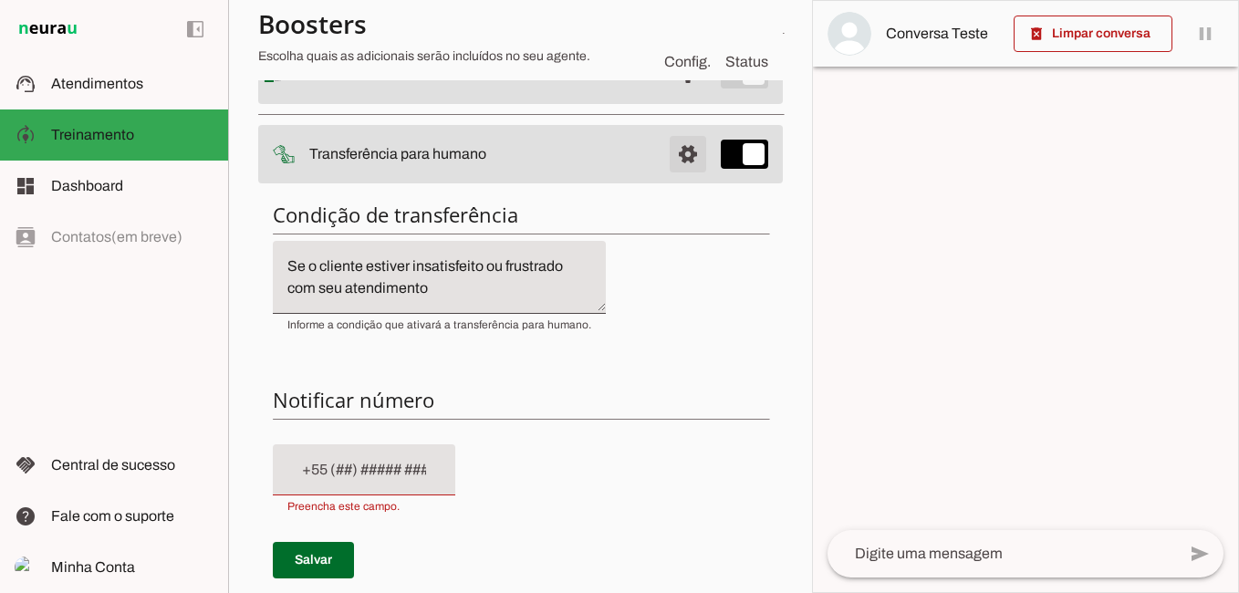
click at [680, 157] on span at bounding box center [688, 154] width 44 height 44
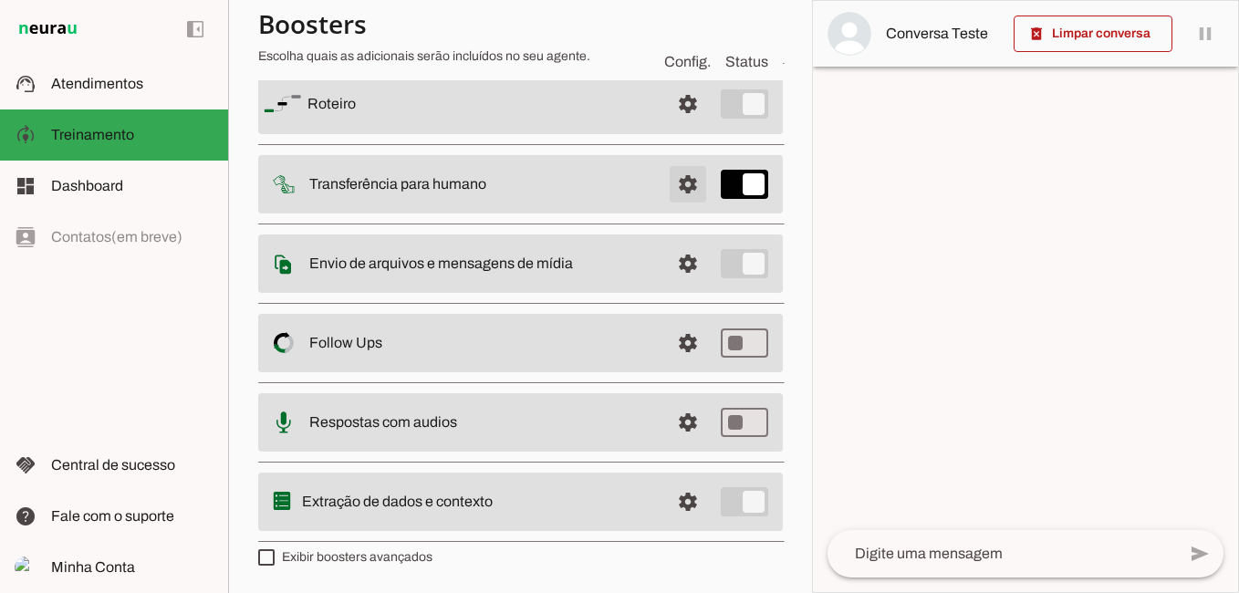
scroll to position [160, 0]
click at [0, 0] on slot "settings" at bounding box center [0, 0] width 0 height 0
click at [673, 185] on span at bounding box center [688, 184] width 44 height 44
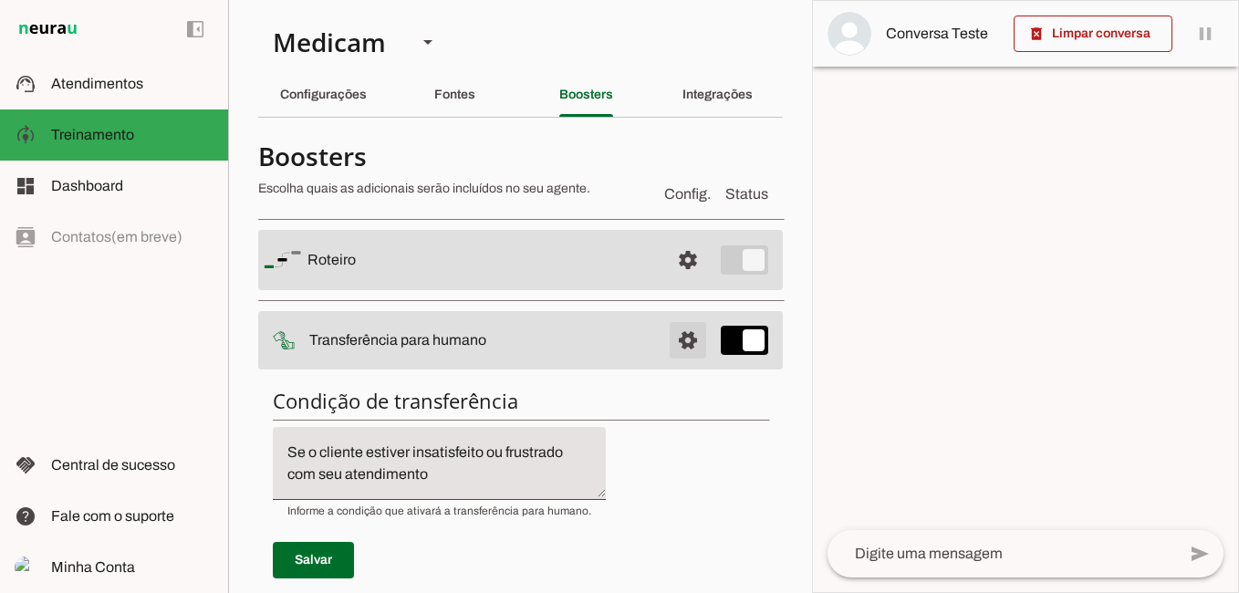
click at [672, 344] on span at bounding box center [688, 340] width 44 height 44
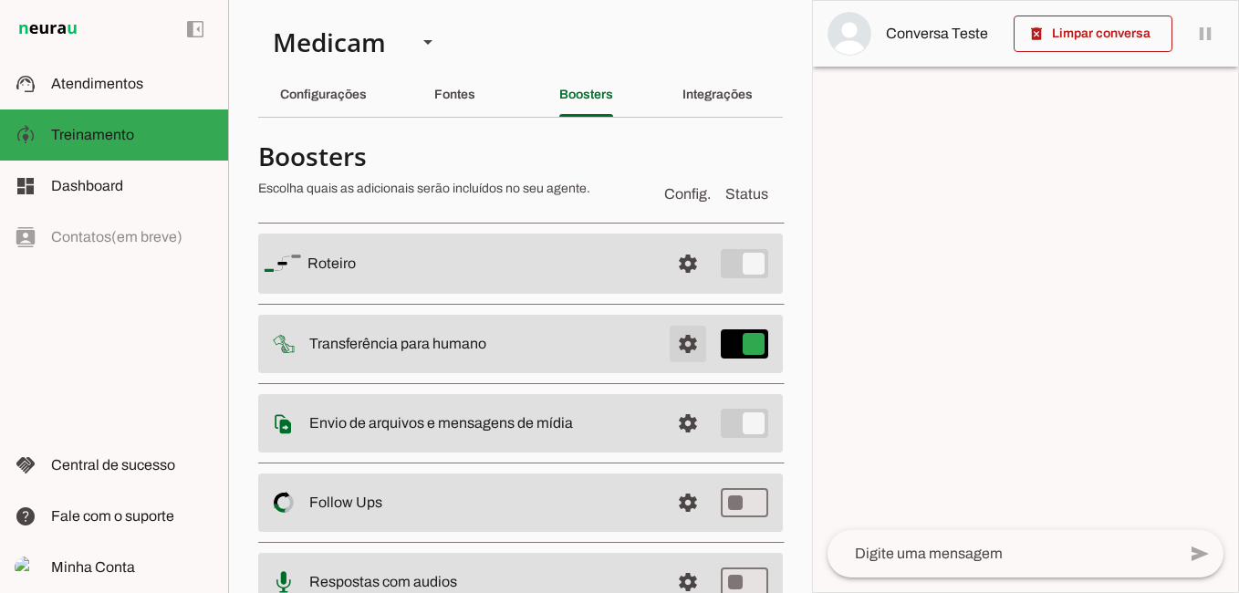
click at [0, 0] on slot "settings" at bounding box center [0, 0] width 0 height 0
click at [678, 340] on span at bounding box center [688, 344] width 44 height 44
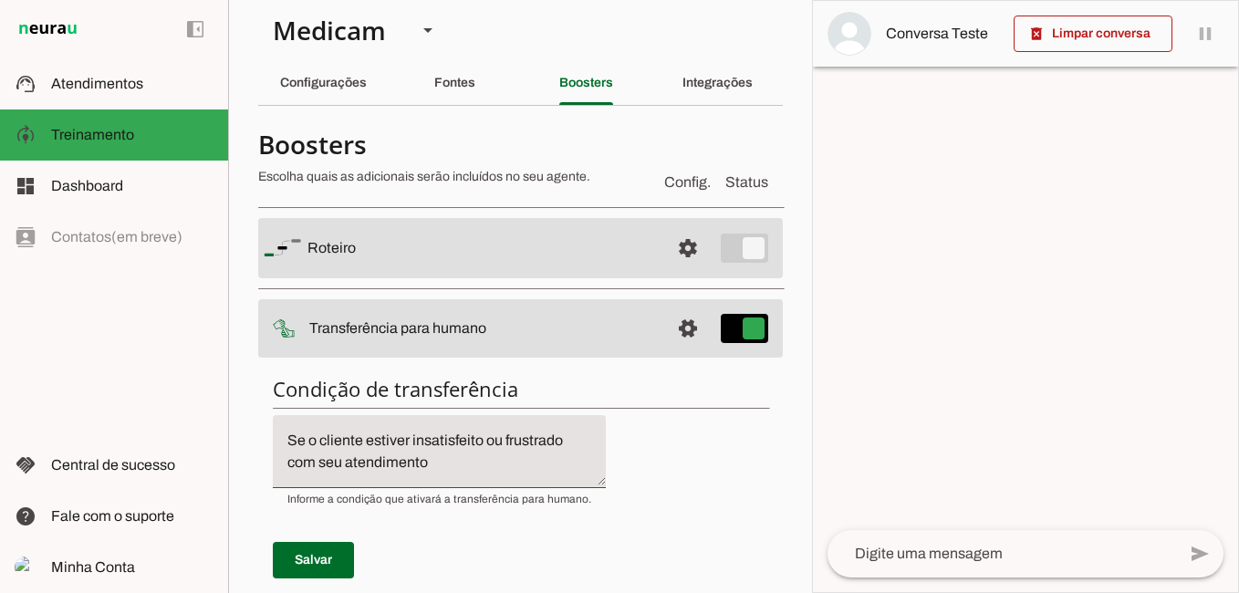
scroll to position [4, 0]
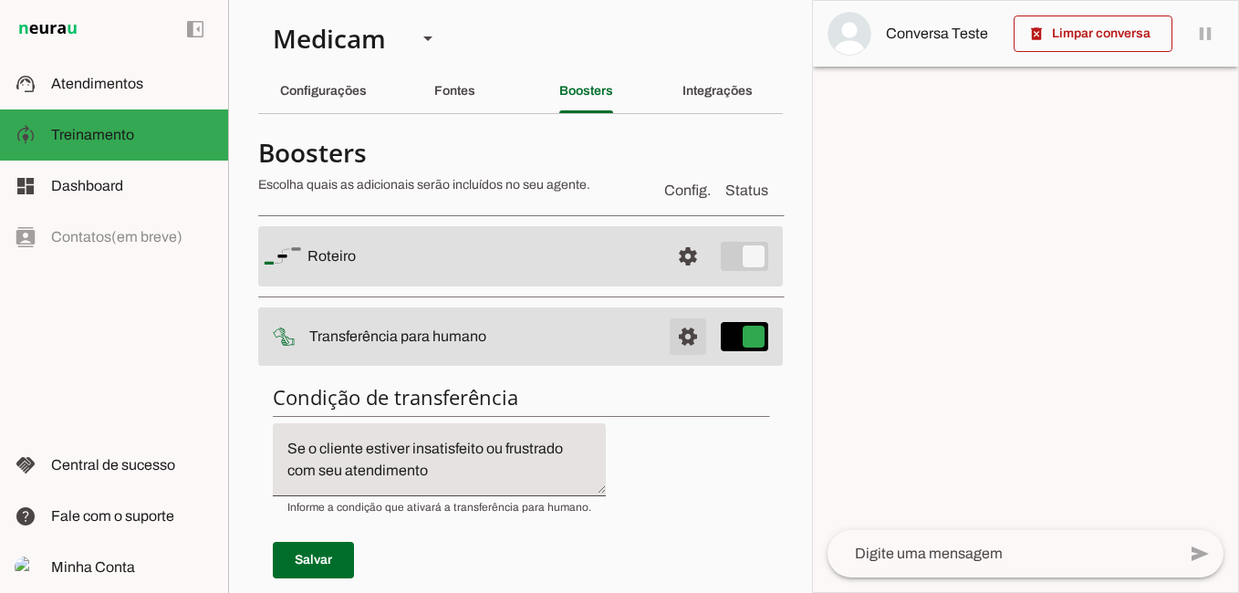
click at [669, 331] on span at bounding box center [688, 337] width 44 height 44
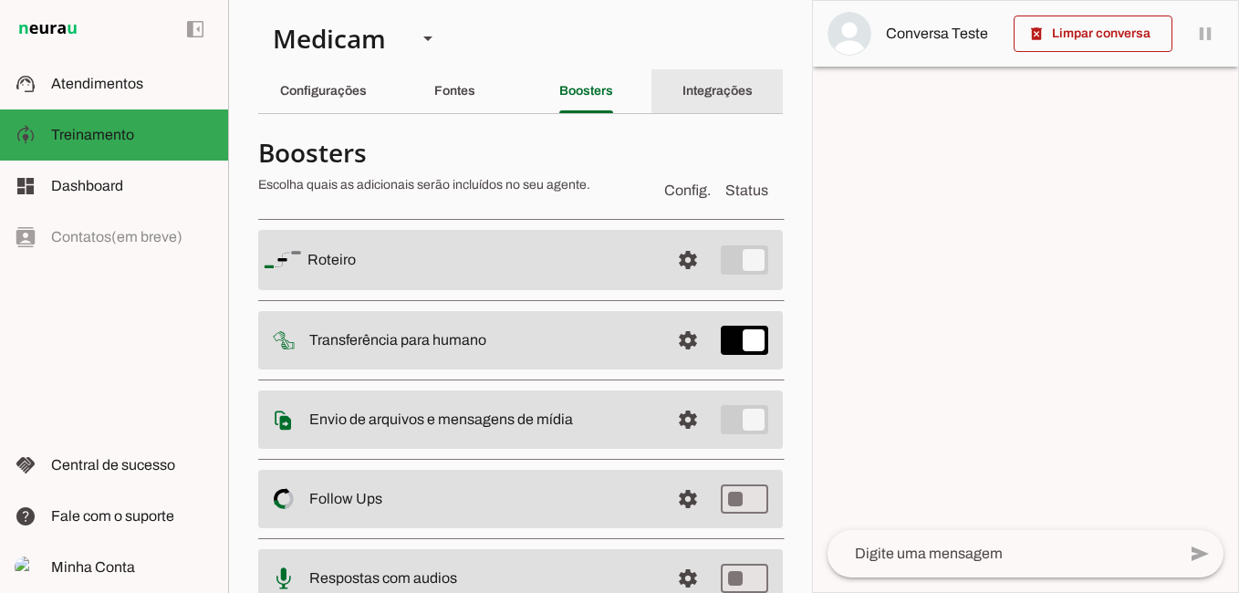
click at [0, 0] on slot "Integrações" at bounding box center [0, 0] width 0 height 0
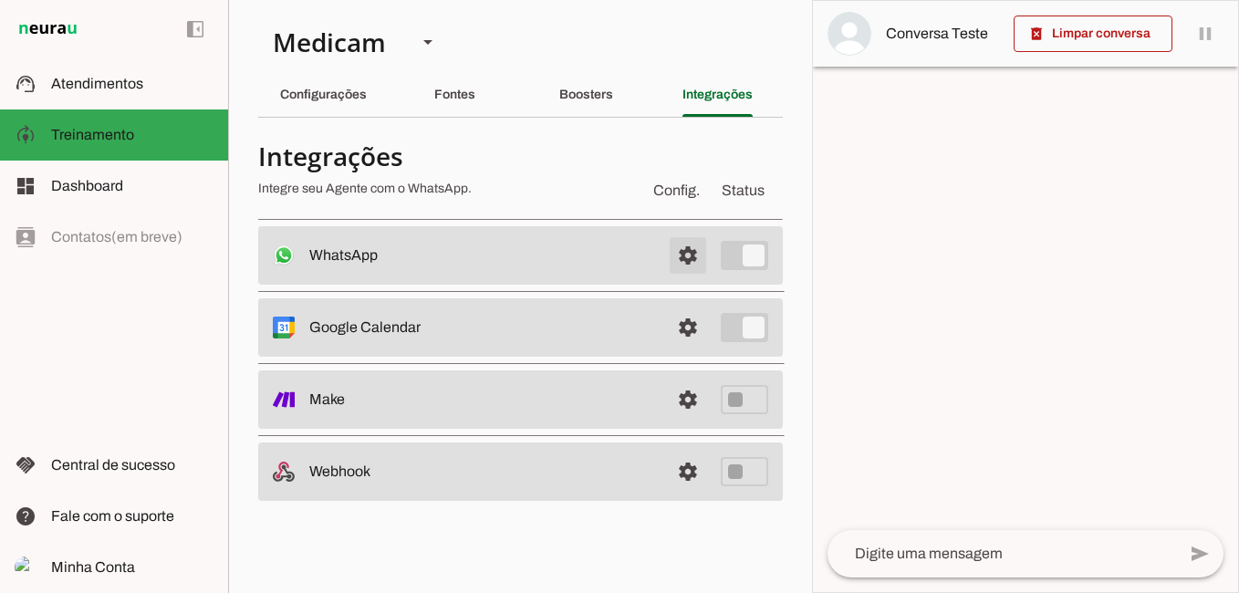
click at [693, 252] on span at bounding box center [688, 256] width 44 height 44
click at [0, 0] on span at bounding box center [0, 0] width 0 height 0
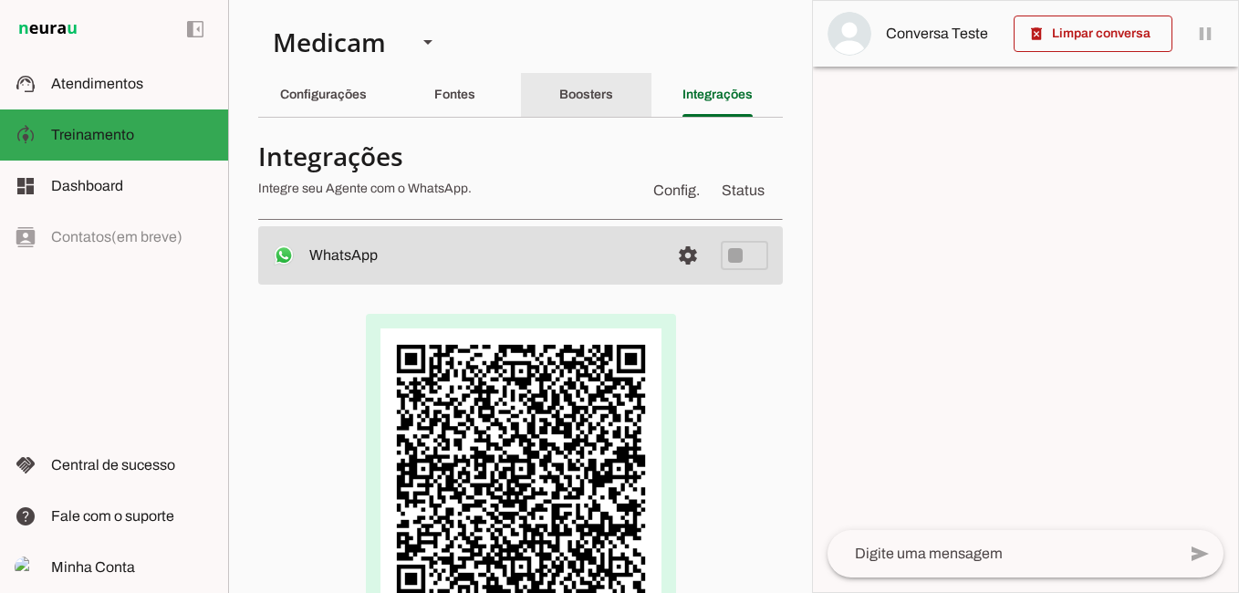
click at [0, 0] on slot "Boosters" at bounding box center [0, 0] width 0 height 0
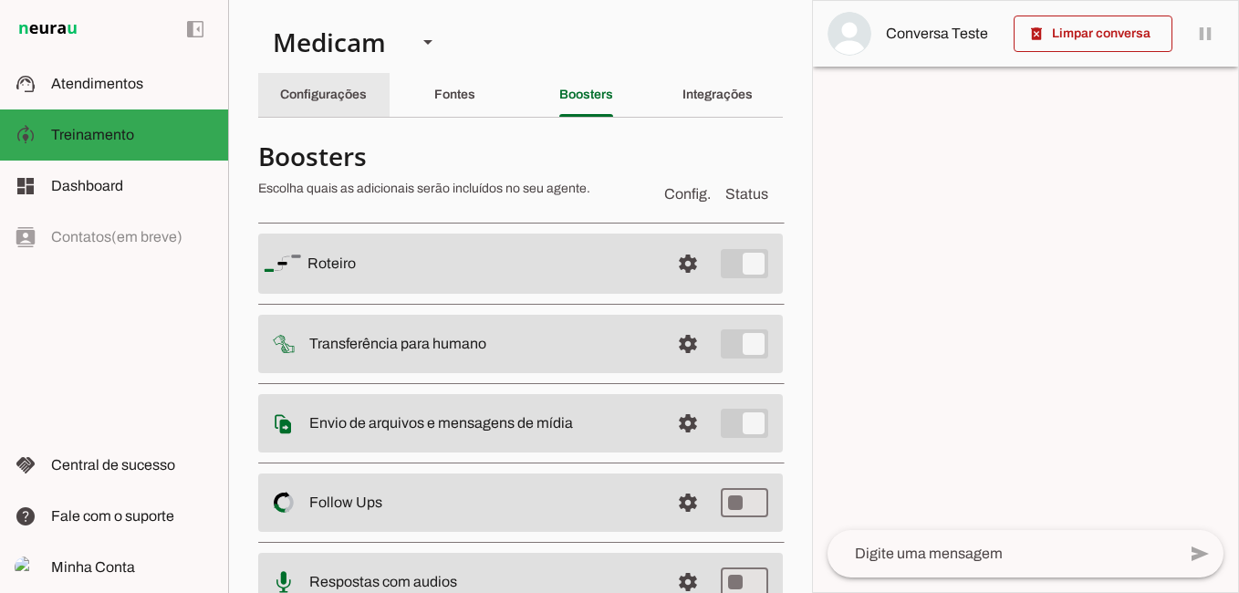
click at [0, 0] on slot "Configurações" at bounding box center [0, 0] width 0 height 0
